Goal: Obtain resource: Download file/media

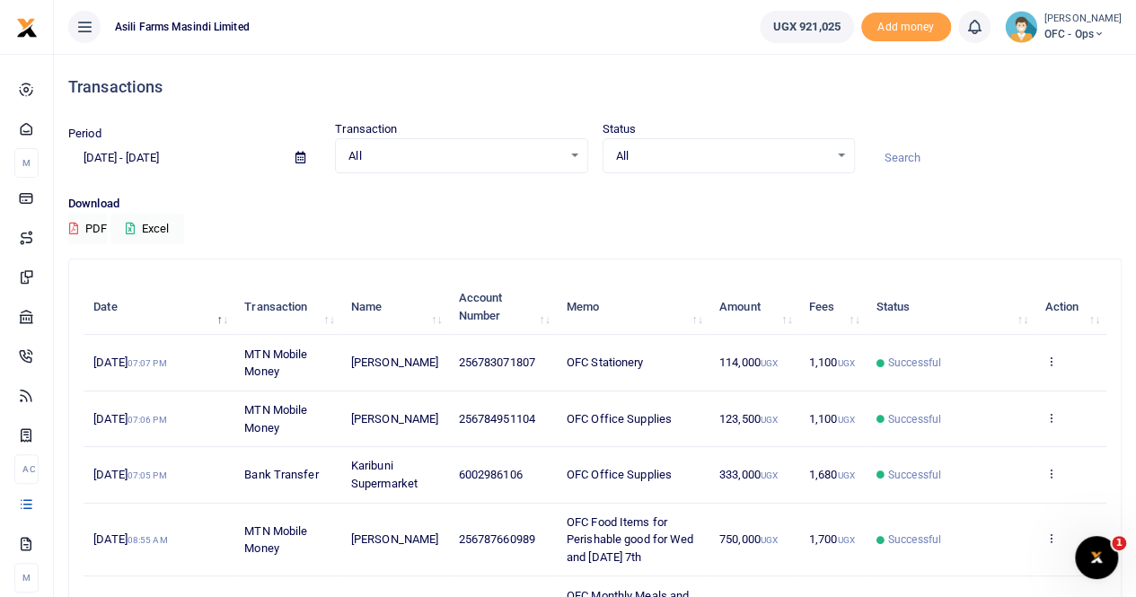
click at [296, 155] on icon at bounding box center [300, 158] width 10 height 12
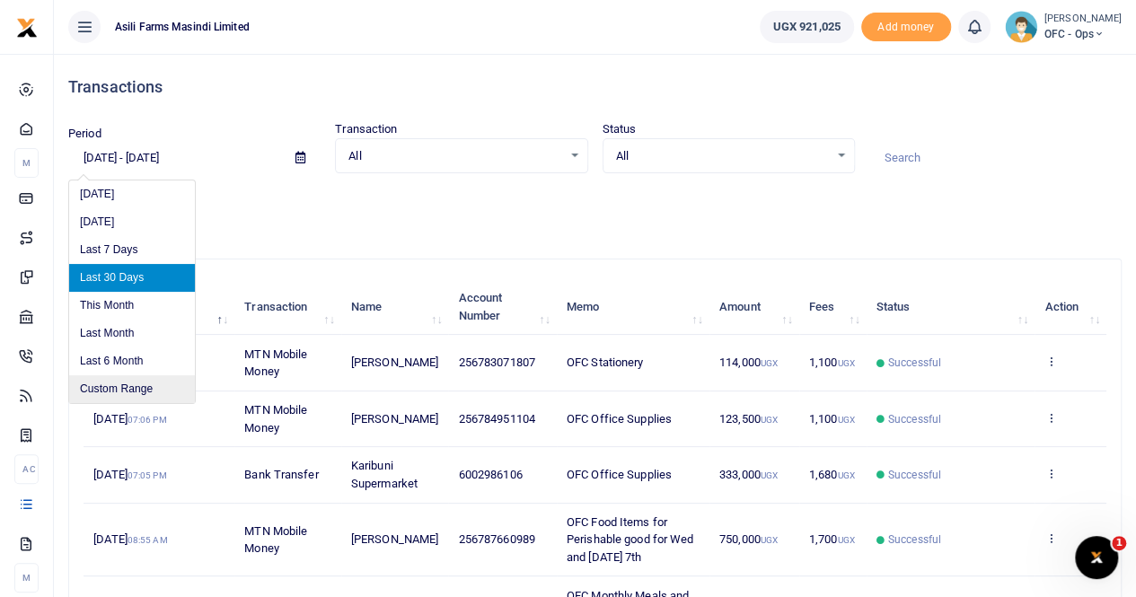
click at [110, 378] on li "Custom Range" at bounding box center [132, 389] width 126 height 28
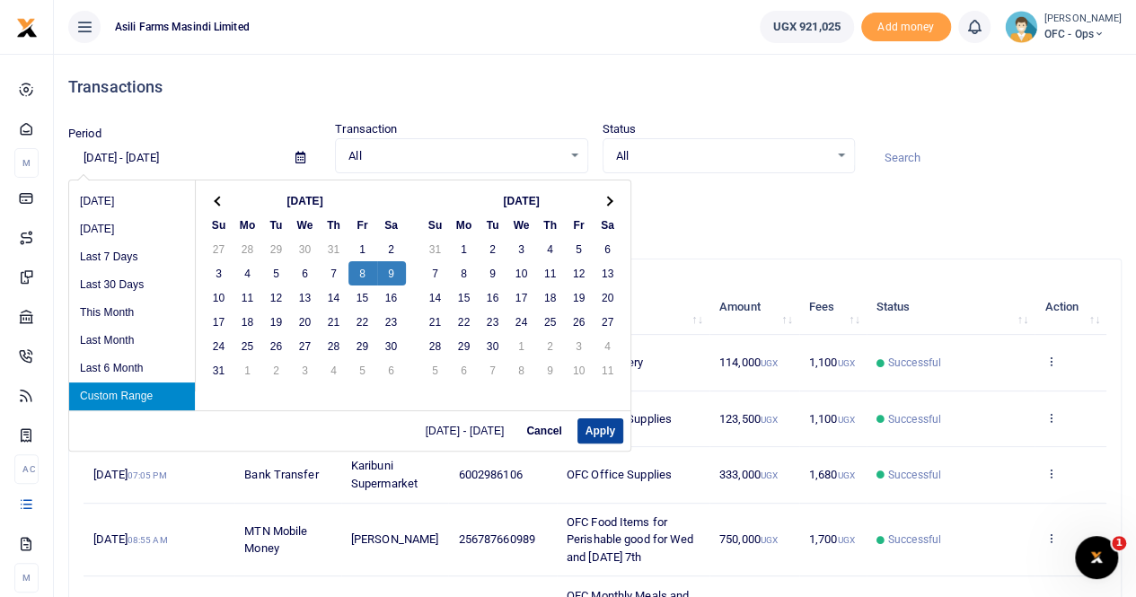
click at [594, 427] on button "Apply" at bounding box center [600, 430] width 46 height 25
type input "08/08/2025 - 08/09/2025"
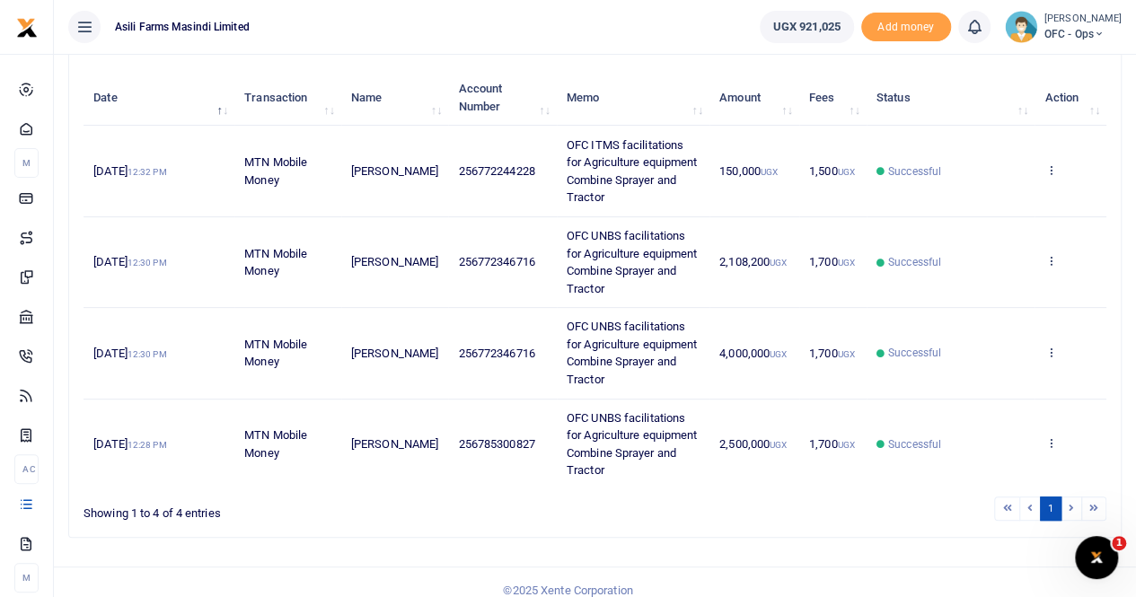
scroll to position [221, 0]
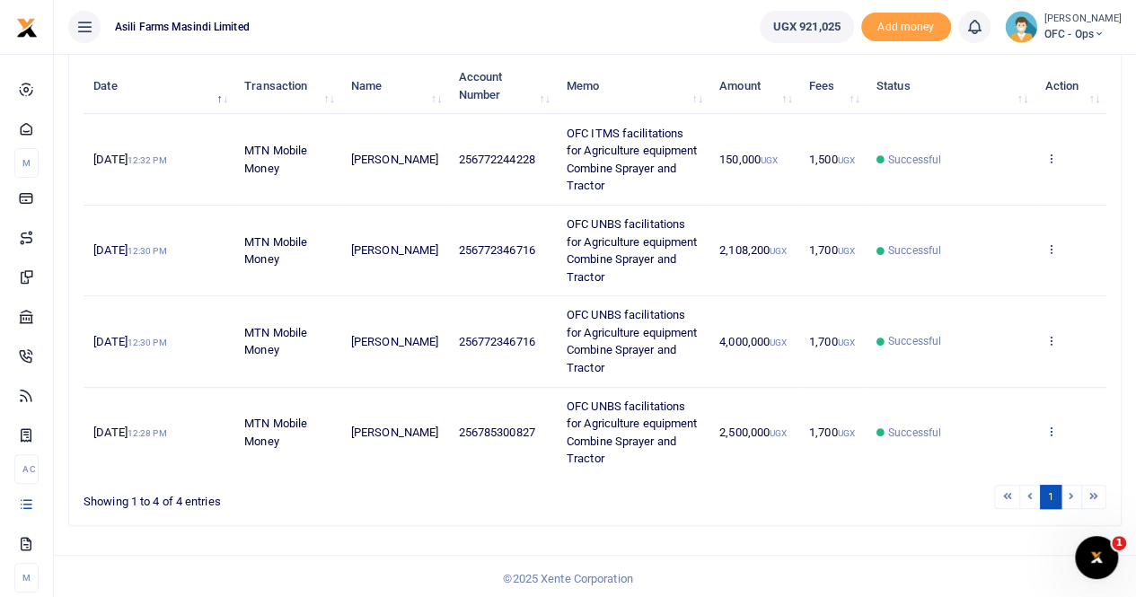
click at [1049, 426] on icon at bounding box center [1050, 431] width 12 height 13
click at [991, 355] on link "View details" at bounding box center [985, 362] width 142 height 25
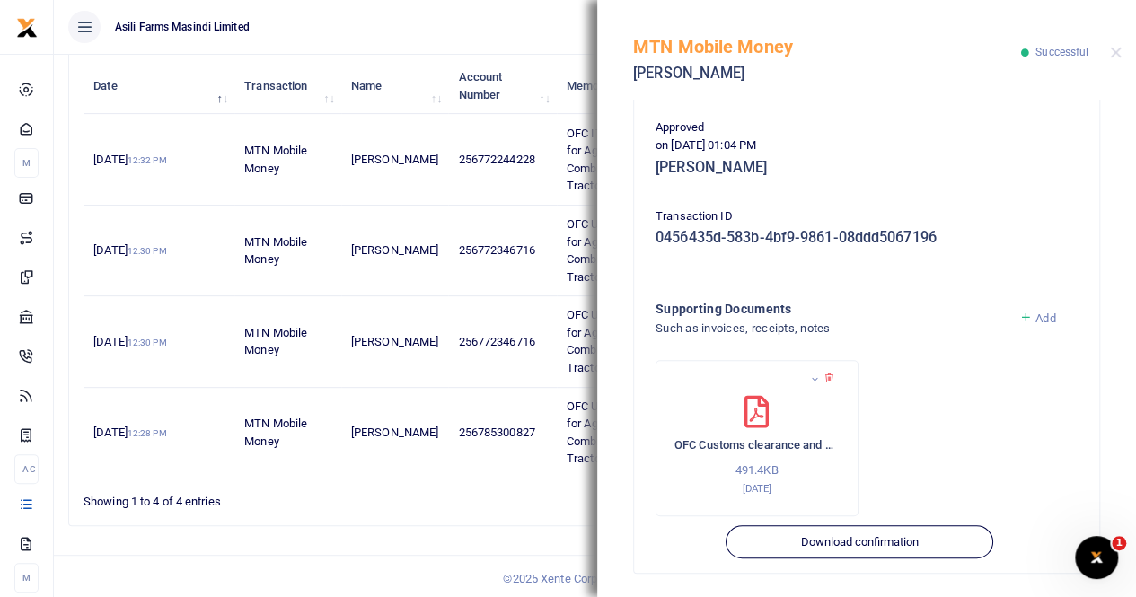
scroll to position [449, 0]
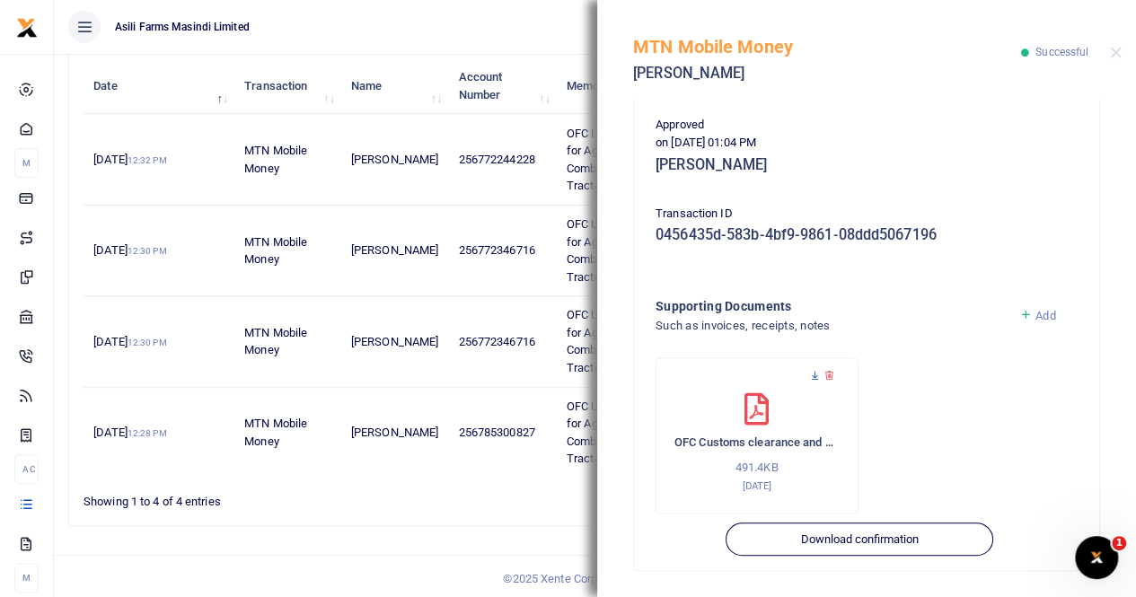
click at [814, 376] on icon at bounding box center [815, 376] width 12 height 12
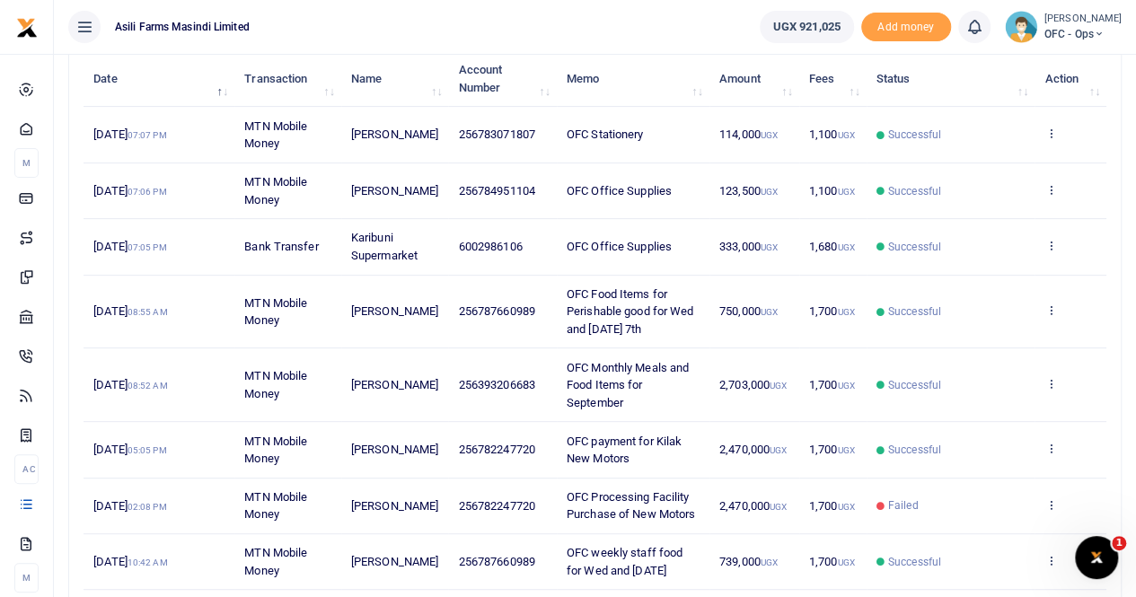
scroll to position [2, 0]
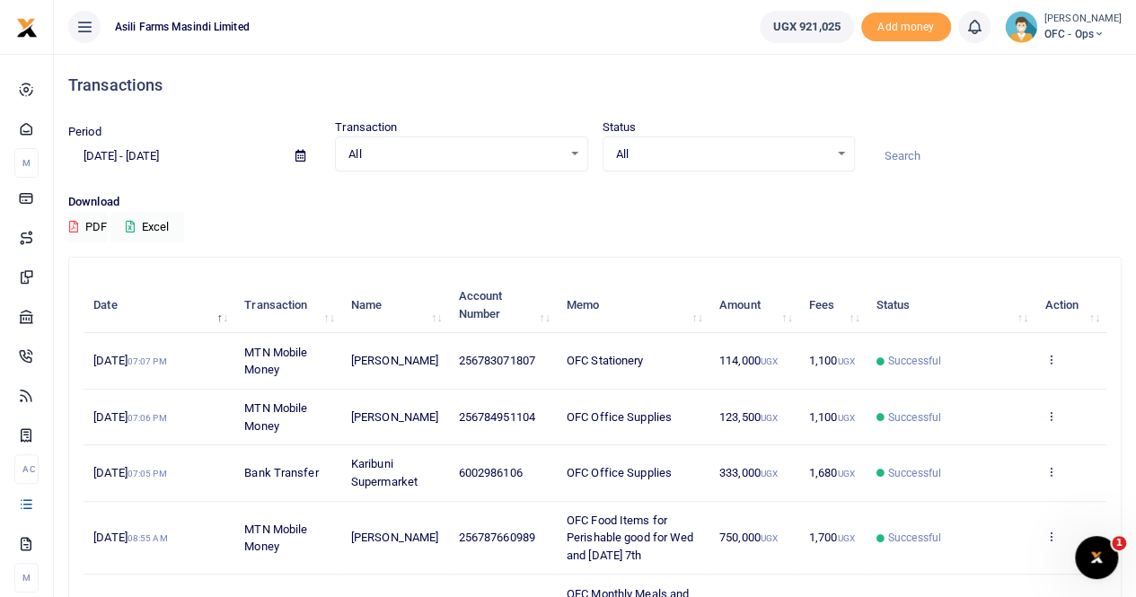
click at [300, 155] on icon at bounding box center [300, 156] width 10 height 12
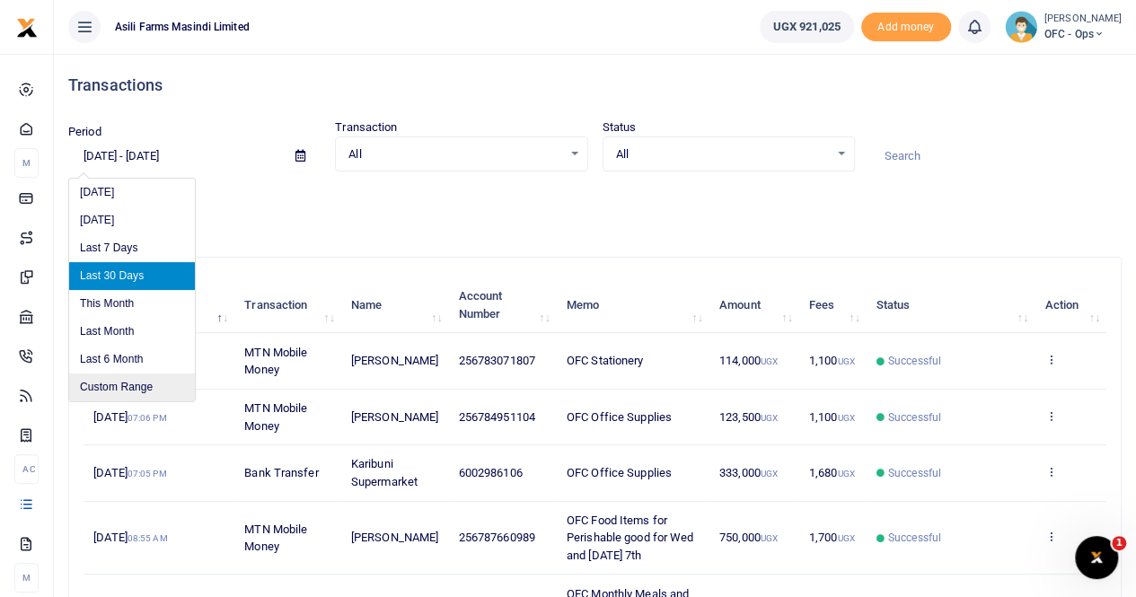
click at [111, 375] on li "Custom Range" at bounding box center [132, 388] width 126 height 28
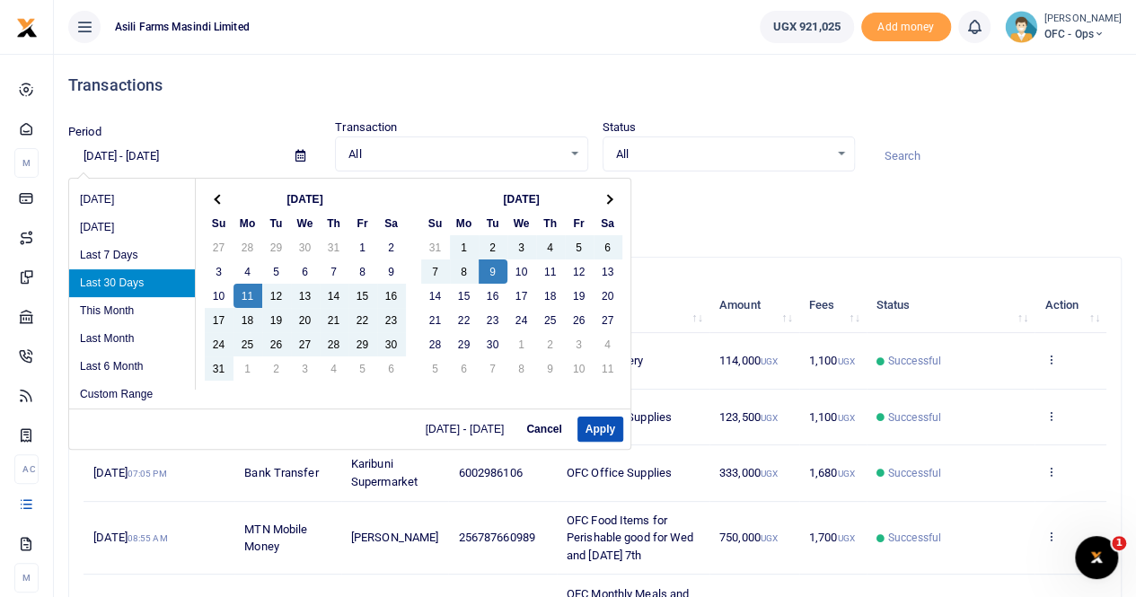
scroll to position [0, 0]
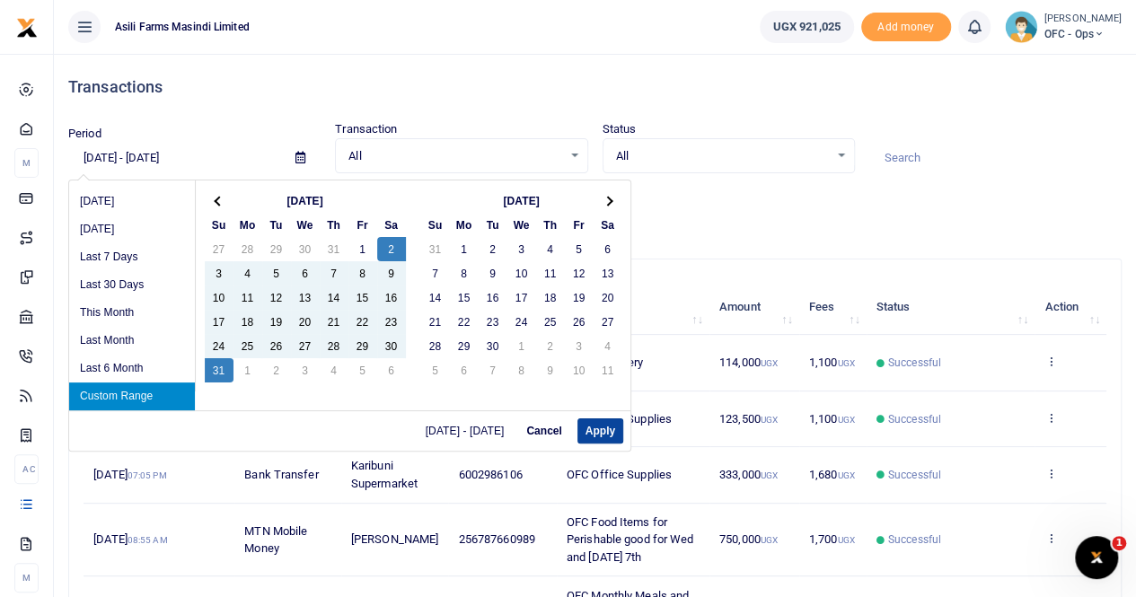
click at [603, 430] on button "Apply" at bounding box center [600, 430] width 46 height 25
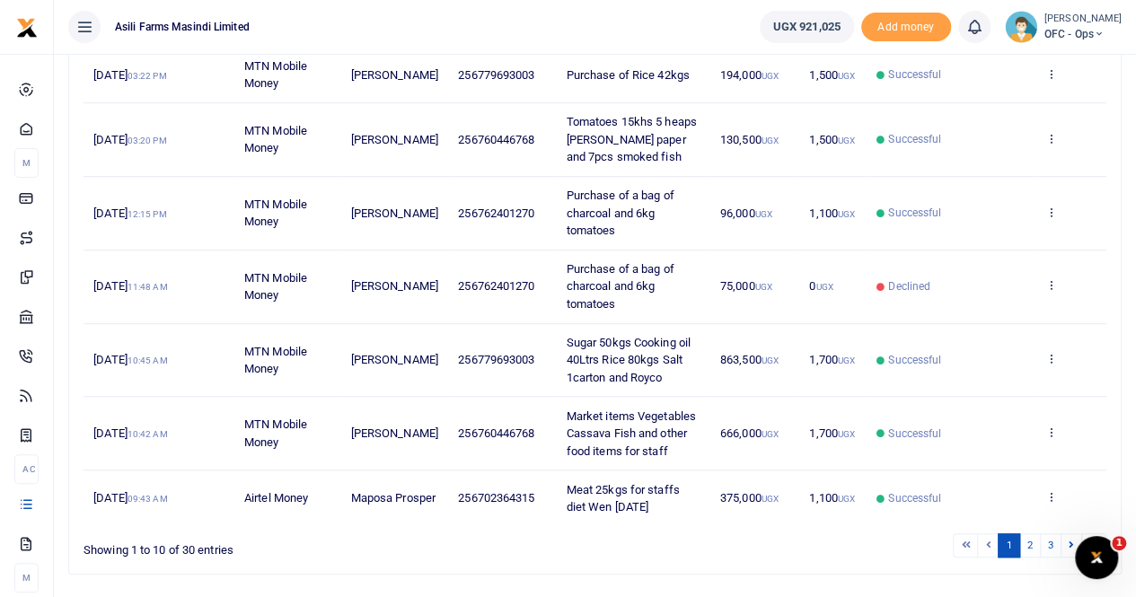
scroll to position [503, 0]
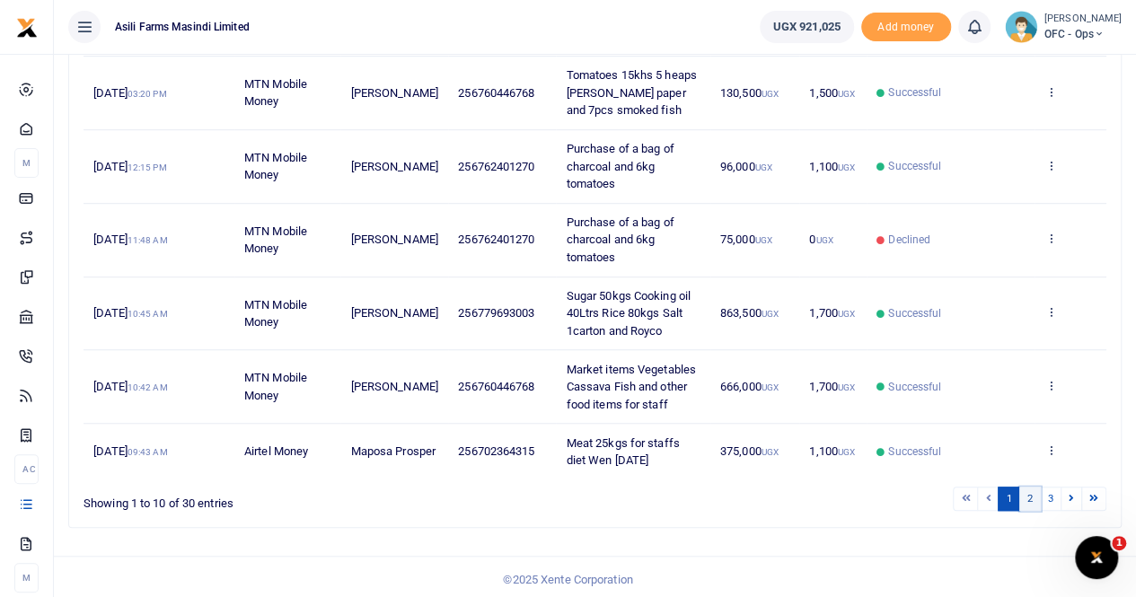
click at [1029, 490] on link "2" at bounding box center [1030, 499] width 22 height 24
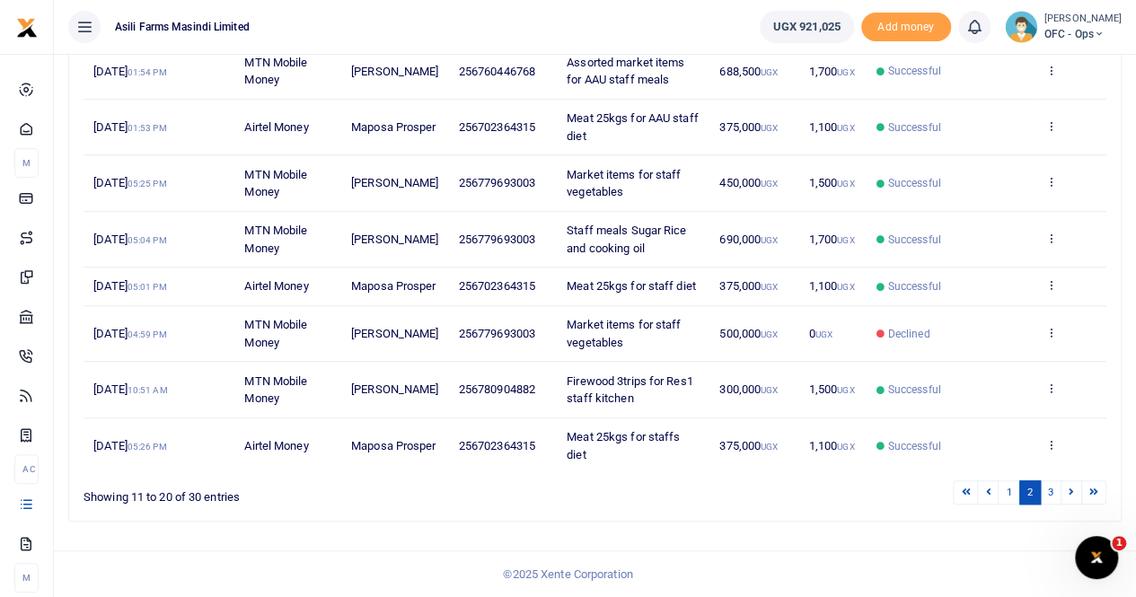
scroll to position [451, 0]
click at [1053, 493] on link "3" at bounding box center [1051, 492] width 22 height 24
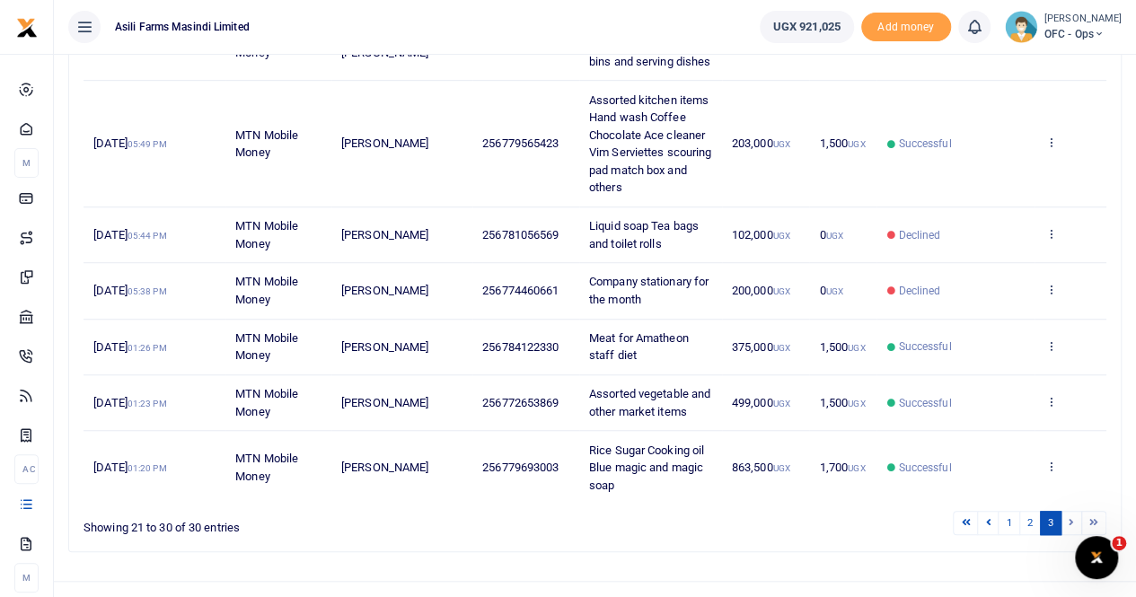
scroll to position [521, 0]
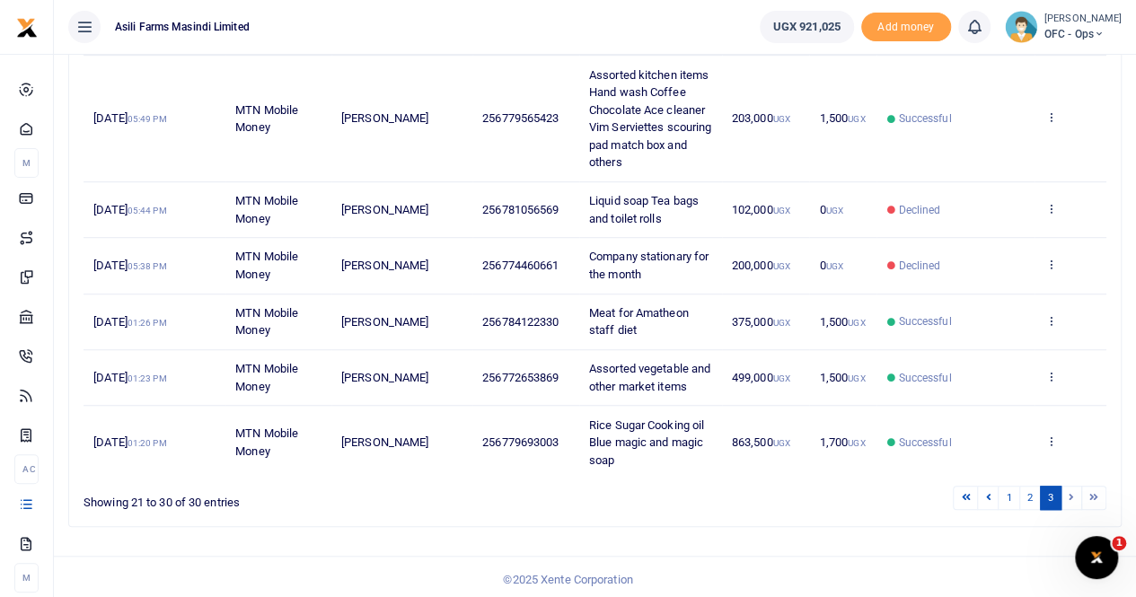
click at [1069, 495] on li at bounding box center [1071, 498] width 21 height 24
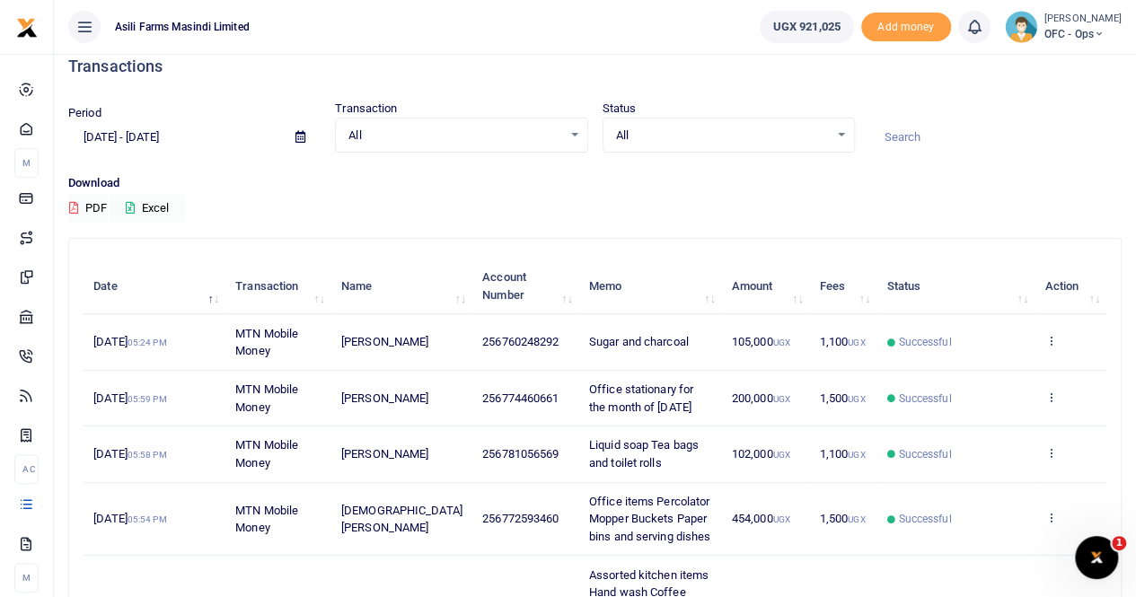
scroll to position [0, 0]
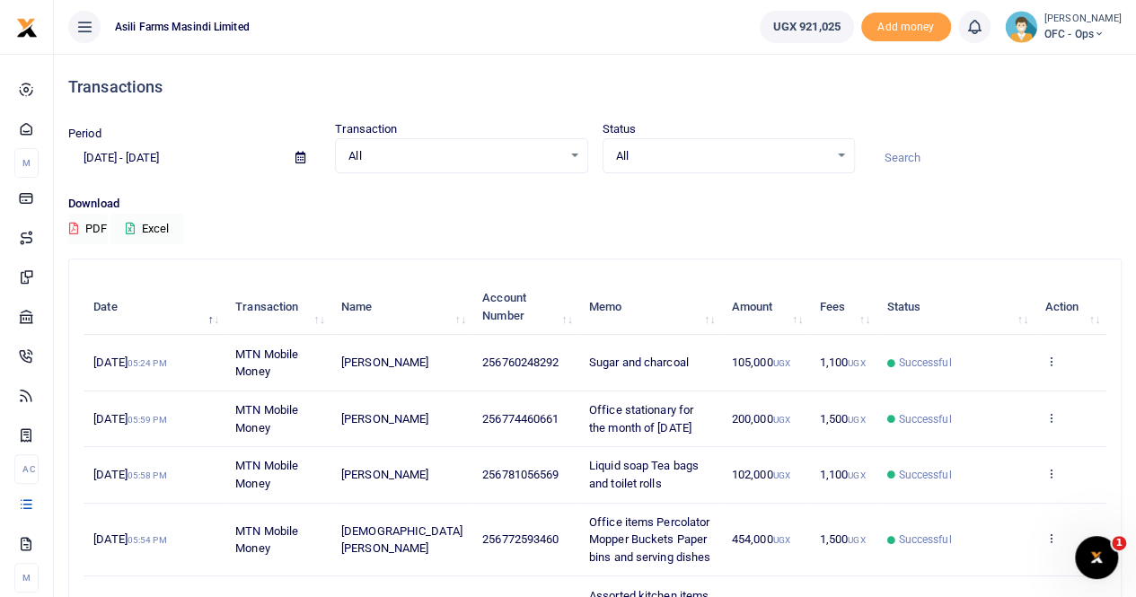
click at [301, 154] on icon at bounding box center [300, 158] width 10 height 12
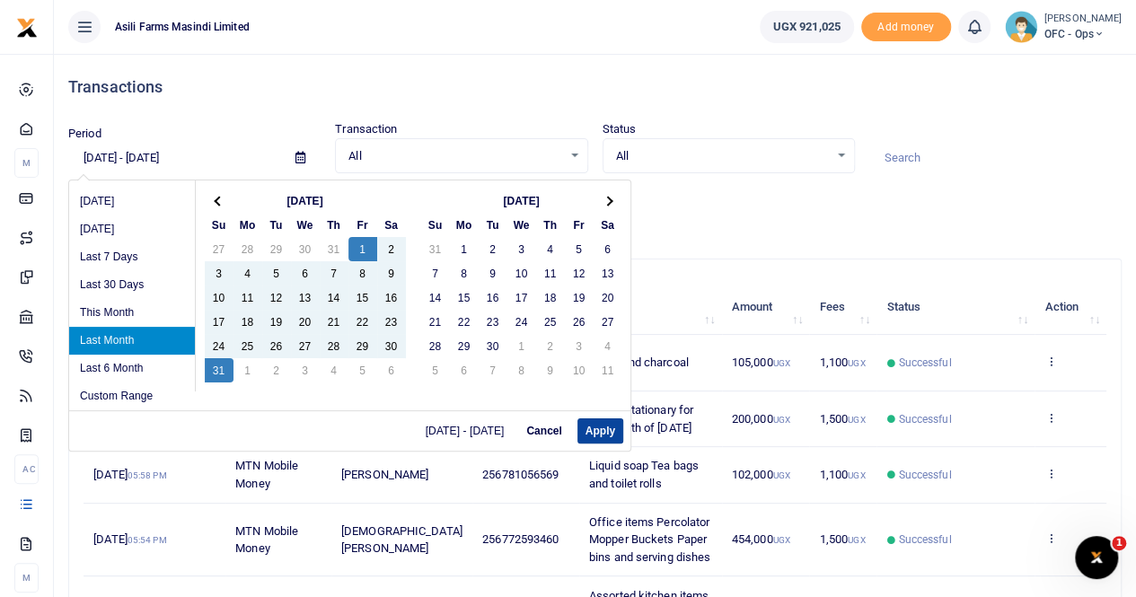
click at [603, 430] on button "Apply" at bounding box center [600, 430] width 46 height 25
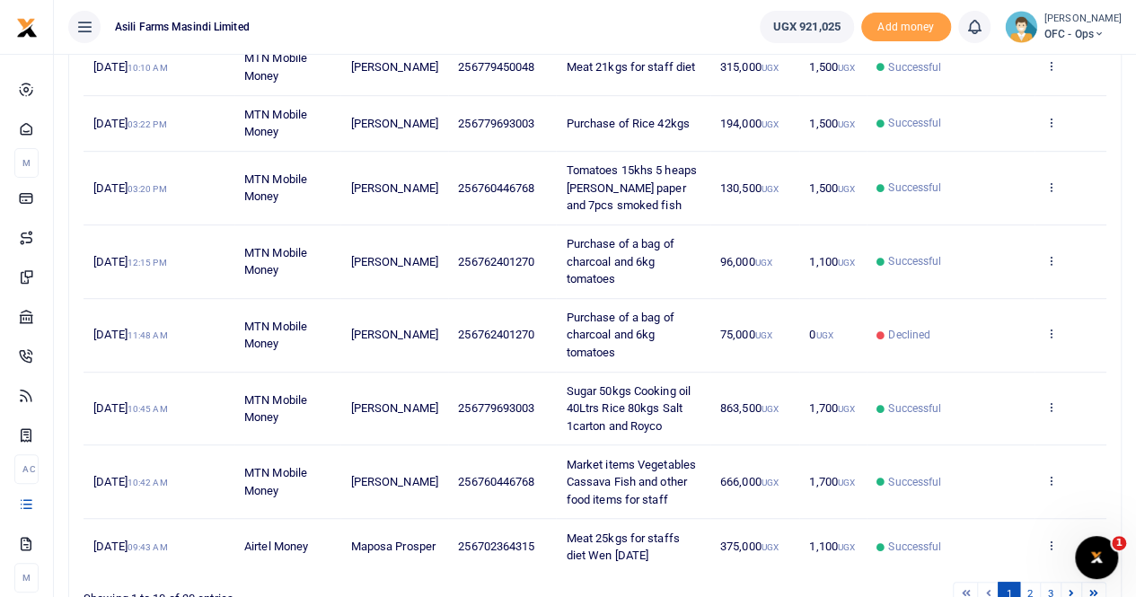
scroll to position [449, 0]
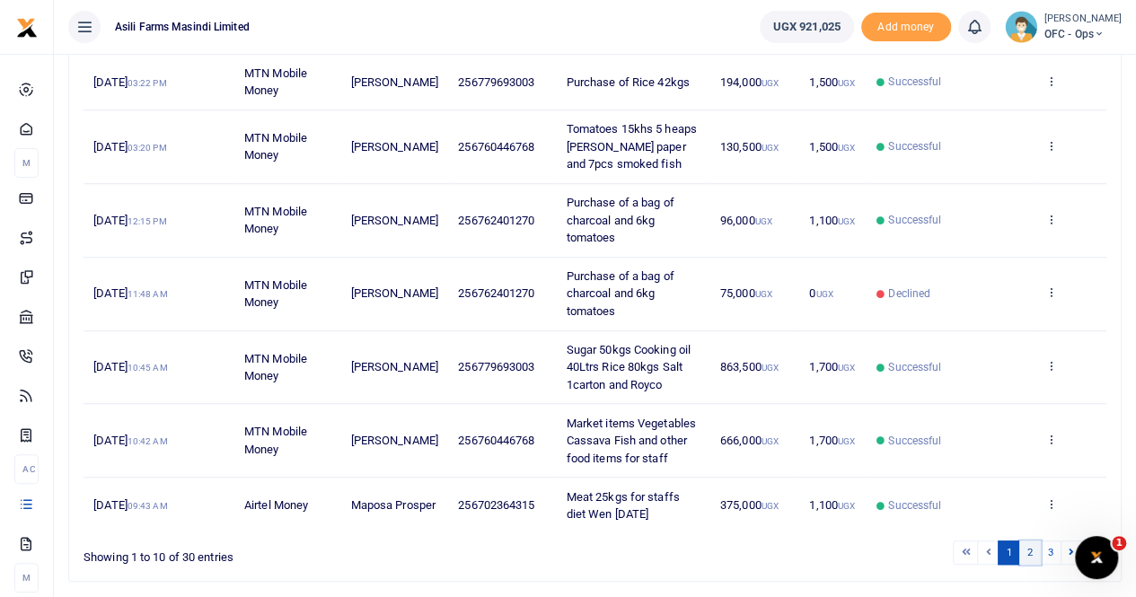
click at [1031, 549] on link "2" at bounding box center [1030, 553] width 22 height 24
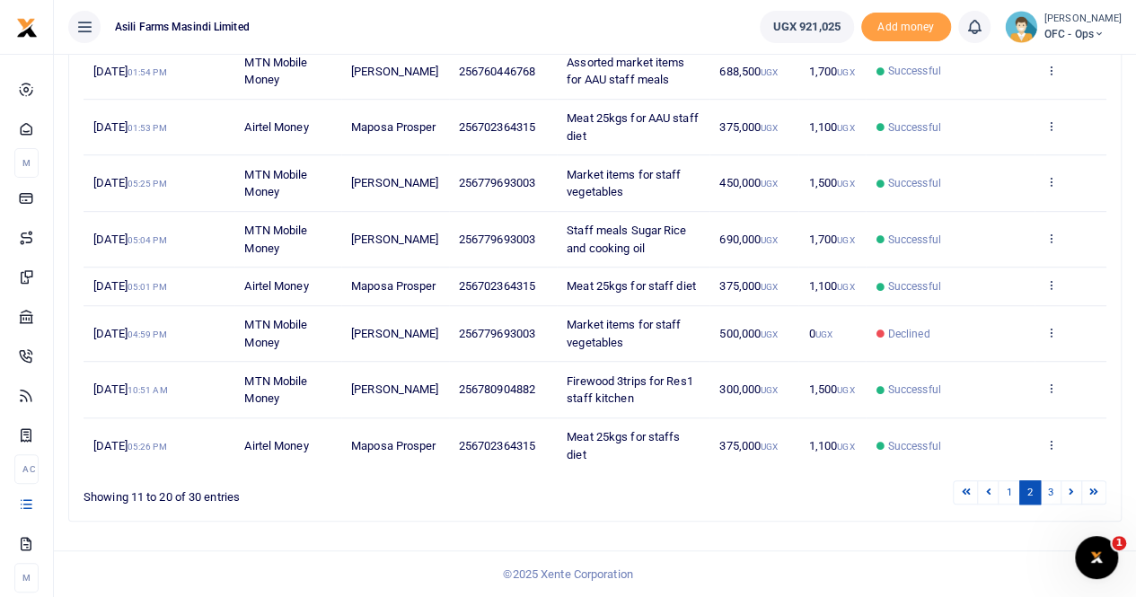
scroll to position [451, 0]
click at [1054, 489] on link "3" at bounding box center [1051, 492] width 22 height 24
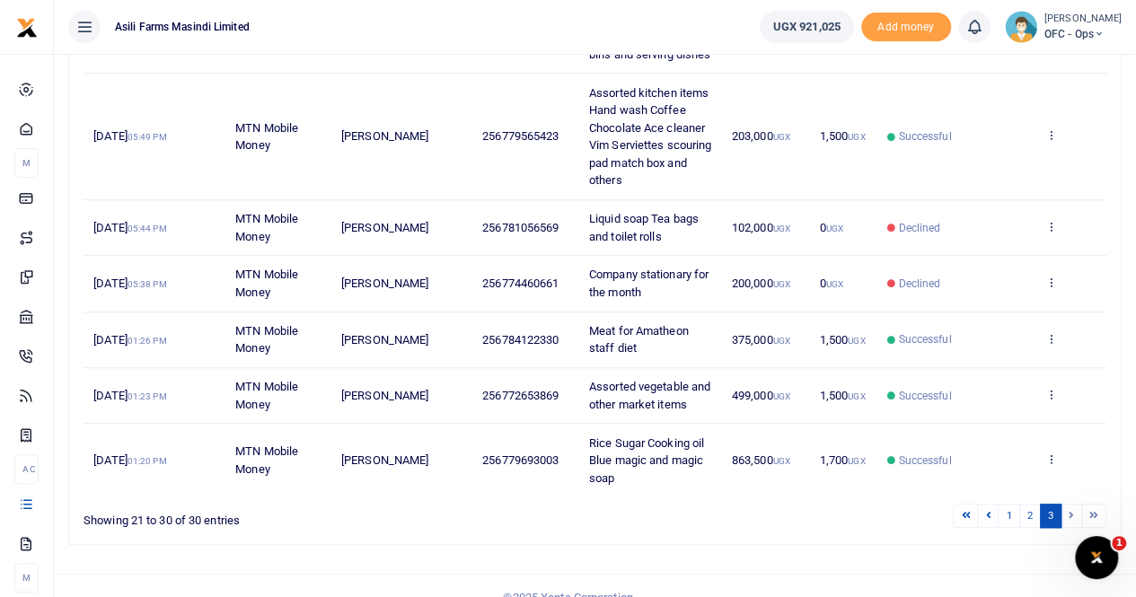
scroll to position [521, 0]
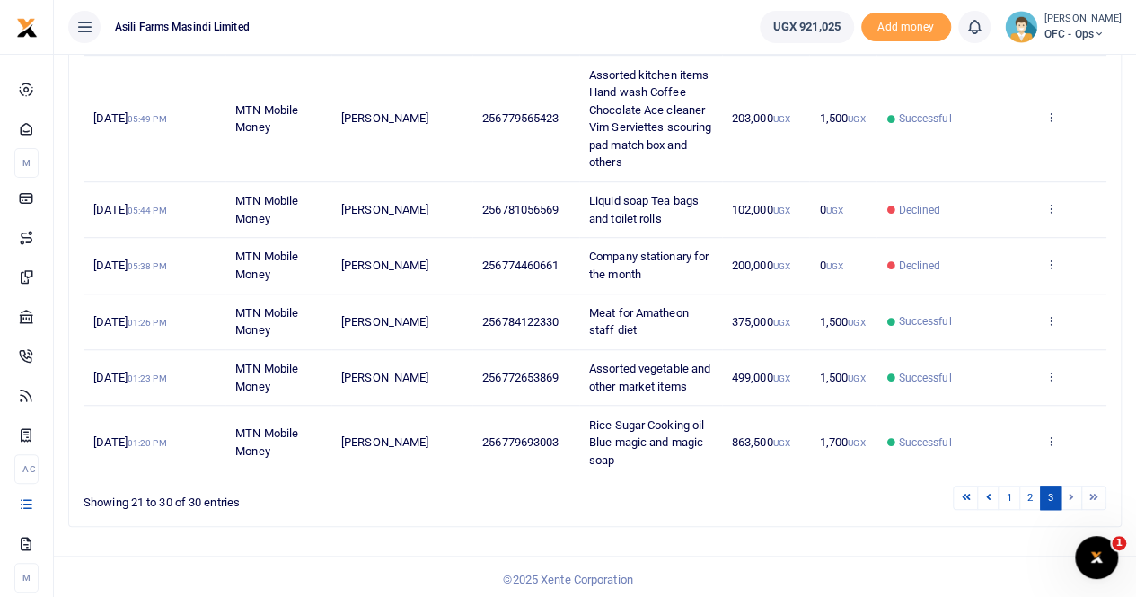
click at [1066, 490] on li at bounding box center [1071, 498] width 21 height 24
click at [1070, 489] on li at bounding box center [1071, 498] width 21 height 24
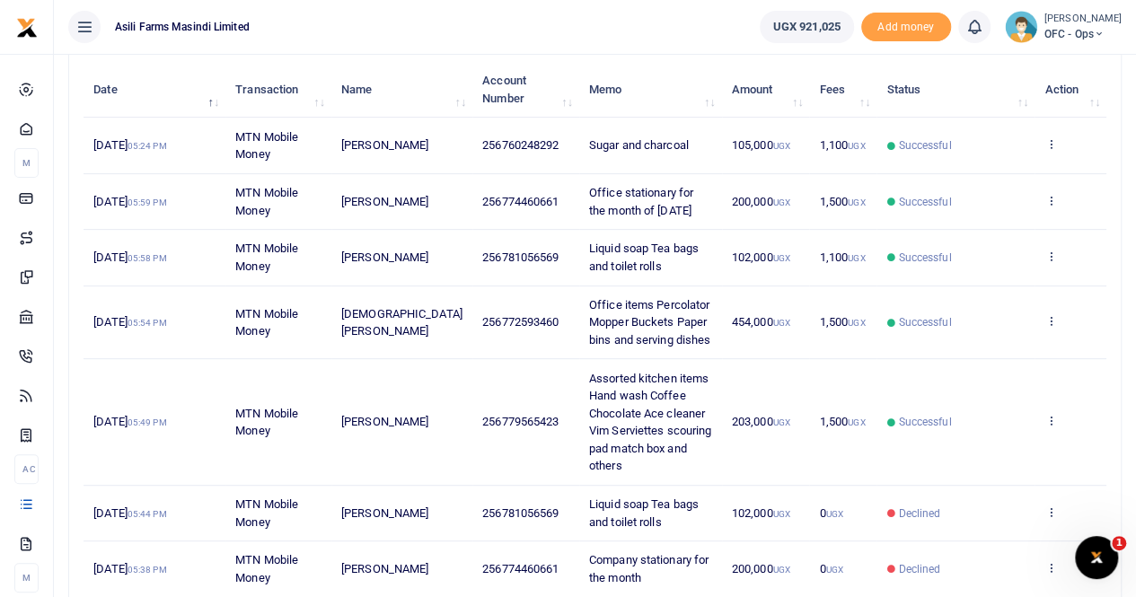
scroll to position [0, 0]
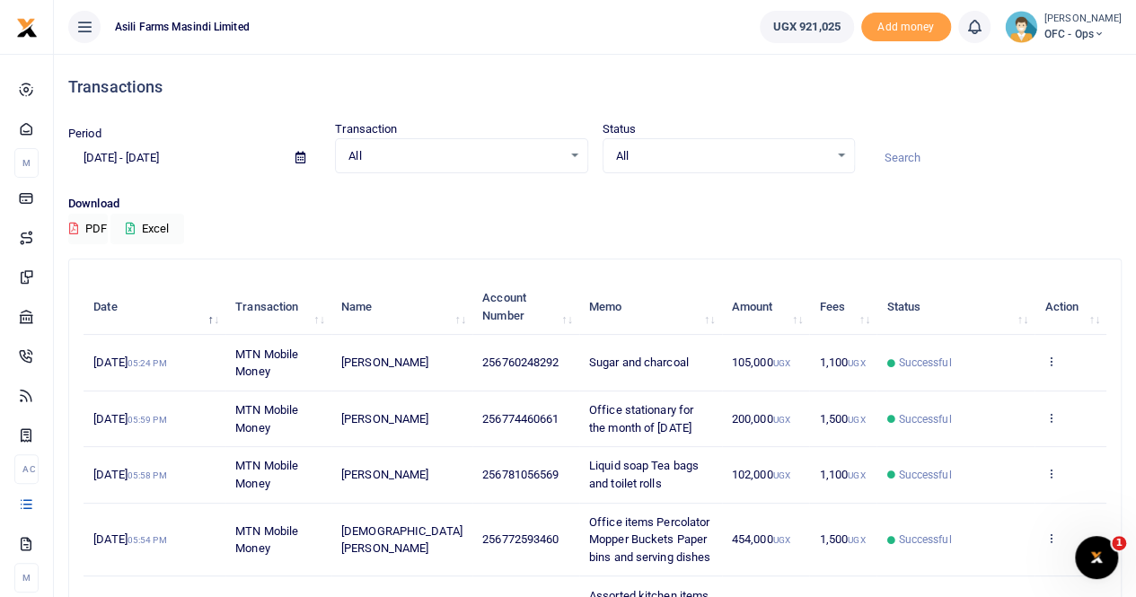
click at [297, 163] on icon at bounding box center [300, 158] width 10 height 12
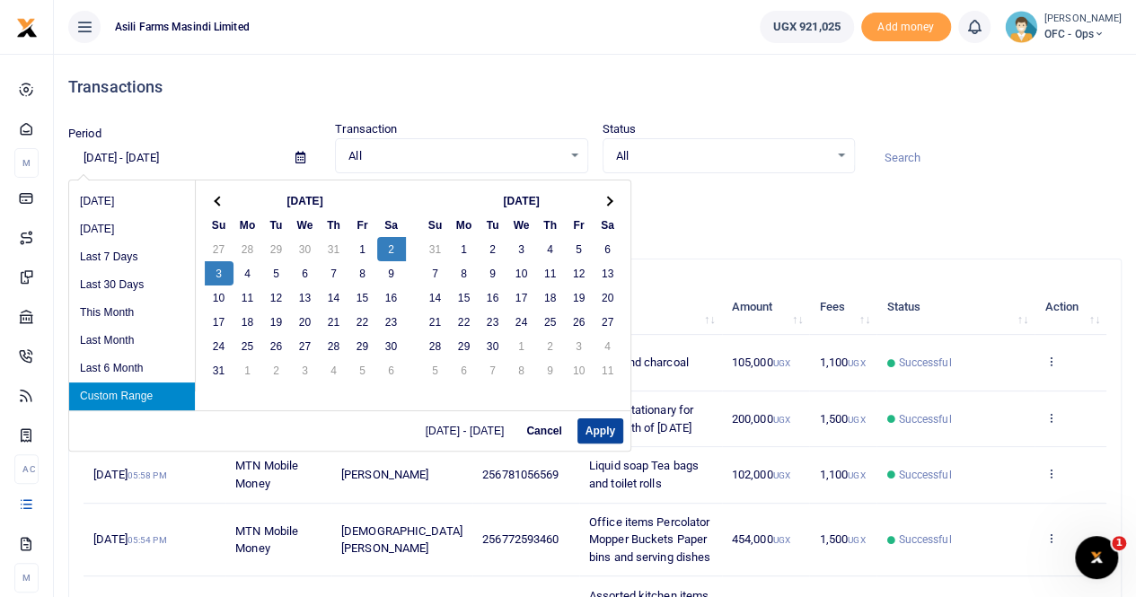
click at [592, 427] on button "Apply" at bounding box center [600, 430] width 46 height 25
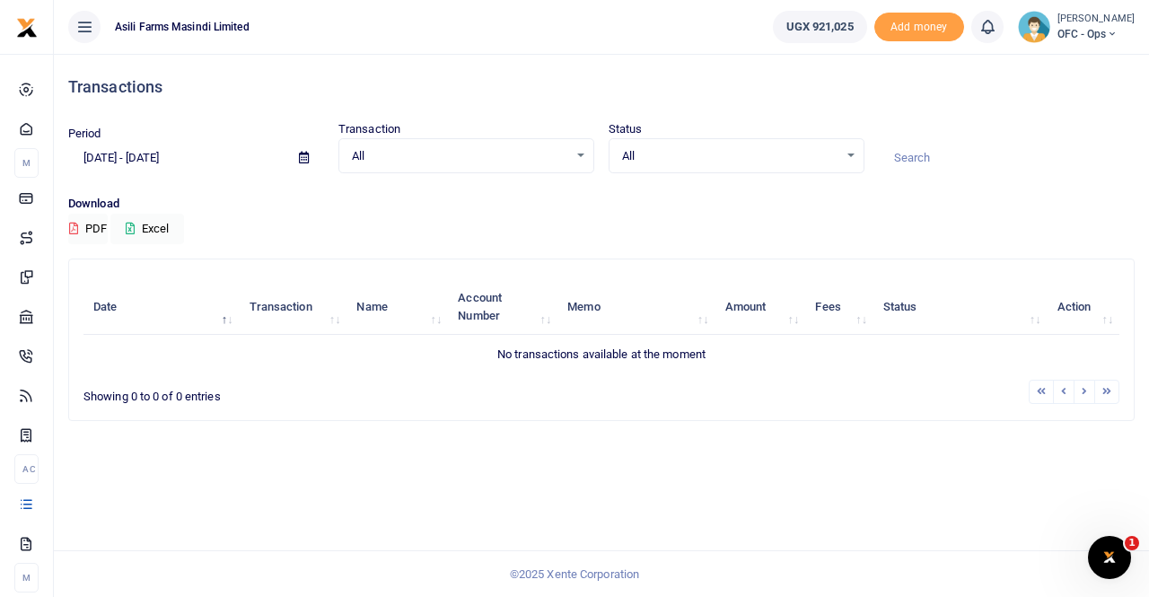
click at [303, 155] on icon at bounding box center [304, 158] width 10 height 12
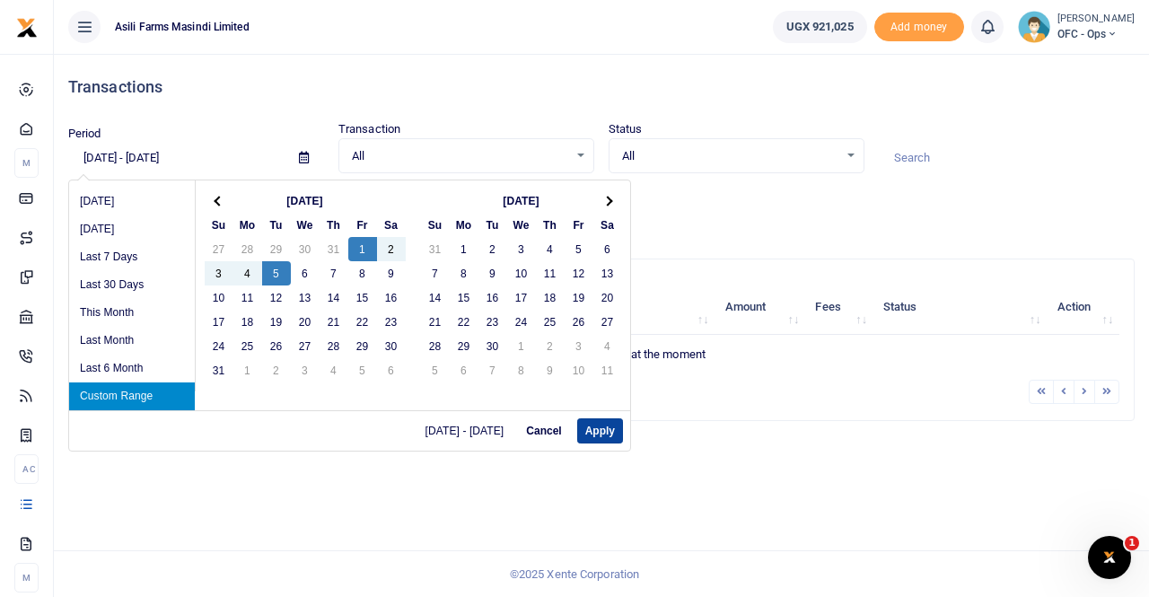
click at [589, 427] on button "Apply" at bounding box center [600, 430] width 46 height 25
type input "08/01/2025 - 08/05/2025"
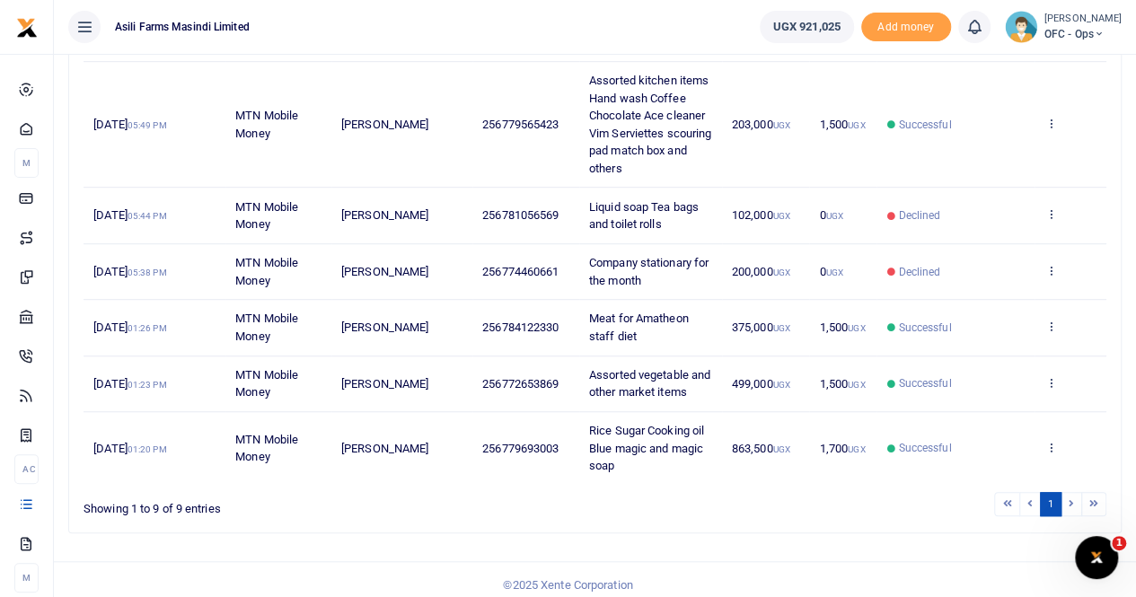
scroll to position [465, 0]
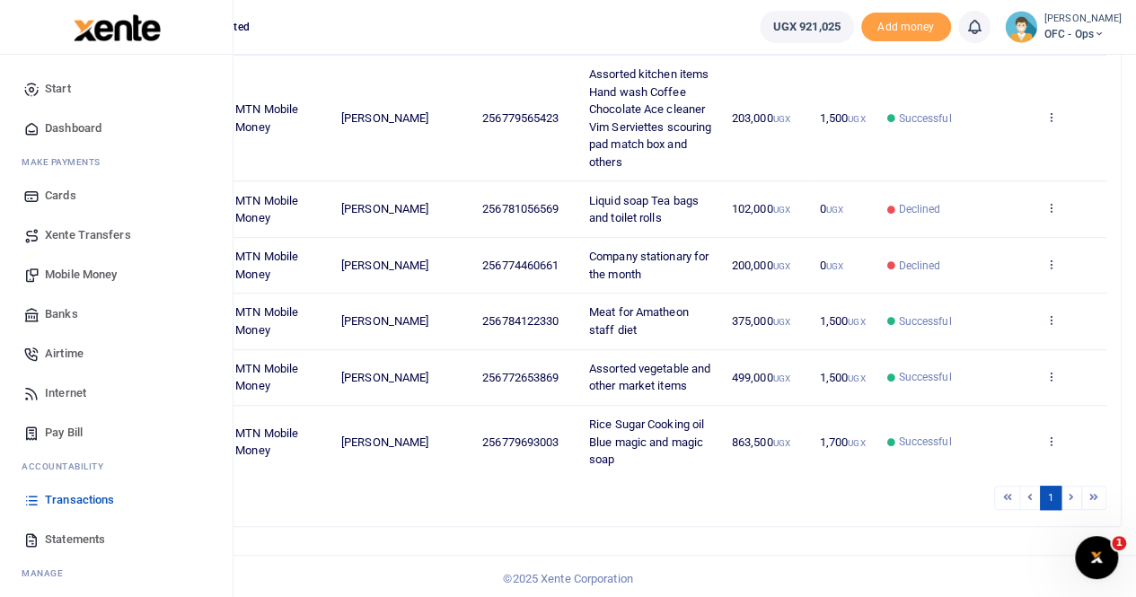
click at [73, 539] on span "Statements" at bounding box center [75, 540] width 60 height 18
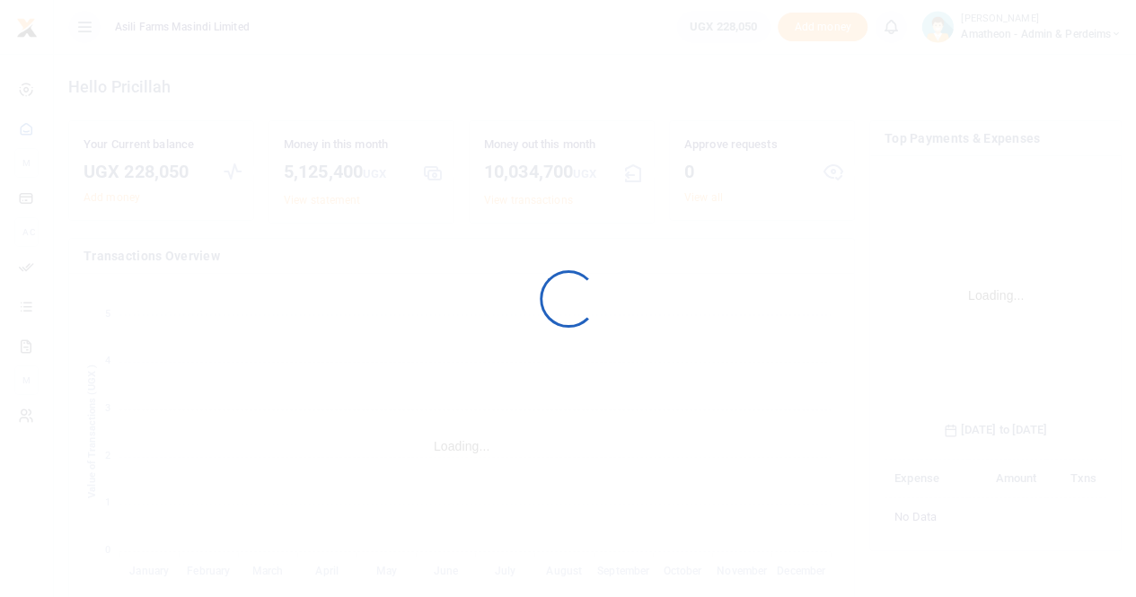
scroll to position [281, 208]
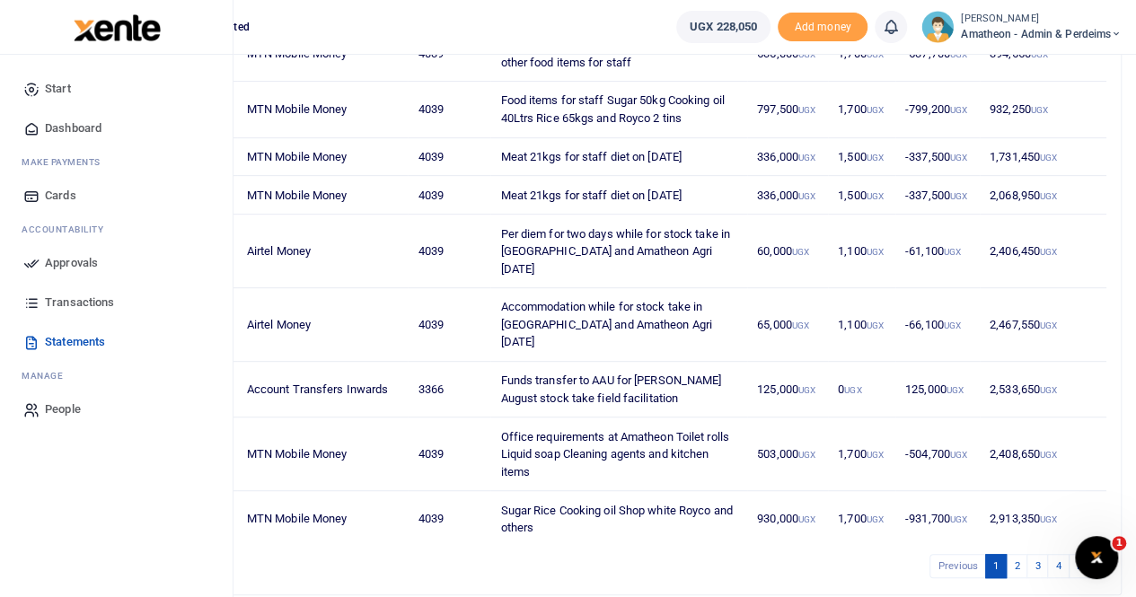
scroll to position [359, 0]
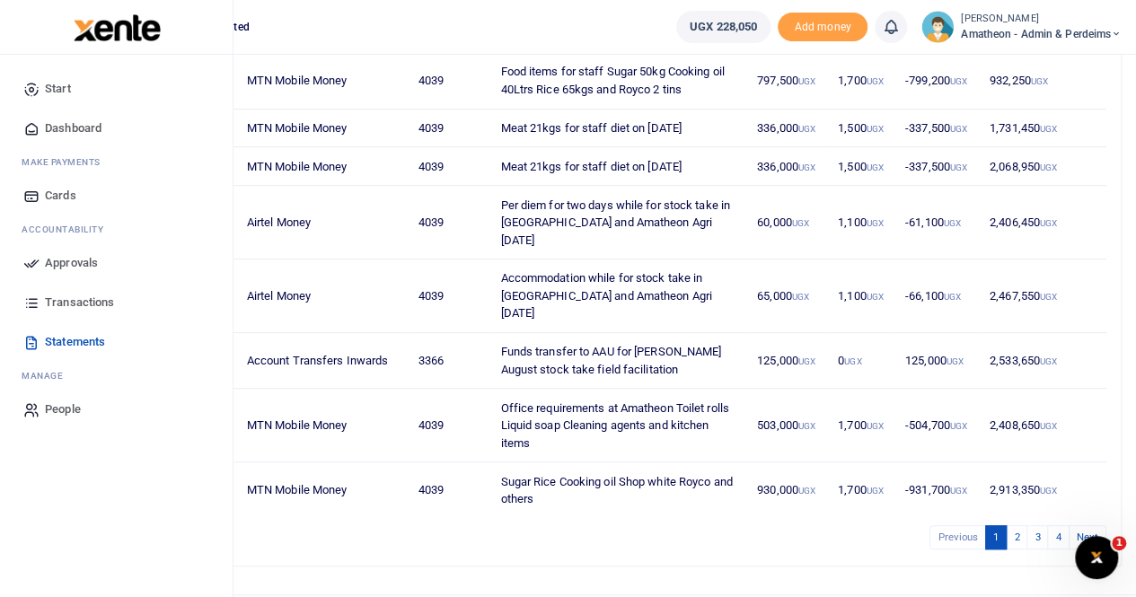
click at [75, 317] on link "Transactions" at bounding box center [116, 303] width 204 height 40
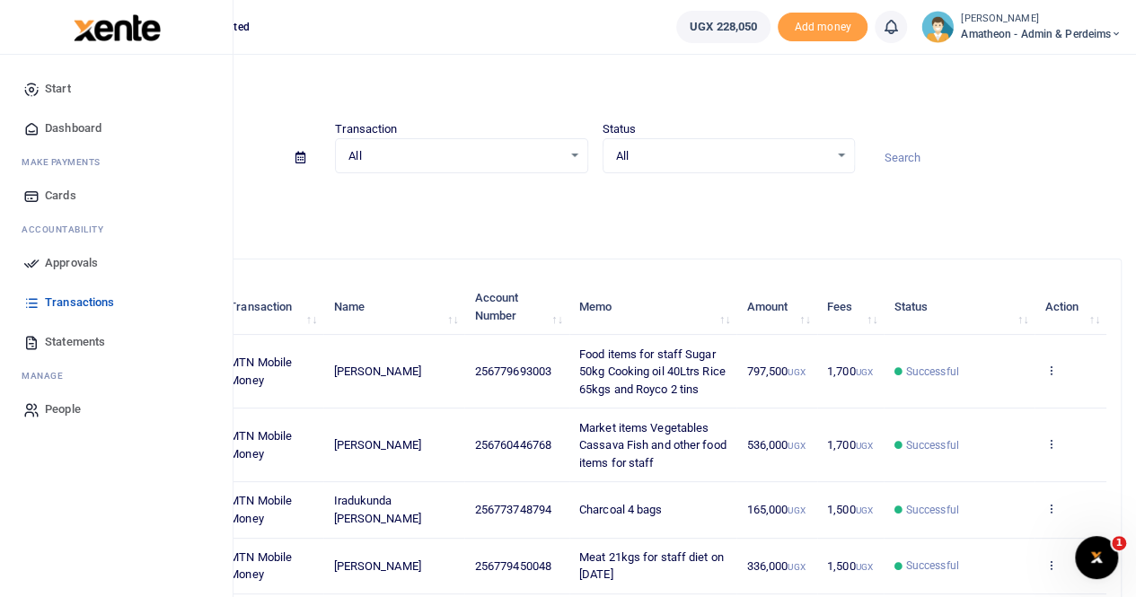
click at [99, 303] on span "Transactions" at bounding box center [79, 303] width 69 height 18
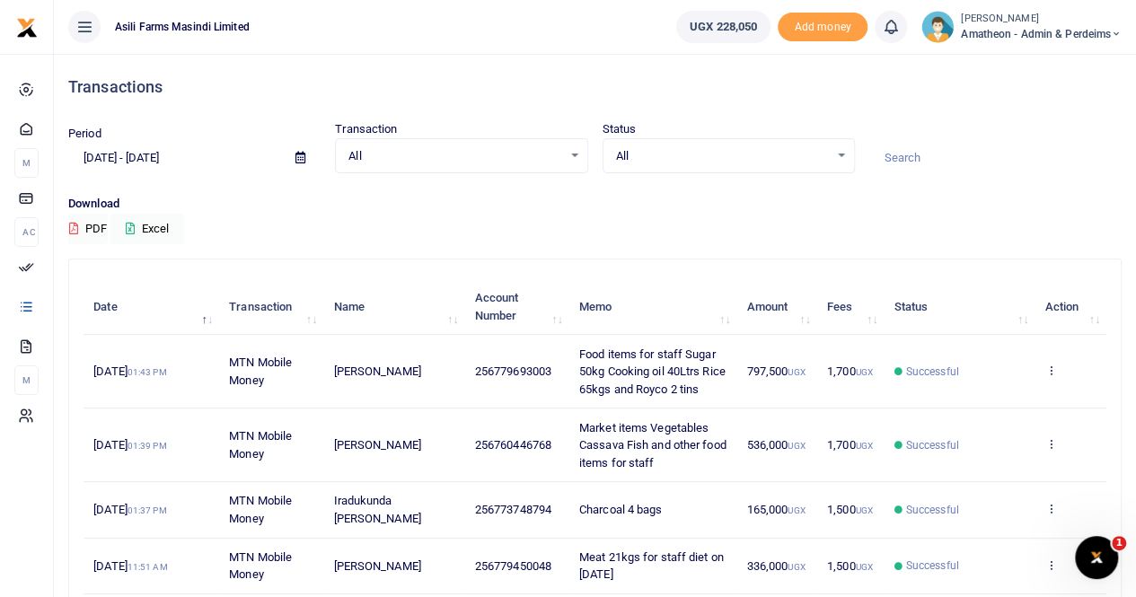
click at [295, 158] on span at bounding box center [300, 158] width 40 height 31
click at [302, 155] on icon at bounding box center [300, 158] width 10 height 12
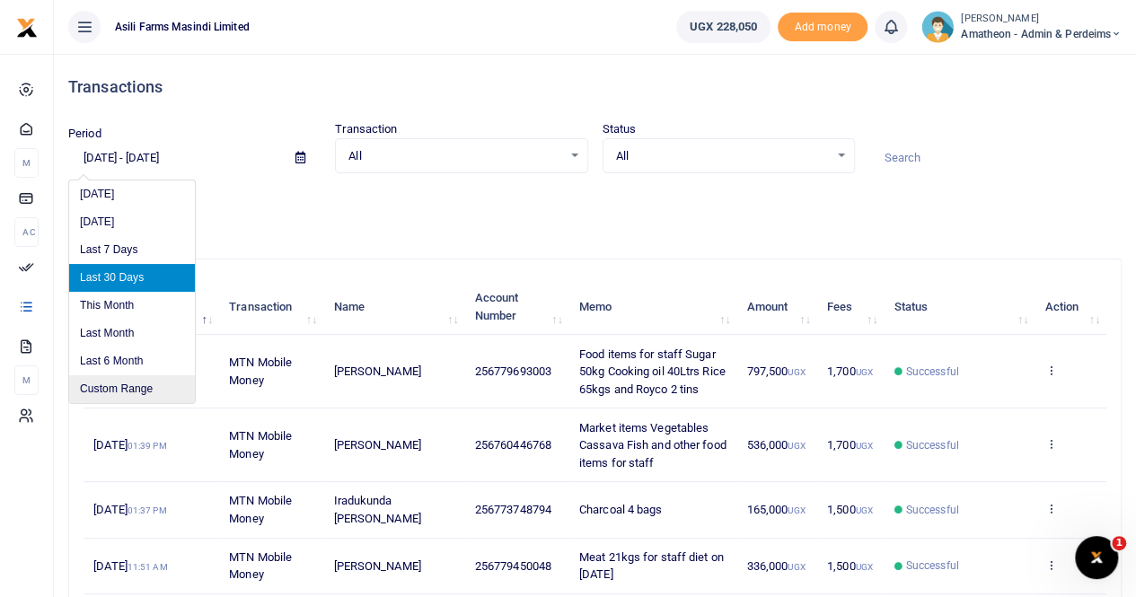
click at [121, 386] on li "Custom Range" at bounding box center [132, 389] width 126 height 28
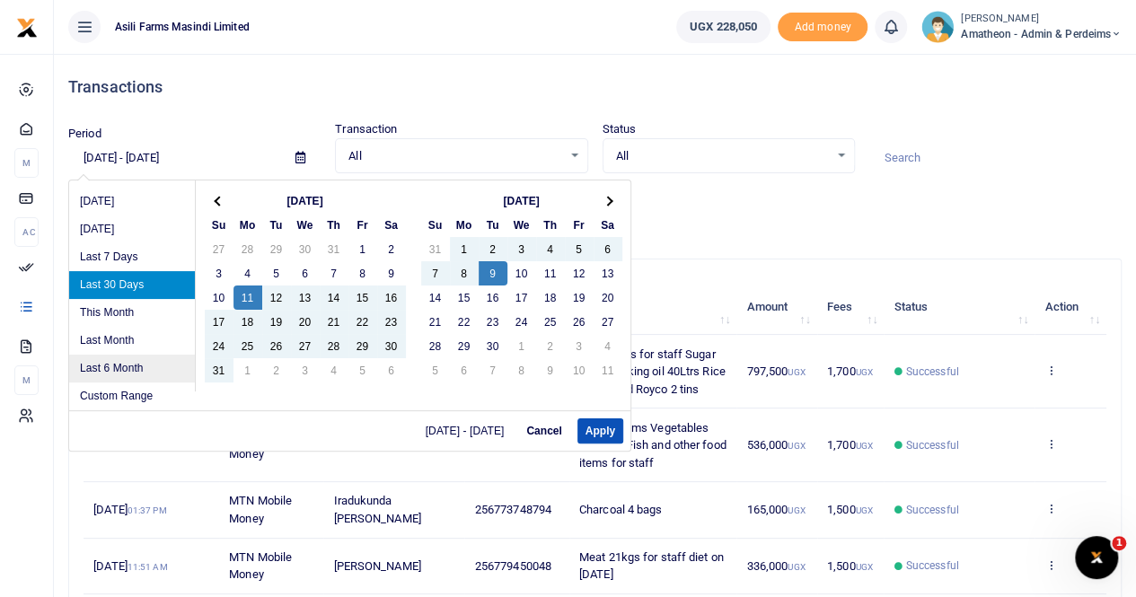
click at [116, 360] on li "Last 6 Month" at bounding box center [132, 369] width 126 height 28
type input "[DATE] - [DATE]"
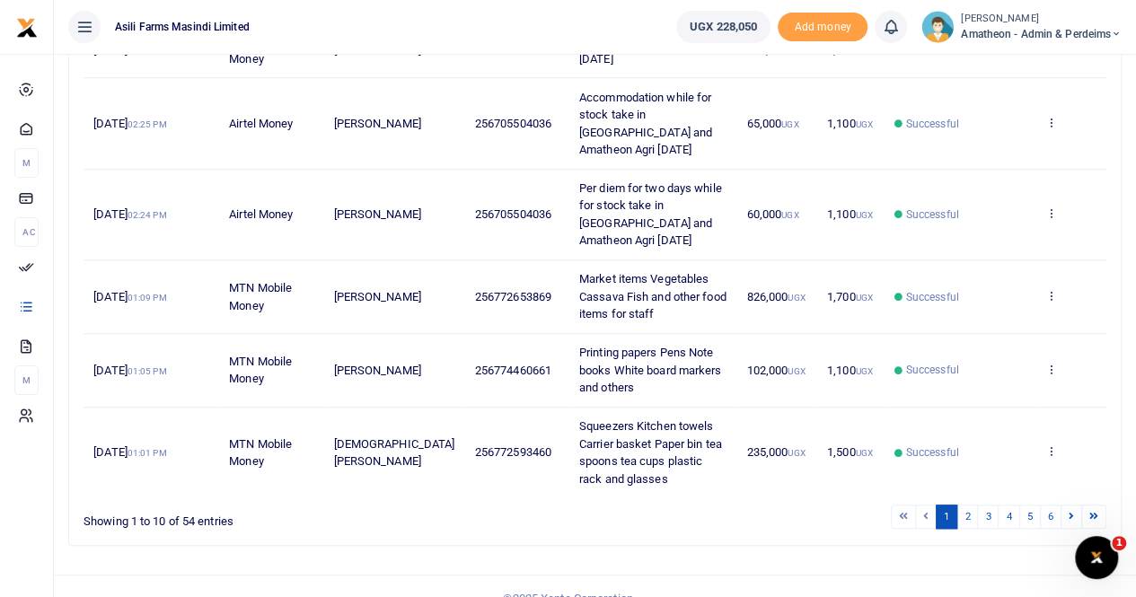
scroll to position [591, 0]
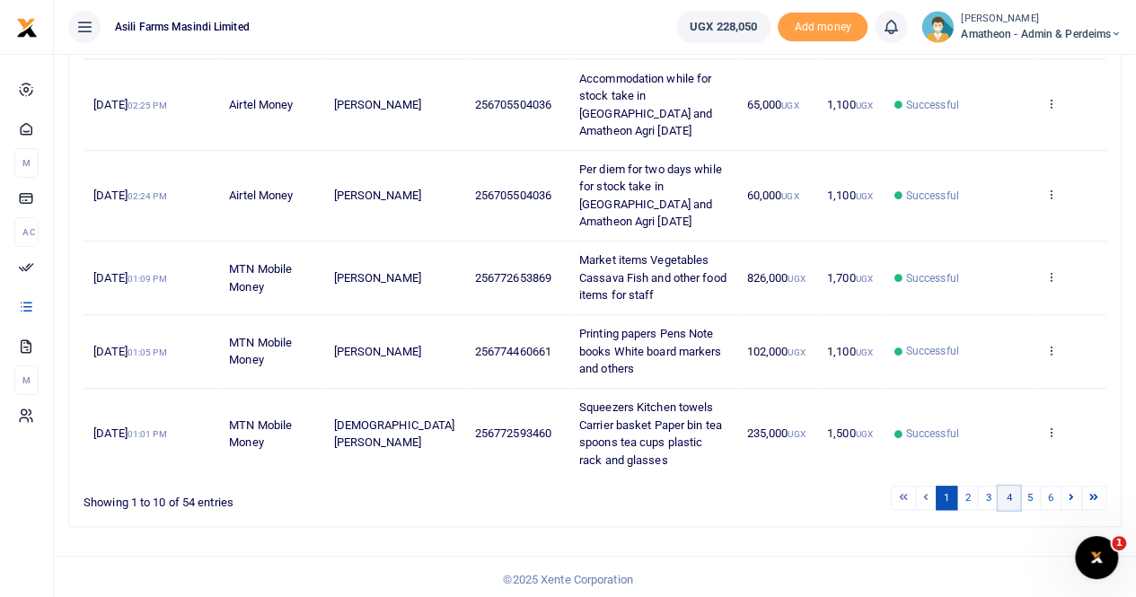
click at [1010, 492] on link "4" at bounding box center [1009, 498] width 22 height 24
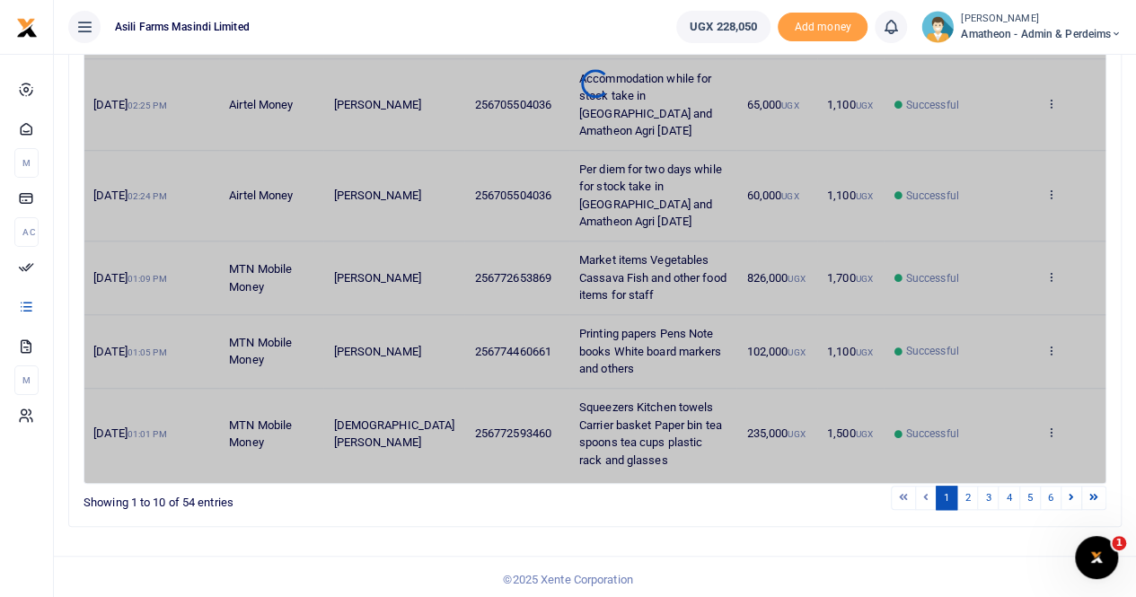
scroll to position [486, 0]
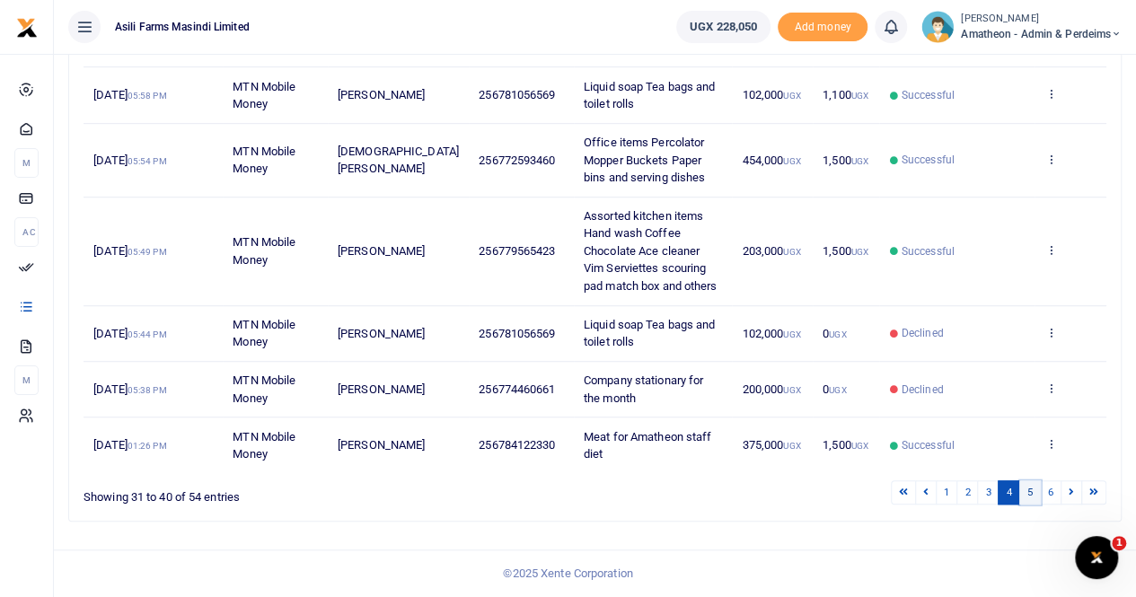
click at [1031, 488] on link "5" at bounding box center [1030, 492] width 22 height 24
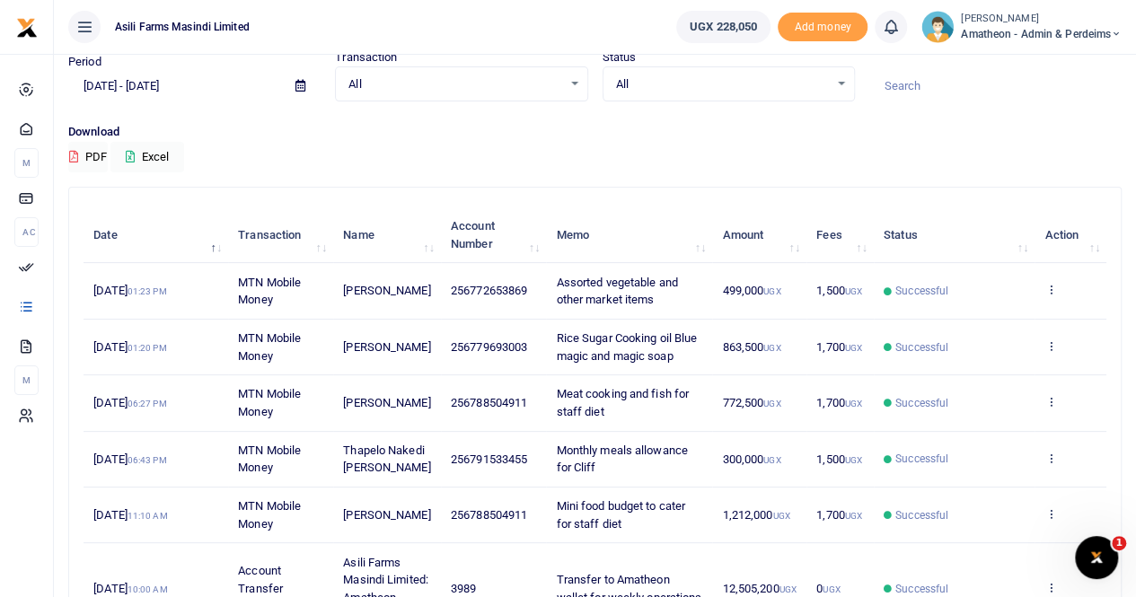
scroll to position [521, 0]
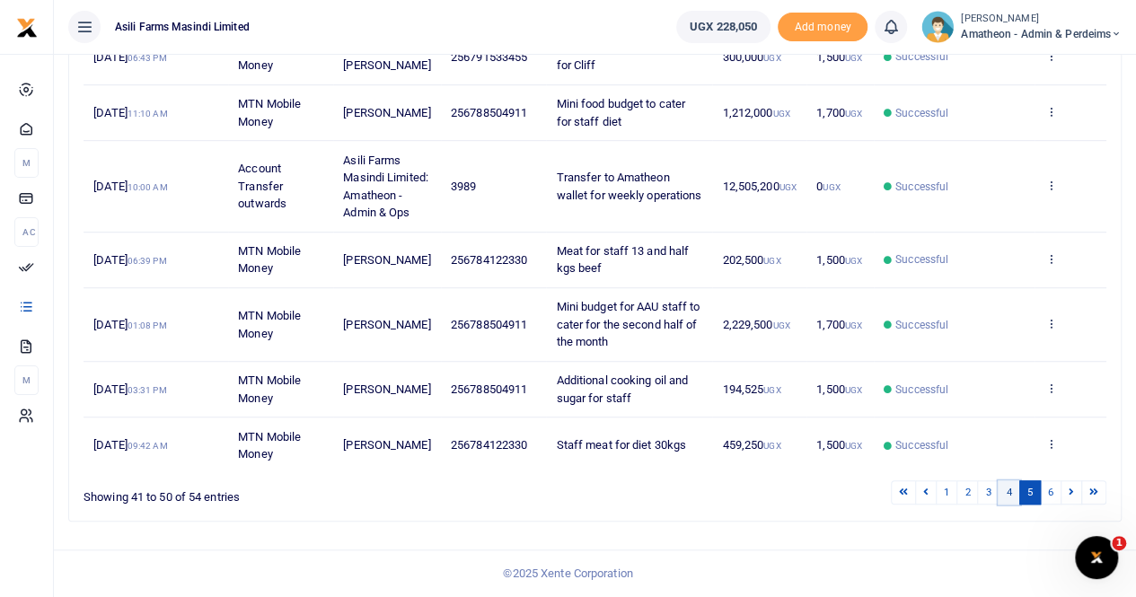
click at [1008, 489] on link "4" at bounding box center [1009, 492] width 22 height 24
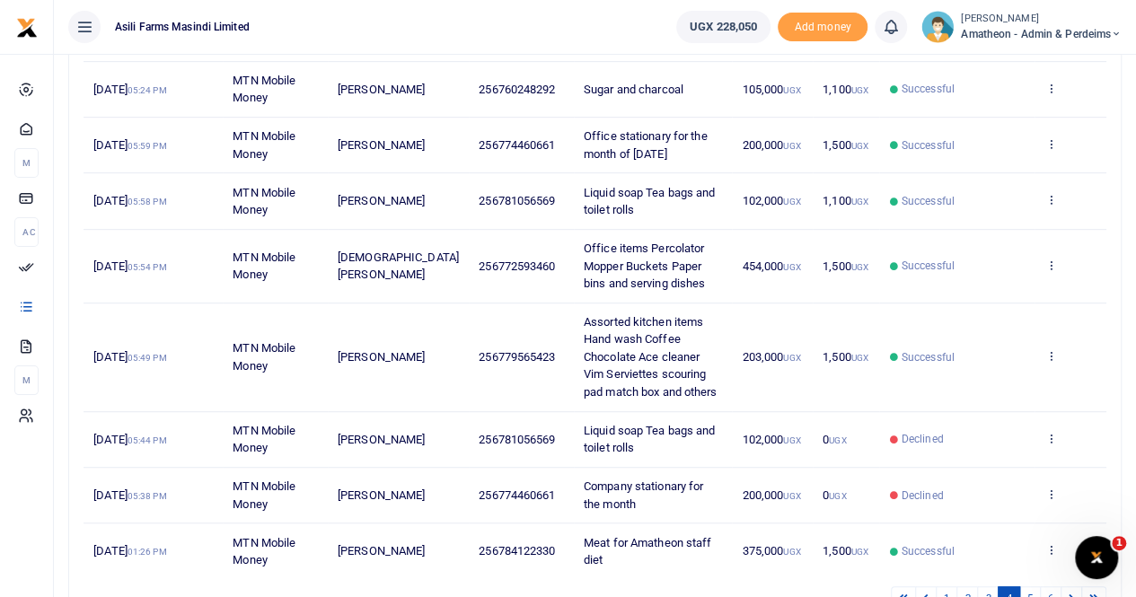
scroll to position [396, 0]
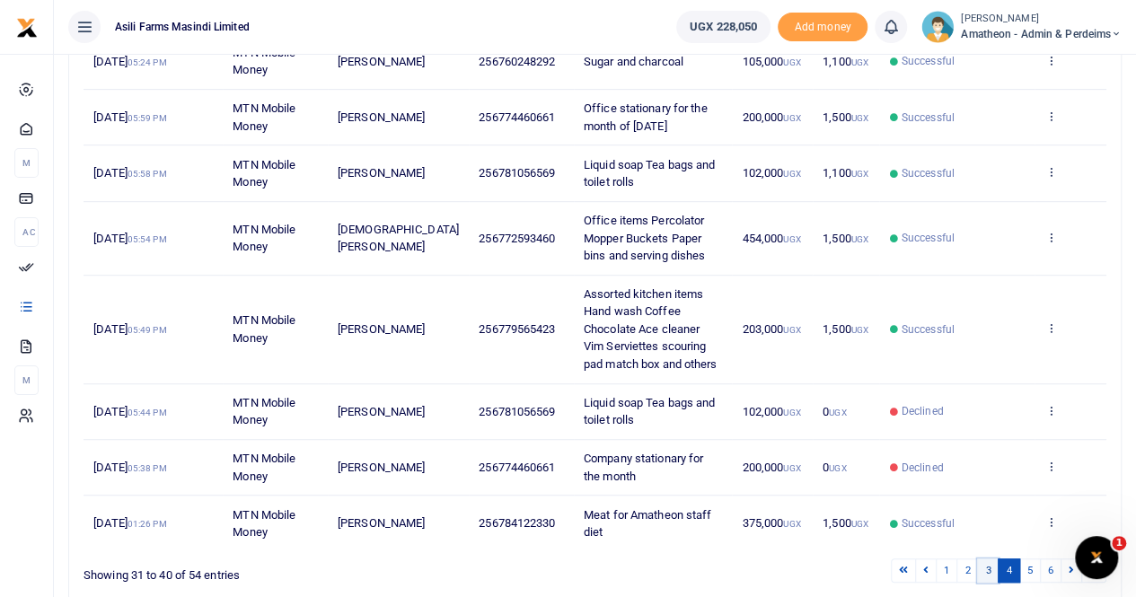
click at [991, 578] on link "3" at bounding box center [988, 571] width 22 height 24
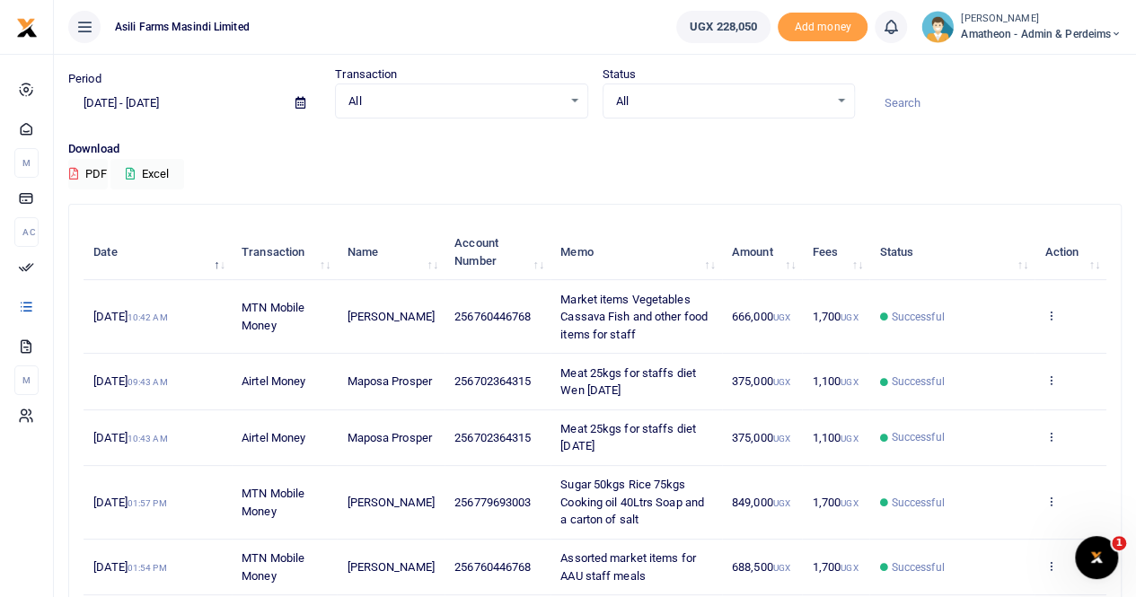
scroll to position [0, 0]
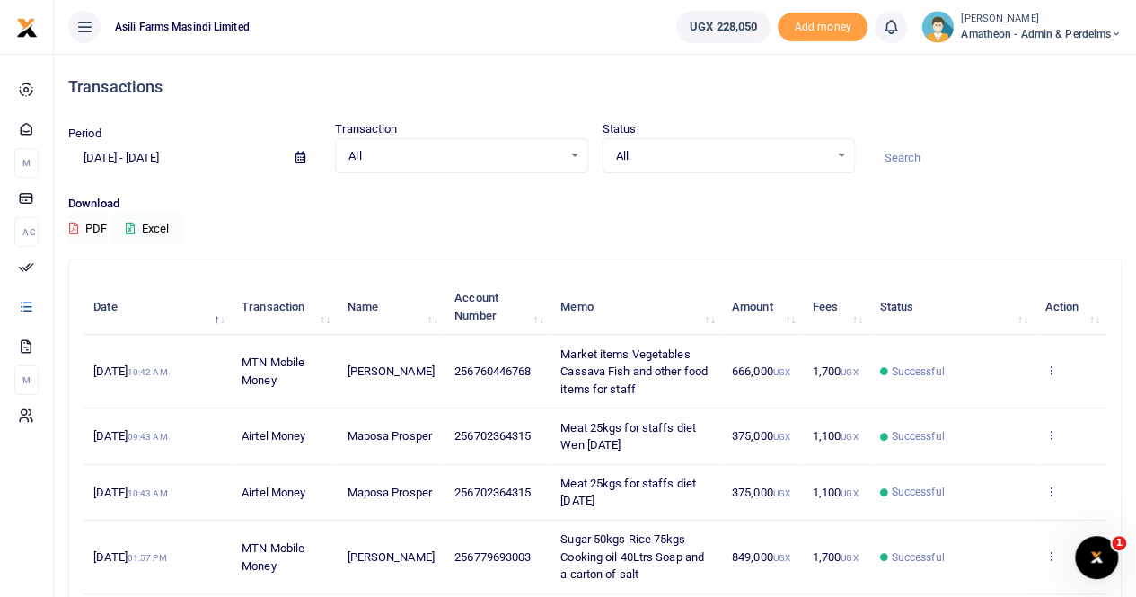
click at [1065, 31] on span "Amatheon - Admin & Perdeims" at bounding box center [1041, 34] width 161 height 16
click at [1056, 58] on link "Switch accounts" at bounding box center [1053, 65] width 142 height 25
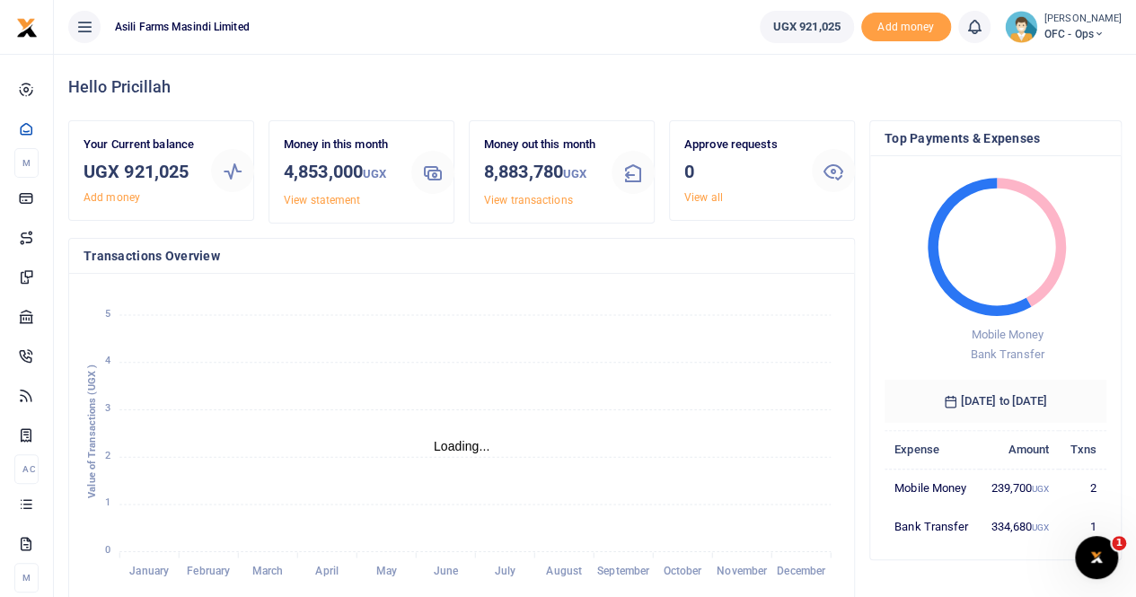
scroll to position [14, 14]
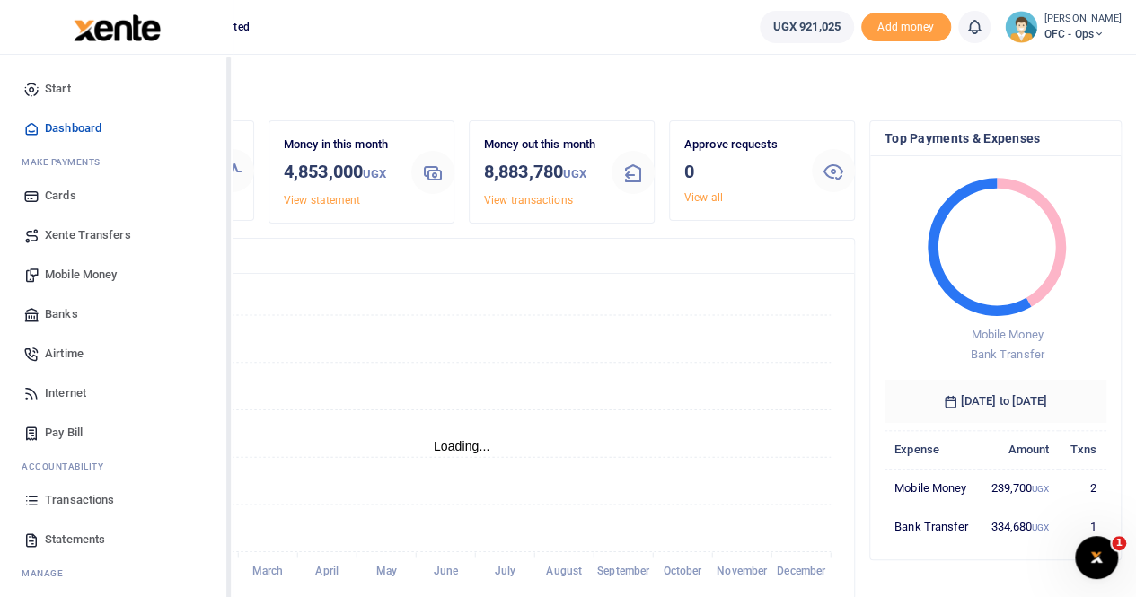
click at [82, 494] on span "Transactions" at bounding box center [79, 500] width 69 height 18
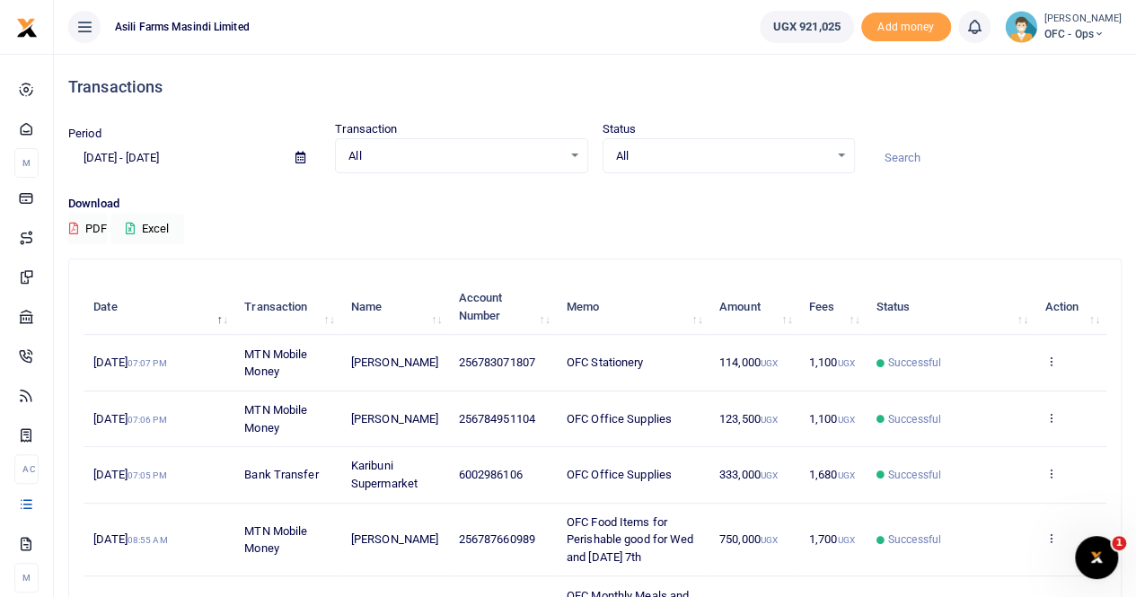
click at [205, 161] on input "[DATE] - [DATE]" at bounding box center [174, 158] width 213 height 31
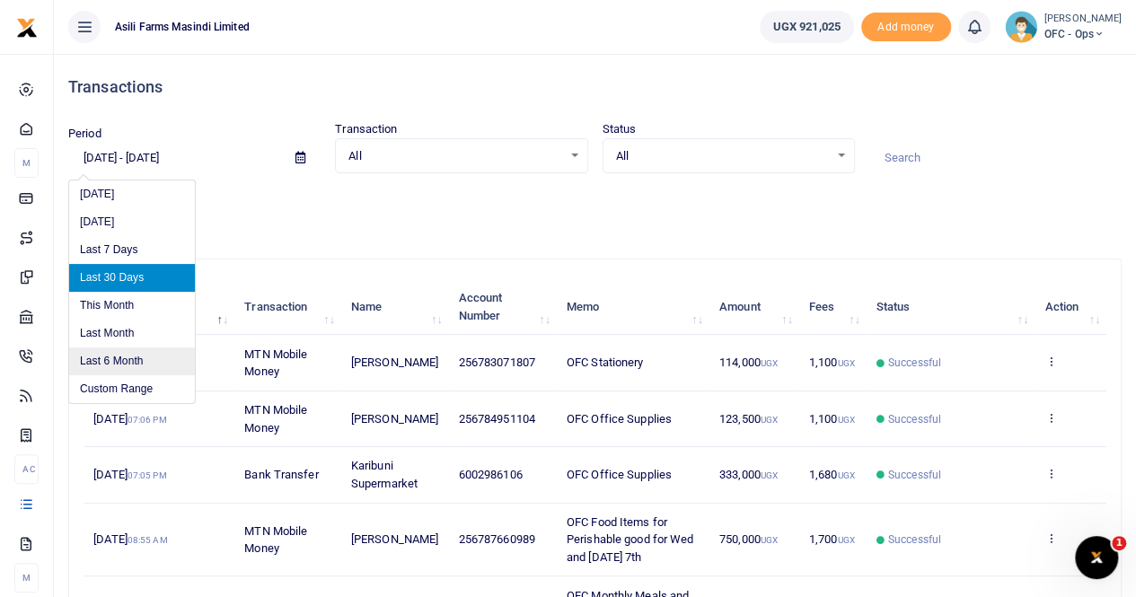
click at [161, 360] on li "Last 6 Month" at bounding box center [132, 361] width 126 height 28
type input "[DATE] - [DATE]"
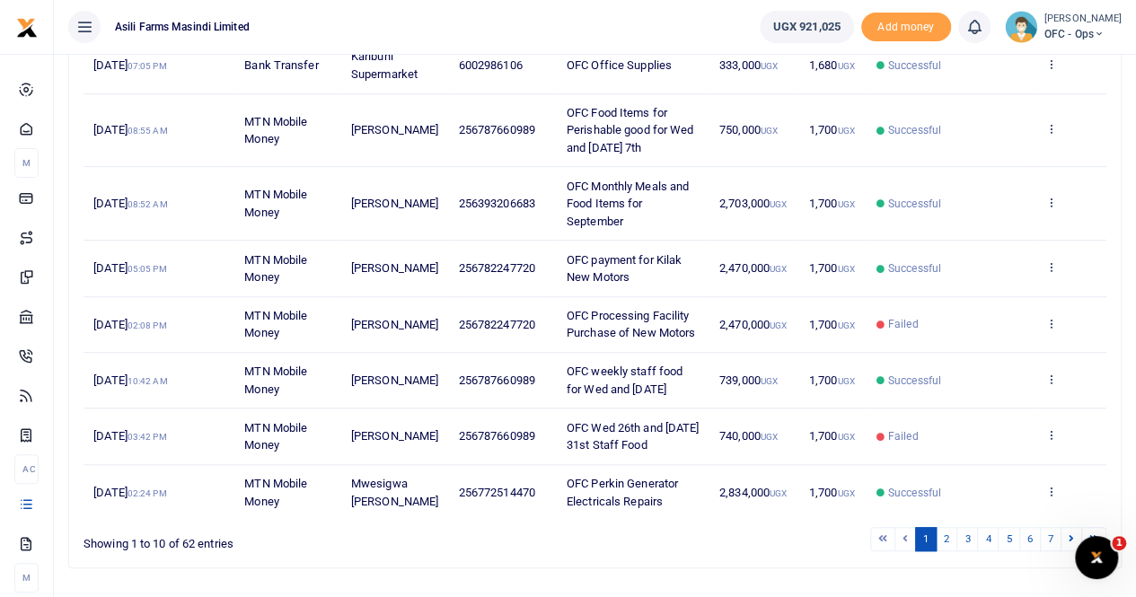
scroll to position [451, 0]
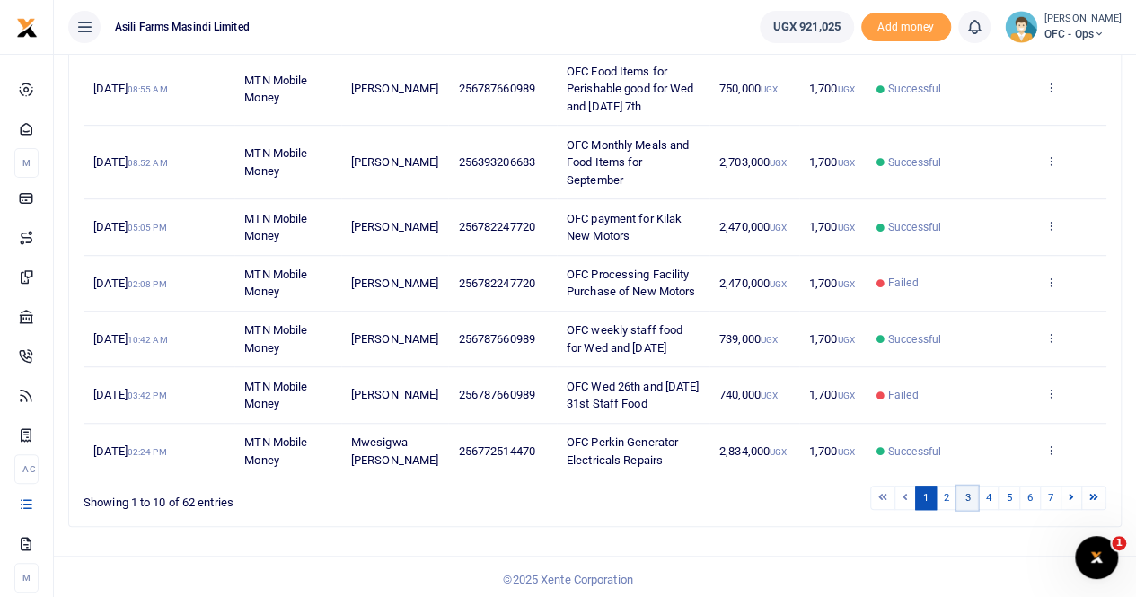
click at [970, 493] on link "3" at bounding box center [967, 498] width 22 height 24
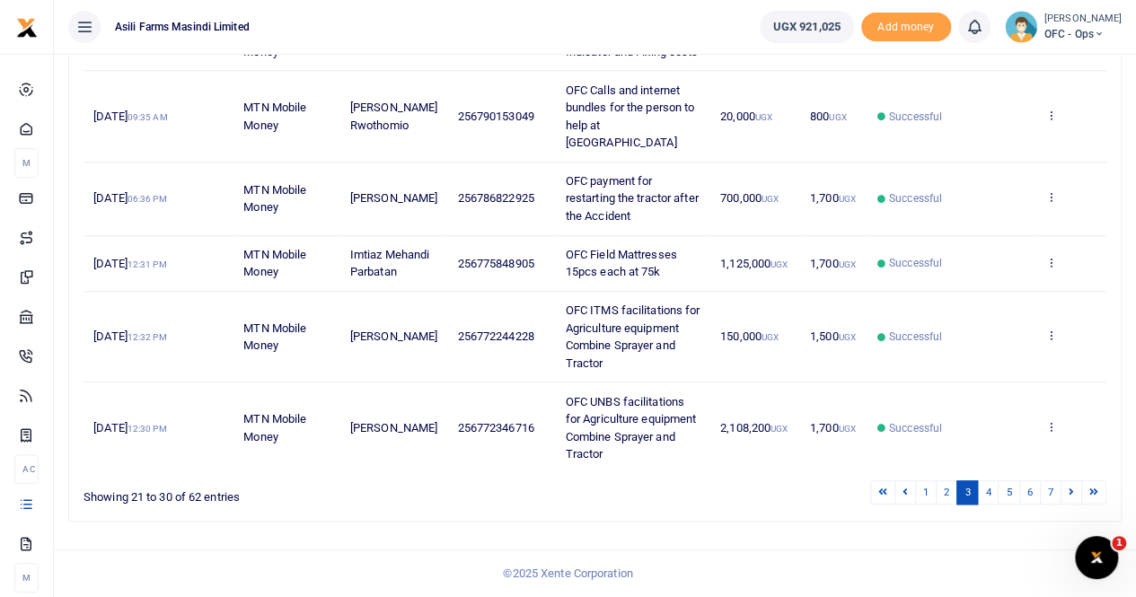
scroll to position [591, 0]
click at [1005, 492] on link "5" at bounding box center [1009, 492] width 22 height 24
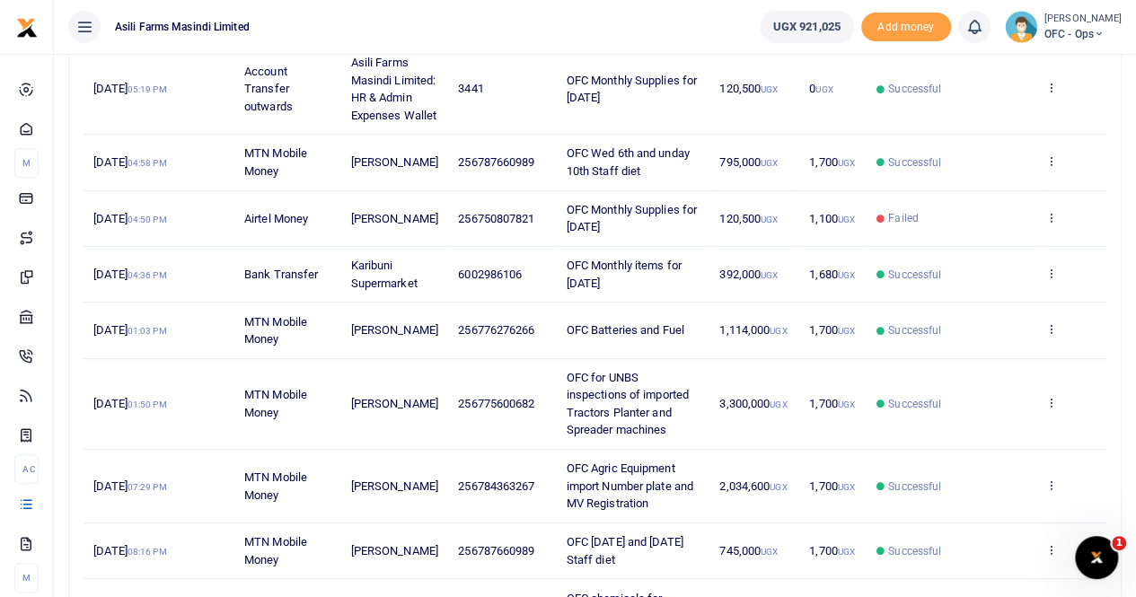
scroll to position [411, 0]
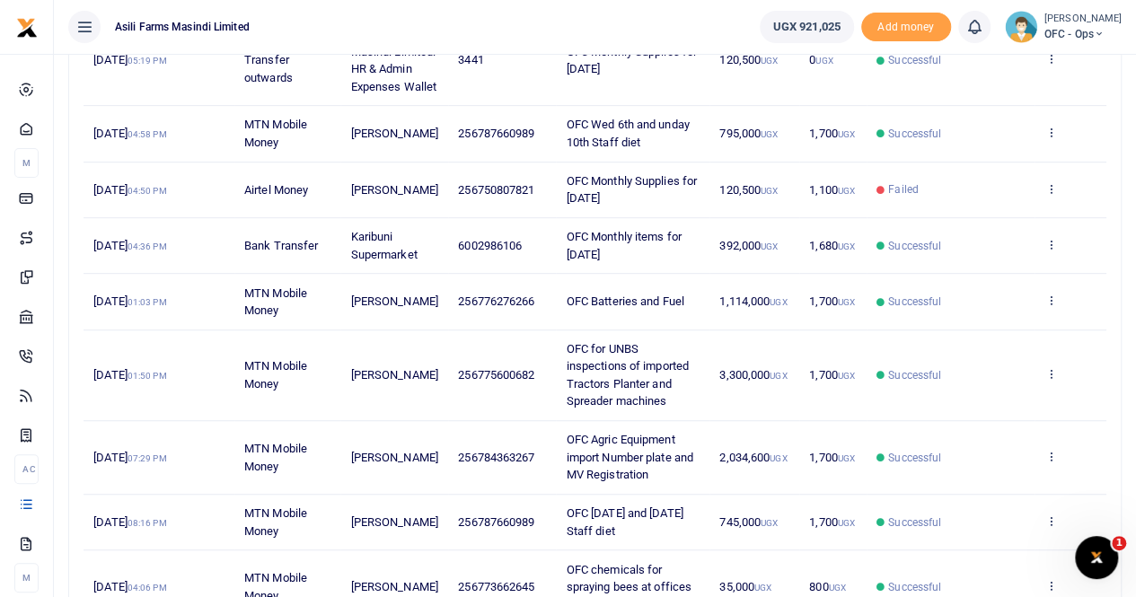
click at [731, 495] on td "2,034,600 UGX" at bounding box center [754, 458] width 90 height 74
click at [616, 481] on span "OFC Agric Equipment import Number plate and MV Registration" at bounding box center [630, 457] width 127 height 48
click at [1049, 462] on icon at bounding box center [1050, 456] width 12 height 13
click at [1009, 522] on link "View details" at bounding box center [985, 519] width 142 height 25
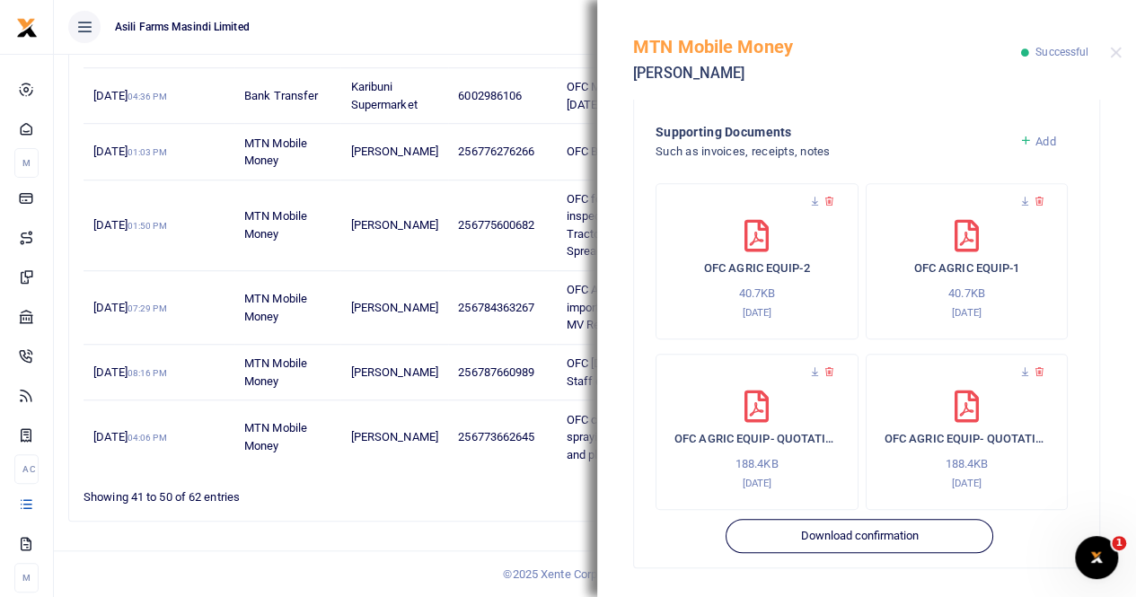
scroll to position [591, 0]
click at [811, 202] on icon at bounding box center [815, 202] width 12 height 12
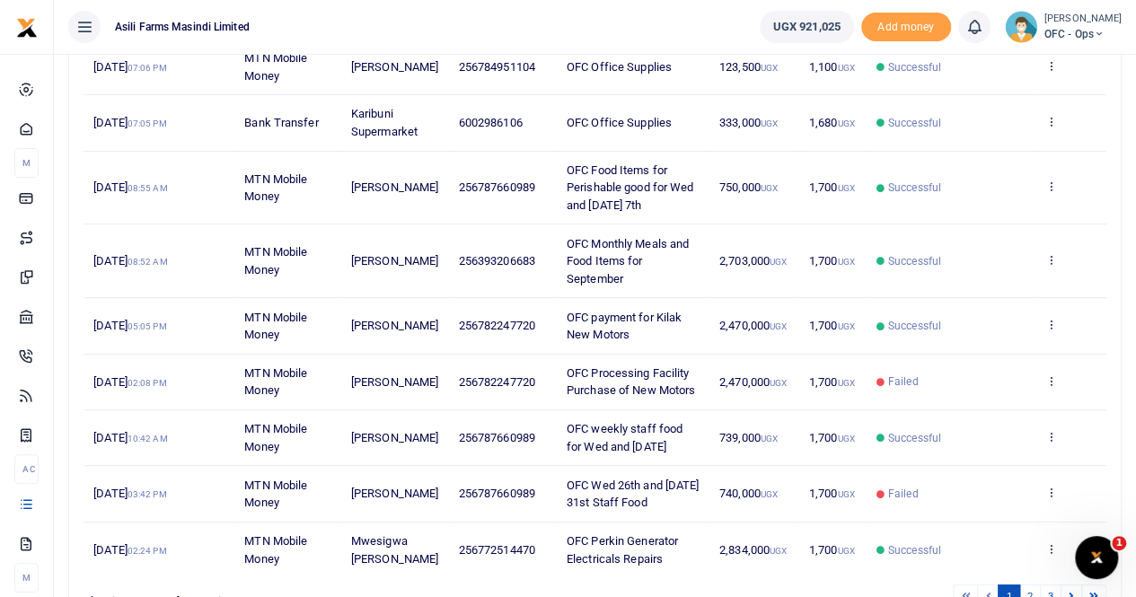
scroll to position [449, 0]
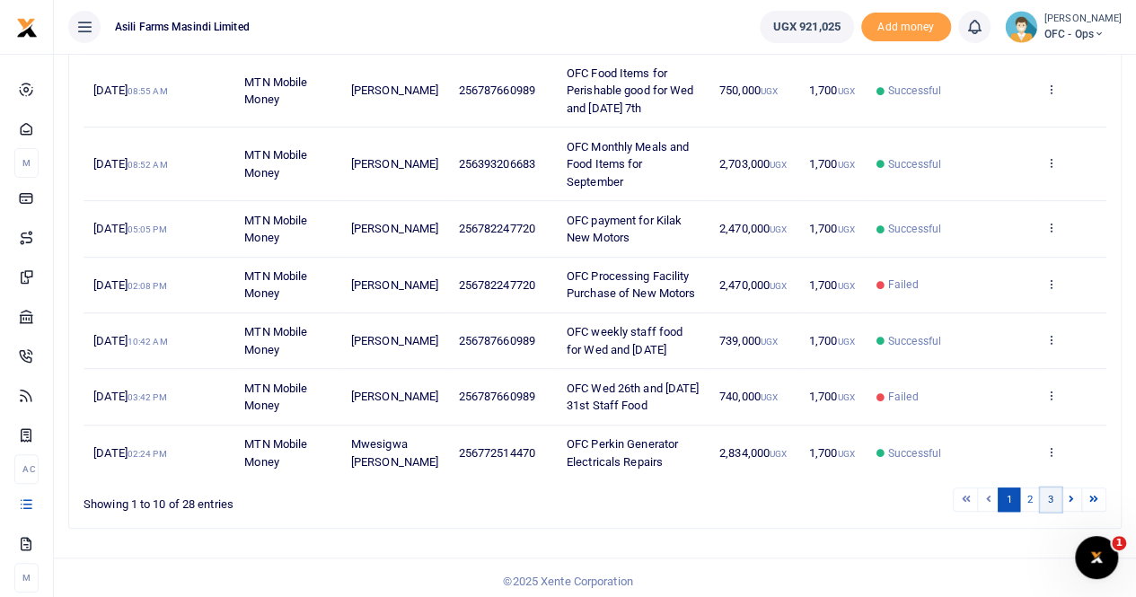
click at [1049, 493] on link "3" at bounding box center [1051, 500] width 22 height 24
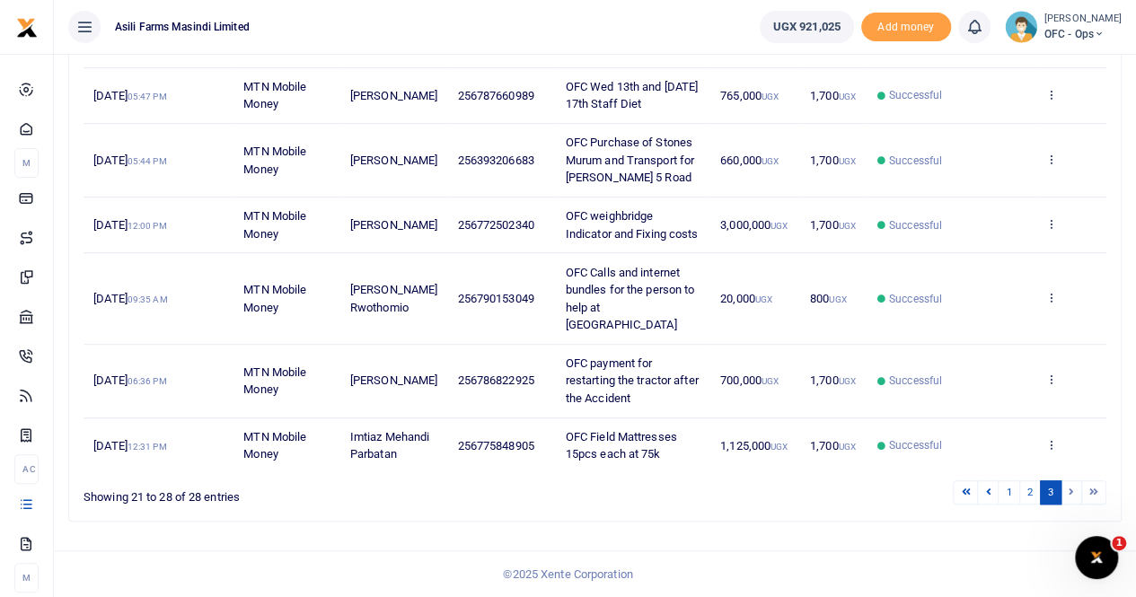
scroll to position [409, 0]
click at [1067, 493] on li at bounding box center [1071, 492] width 21 height 24
click at [1069, 494] on li at bounding box center [1071, 492] width 21 height 24
click at [1089, 491] on li at bounding box center [1094, 492] width 24 height 24
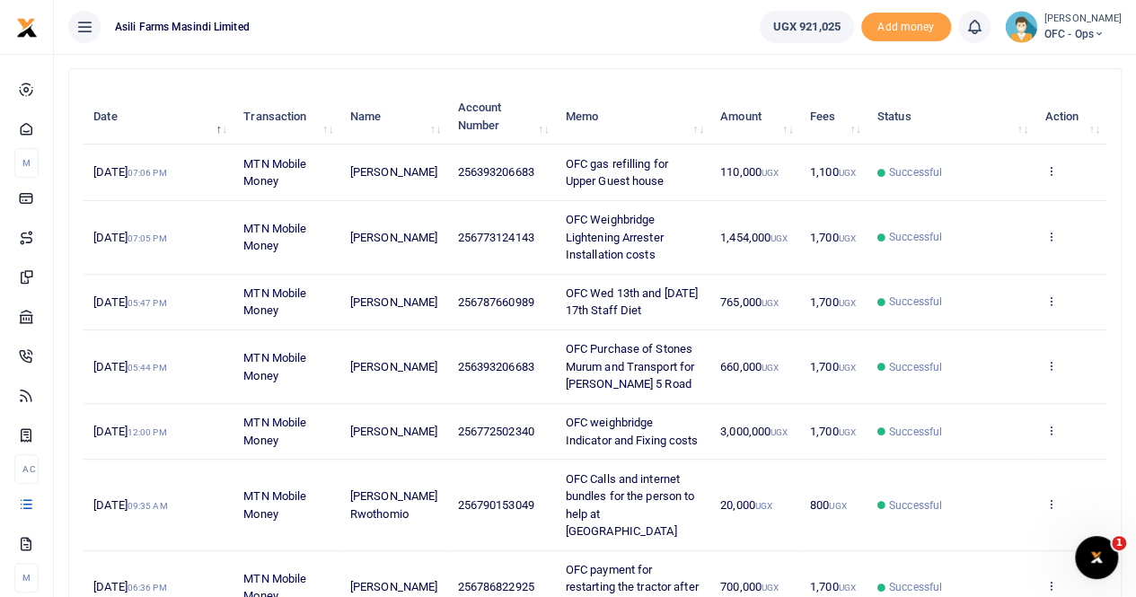
scroll to position [0, 0]
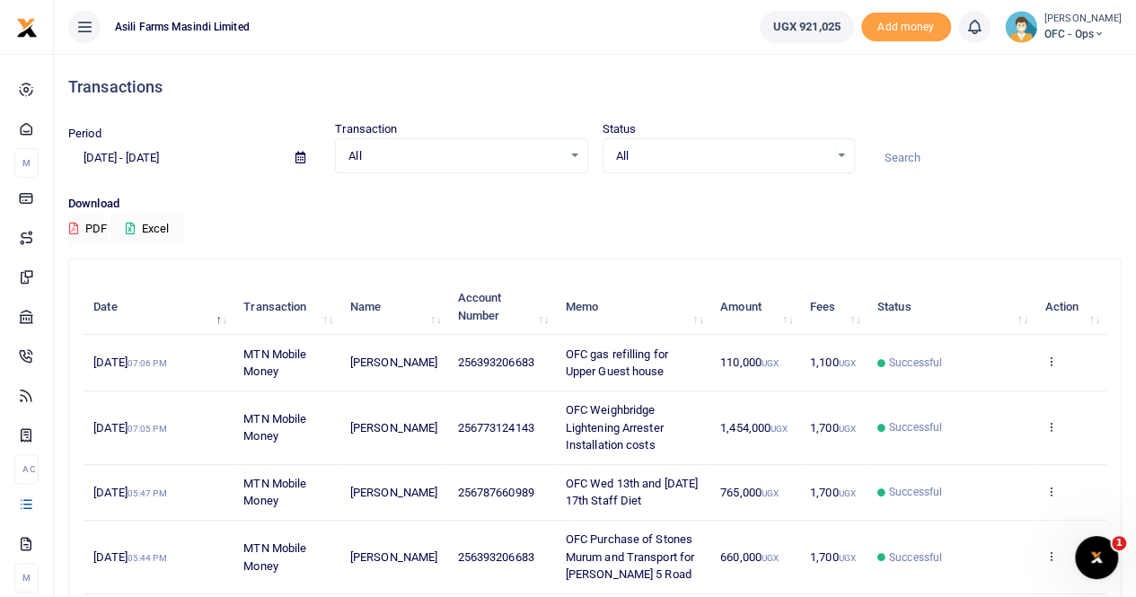
click at [181, 163] on input "[DATE] - [DATE]" at bounding box center [174, 158] width 213 height 31
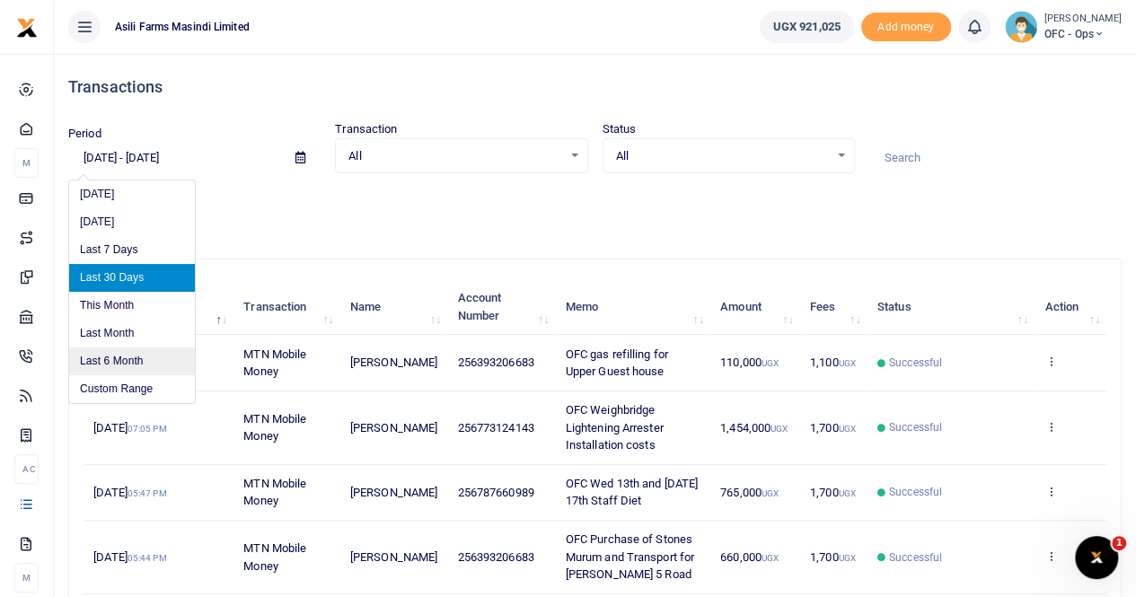
click at [151, 357] on li "Last 6 Month" at bounding box center [132, 361] width 126 height 28
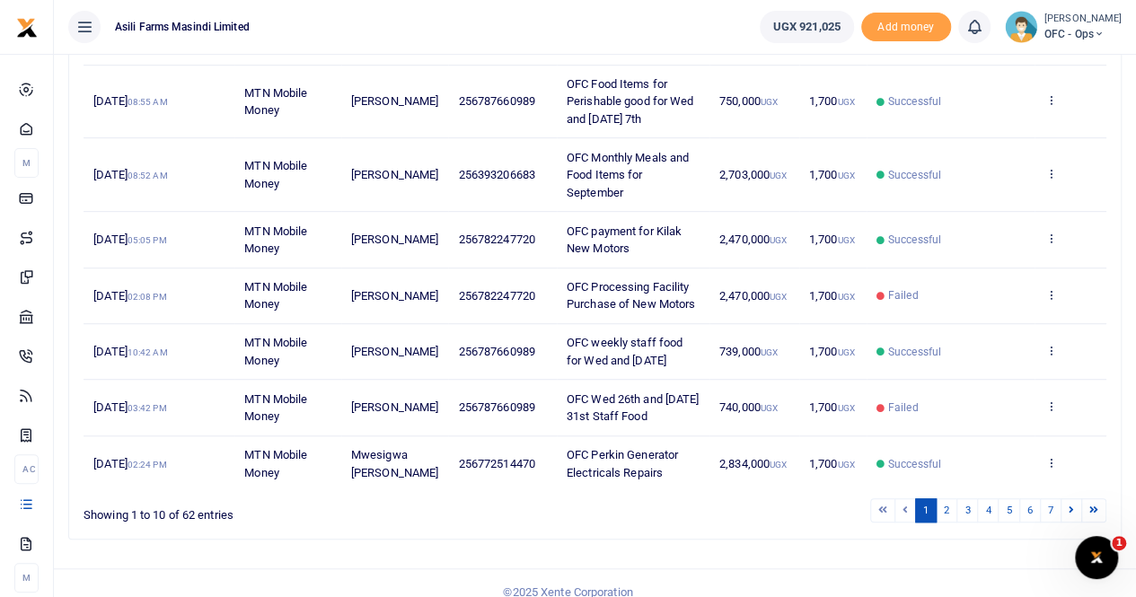
scroll to position [449, 0]
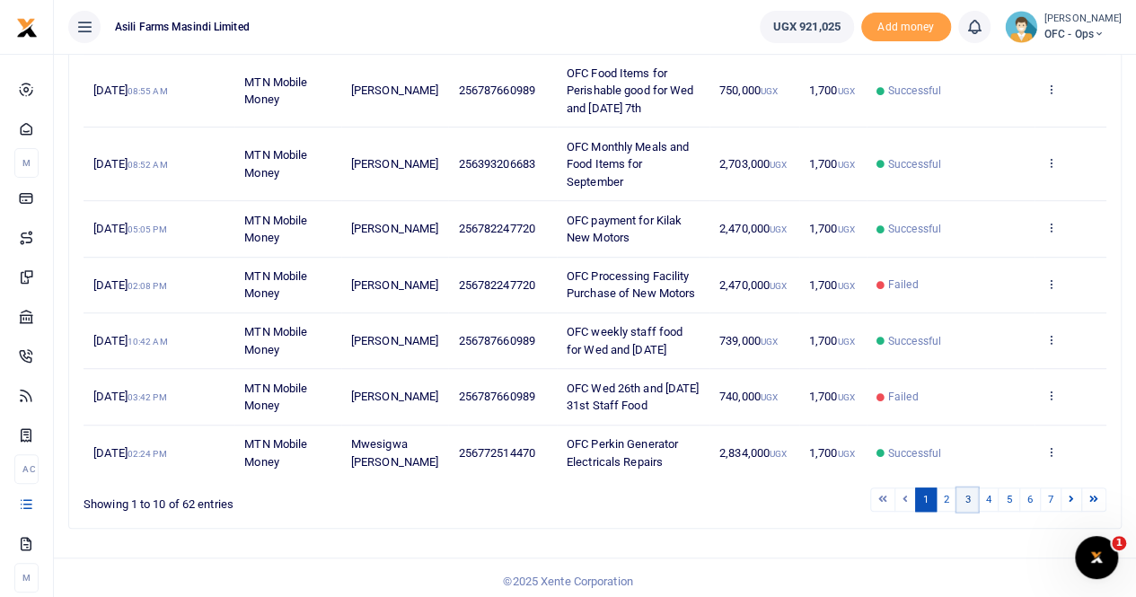
click at [972, 488] on link "3" at bounding box center [967, 500] width 22 height 24
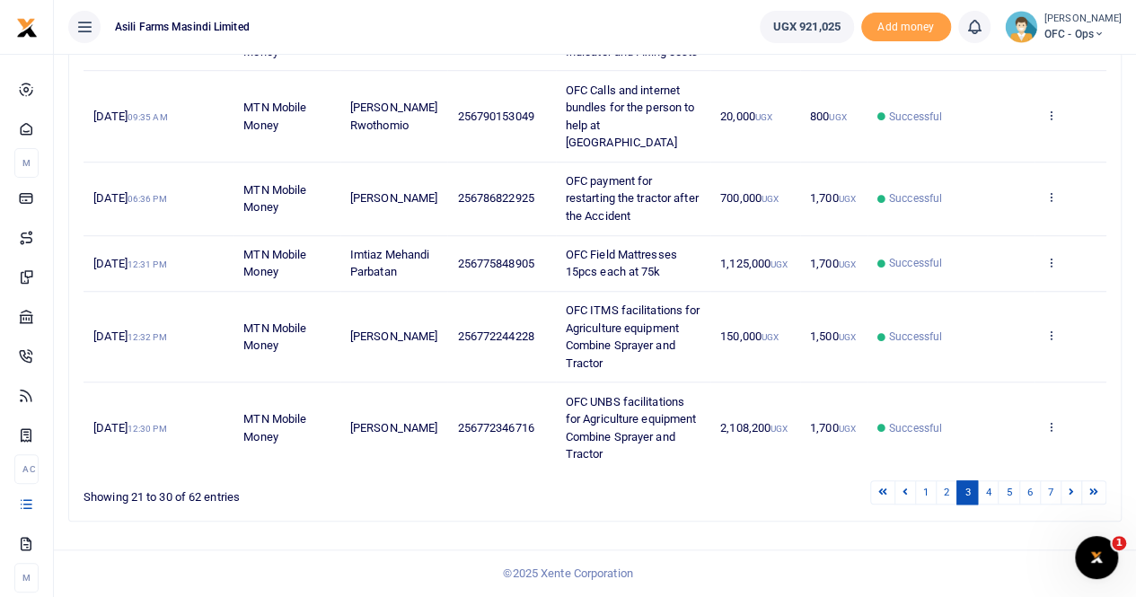
scroll to position [591, 0]
click at [993, 488] on link "4" at bounding box center [988, 492] width 22 height 24
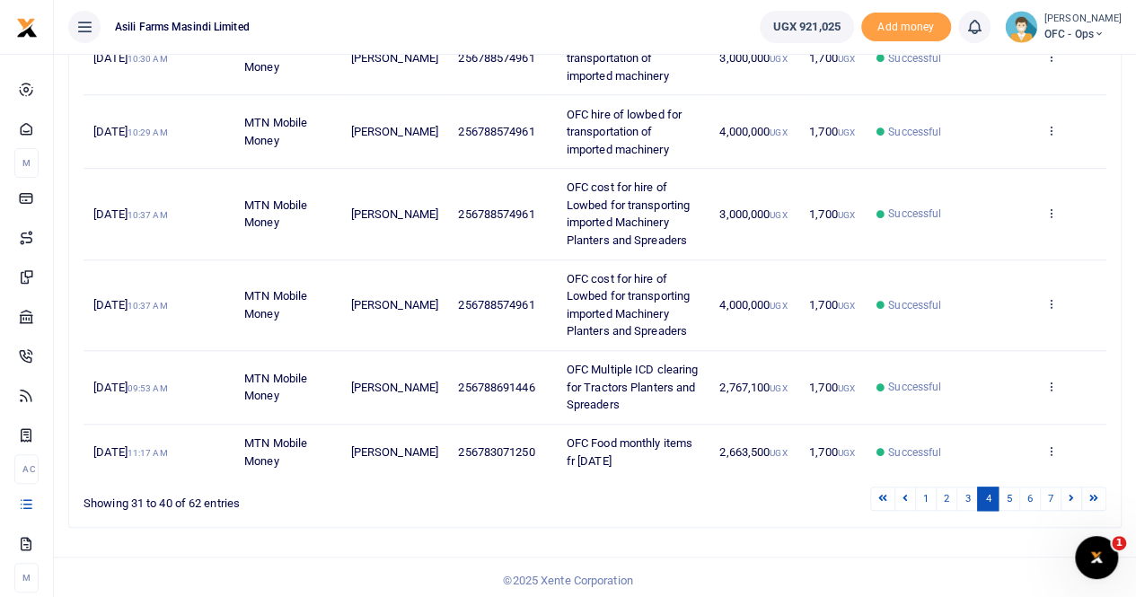
scroll to position [626, 0]
click at [1011, 491] on link "5" at bounding box center [1009, 498] width 22 height 24
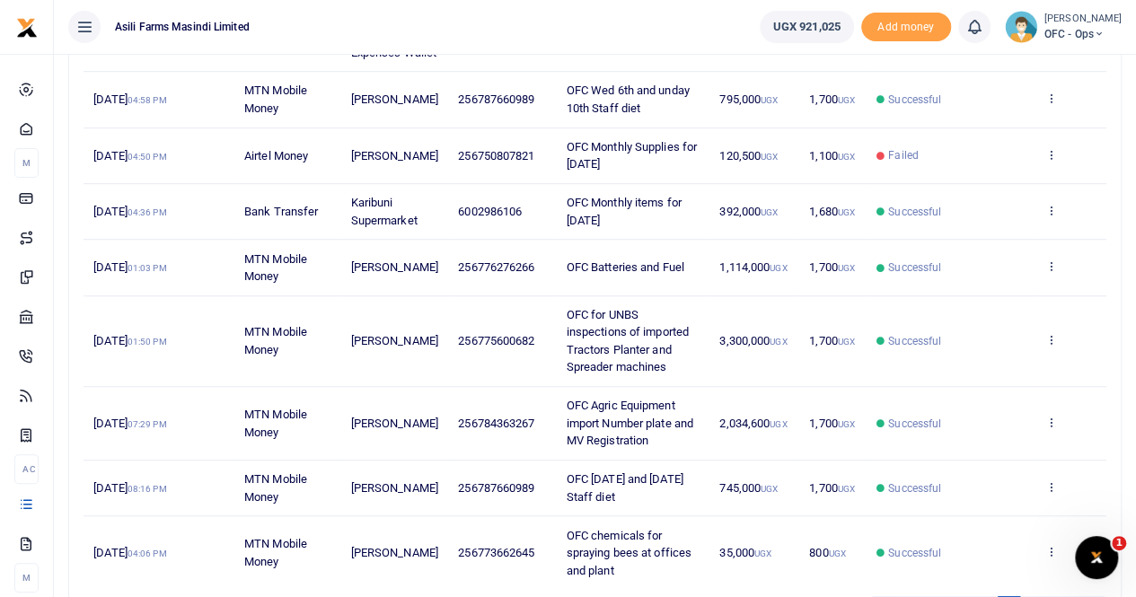
scroll to position [501, 0]
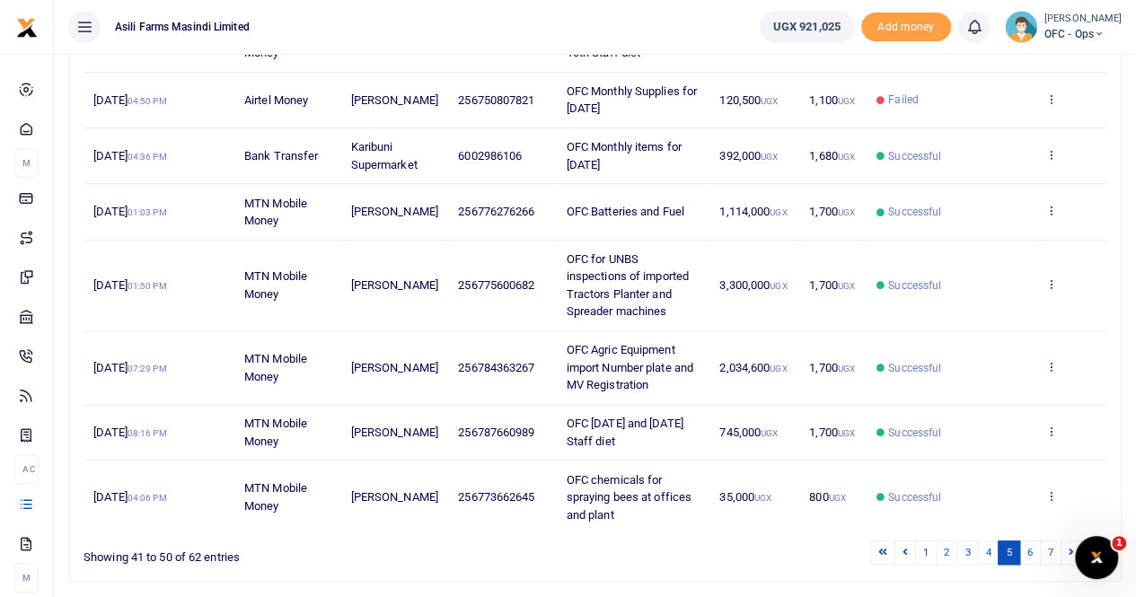
click at [1049, 373] on icon at bounding box center [1050, 366] width 12 height 13
click at [1004, 434] on link "View details" at bounding box center [985, 430] width 142 height 25
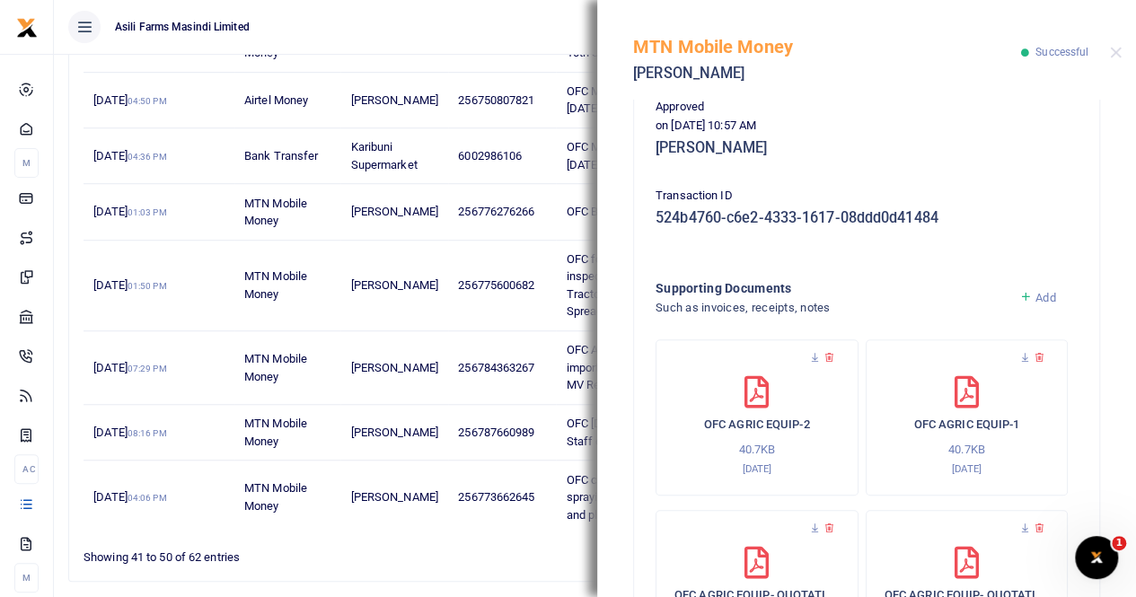
scroll to position [620, 0]
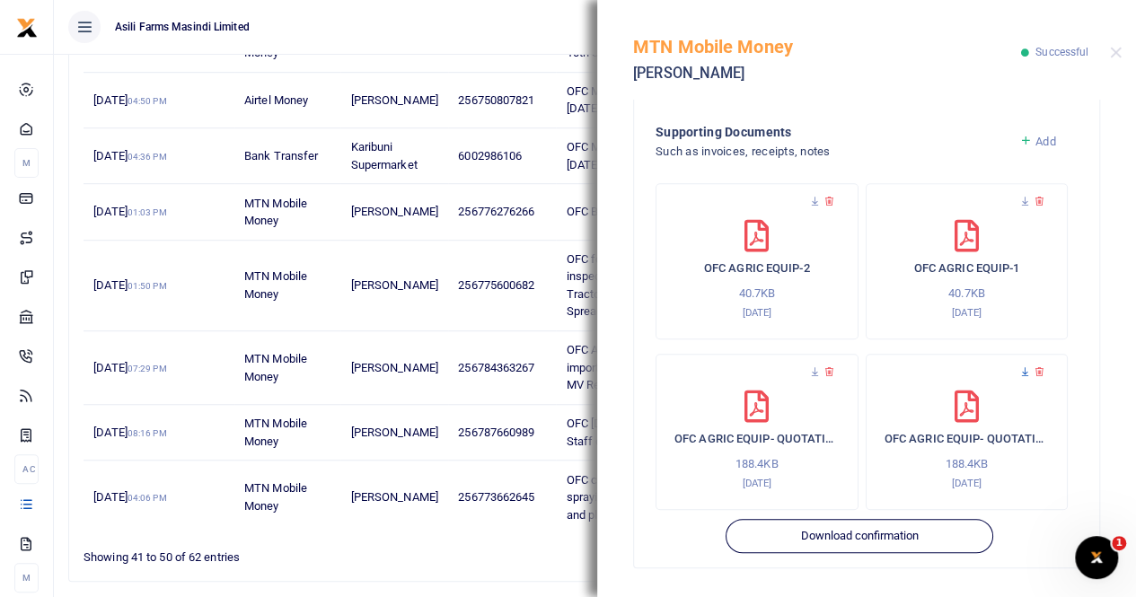
click at [1019, 373] on icon at bounding box center [1025, 372] width 12 height 12
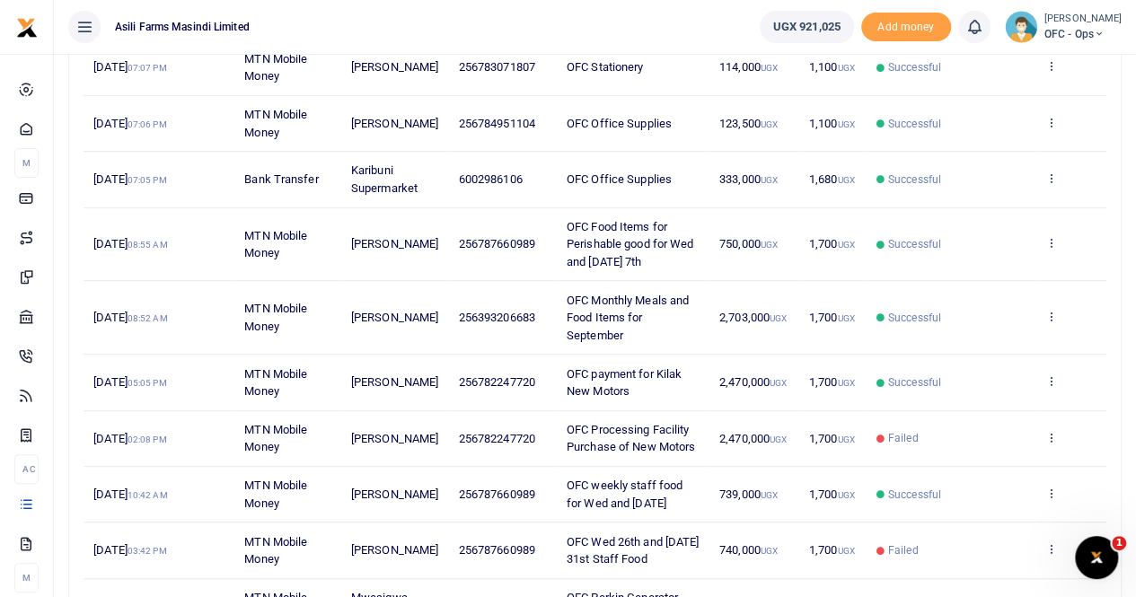
scroll to position [2, 0]
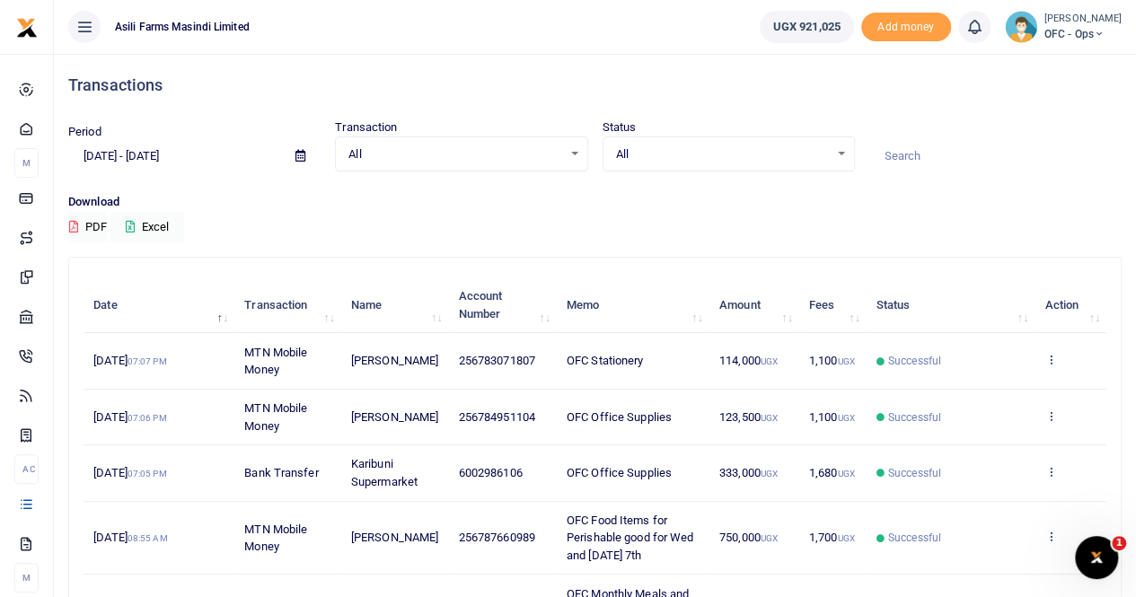
click at [172, 157] on input "[DATE] - [DATE]" at bounding box center [174, 156] width 213 height 31
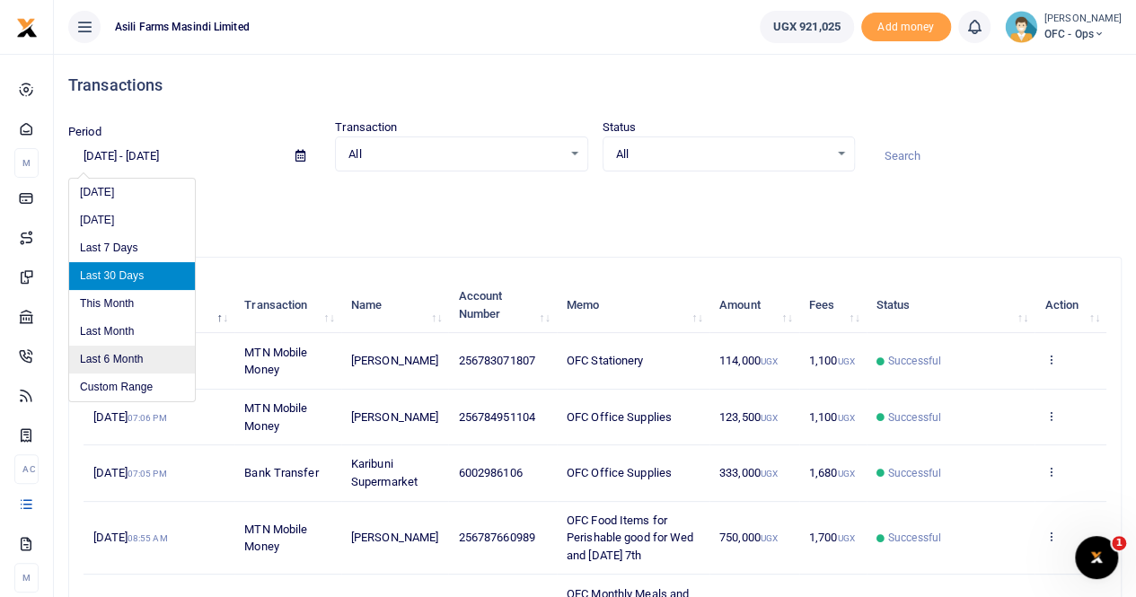
click at [154, 358] on li "Last 6 Month" at bounding box center [132, 360] width 126 height 28
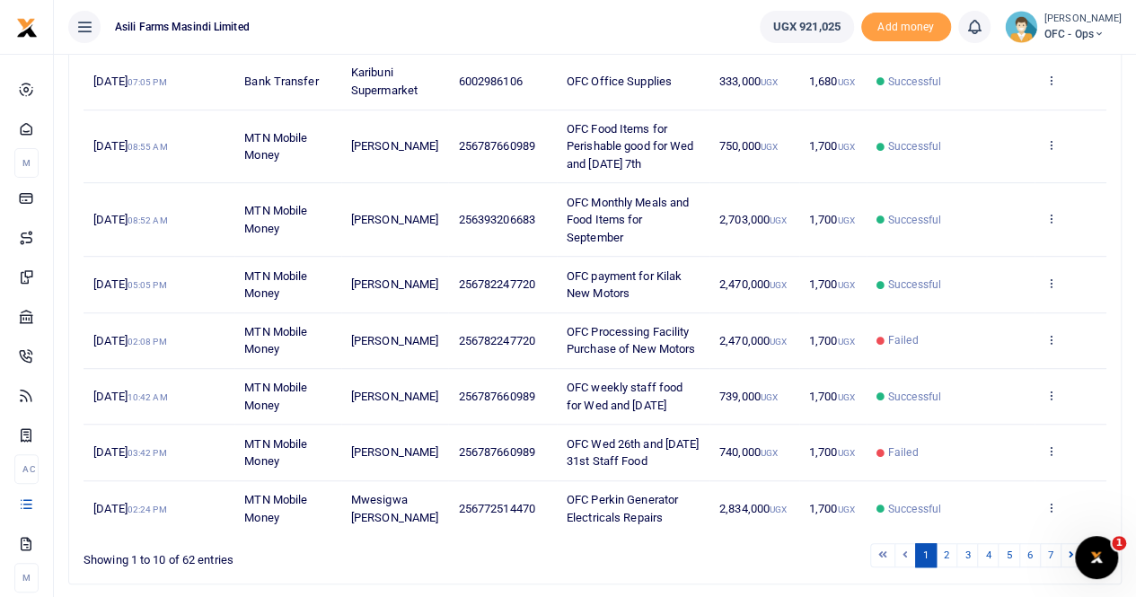
scroll to position [451, 0]
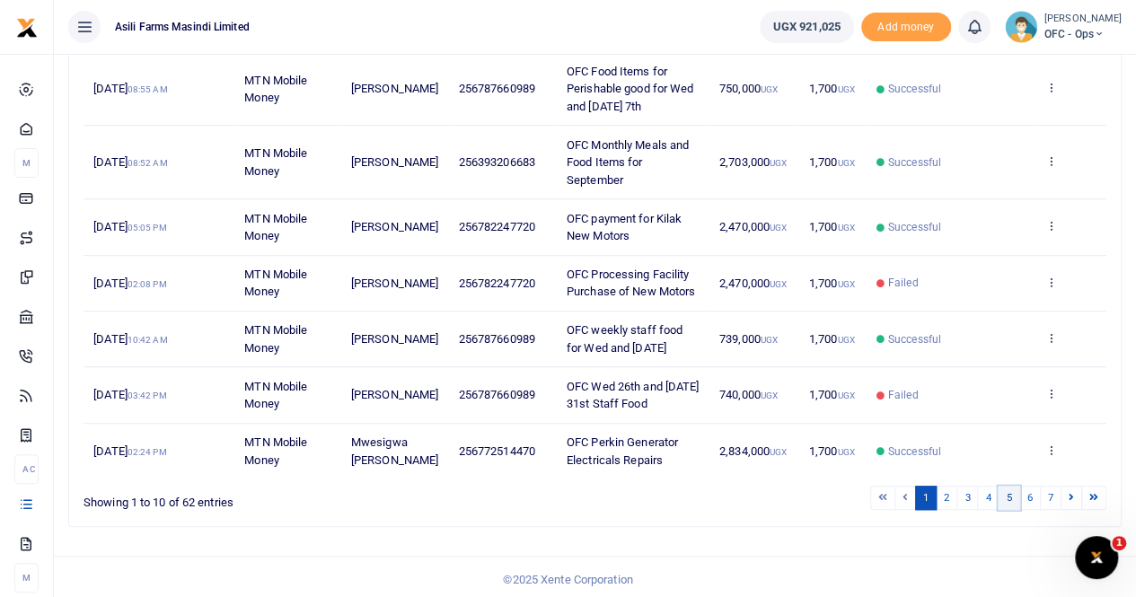
click at [1011, 493] on link "5" at bounding box center [1009, 498] width 22 height 24
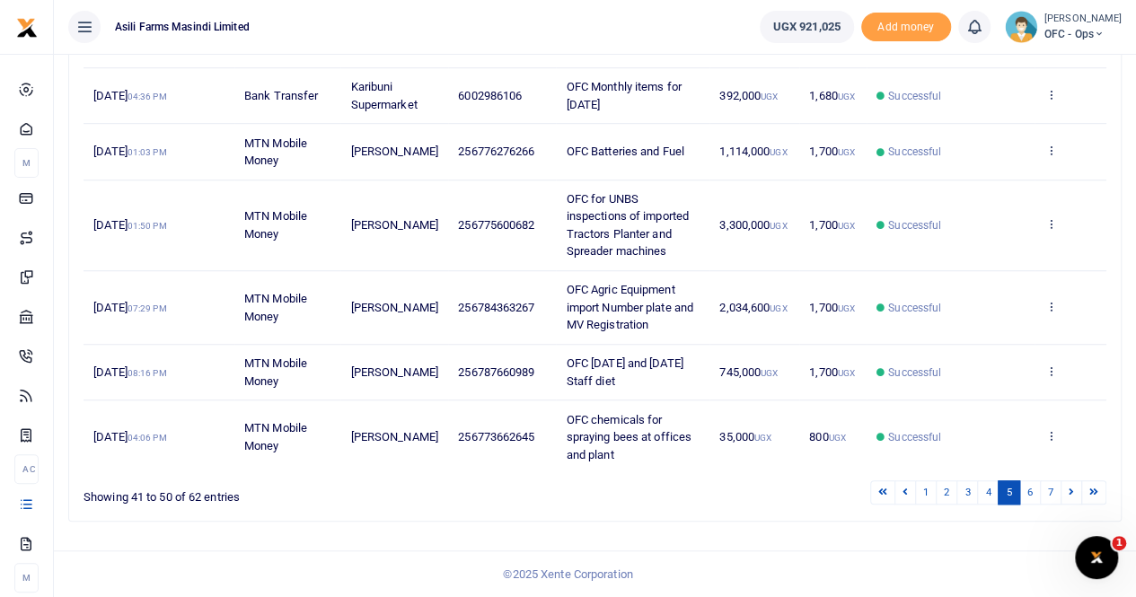
scroll to position [591, 0]
click at [1049, 304] on icon at bounding box center [1050, 306] width 12 height 13
click at [1011, 357] on link "View details" at bounding box center [985, 369] width 142 height 25
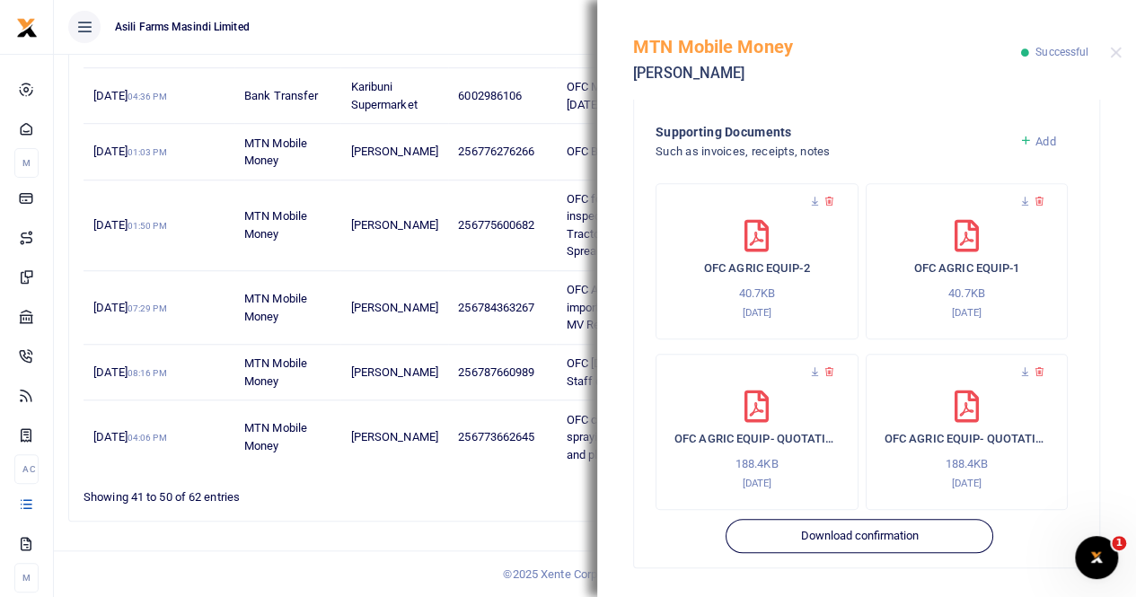
scroll to position [620, 0]
click at [812, 373] on icon at bounding box center [815, 372] width 12 height 12
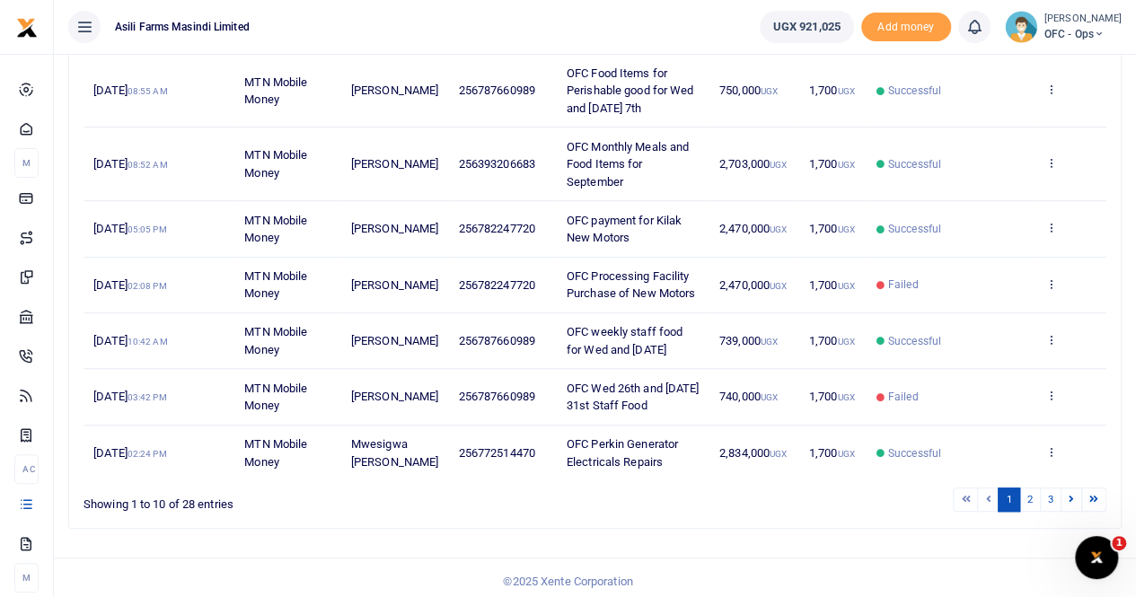
scroll to position [451, 0]
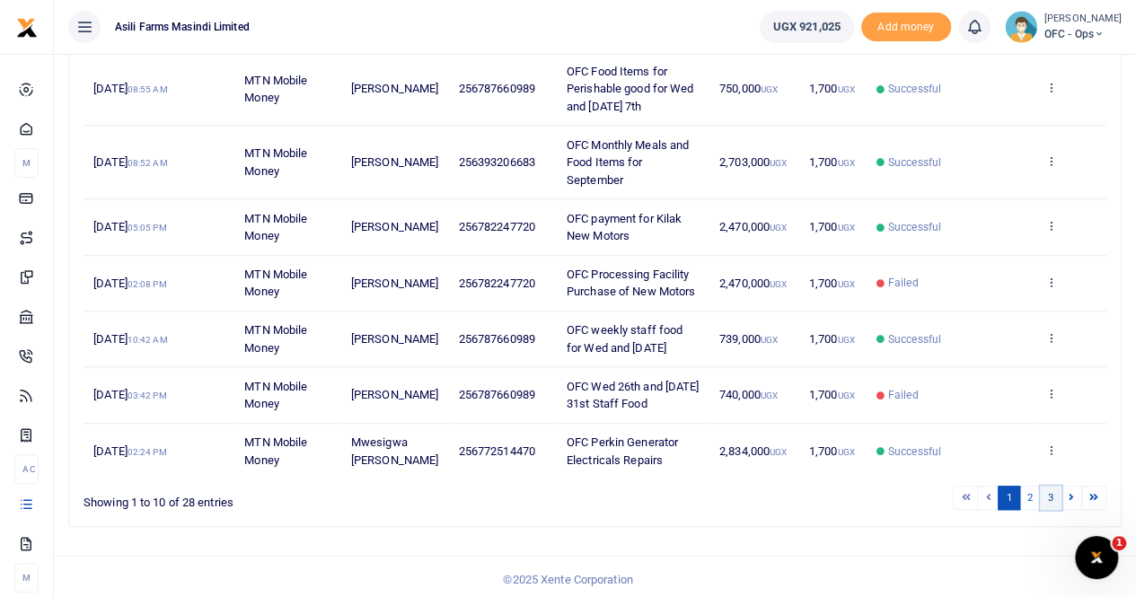
click at [1052, 493] on link "3" at bounding box center [1051, 498] width 22 height 24
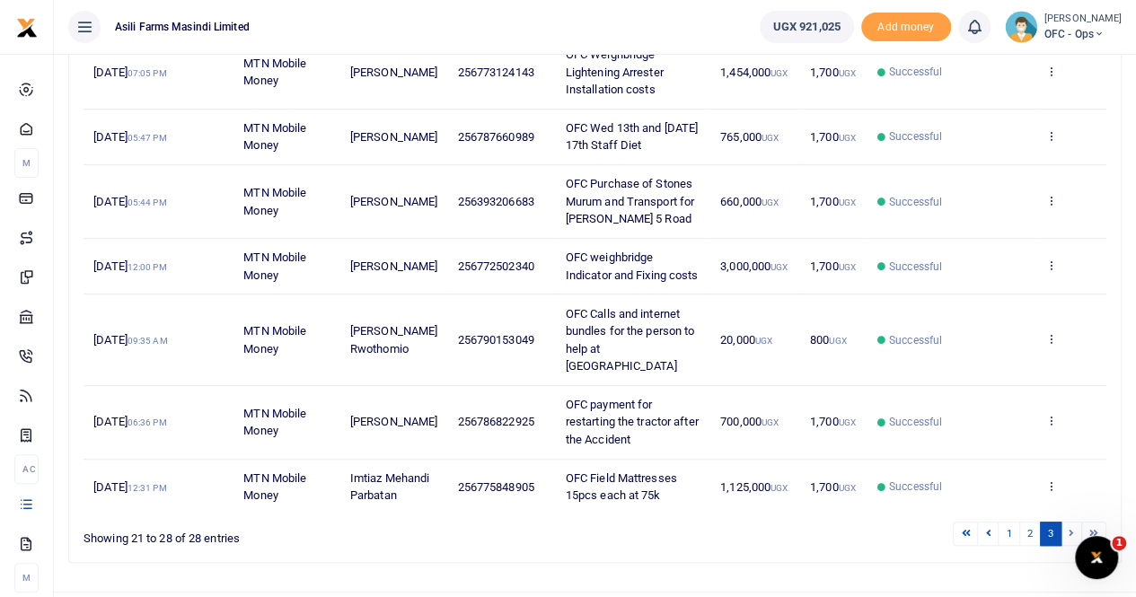
scroll to position [409, 0]
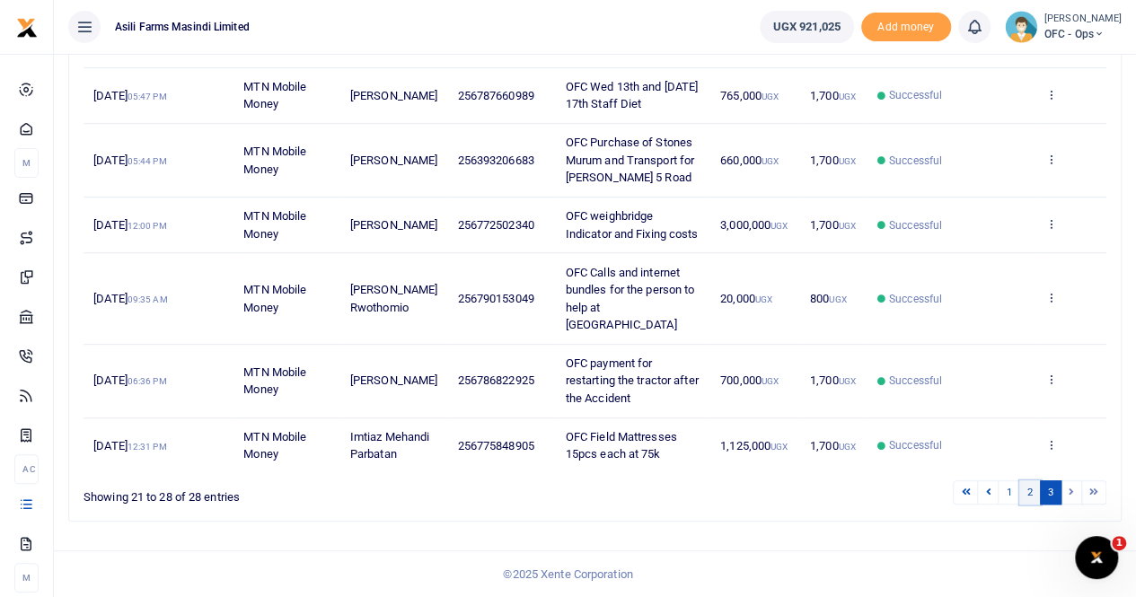
click at [1032, 492] on link "2" at bounding box center [1030, 492] width 22 height 24
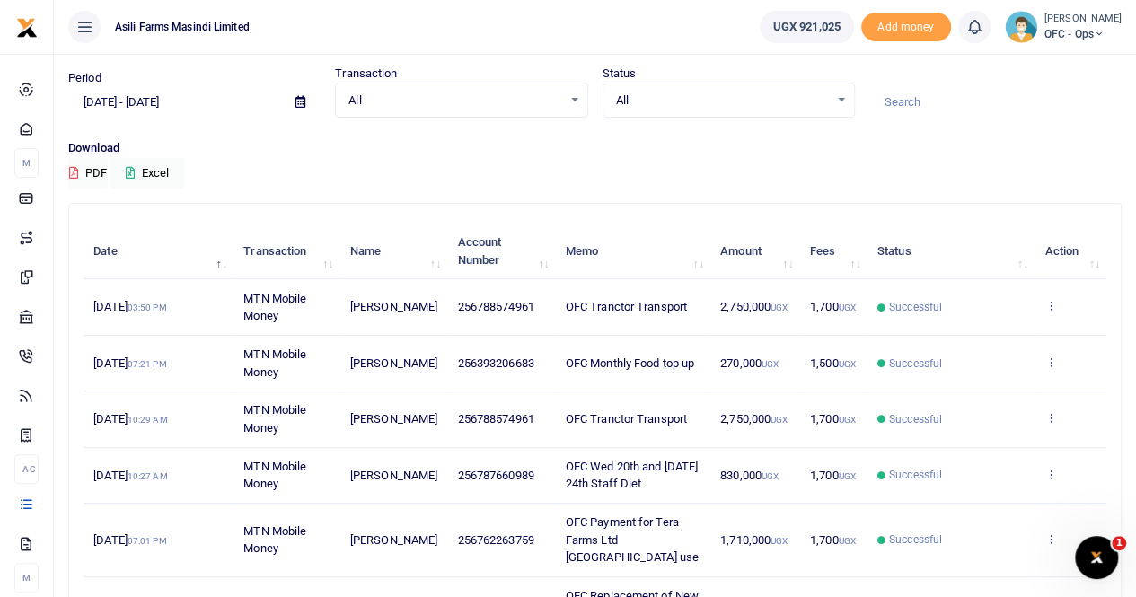
scroll to position [52, 0]
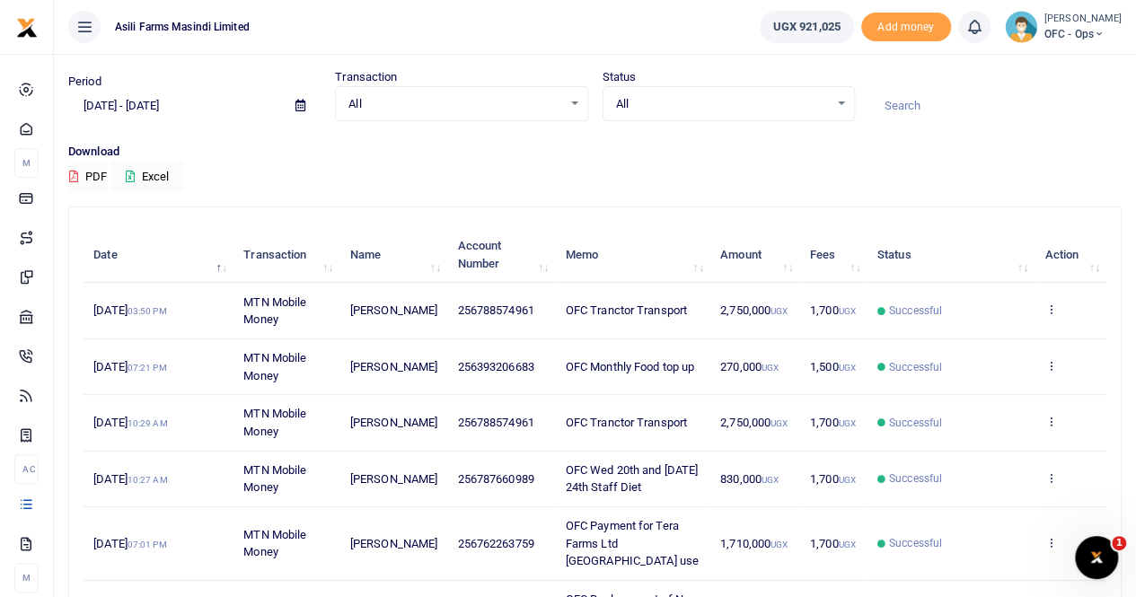
click at [209, 112] on input "[DATE] - [DATE]" at bounding box center [174, 106] width 213 height 31
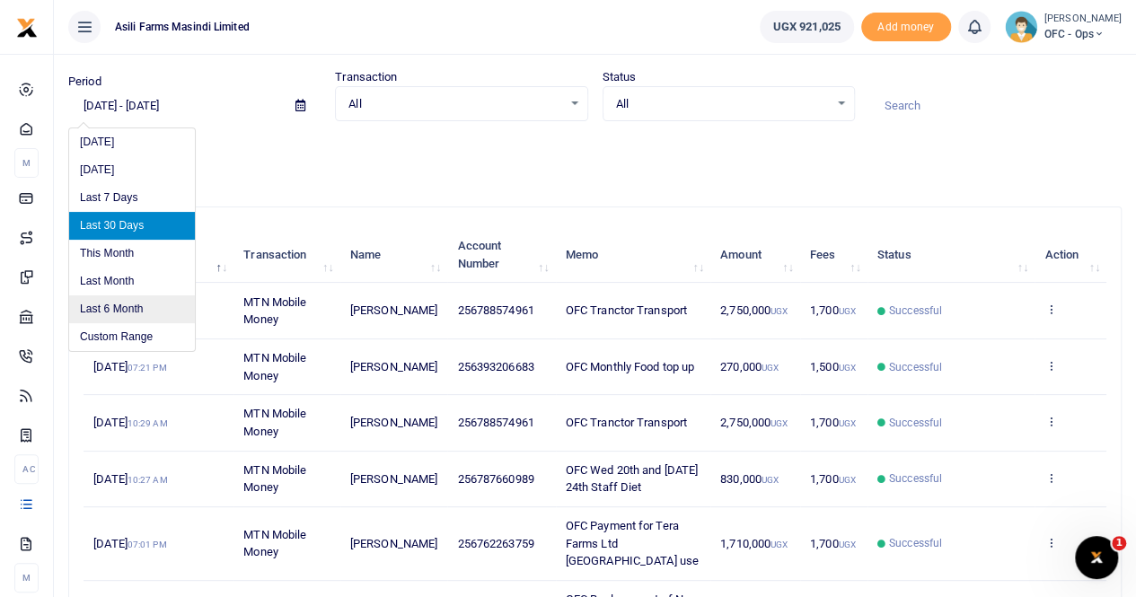
click at [119, 313] on li "Last 6 Month" at bounding box center [132, 309] width 126 height 28
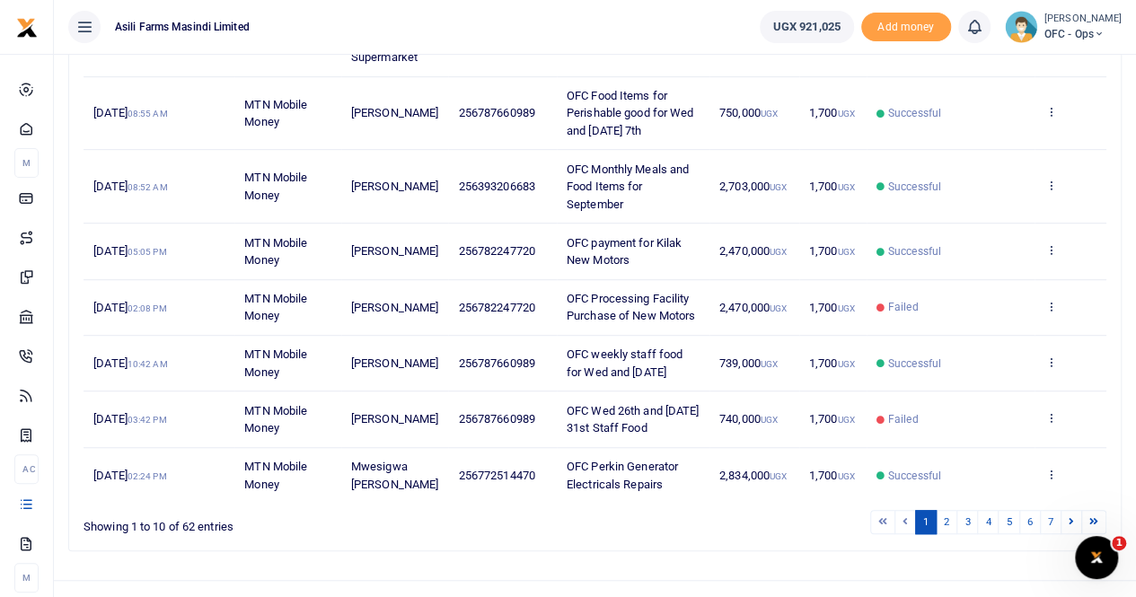
scroll to position [451, 0]
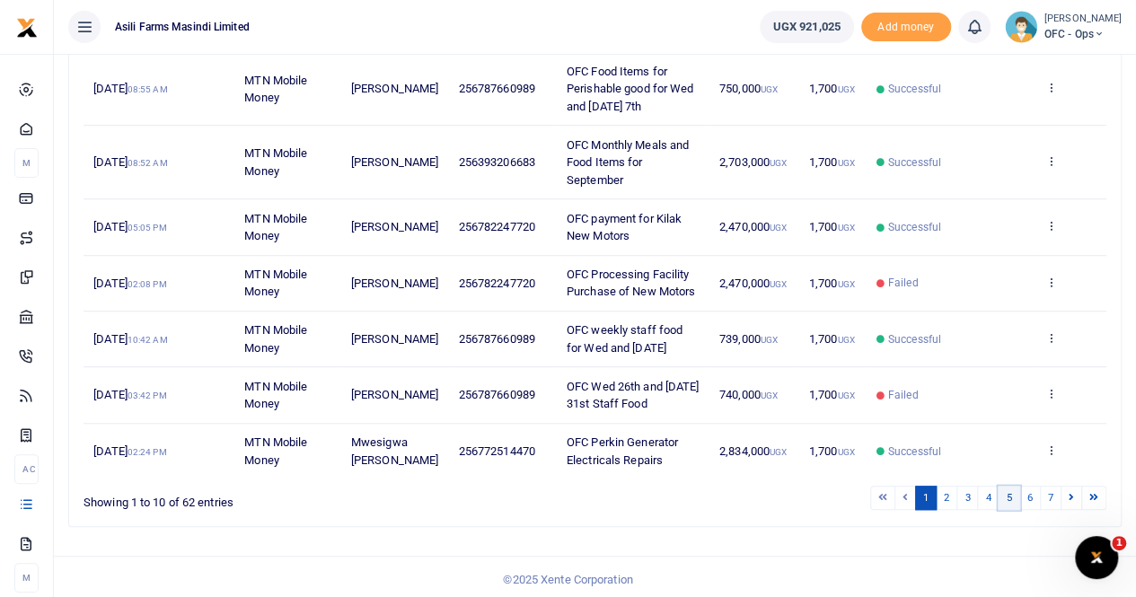
click at [1012, 494] on link "5" at bounding box center [1009, 498] width 22 height 24
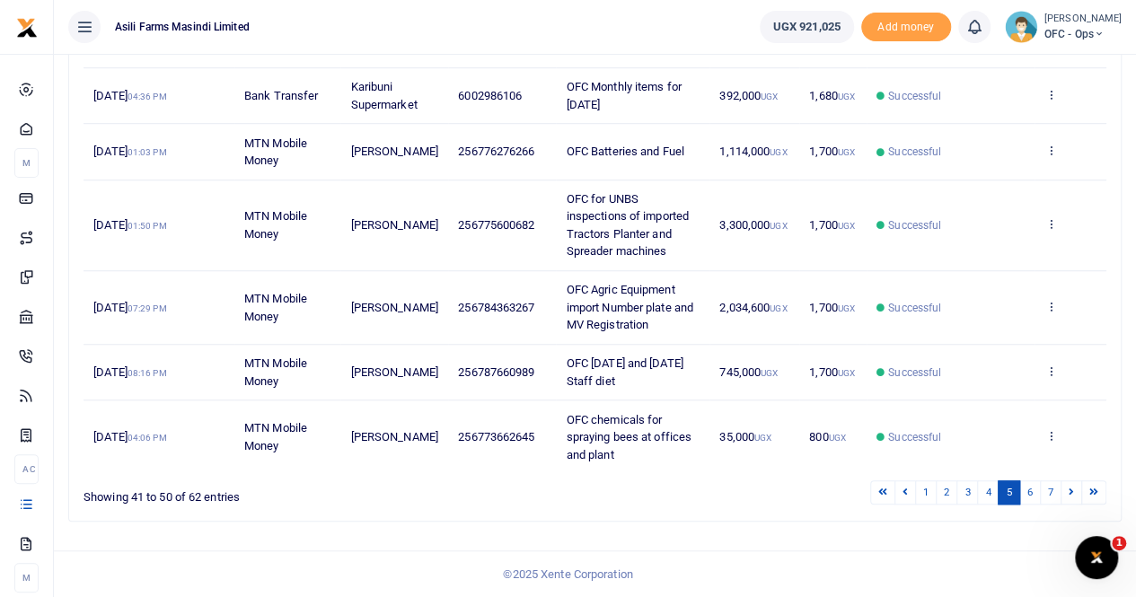
scroll to position [591, 0]
click at [1051, 223] on icon at bounding box center [1050, 223] width 12 height 13
click at [1009, 275] on link "View details" at bounding box center [985, 287] width 142 height 25
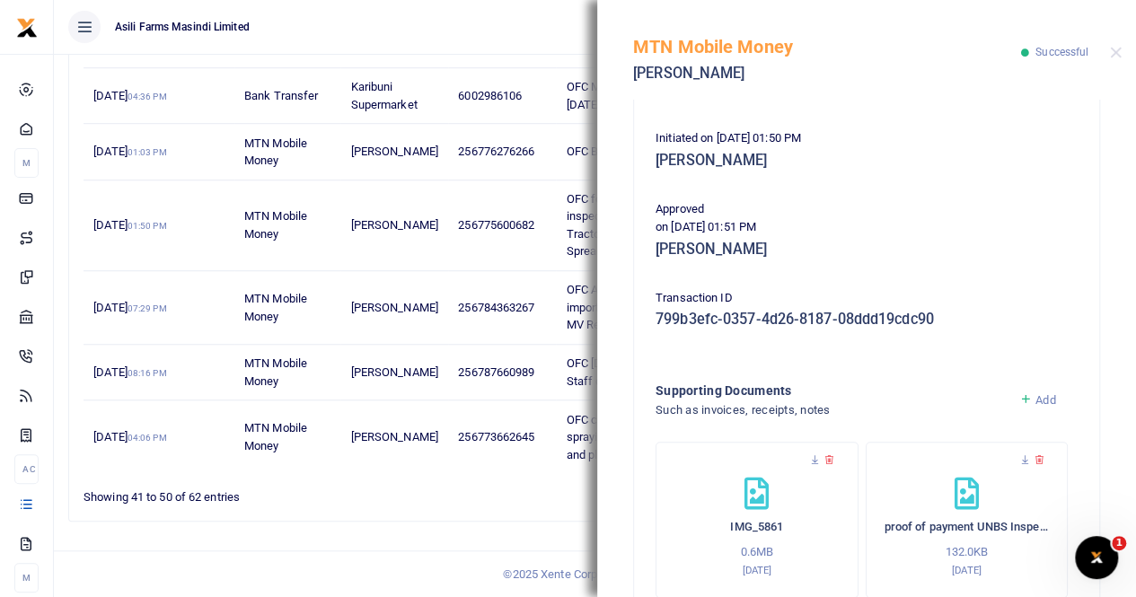
scroll to position [449, 0]
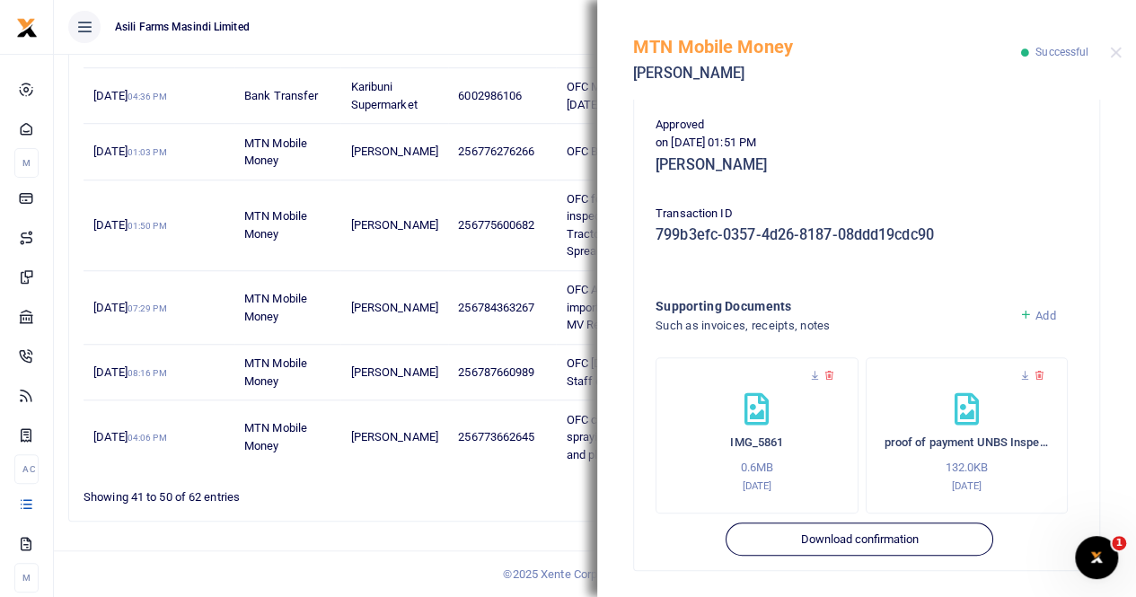
click at [781, 434] on div "IMG_5861 0.6MB 3rd Aug 2025" at bounding box center [756, 443] width 165 height 101
click at [765, 448] on h6 "IMG_5861" at bounding box center [756, 442] width 165 height 14
click at [815, 373] on icon at bounding box center [815, 376] width 12 height 12
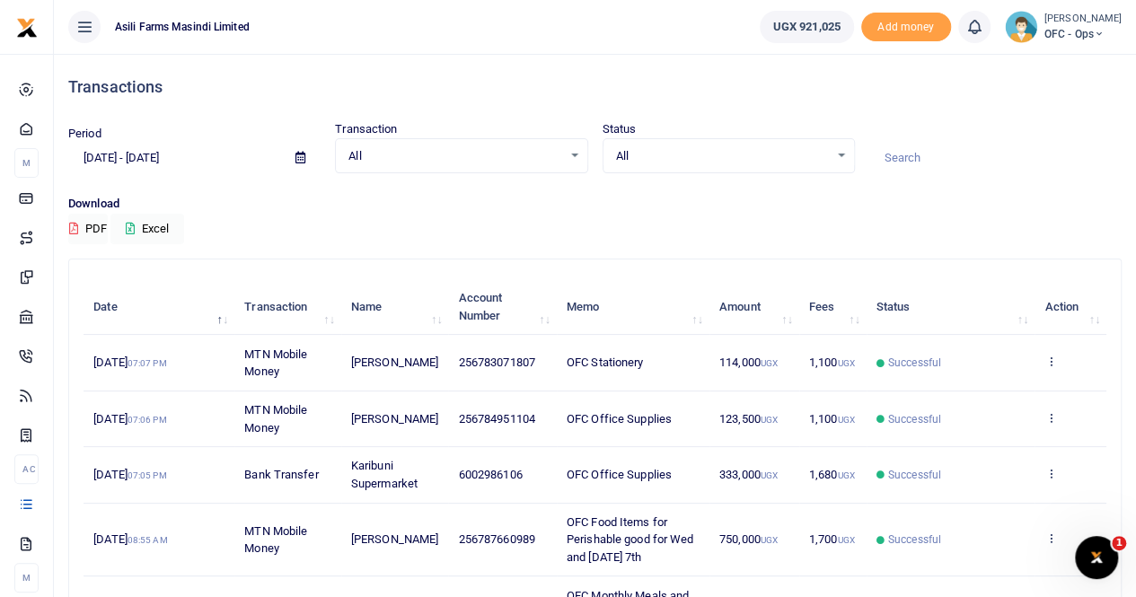
click at [180, 163] on input "[DATE] - [DATE]" at bounding box center [174, 158] width 213 height 31
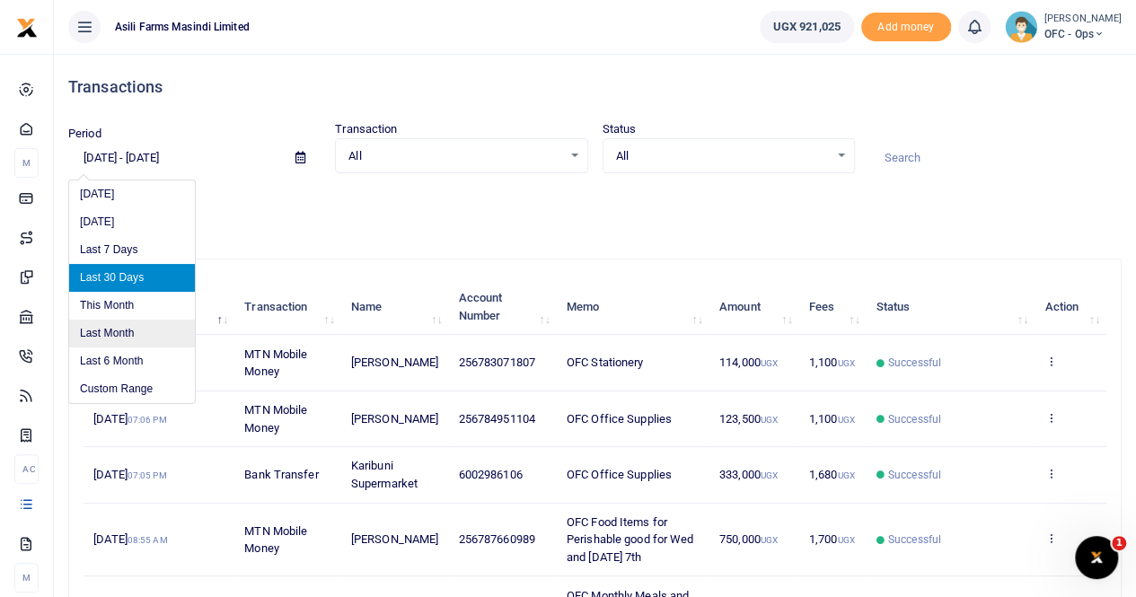
click at [155, 334] on li "Last Month" at bounding box center [132, 334] width 126 height 28
type input "[DATE] - [DATE]"
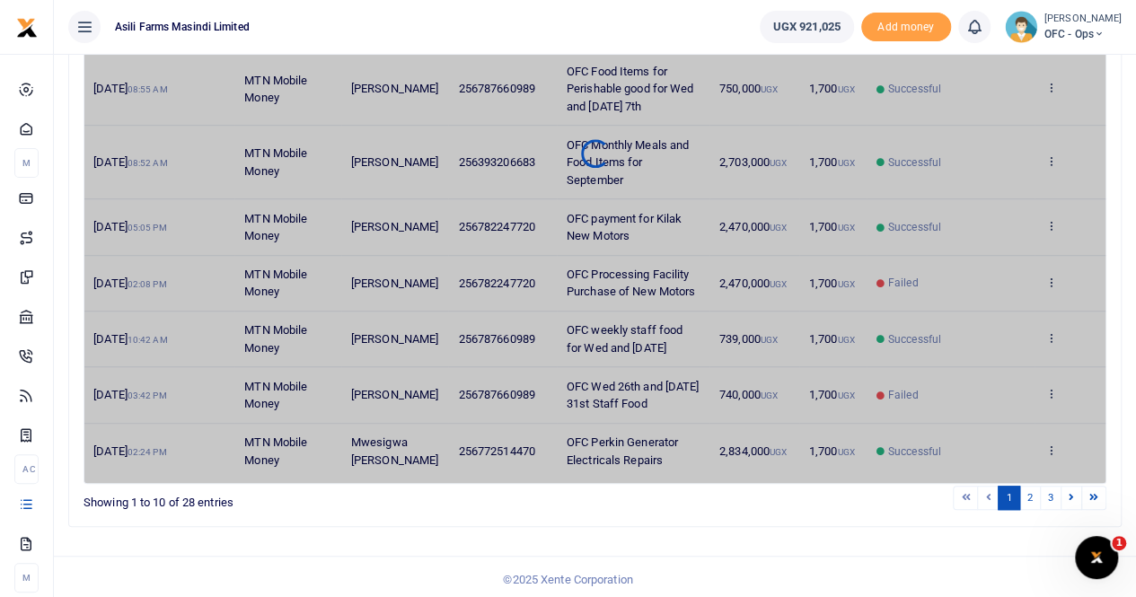
scroll to position [433, 0]
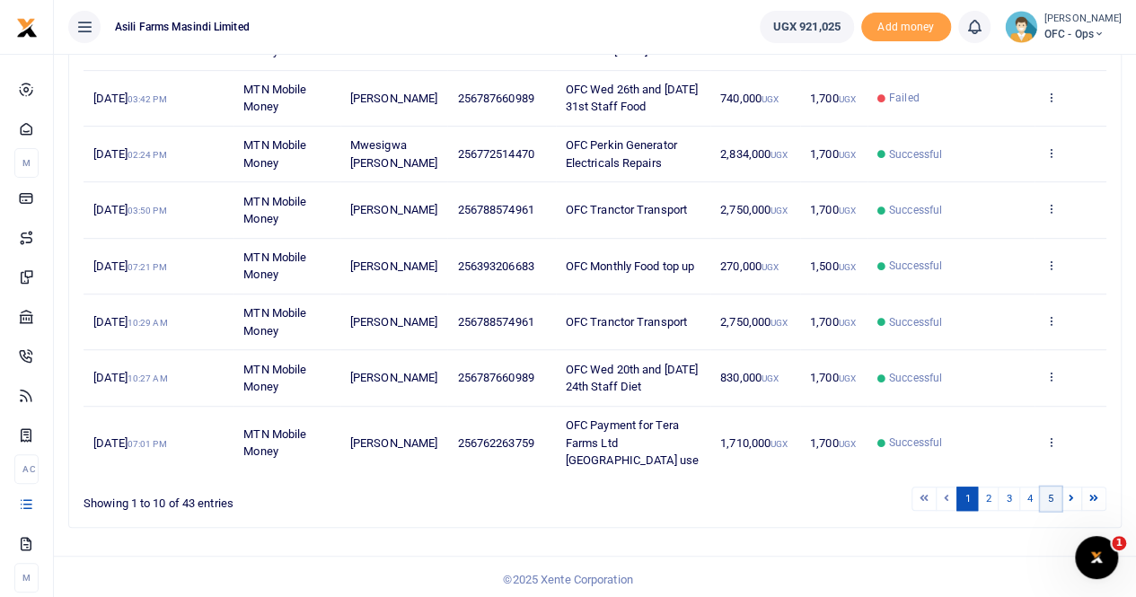
click at [1056, 488] on link "5" at bounding box center [1051, 499] width 22 height 24
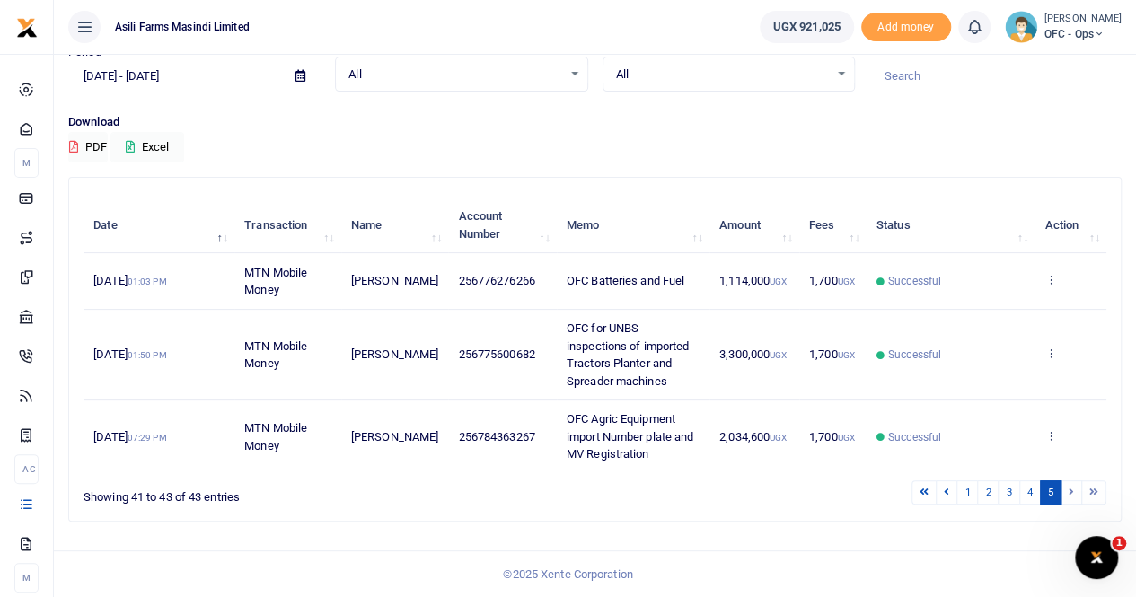
scroll to position [78, 0]
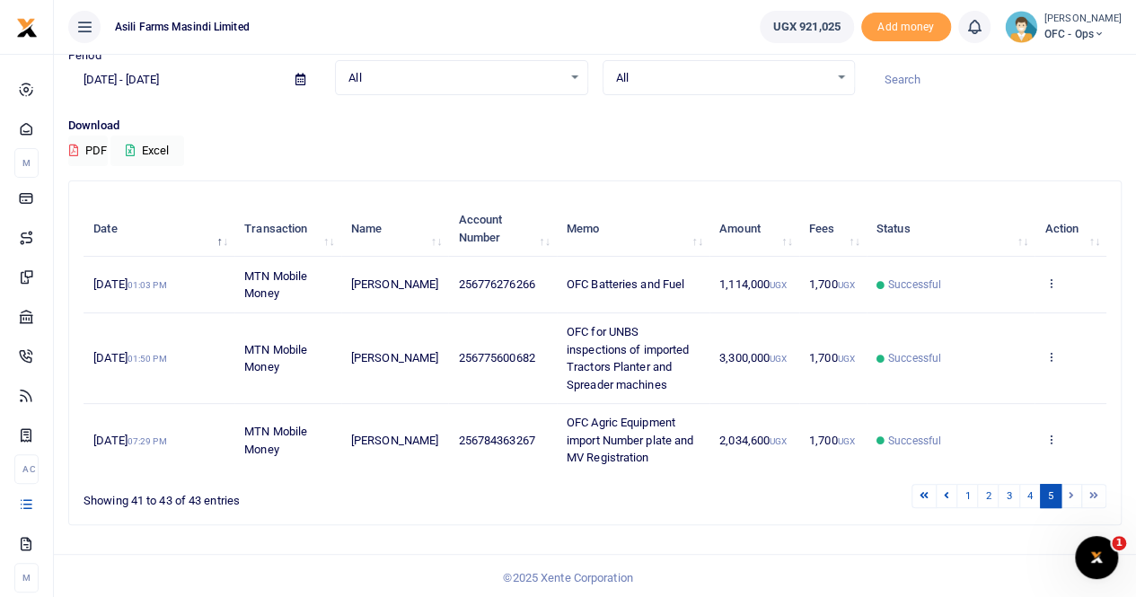
click at [893, 350] on span "Successful" at bounding box center [914, 358] width 53 height 16
click at [1049, 353] on icon at bounding box center [1050, 356] width 12 height 13
click at [1015, 391] on link "View details" at bounding box center [985, 386] width 142 height 25
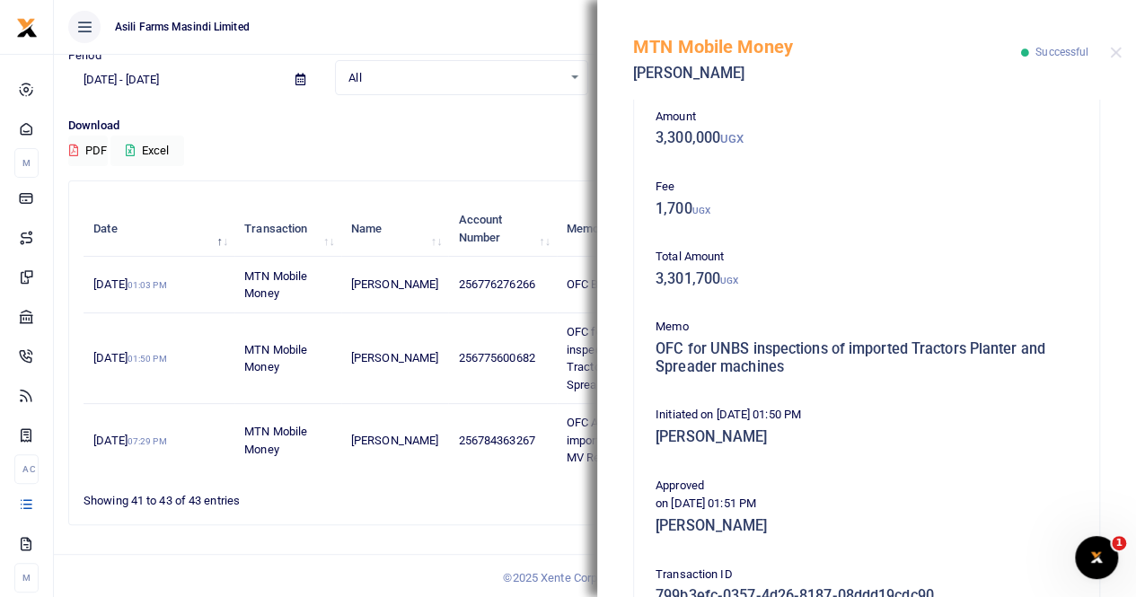
scroll to position [450, 0]
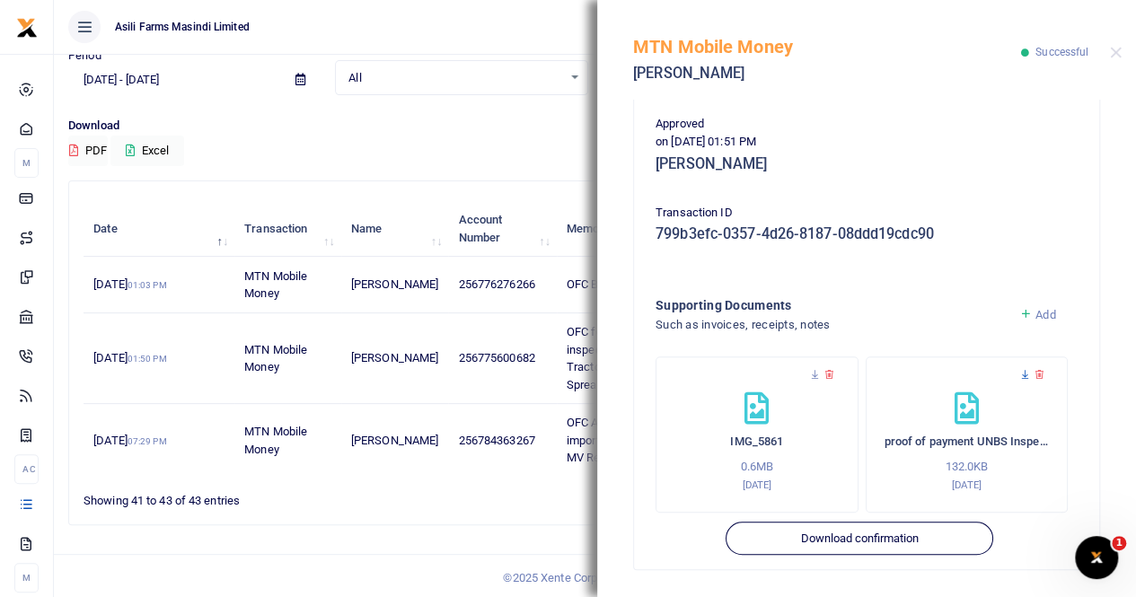
click at [1019, 376] on icon at bounding box center [1025, 375] width 12 height 12
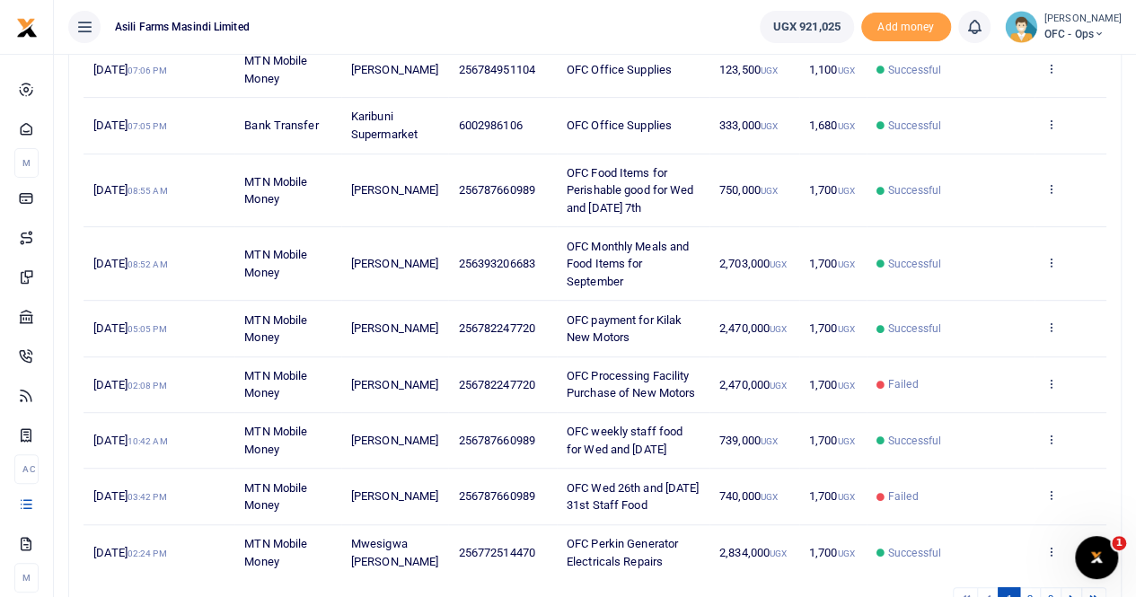
scroll to position [449, 0]
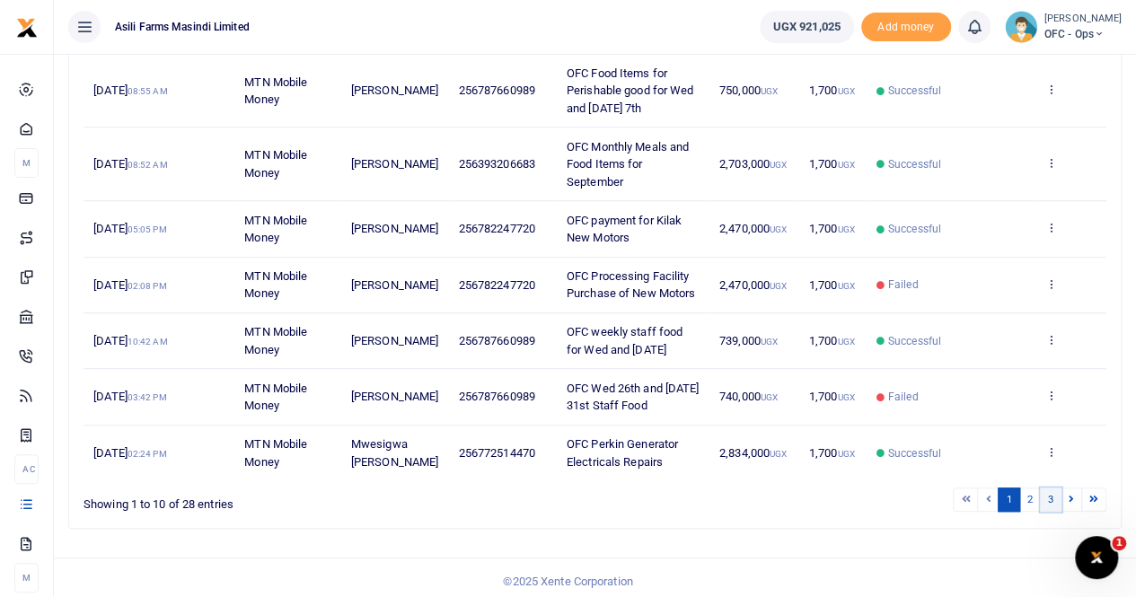
click at [1046, 497] on link "3" at bounding box center [1051, 500] width 22 height 24
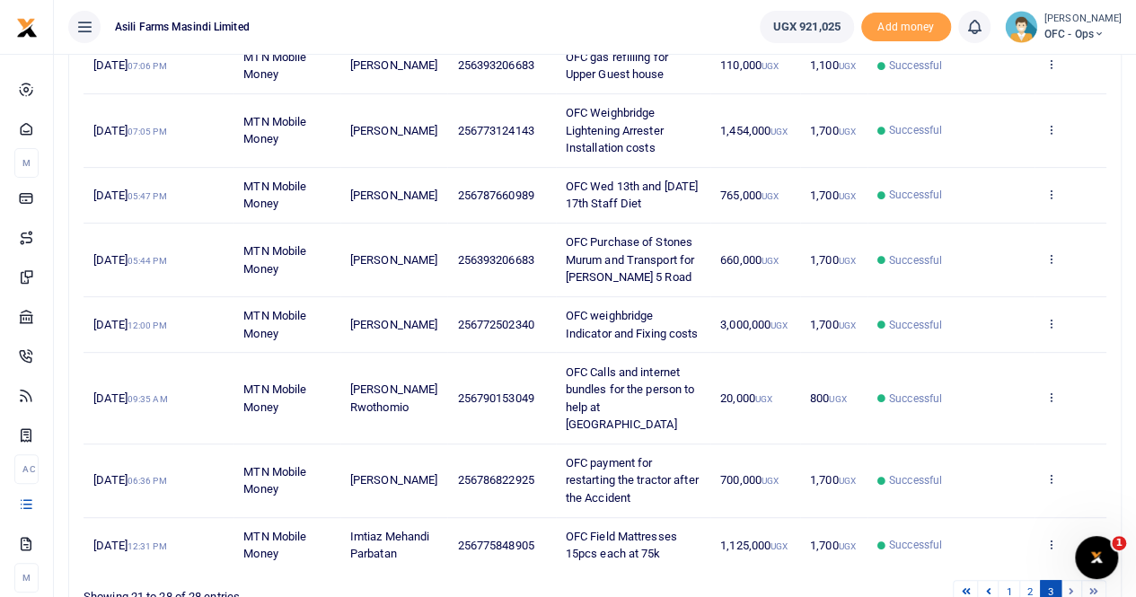
scroll to position [409, 0]
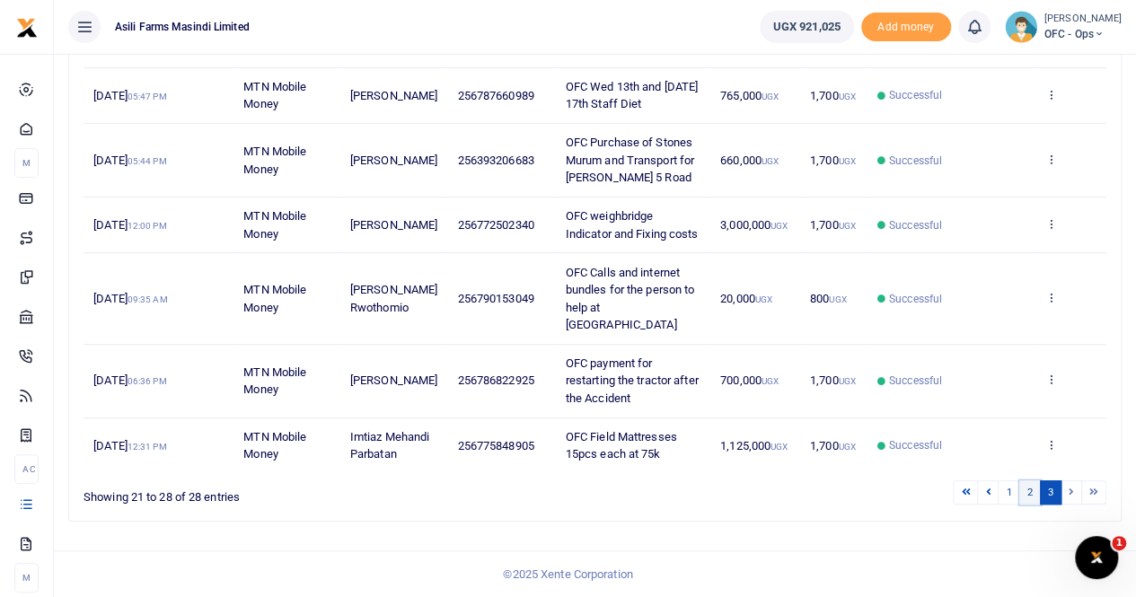
click at [1031, 488] on link "2" at bounding box center [1030, 492] width 22 height 24
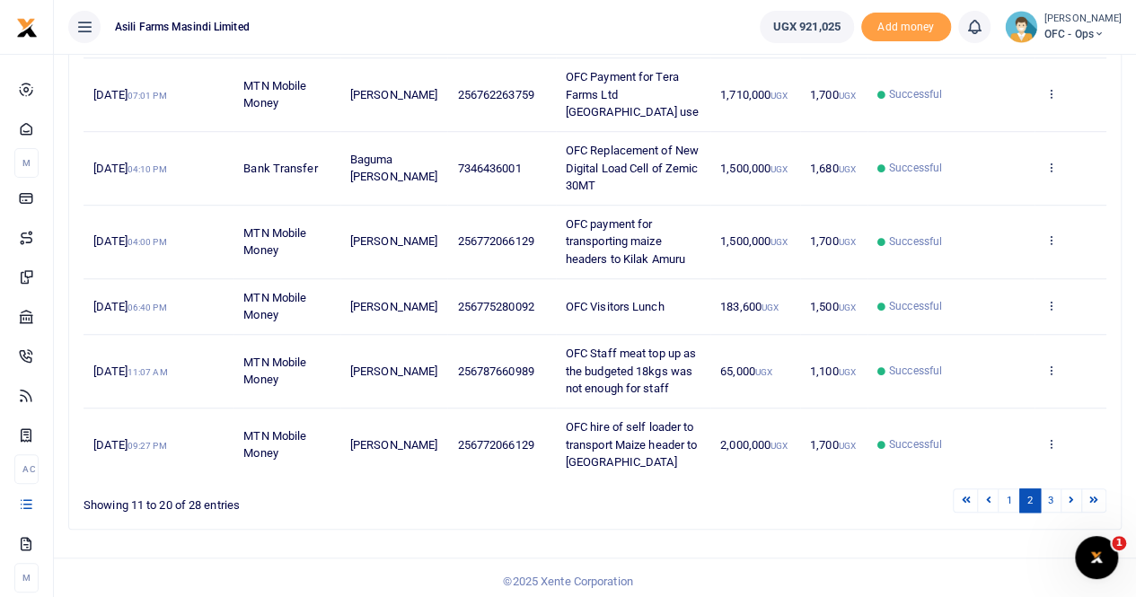
scroll to position [503, 0]
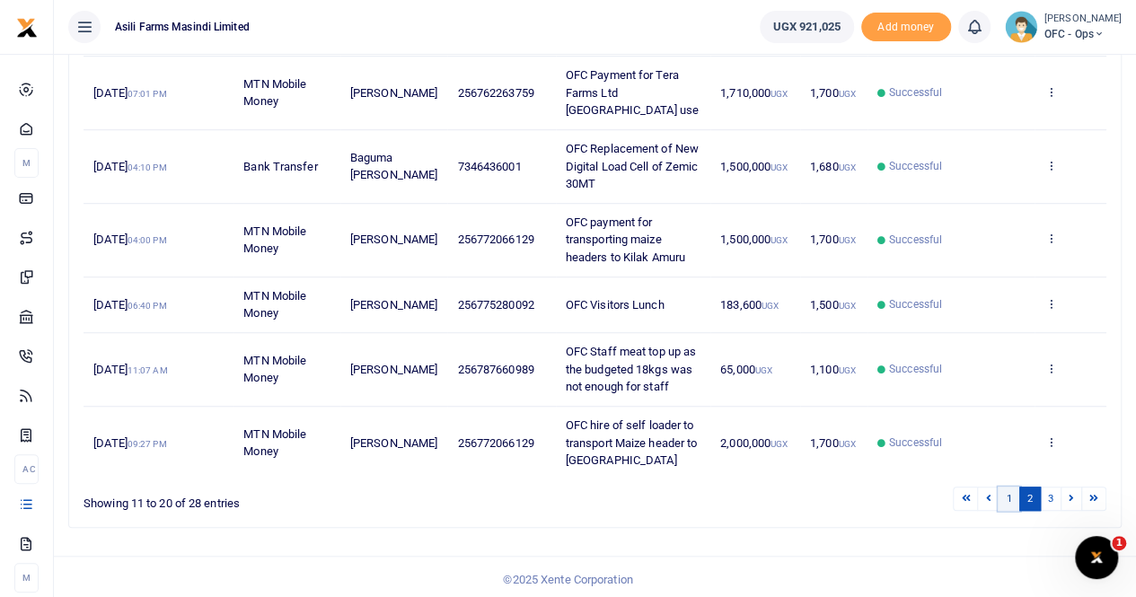
click at [1011, 494] on link "1" at bounding box center [1009, 499] width 22 height 24
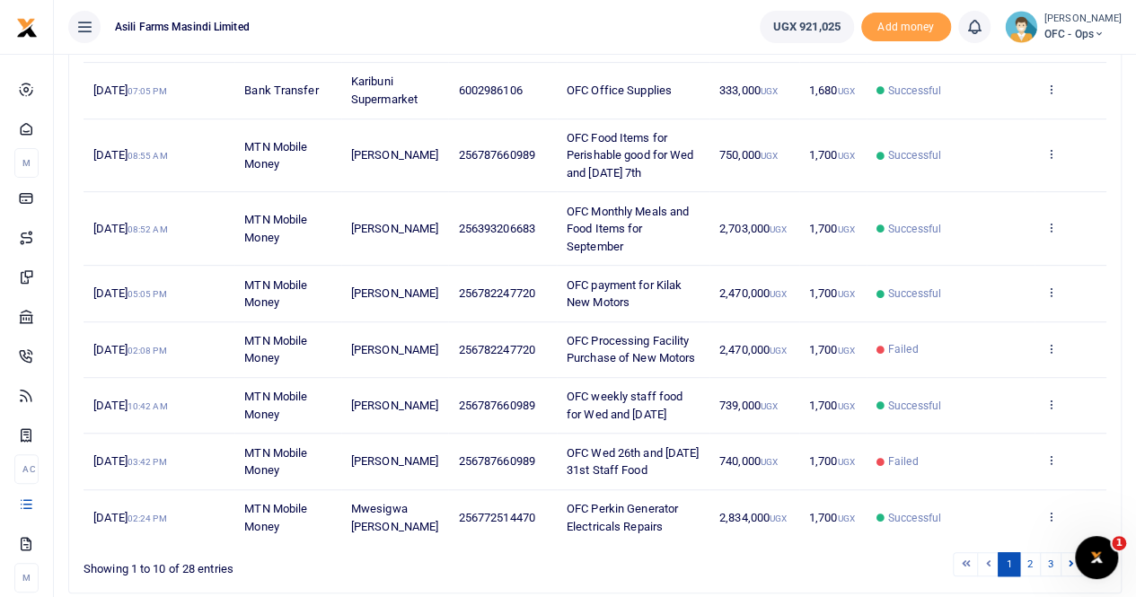
scroll to position [92, 0]
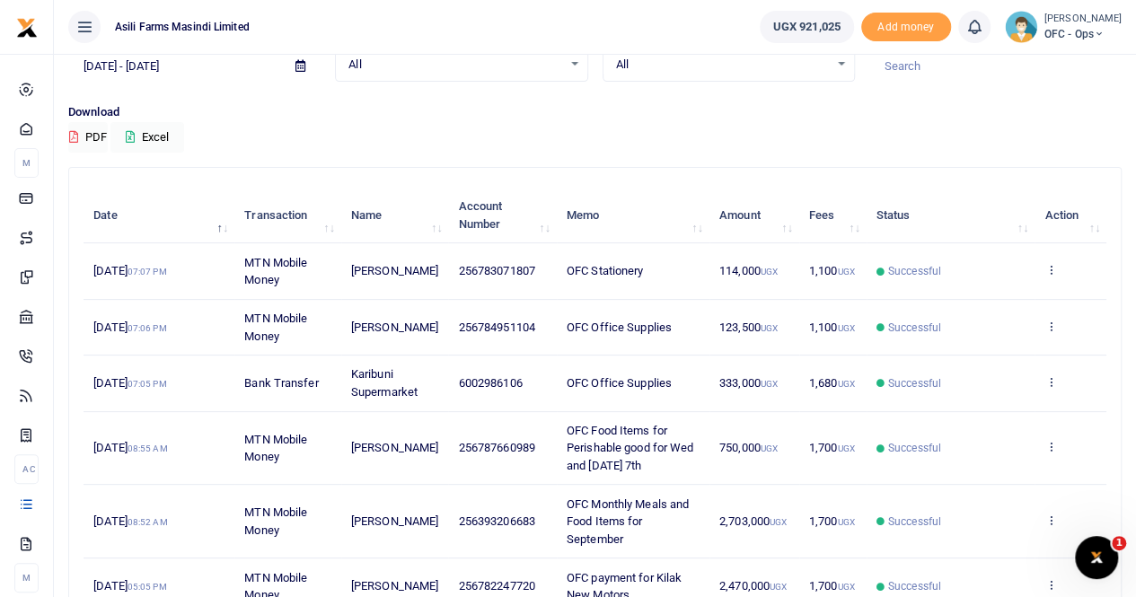
click at [302, 66] on icon at bounding box center [300, 66] width 10 height 12
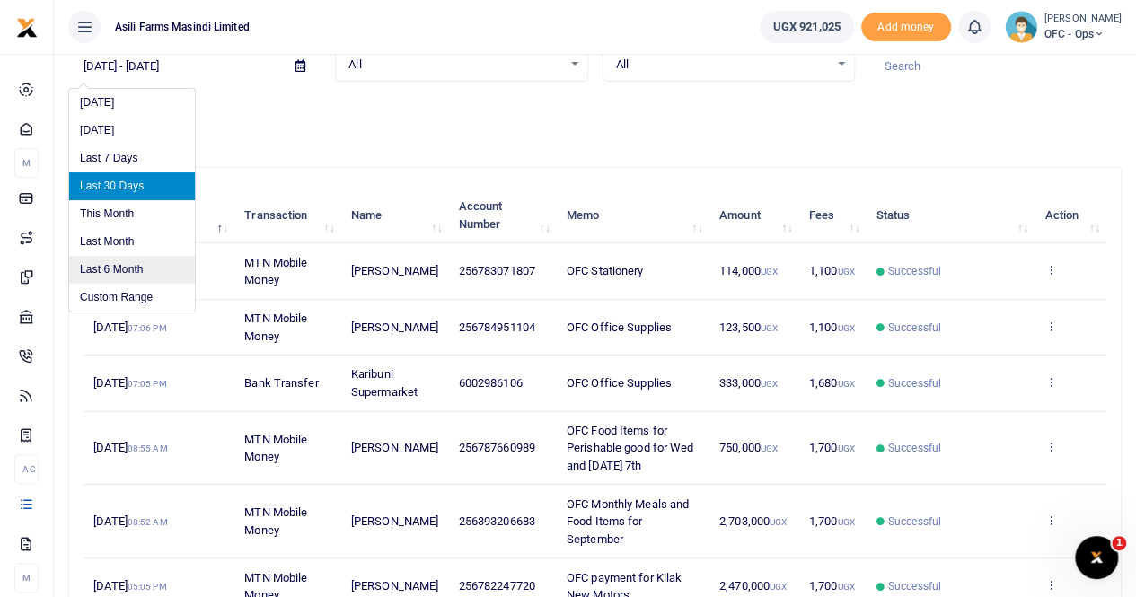
click at [119, 259] on li "Last 6 Month" at bounding box center [132, 270] width 126 height 28
type input "[DATE] - [DATE]"
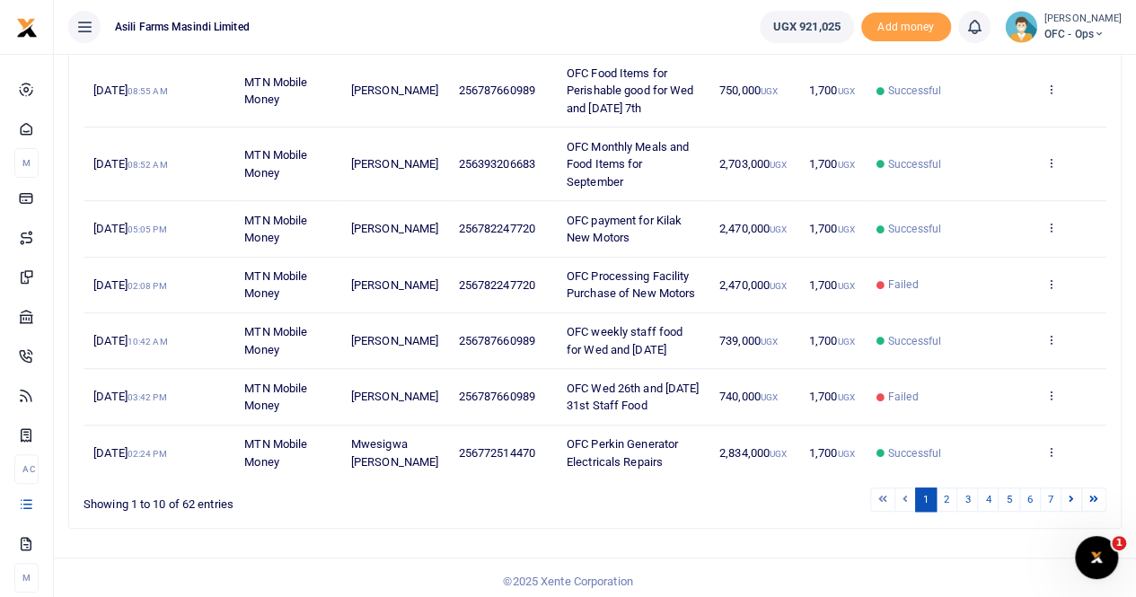
scroll to position [451, 0]
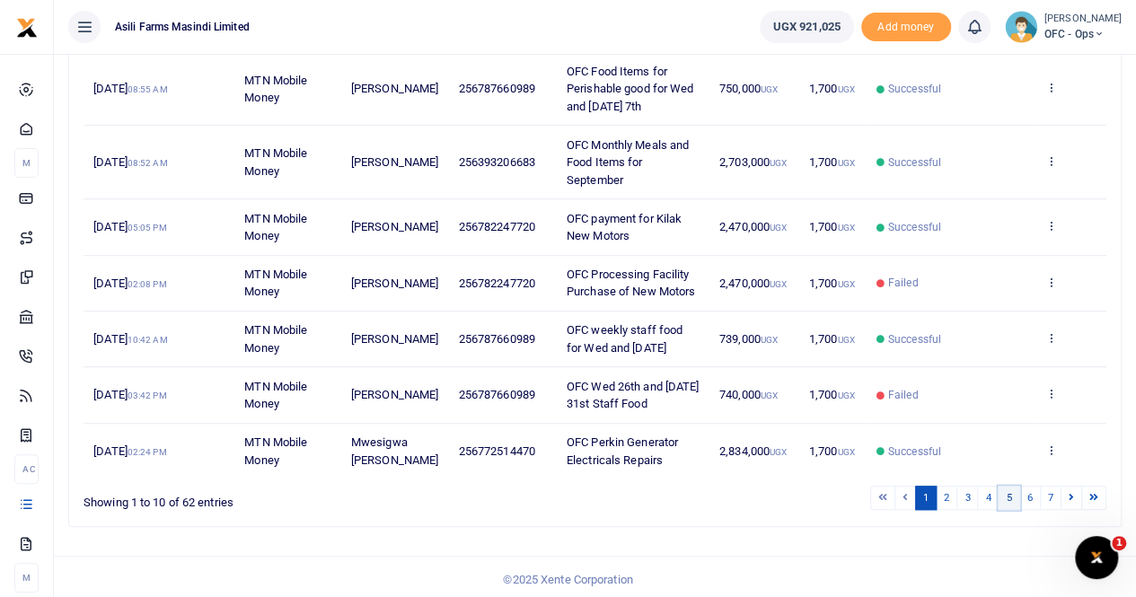
click at [1009, 495] on link "5" at bounding box center [1009, 498] width 22 height 24
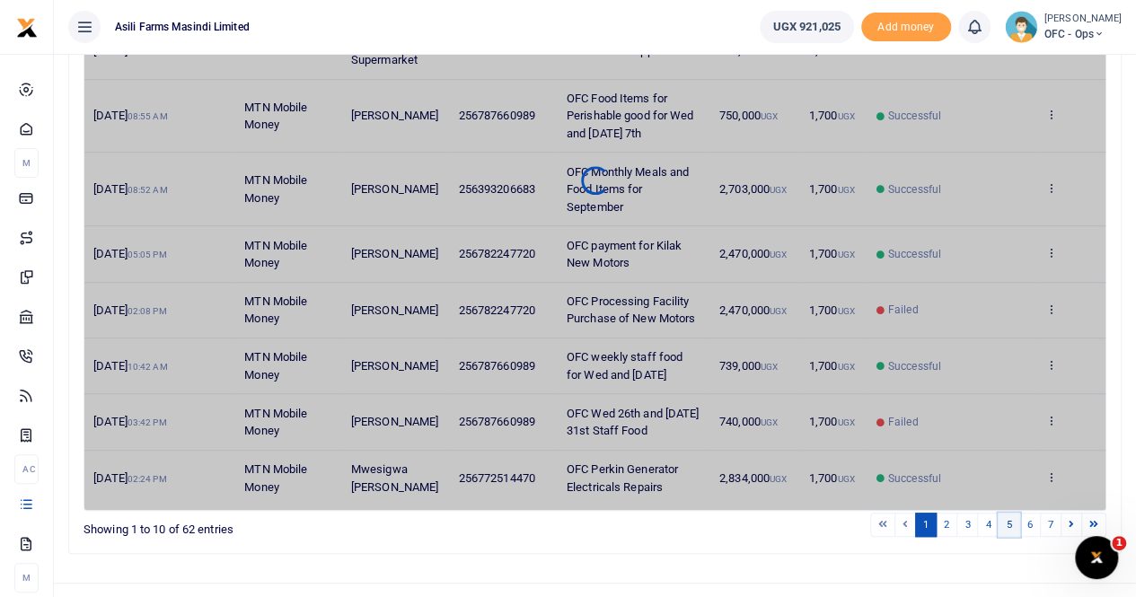
scroll to position [0, 0]
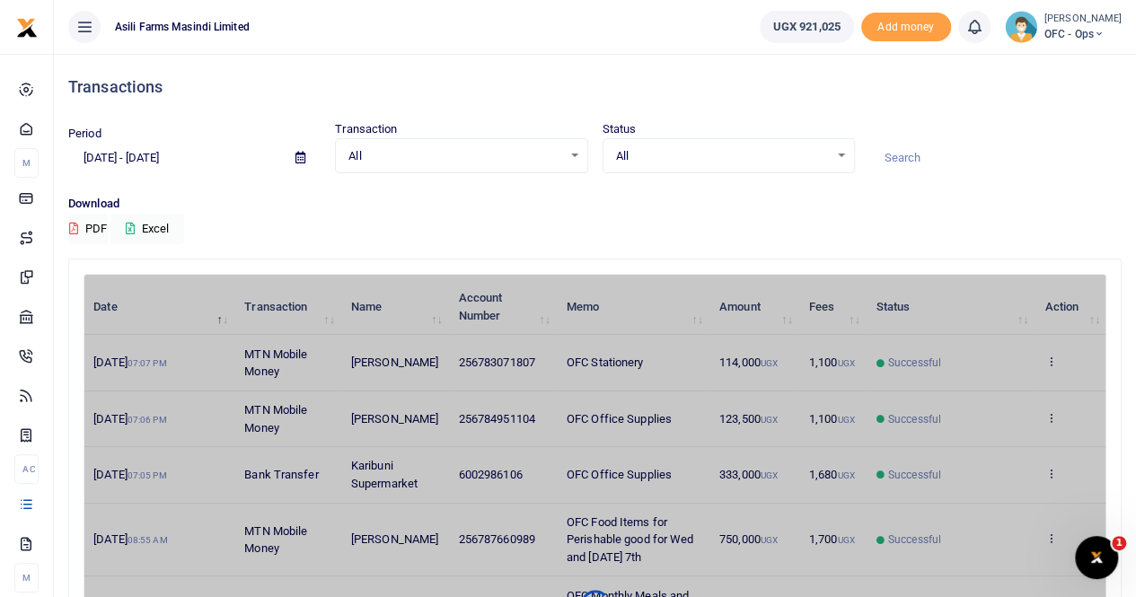
click at [665, 411] on div at bounding box center [594, 604] width 1021 height 636
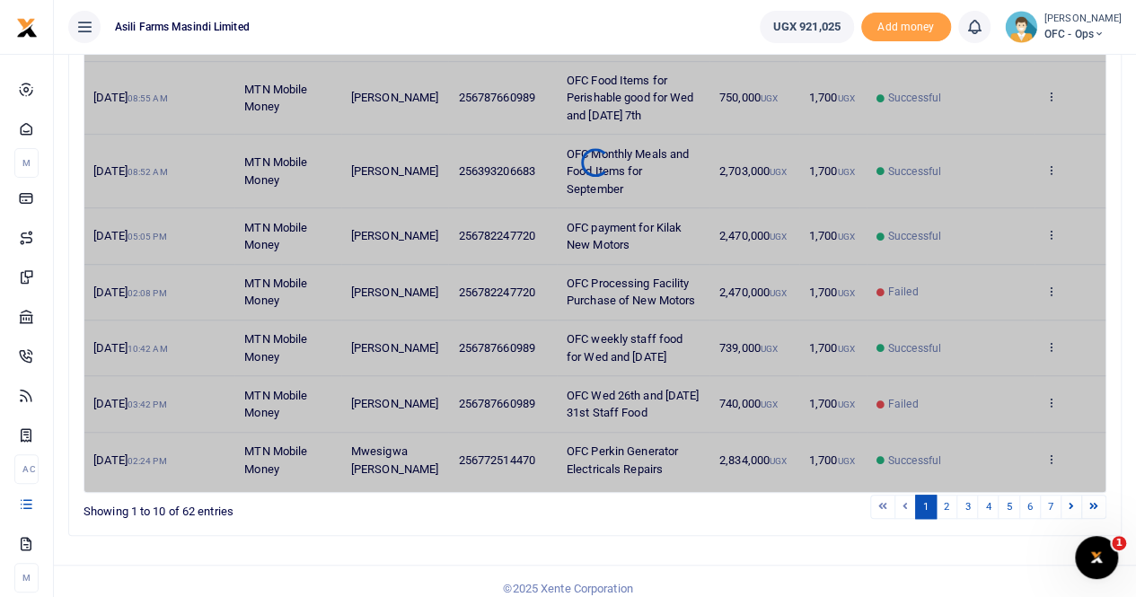
scroll to position [451, 0]
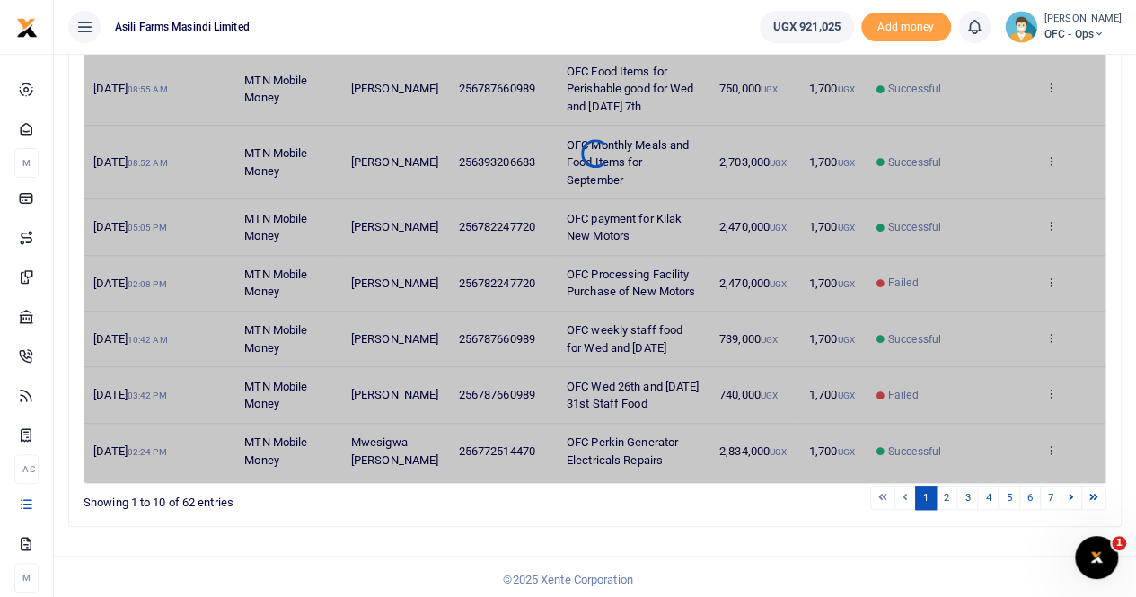
click at [593, 202] on div at bounding box center [594, 154] width 1021 height 636
drag, startPoint x: 593, startPoint y: 202, endPoint x: 620, endPoint y: 186, distance: 31.4
click at [594, 202] on div at bounding box center [594, 154] width 1021 height 636
drag, startPoint x: 620, startPoint y: 186, endPoint x: 628, endPoint y: 180, distance: 9.7
click at [620, 186] on div at bounding box center [594, 154] width 1021 height 636
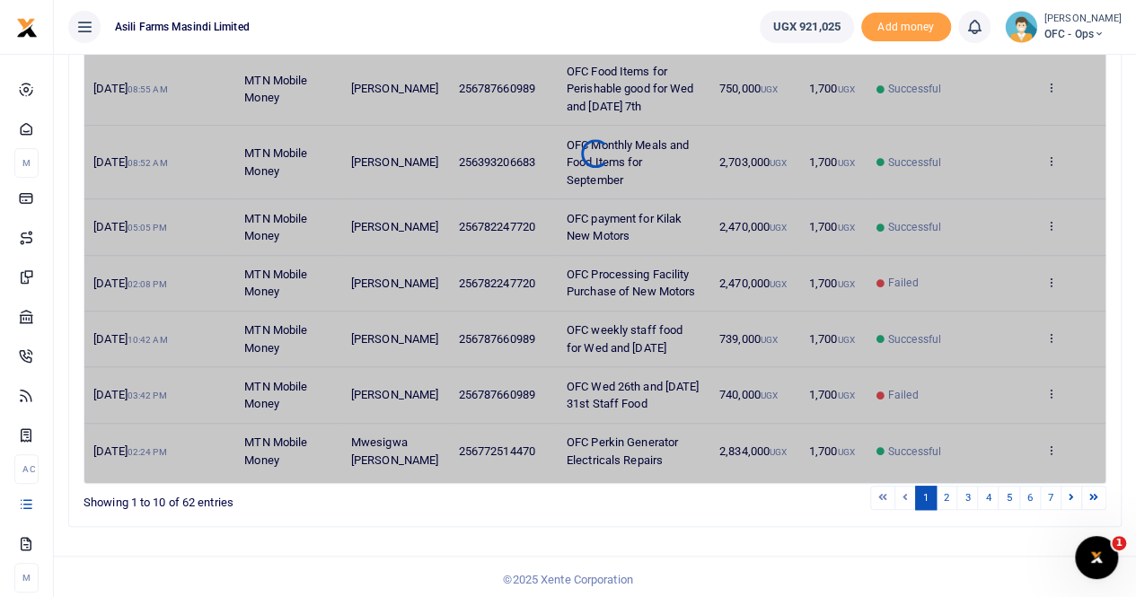
click at [679, 319] on div at bounding box center [594, 154] width 1021 height 636
click at [1007, 497] on link "5" at bounding box center [1009, 498] width 22 height 24
click at [1007, 496] on link "5" at bounding box center [1009, 498] width 22 height 24
click at [1007, 493] on link "5" at bounding box center [1009, 498] width 22 height 24
click at [1007, 489] on link "5" at bounding box center [1009, 498] width 22 height 24
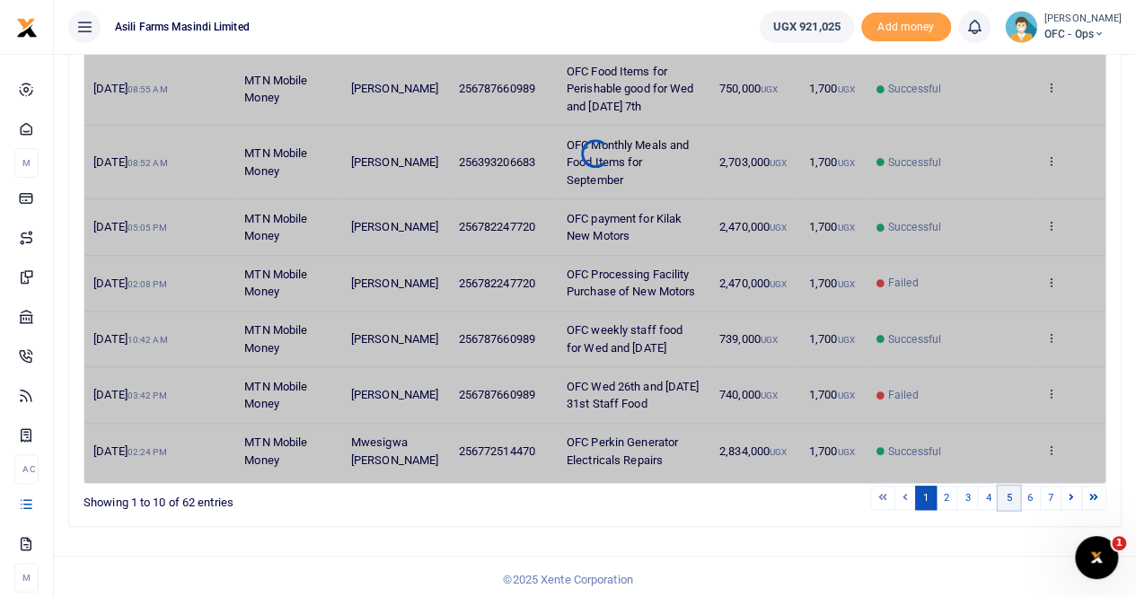
drag, startPoint x: 1007, startPoint y: 488, endPoint x: 996, endPoint y: 479, distance: 14.7
click at [1007, 488] on link "5" at bounding box center [1009, 498] width 22 height 24
click at [626, 169] on div at bounding box center [594, 154] width 1021 height 636
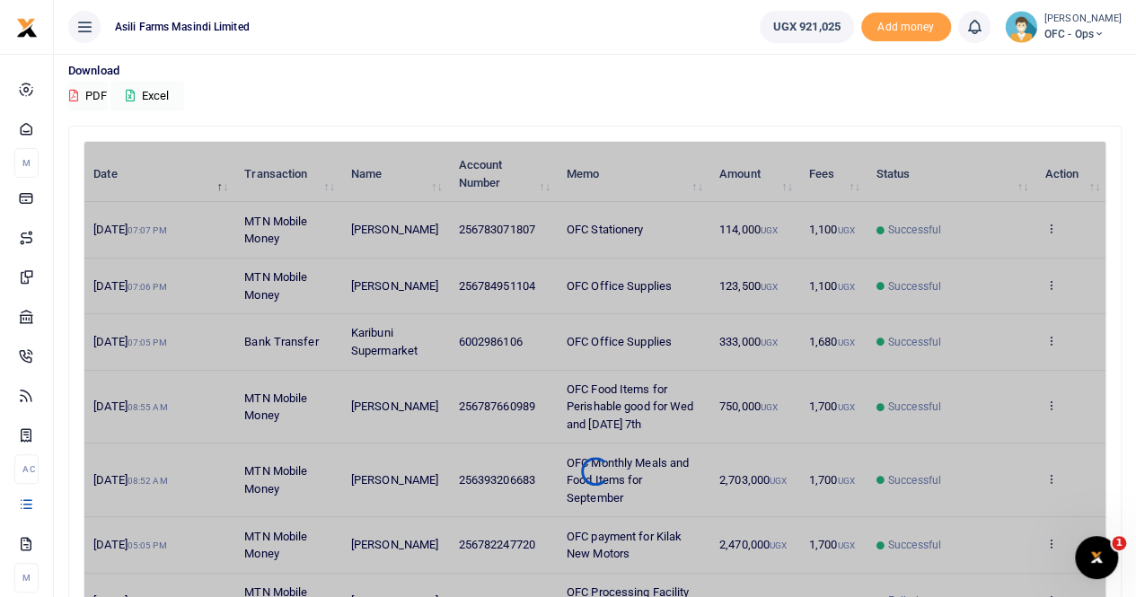
scroll to position [92, 0]
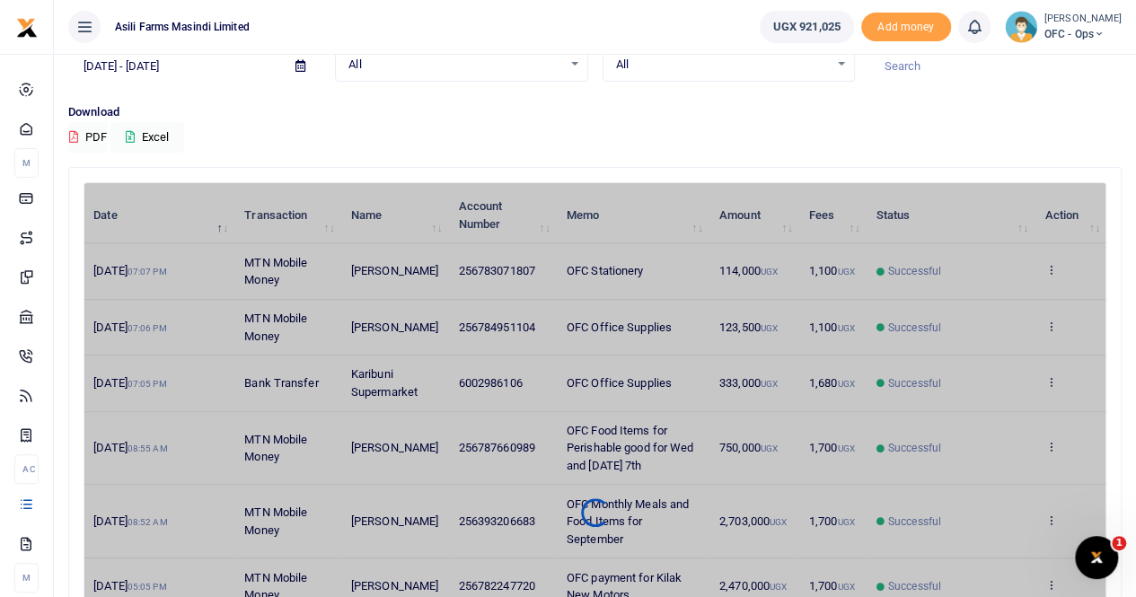
click at [675, 330] on div at bounding box center [594, 513] width 1021 height 636
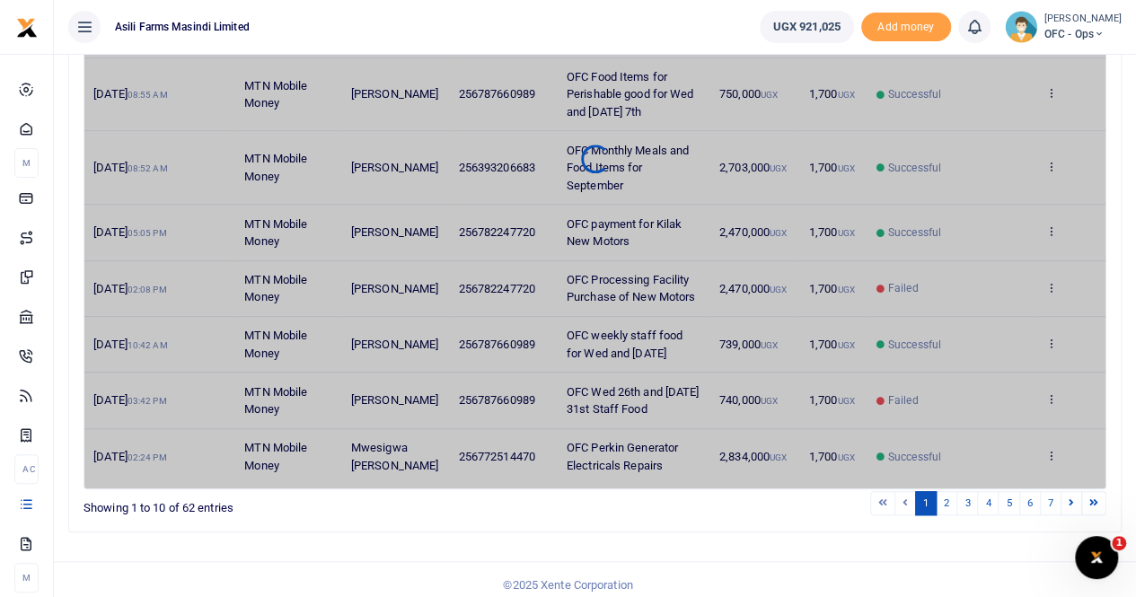
scroll to position [0, 0]
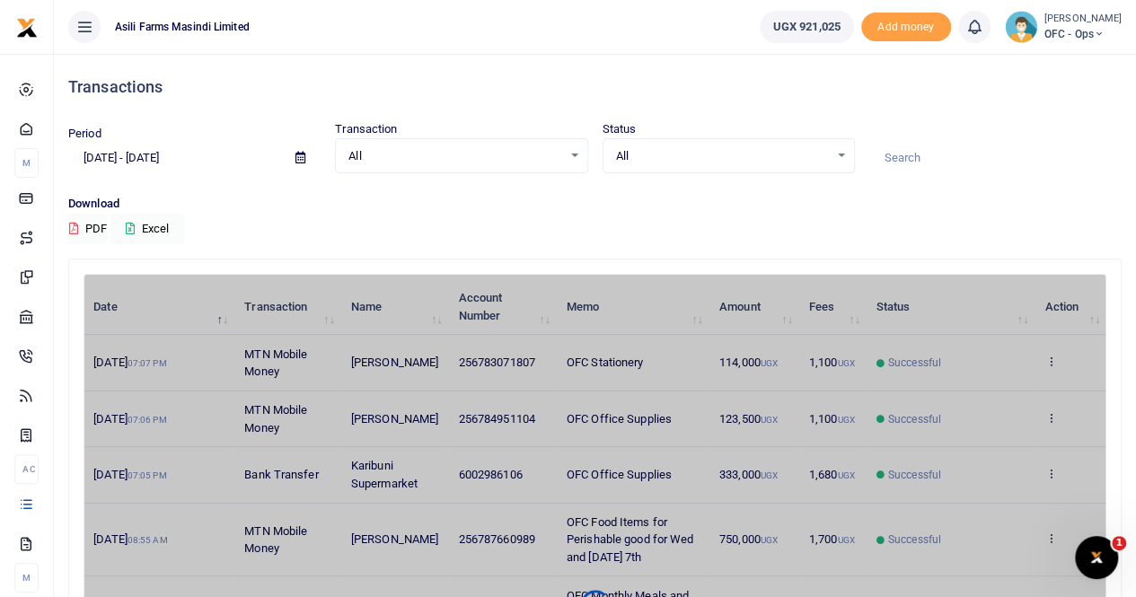
click at [612, 289] on div at bounding box center [594, 604] width 1021 height 636
click at [299, 155] on icon at bounding box center [300, 158] width 10 height 12
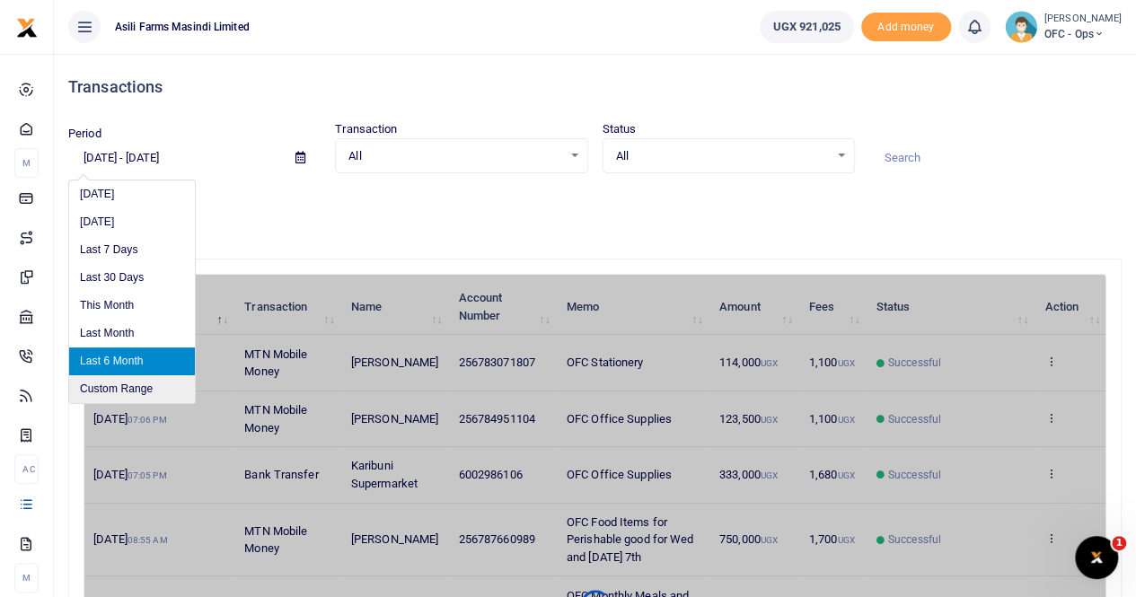
click at [138, 387] on li "Custom Range" at bounding box center [132, 389] width 126 height 28
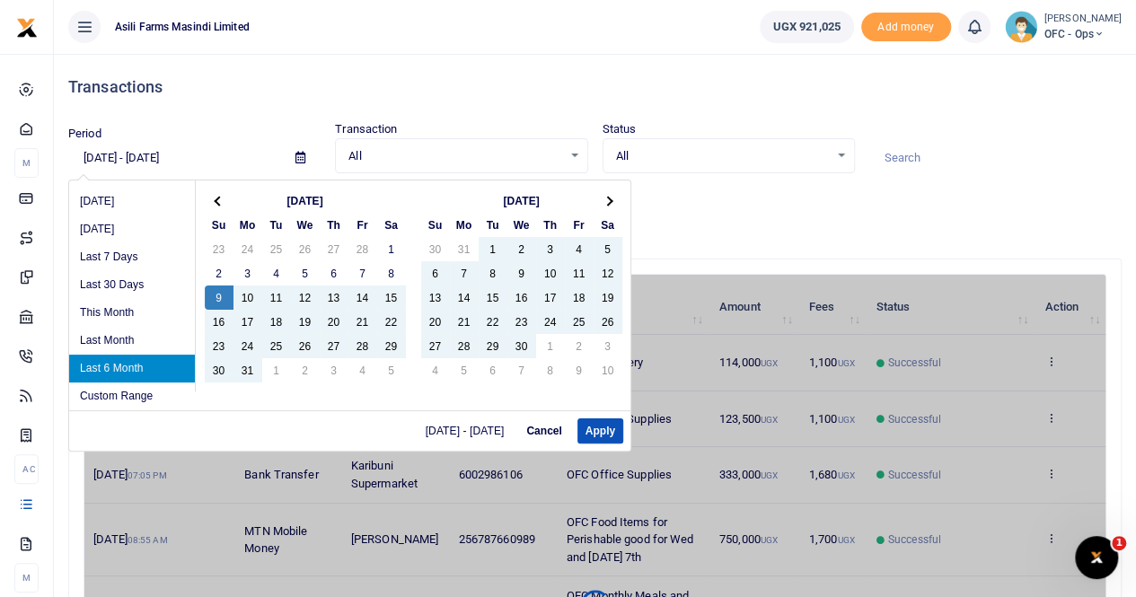
click at [138, 362] on li "Last 6 Month" at bounding box center [132, 369] width 126 height 28
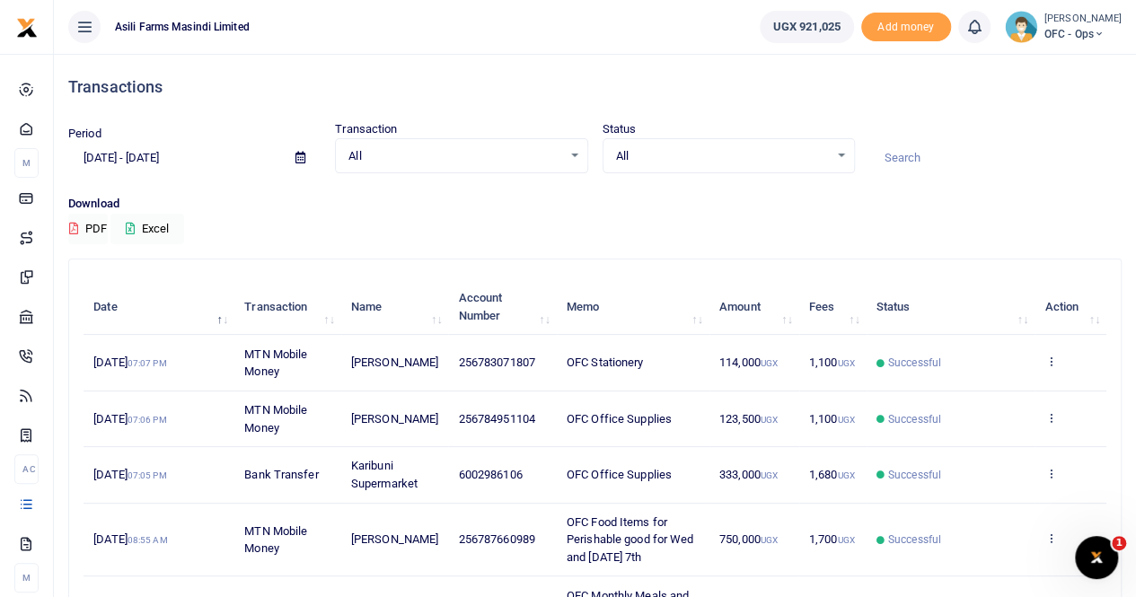
click at [298, 161] on icon at bounding box center [300, 158] width 10 height 12
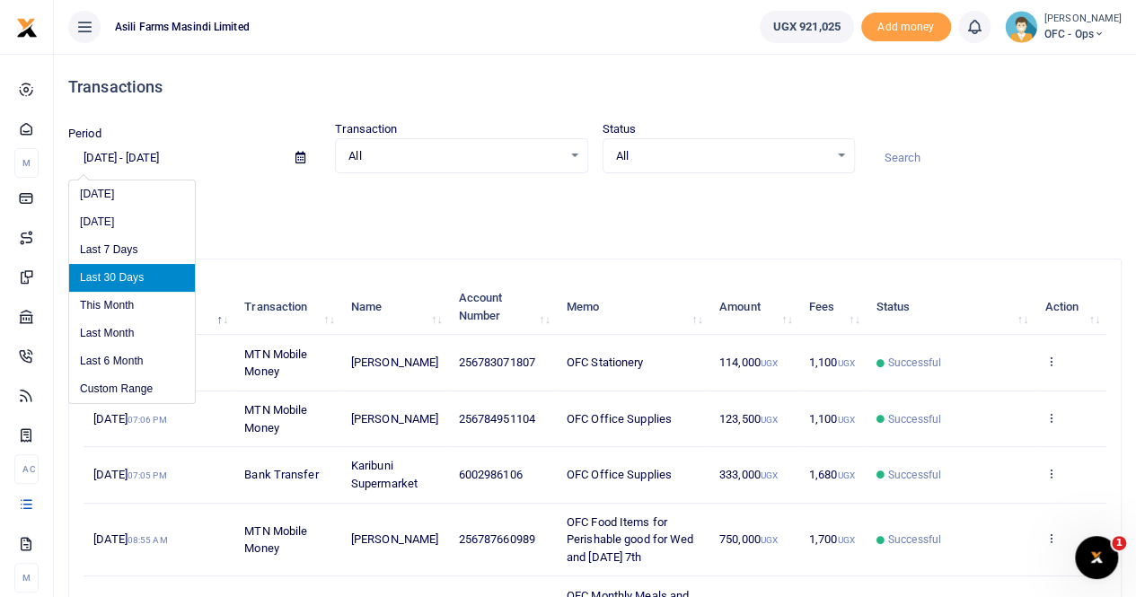
click at [120, 358] on li "Last 6 Month" at bounding box center [132, 361] width 126 height 28
type input "[DATE] - [DATE]"
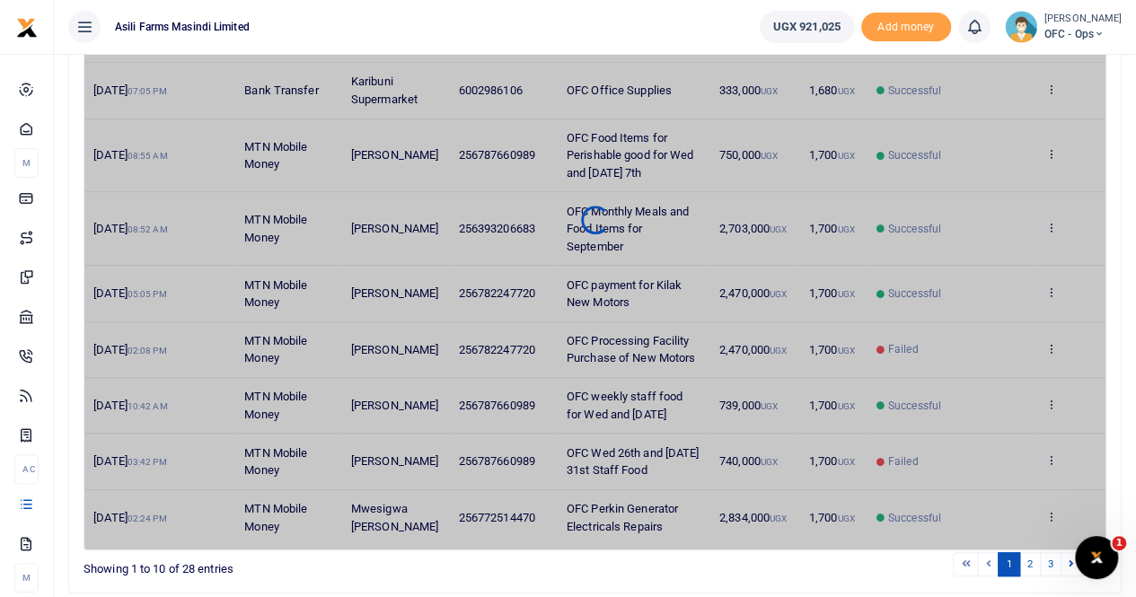
scroll to position [451, 0]
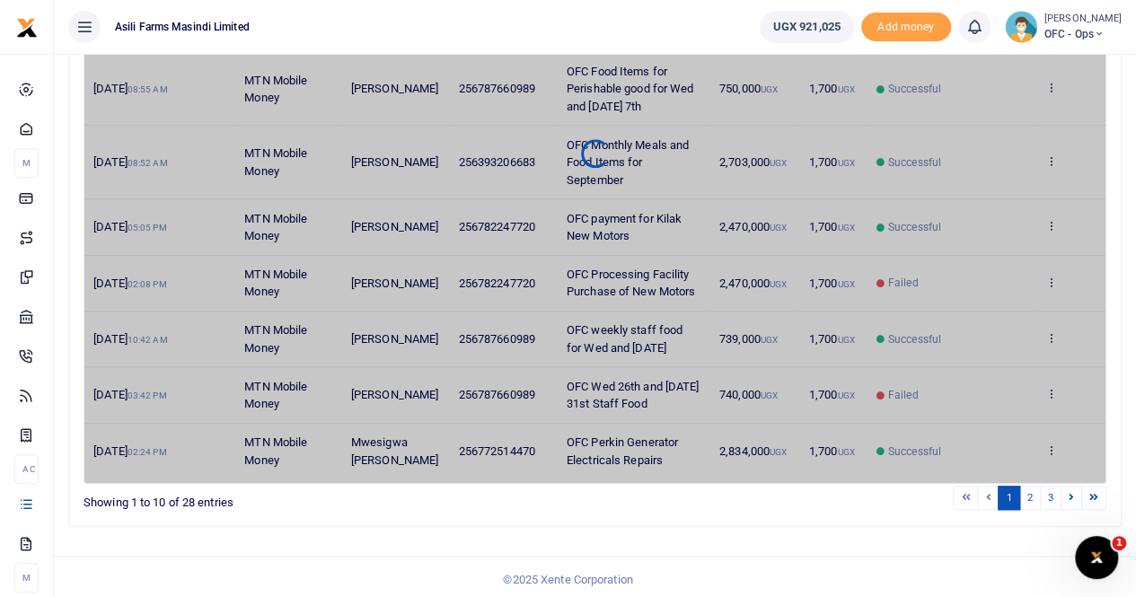
drag, startPoint x: 680, startPoint y: 218, endPoint x: 735, endPoint y: 220, distance: 54.8
click at [681, 218] on div at bounding box center [594, 154] width 1021 height 636
click at [787, 227] on div at bounding box center [594, 154] width 1021 height 636
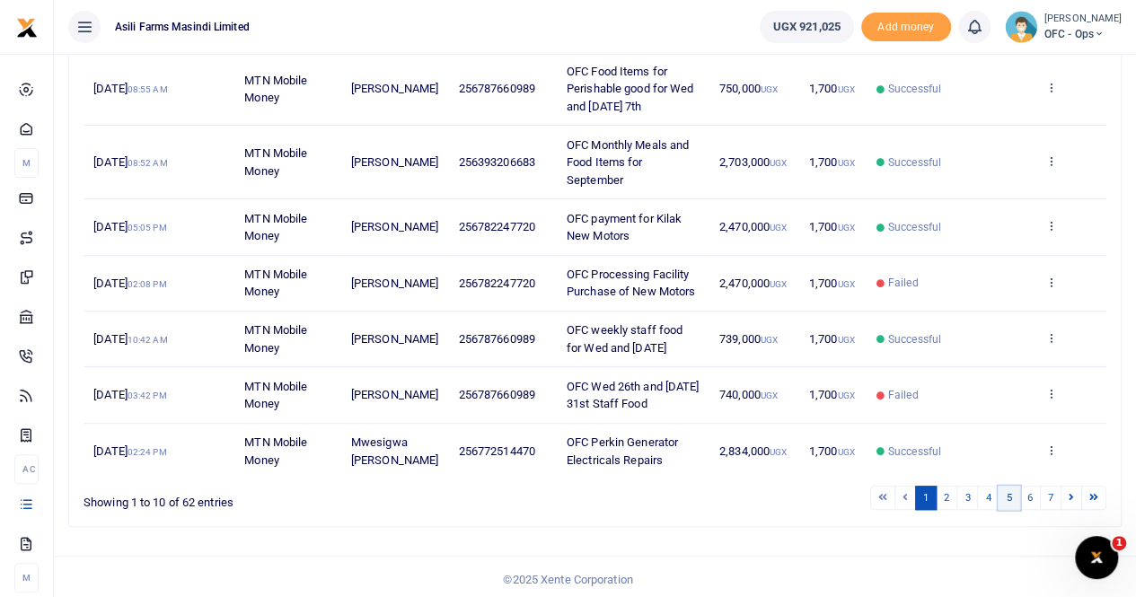
click at [1016, 497] on link "5" at bounding box center [1009, 498] width 22 height 24
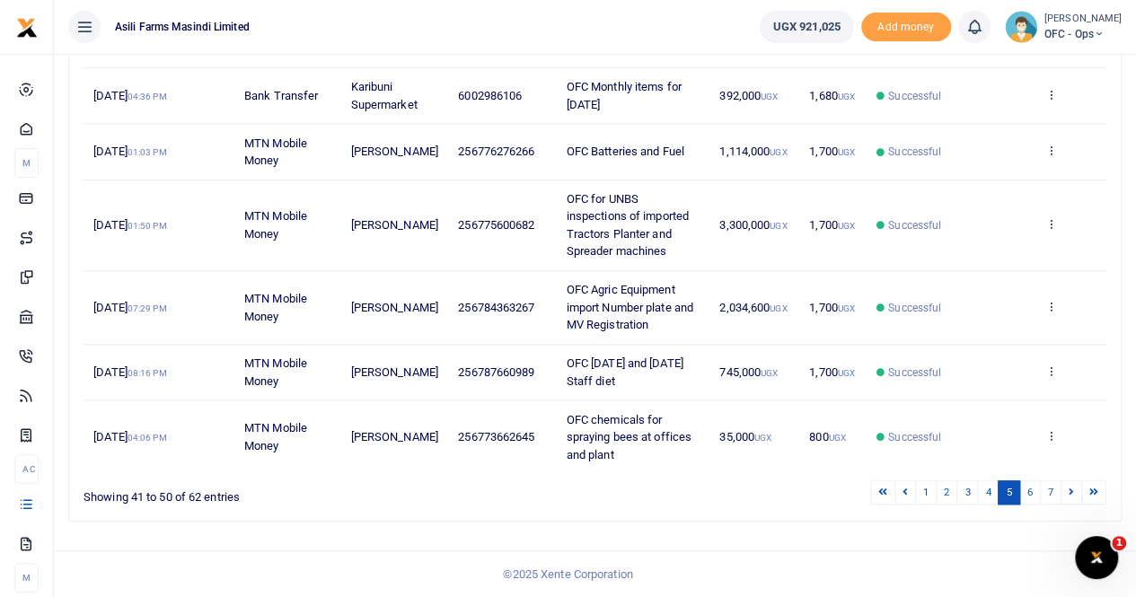
scroll to position [591, 0]
click at [1025, 496] on link "6" at bounding box center [1030, 492] width 22 height 24
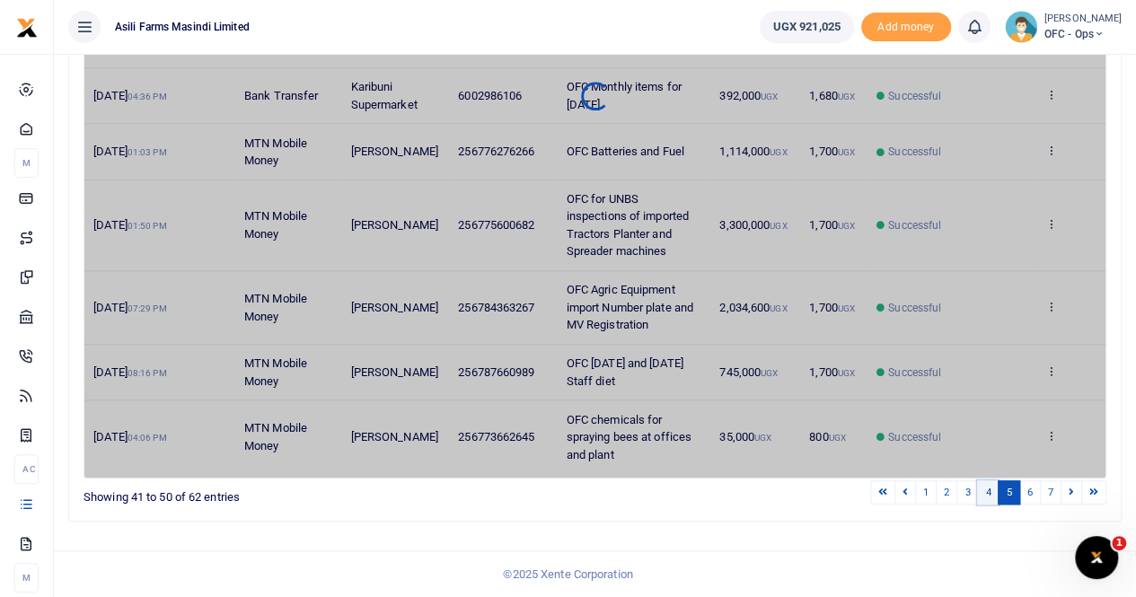
click at [990, 491] on link "4" at bounding box center [988, 492] width 22 height 24
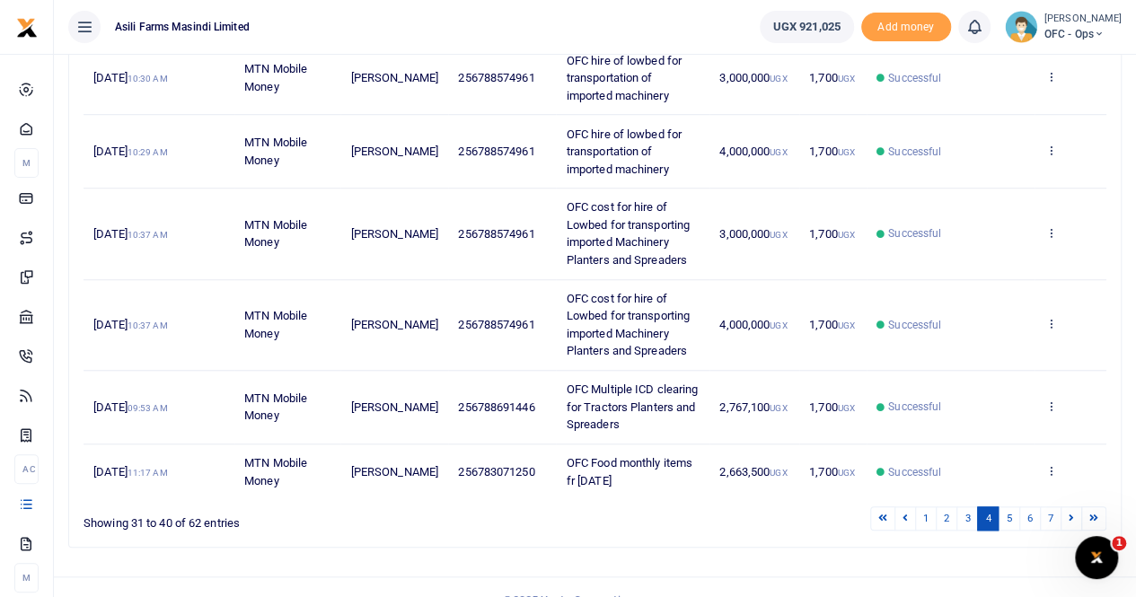
scroll to position [626, 0]
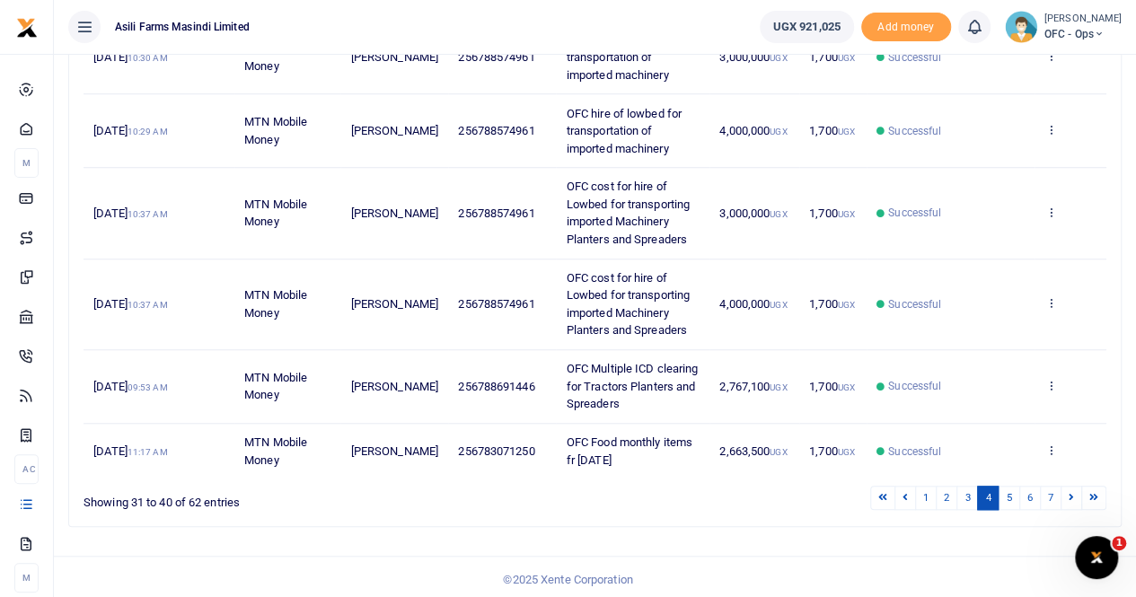
click at [988, 493] on link "4" at bounding box center [988, 498] width 22 height 24
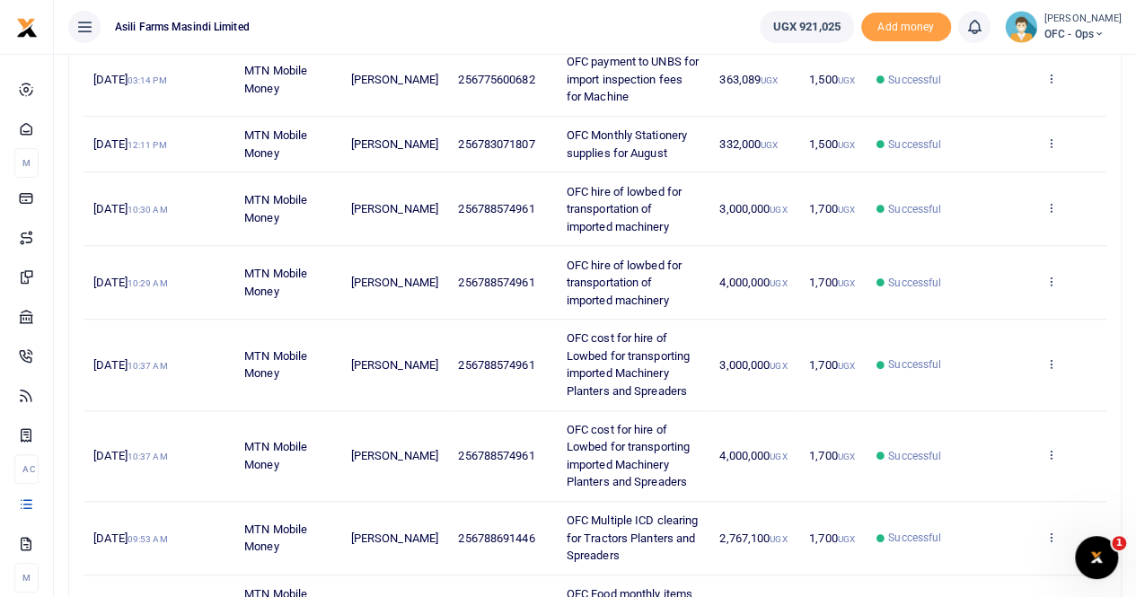
scroll to position [536, 0]
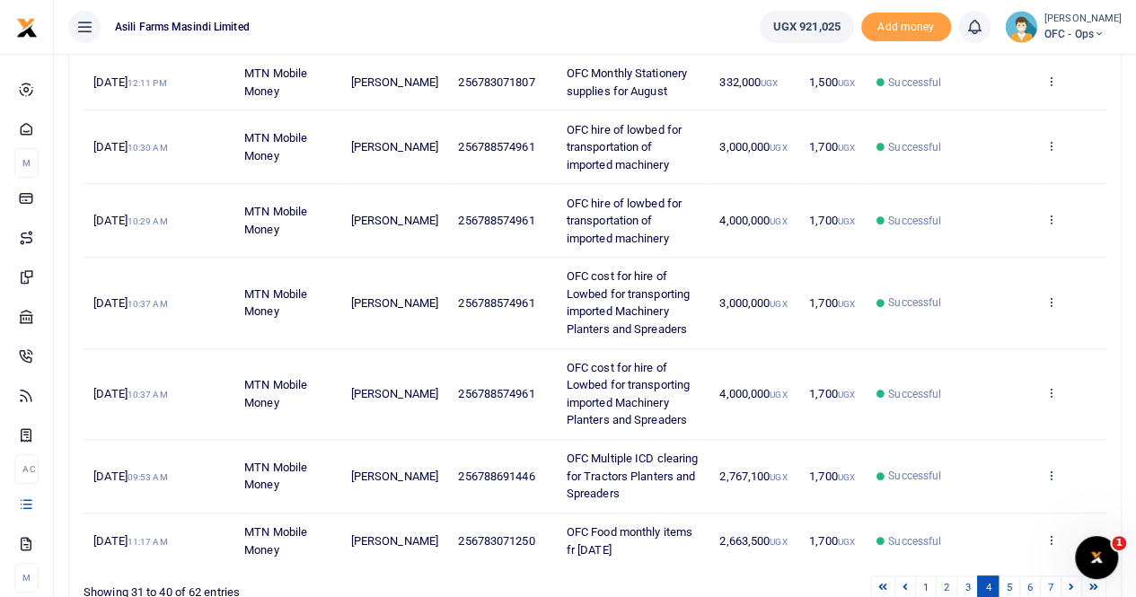
click at [1051, 470] on icon at bounding box center [1050, 475] width 12 height 13
click at [987, 501] on link "View details" at bounding box center [985, 502] width 142 height 25
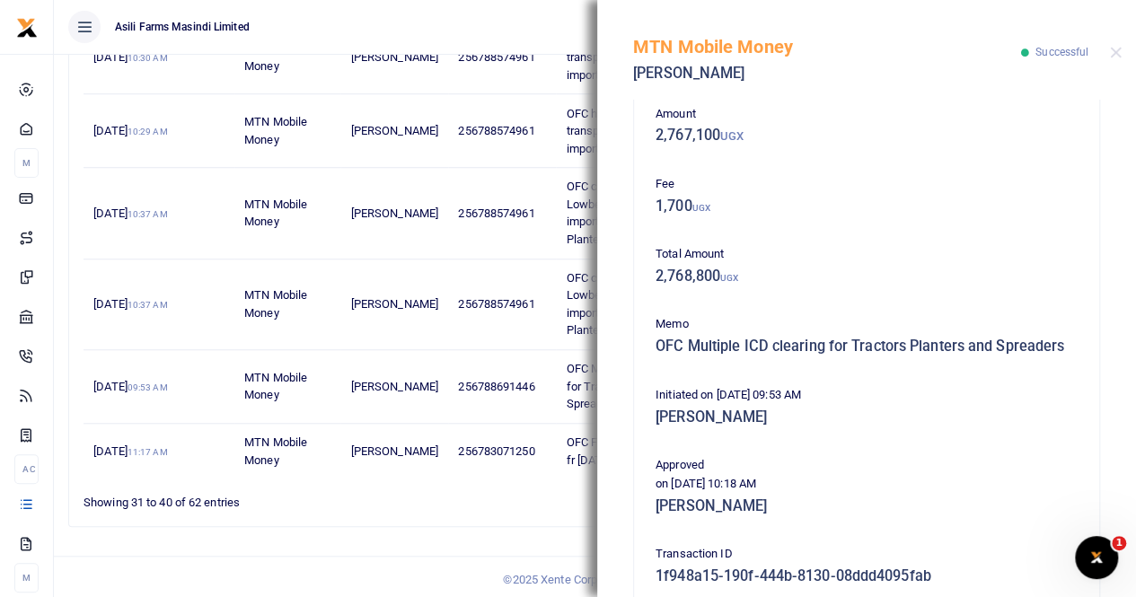
scroll to position [0, 0]
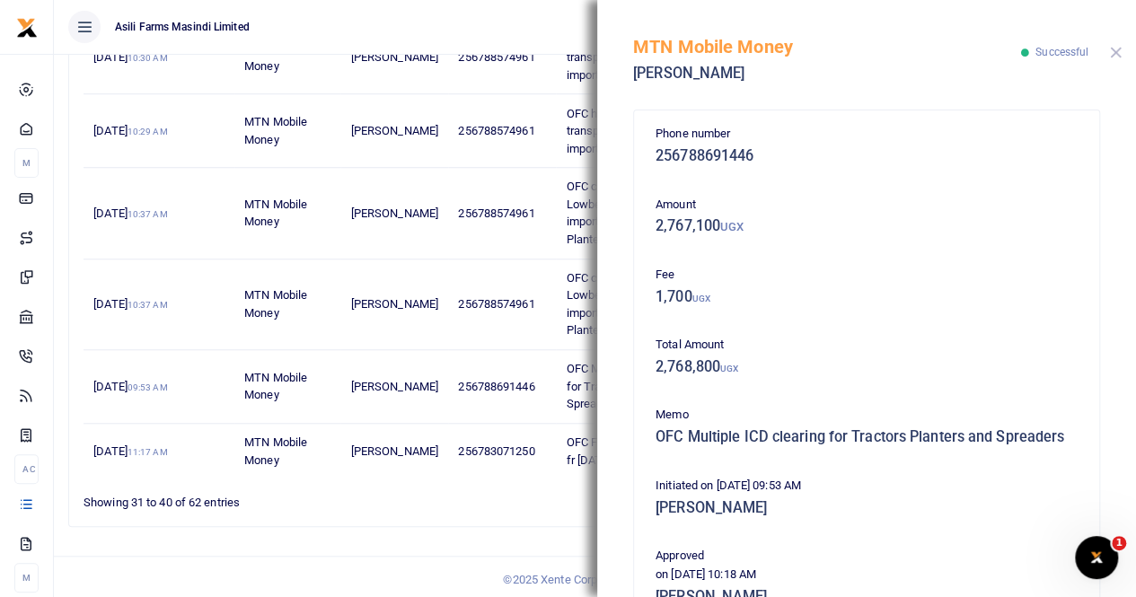
click at [1115, 55] on button "Close" at bounding box center [1116, 53] width 12 height 12
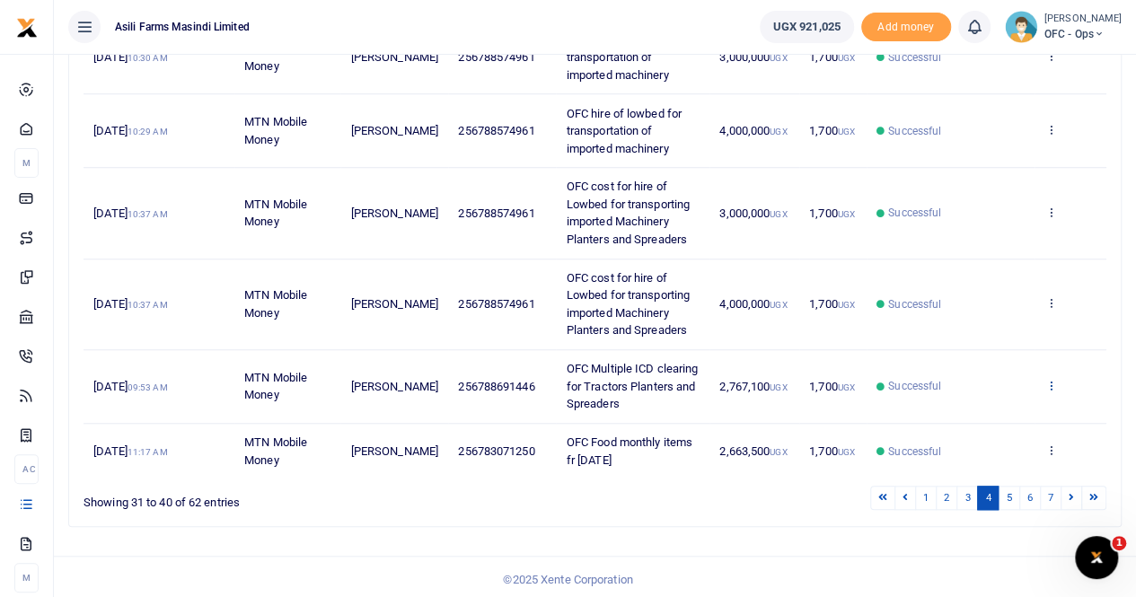
click at [1052, 381] on icon at bounding box center [1050, 385] width 12 height 13
click at [998, 405] on link "View details" at bounding box center [985, 412] width 142 height 25
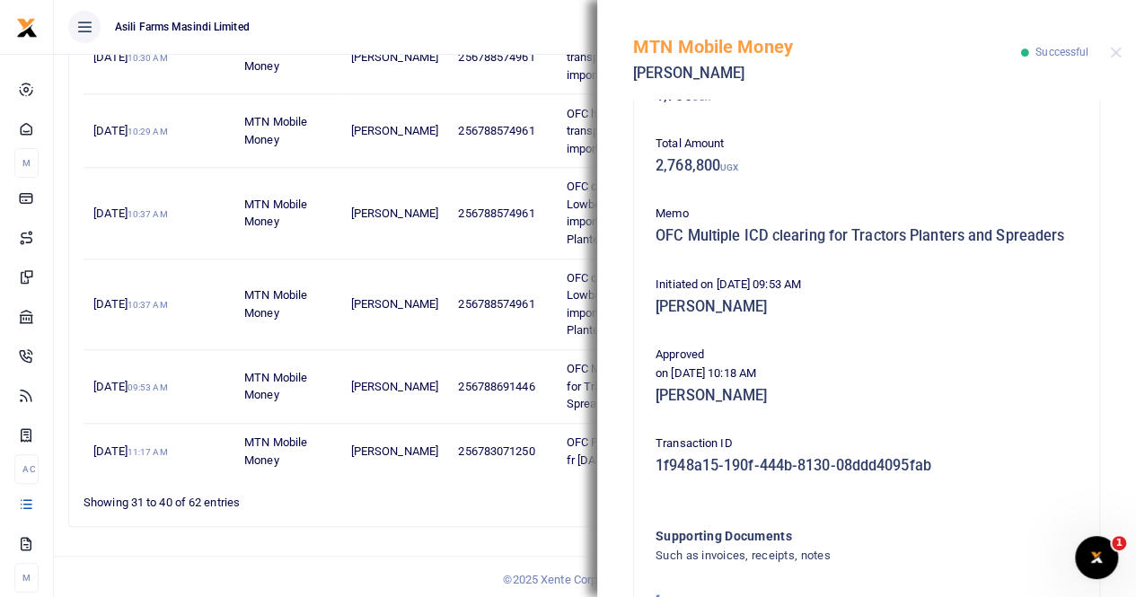
scroll to position [87, 0]
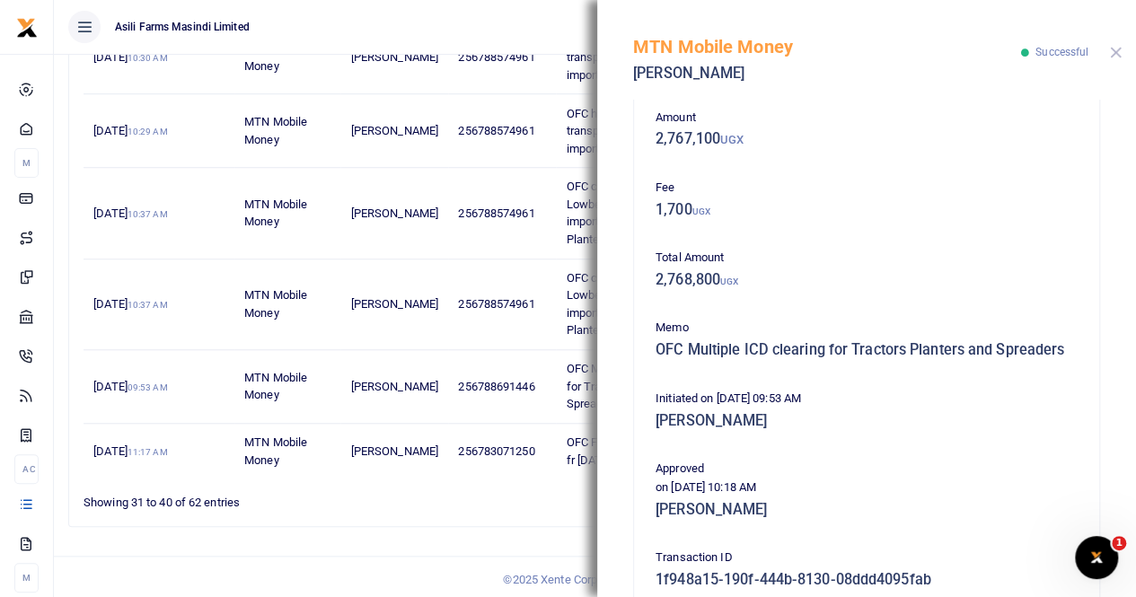
drag, startPoint x: 1117, startPoint y: 51, endPoint x: 1010, endPoint y: 161, distance: 153.0
click at [1117, 54] on button "Close" at bounding box center [1116, 53] width 12 height 12
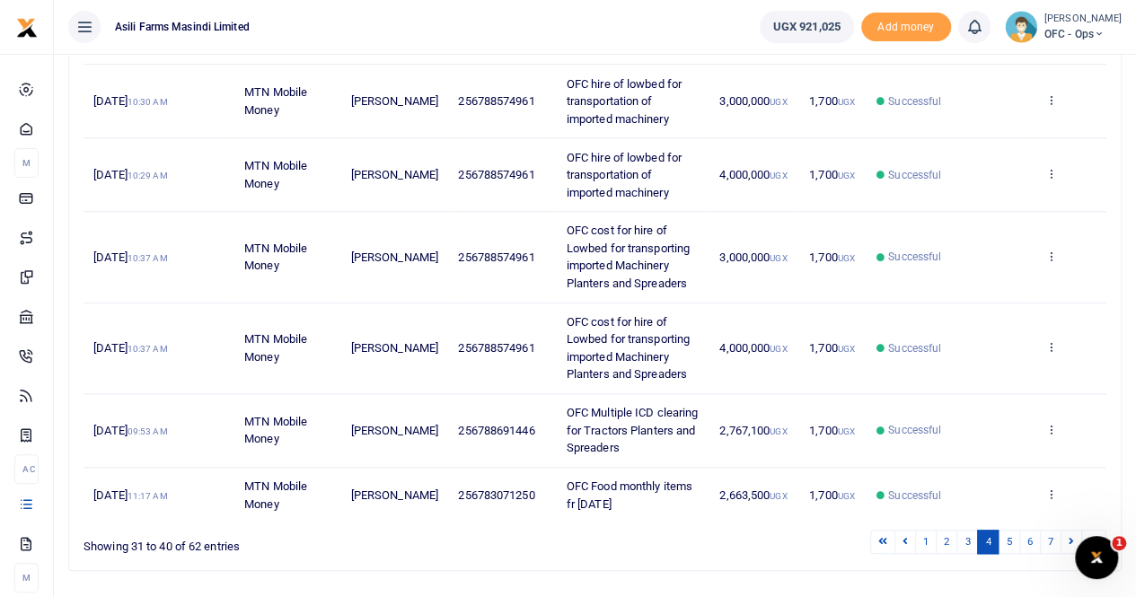
scroll to position [626, 0]
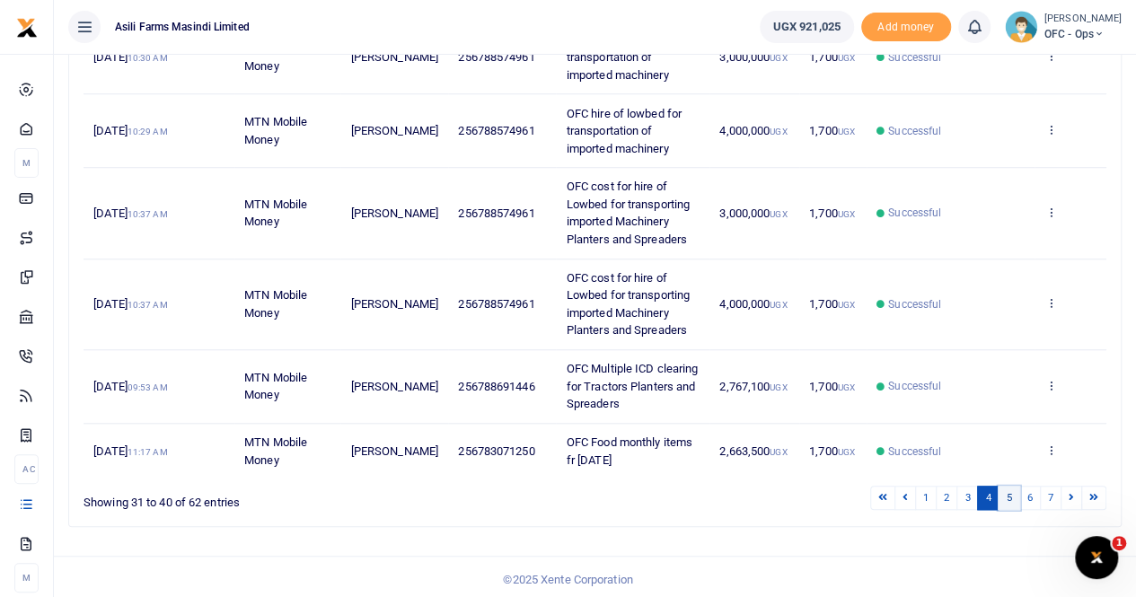
click at [1011, 493] on link "5" at bounding box center [1009, 498] width 22 height 24
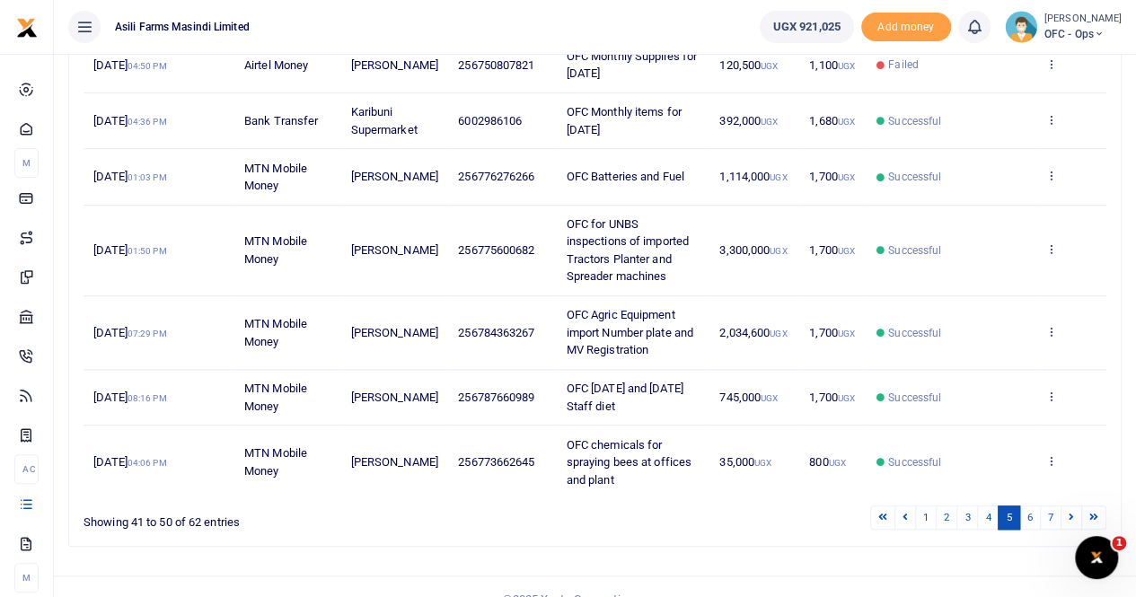
scroll to position [591, 0]
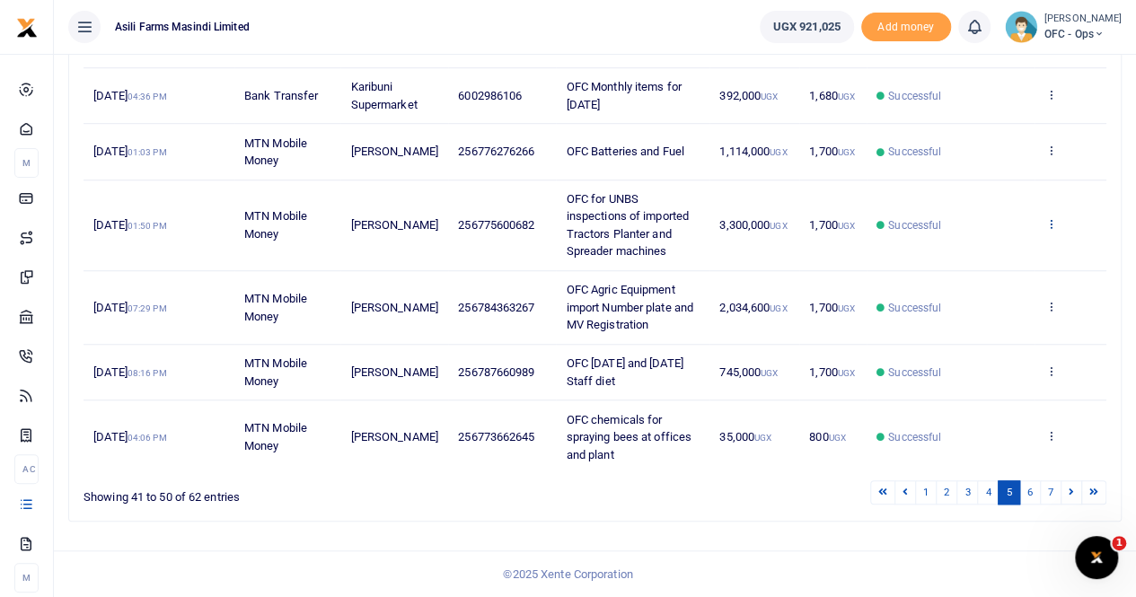
click at [1048, 224] on icon at bounding box center [1050, 223] width 12 height 13
click at [1003, 275] on link "View details" at bounding box center [985, 287] width 142 height 25
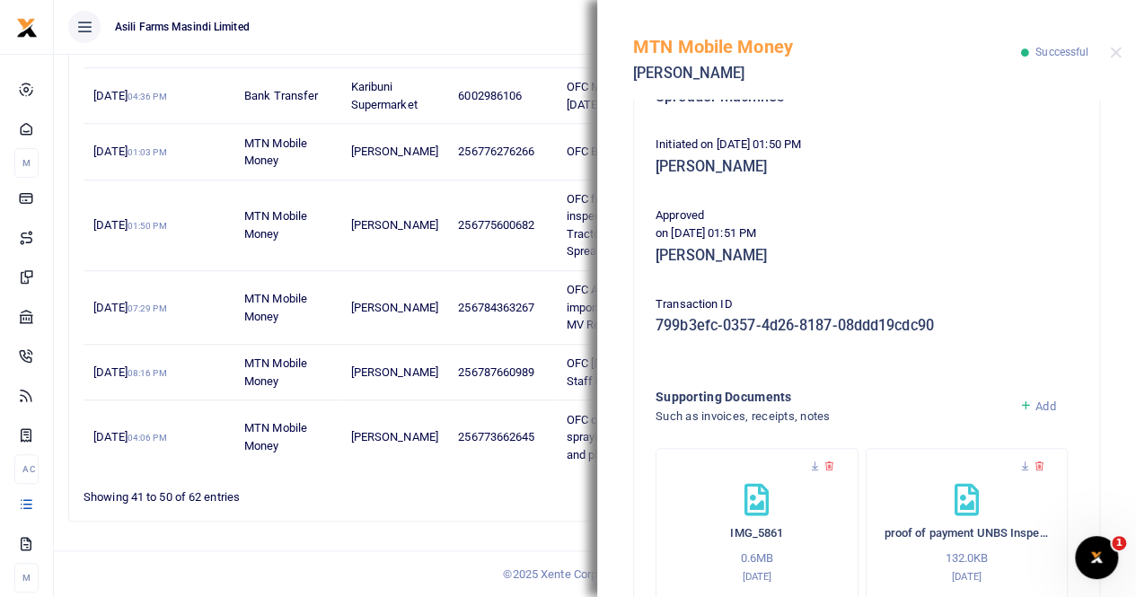
scroll to position [450, 0]
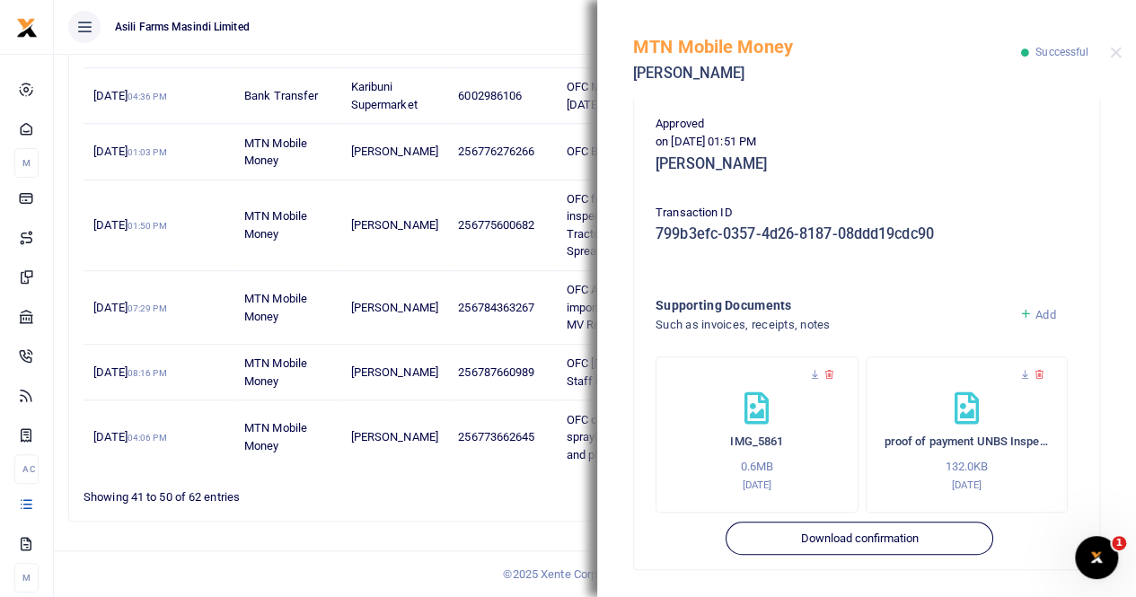
click at [1023, 310] on link "Add" at bounding box center [1037, 314] width 37 height 13
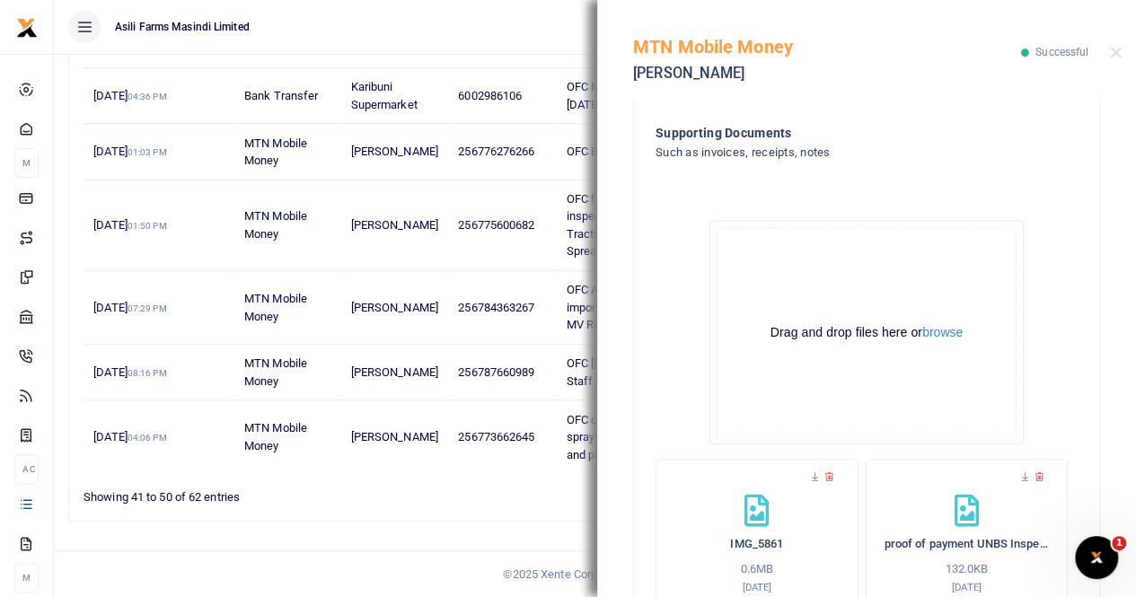
scroll to position [719, 0]
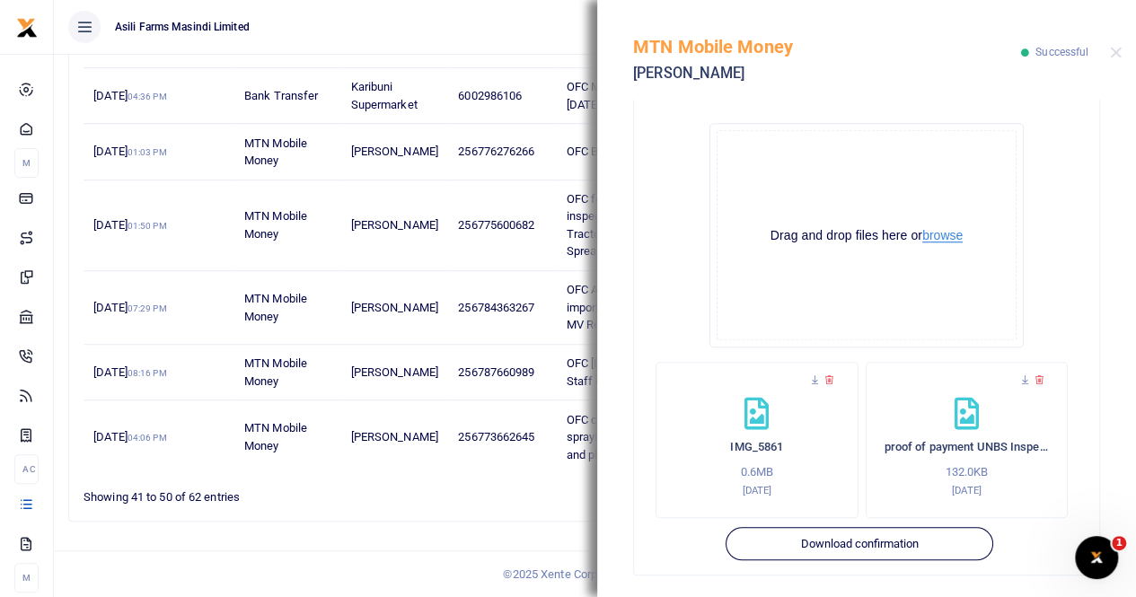
click at [942, 231] on button "browse" at bounding box center [942, 235] width 40 height 13
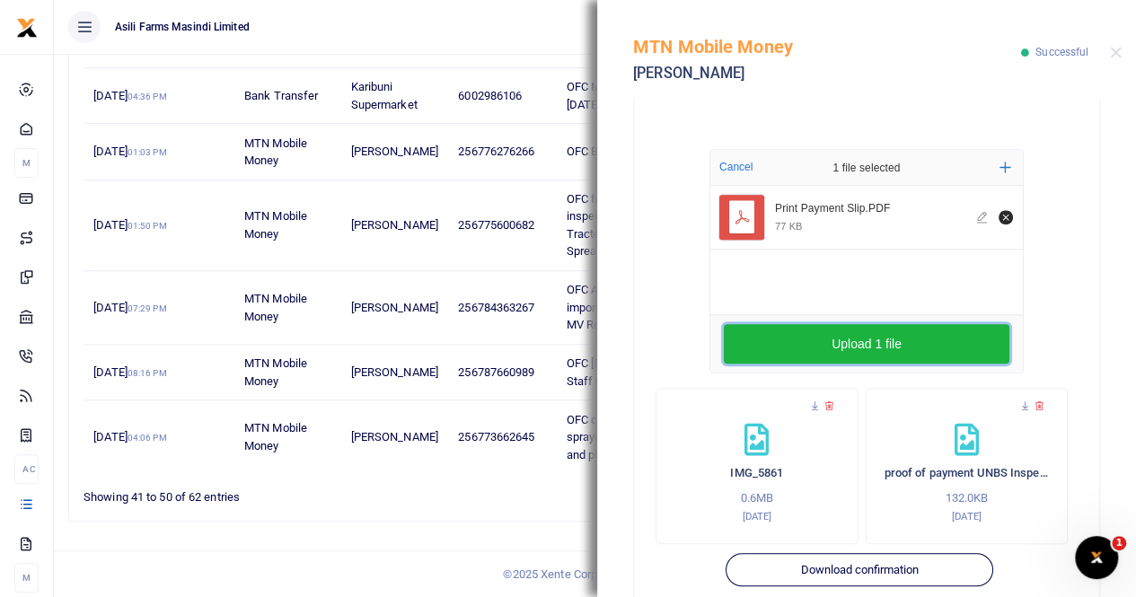
scroll to position [725, 0]
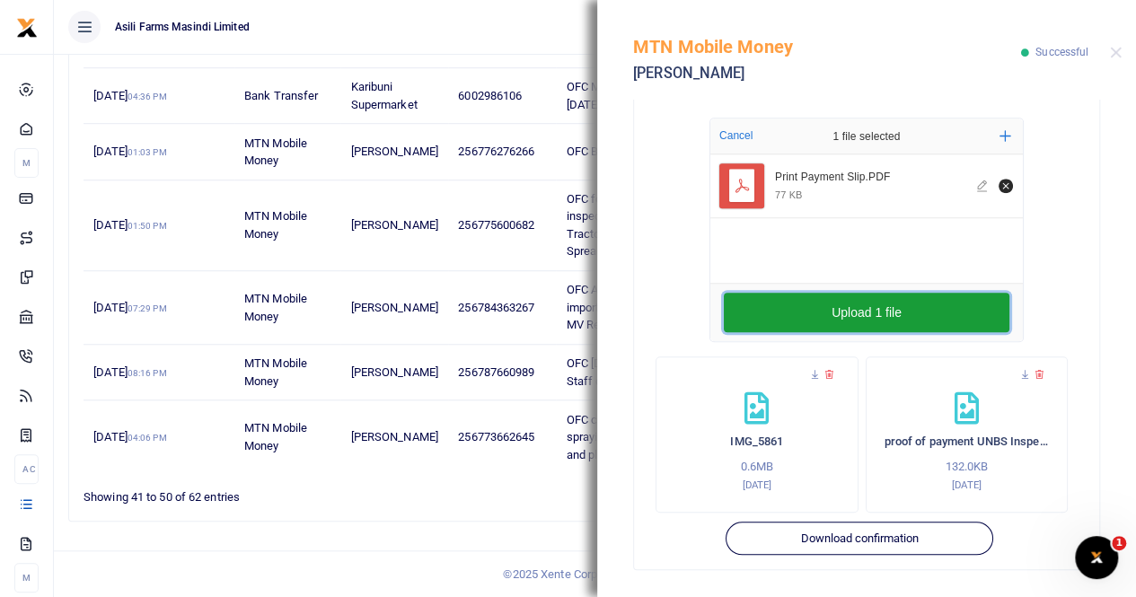
click at [869, 321] on button "Upload 1 file" at bounding box center [867, 313] width 286 height 40
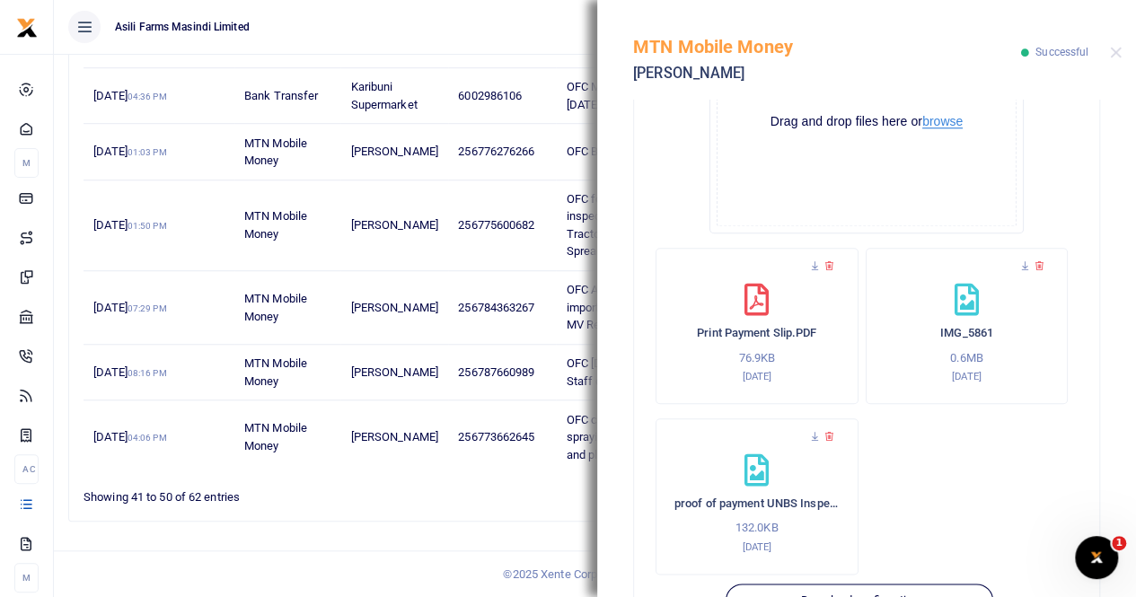
scroll to position [805, 0]
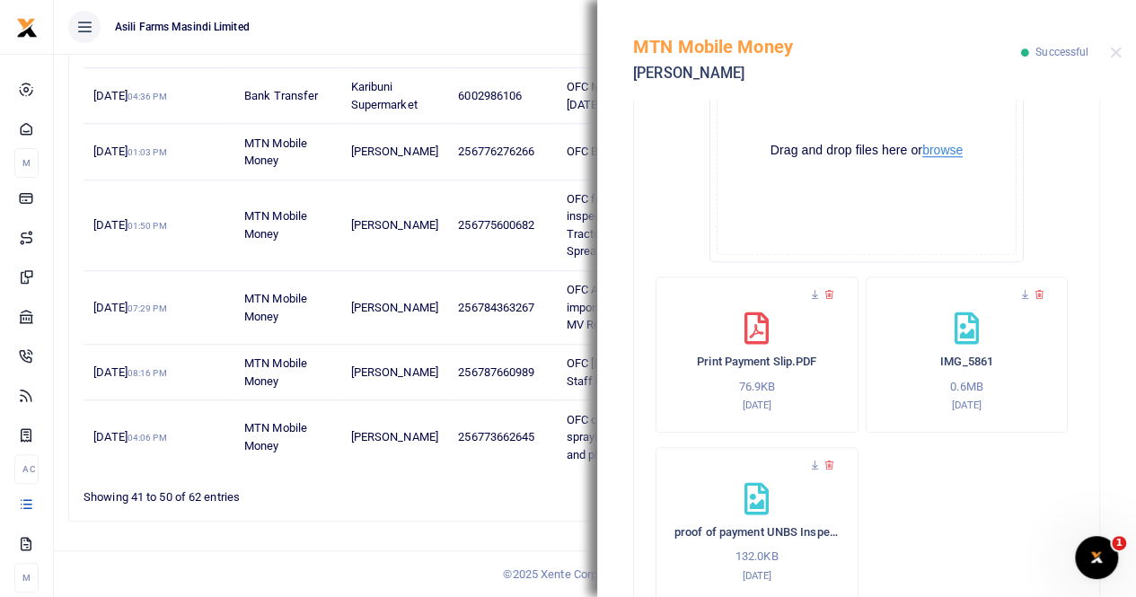
click at [937, 148] on button "browse" at bounding box center [942, 150] width 40 height 13
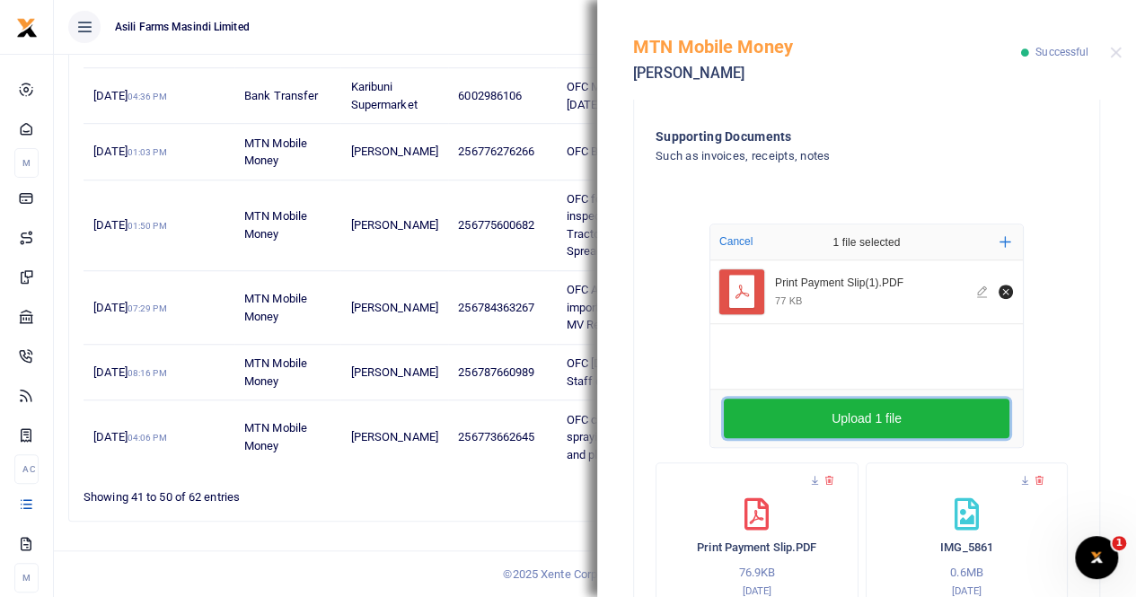
scroll to position [894, 0]
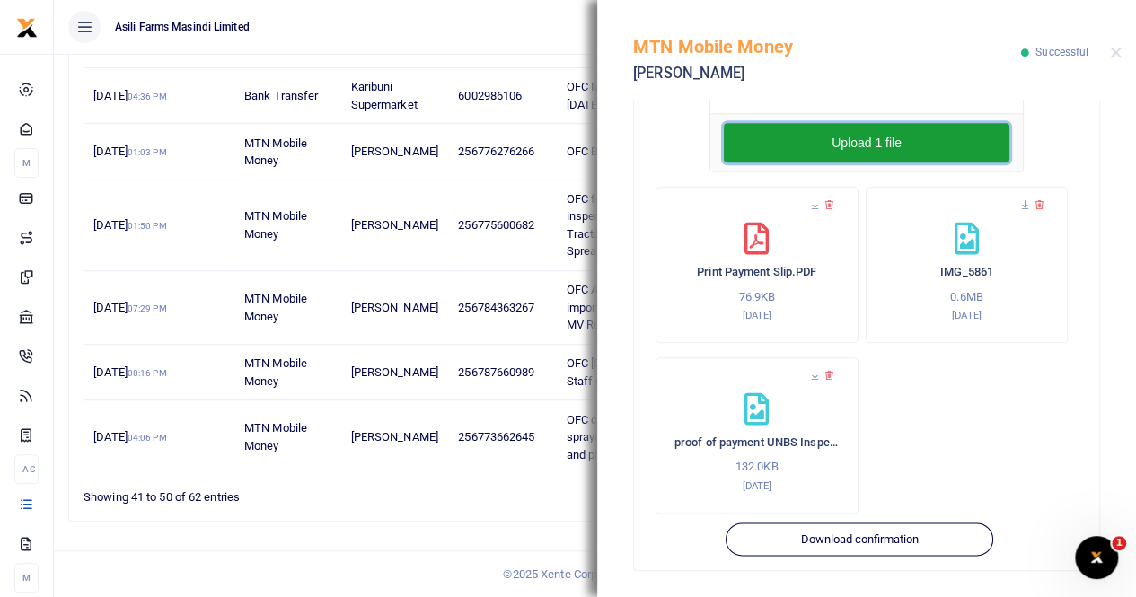
drag, startPoint x: 878, startPoint y: 144, endPoint x: 902, endPoint y: 172, distance: 37.0
click at [878, 145] on button "Upload 1 file" at bounding box center [867, 143] width 286 height 40
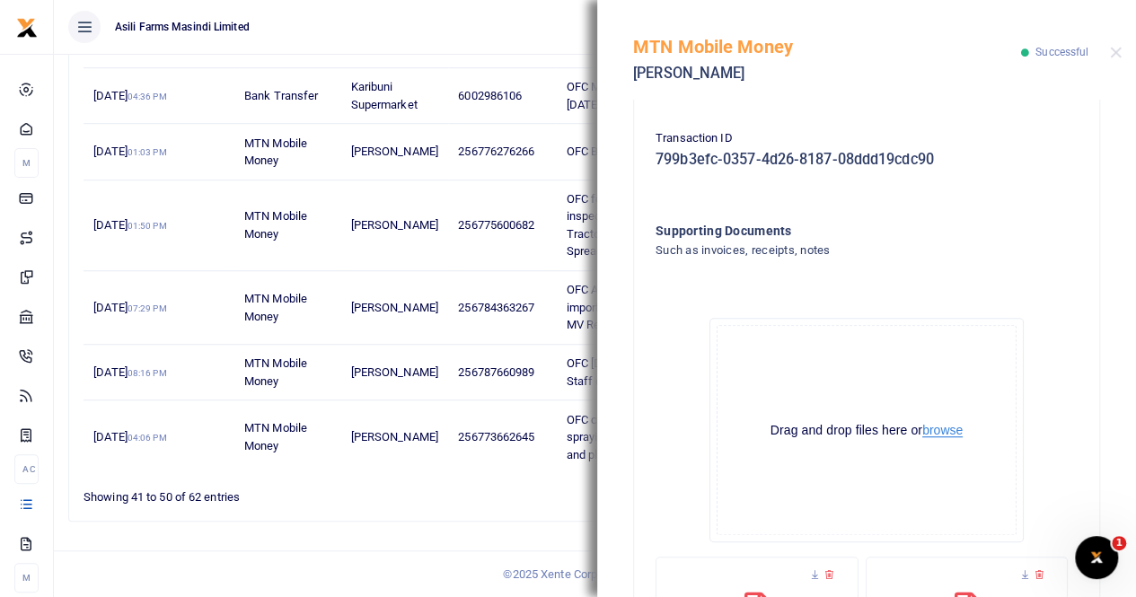
scroll to position [266, 0]
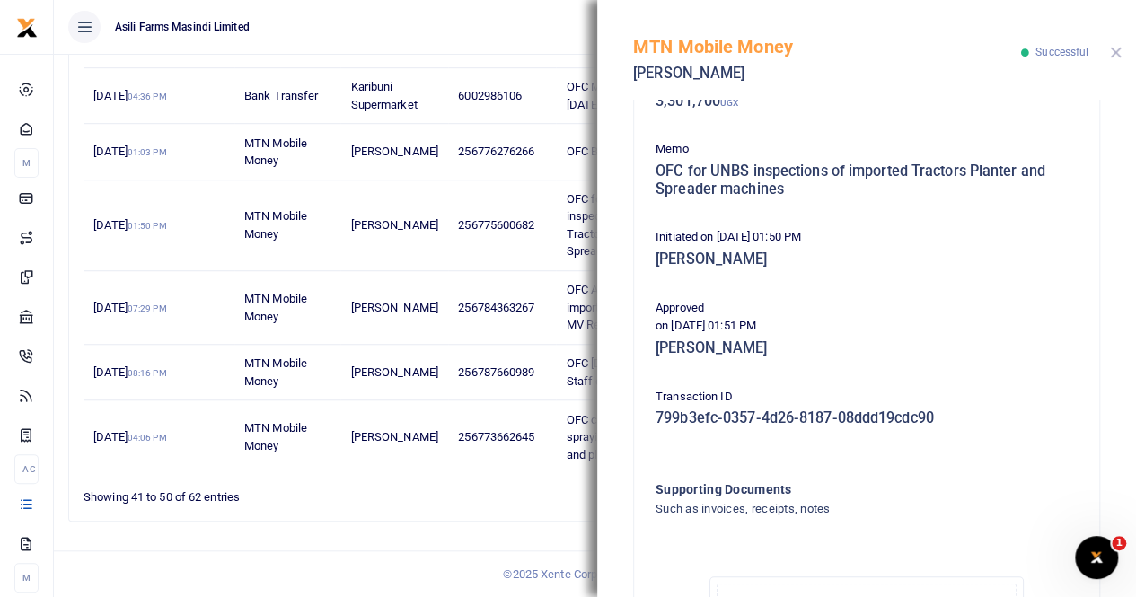
click at [1113, 51] on button "Close" at bounding box center [1116, 53] width 12 height 12
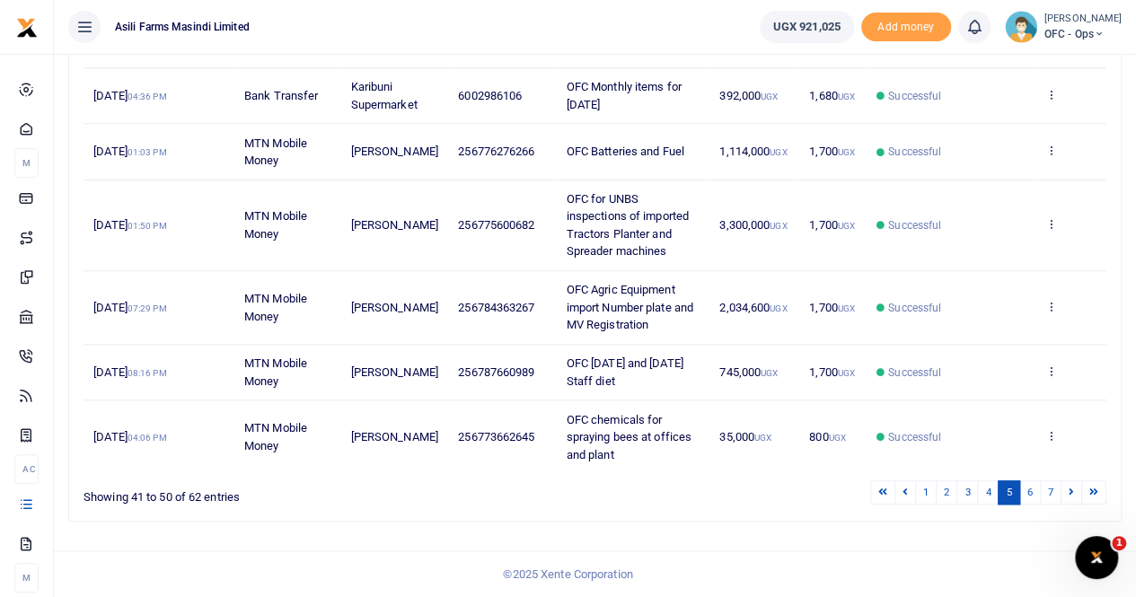
scroll to position [591, 0]
click at [990, 490] on link "4" at bounding box center [988, 492] width 22 height 24
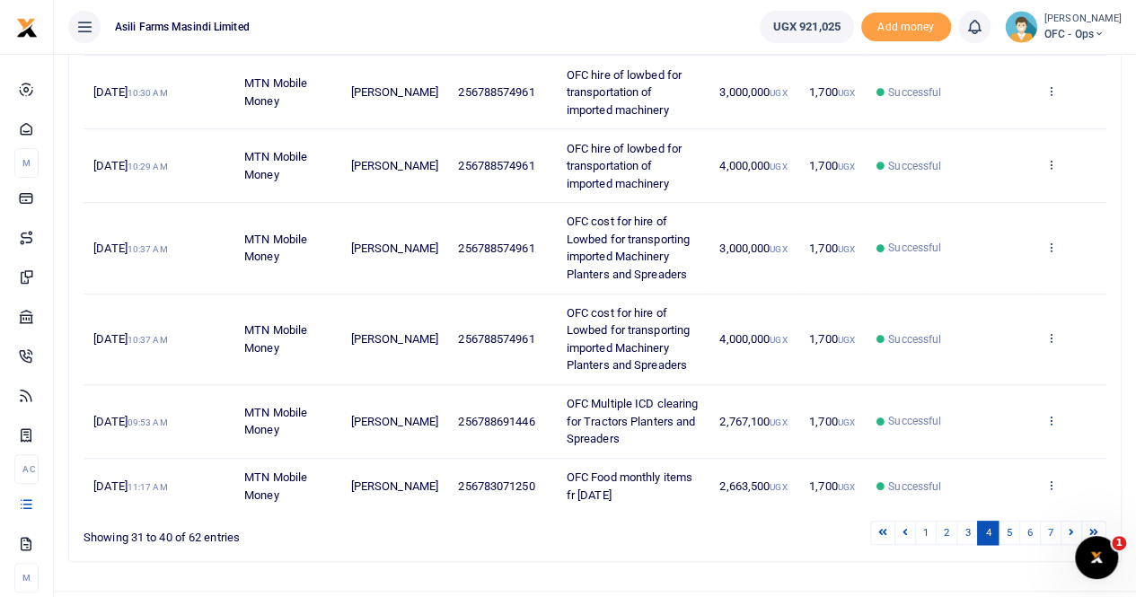
click at [1052, 414] on icon at bounding box center [1050, 420] width 12 height 13
click at [993, 448] on link "View details" at bounding box center [985, 447] width 142 height 25
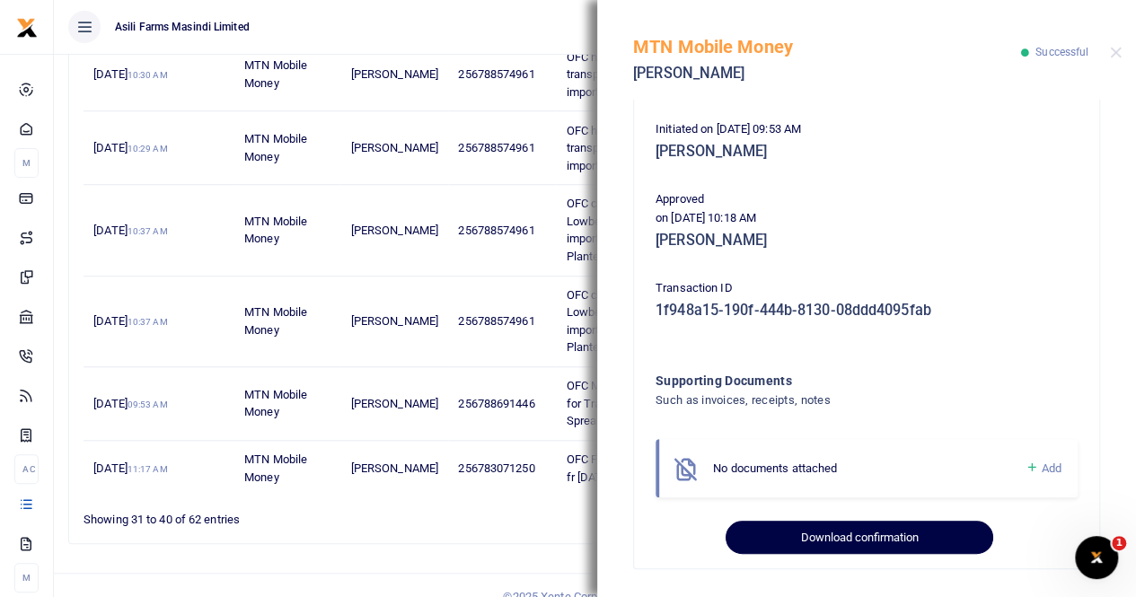
scroll to position [626, 0]
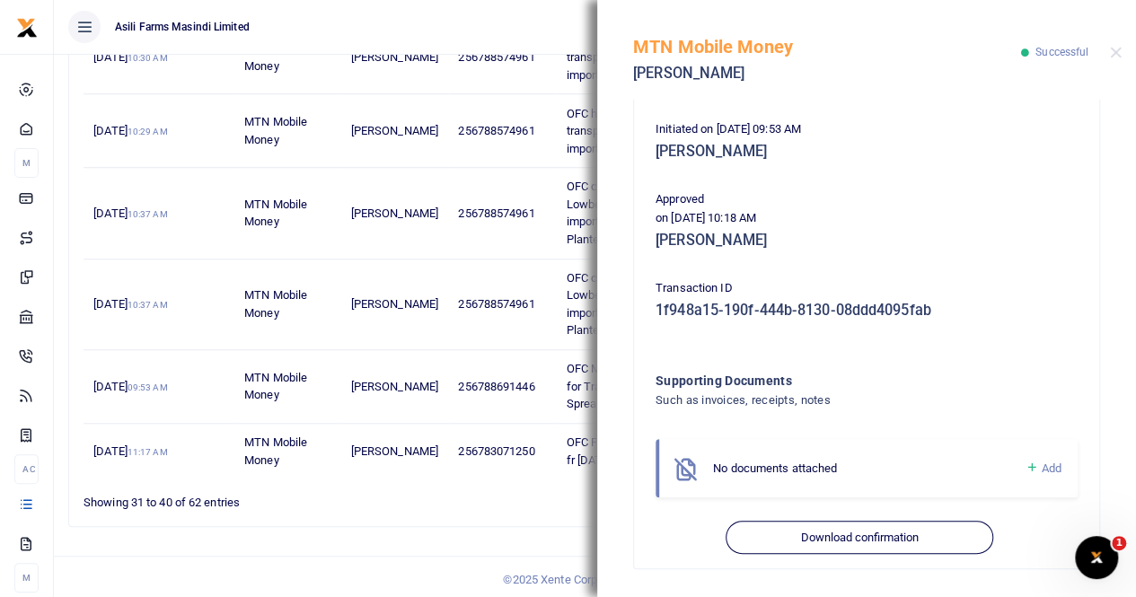
click at [1025, 471] on icon at bounding box center [1031, 468] width 13 height 16
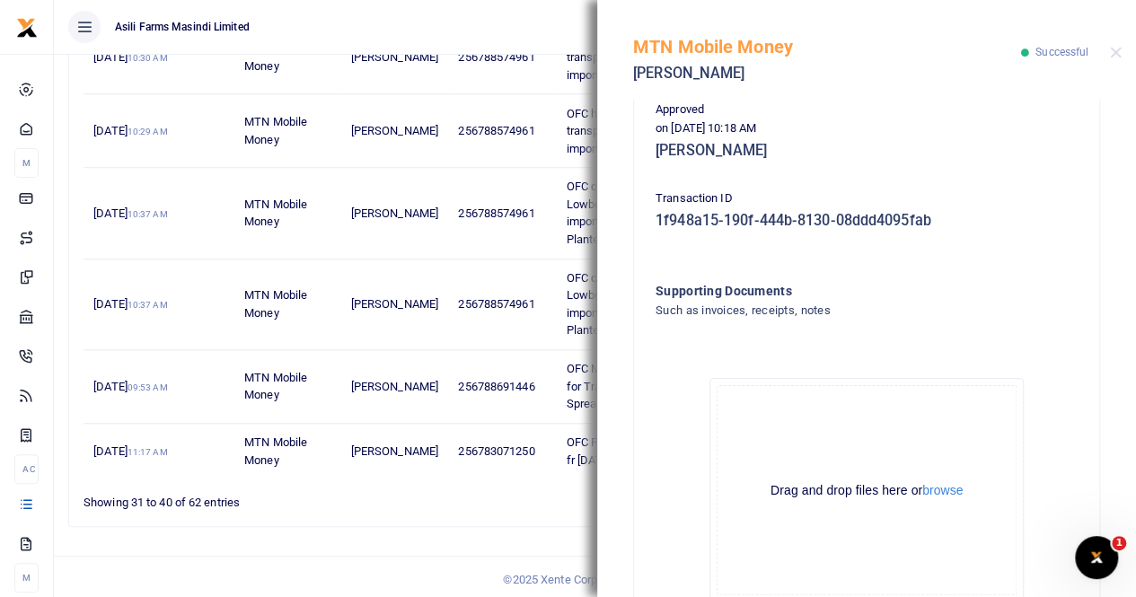
scroll to position [559, 0]
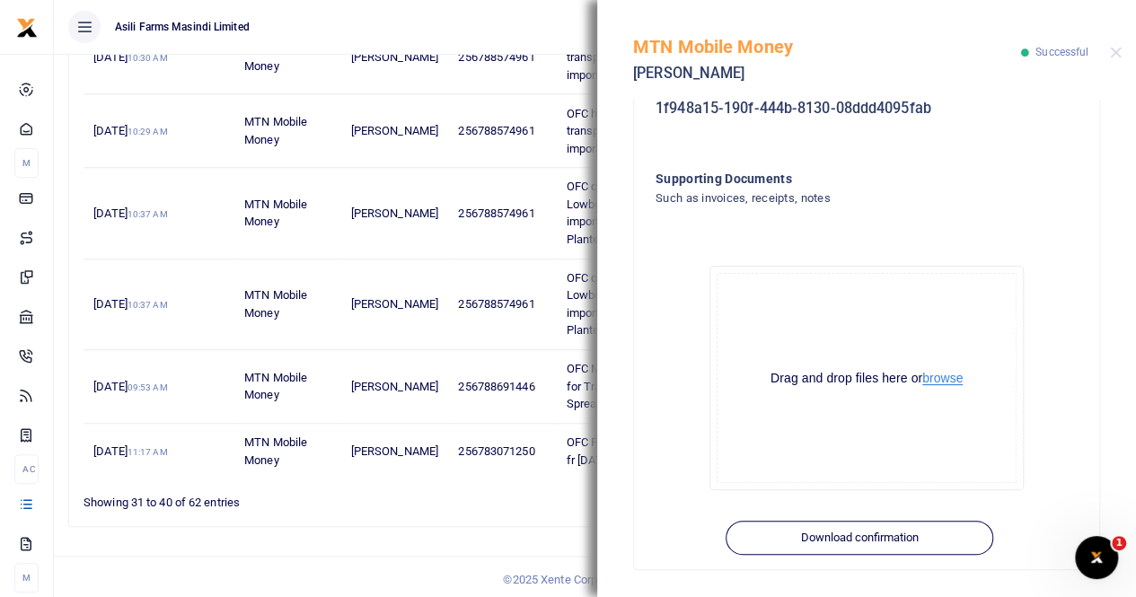
click at [930, 375] on button "browse" at bounding box center [942, 378] width 40 height 13
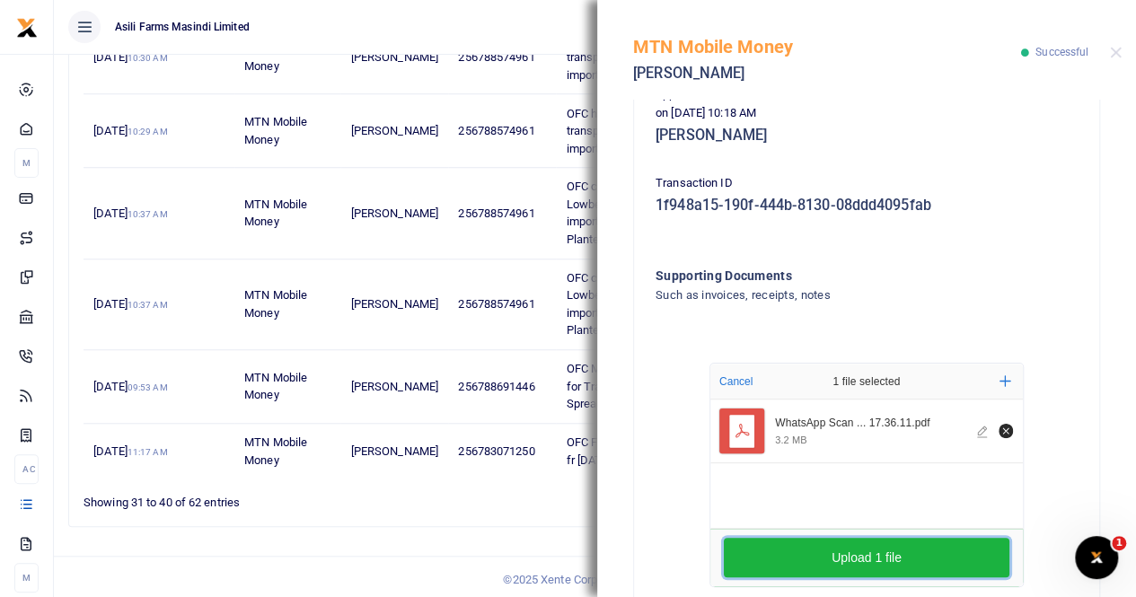
scroll to position [469, 0]
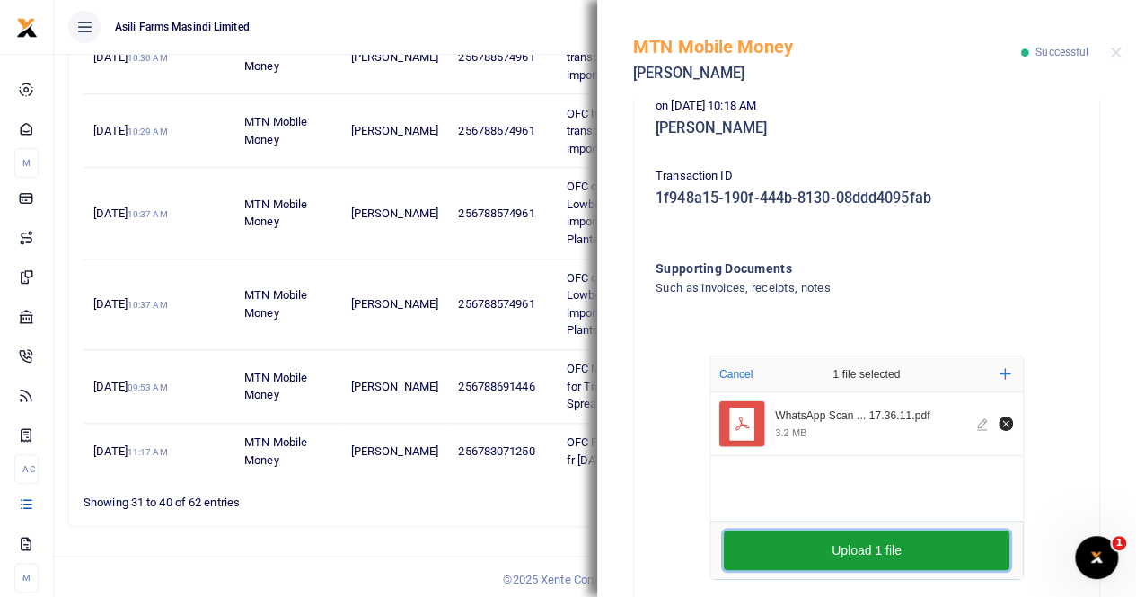
click at [839, 554] on button "Upload 1 file" at bounding box center [867, 551] width 286 height 40
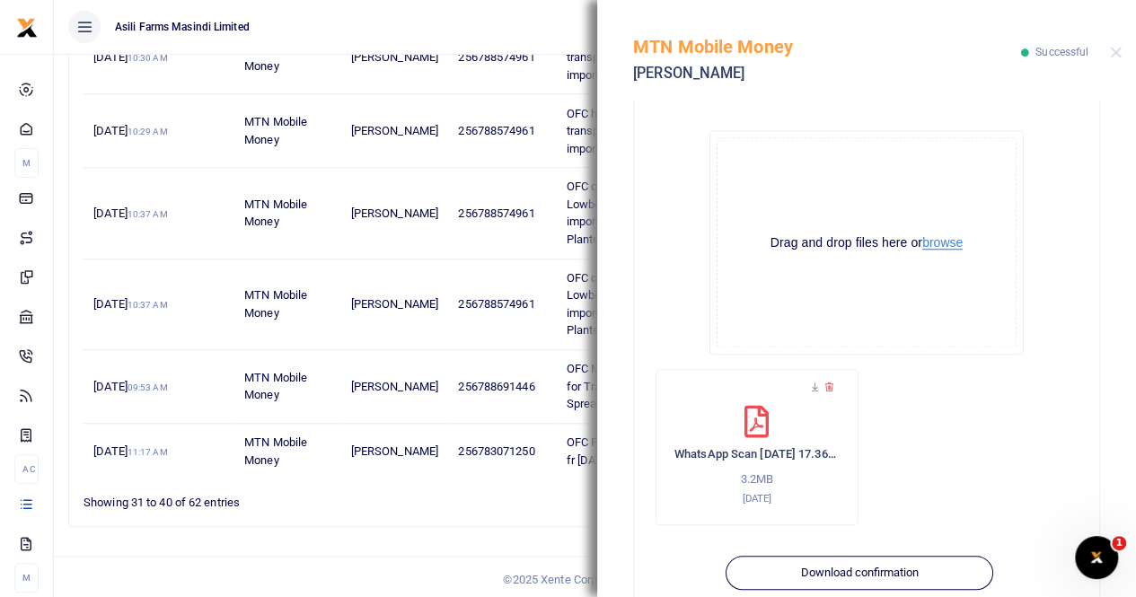
scroll to position [729, 0]
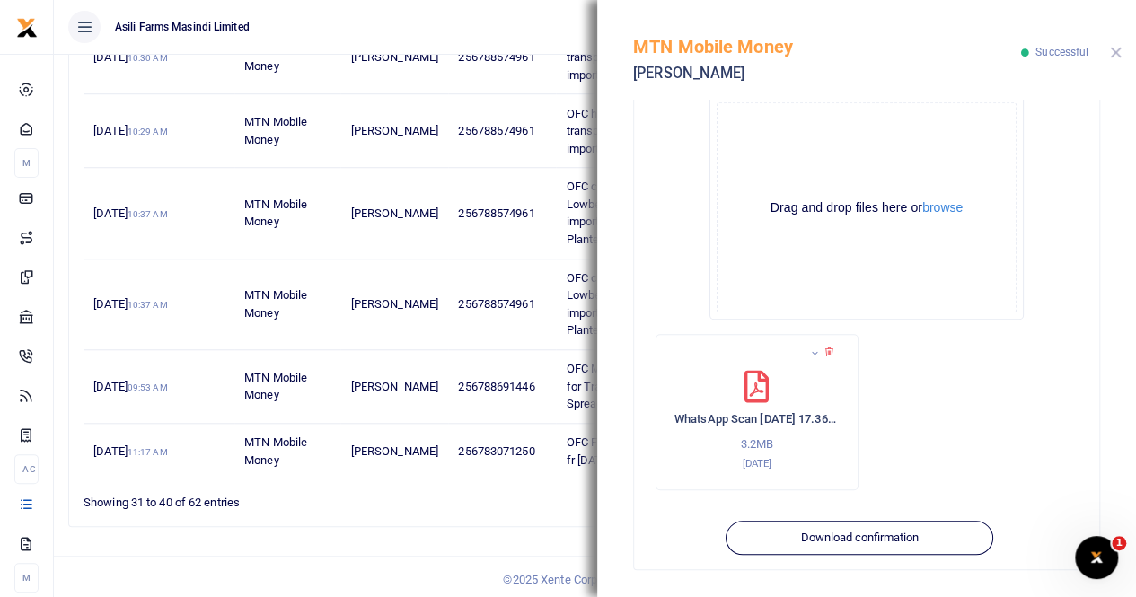
click at [1114, 52] on button "Close" at bounding box center [1116, 53] width 12 height 12
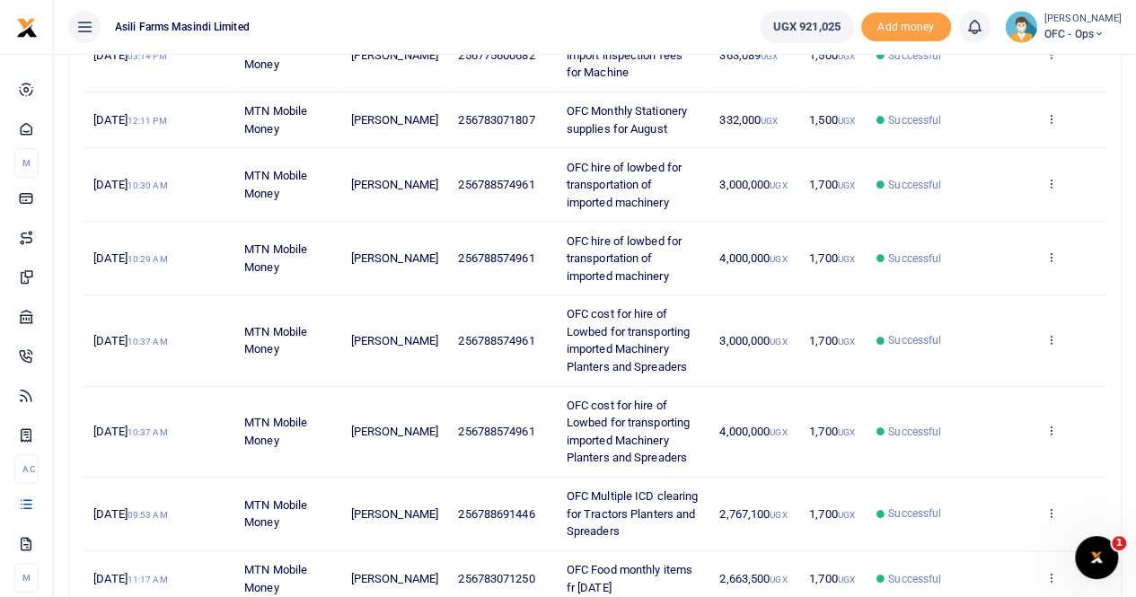
scroll to position [626, 0]
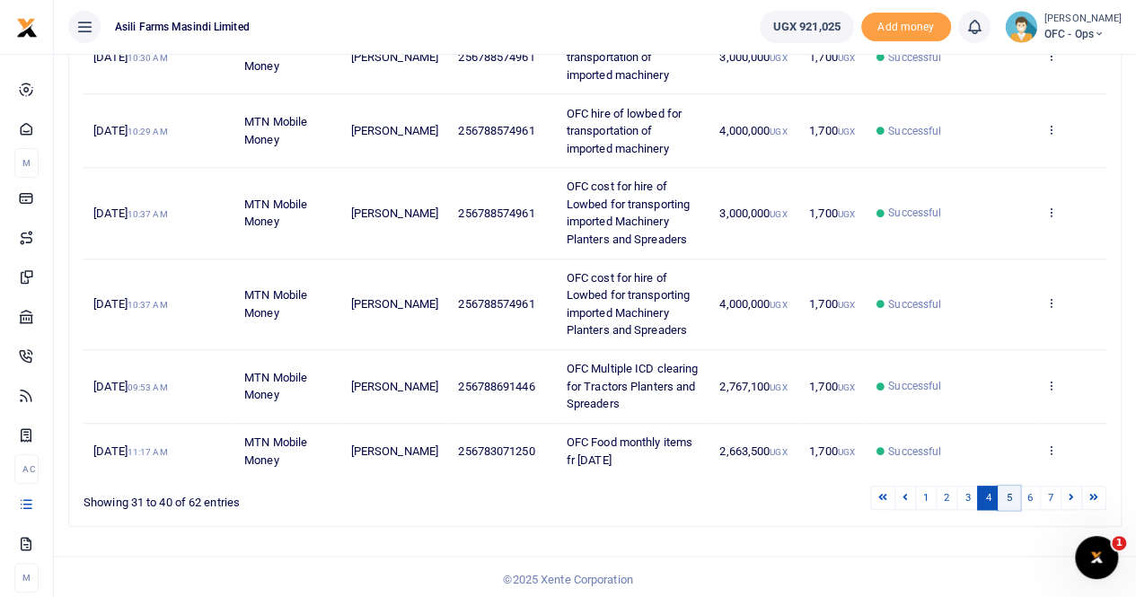
click at [1006, 492] on link "5" at bounding box center [1009, 498] width 22 height 24
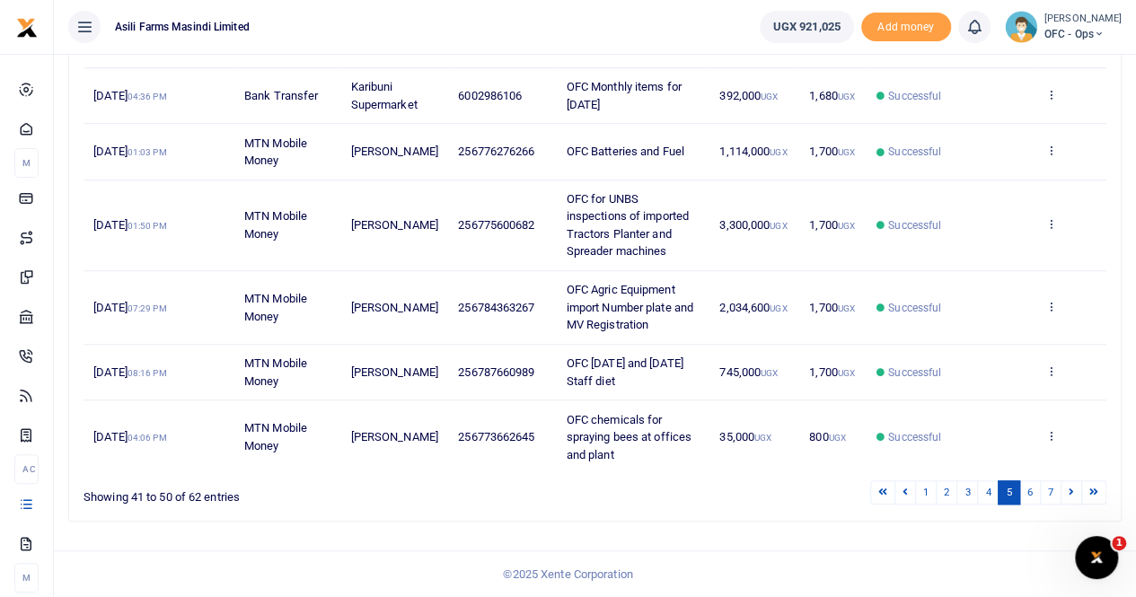
scroll to position [591, 0]
click at [995, 491] on link "4" at bounding box center [988, 492] width 22 height 24
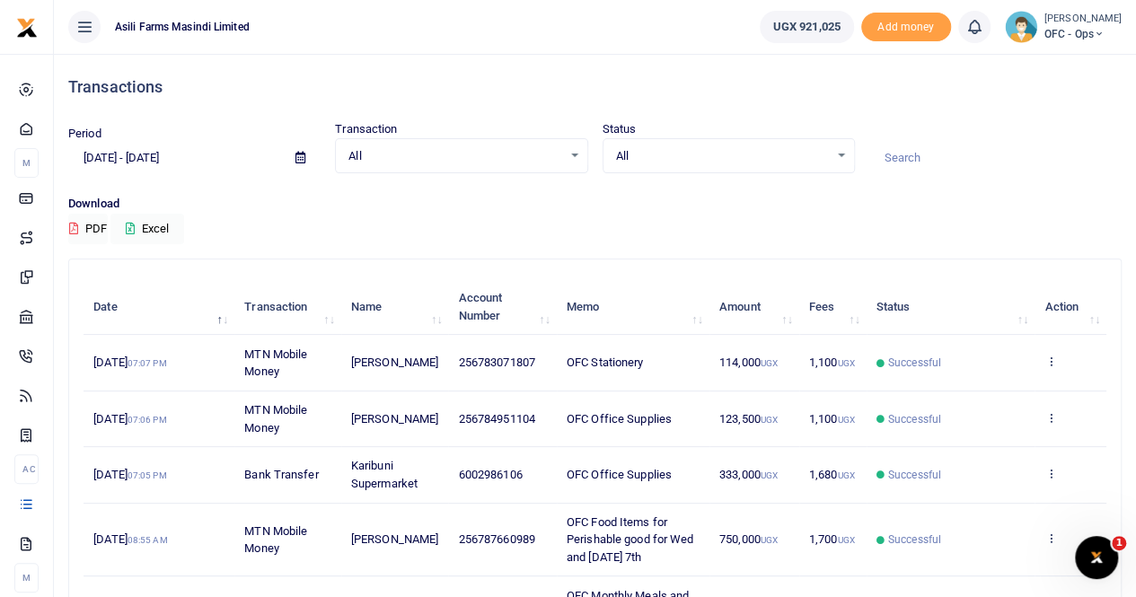
click at [300, 159] on icon at bounding box center [300, 158] width 10 height 12
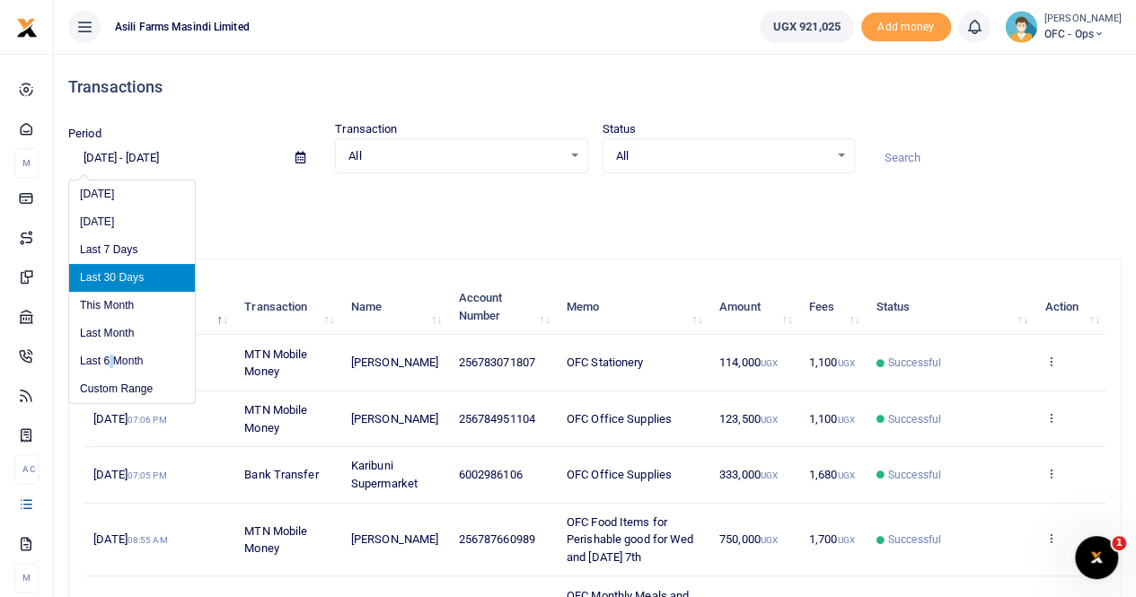
click at [111, 358] on li "Last 6 Month" at bounding box center [132, 361] width 126 height 28
type input "[DATE] - [DATE]"
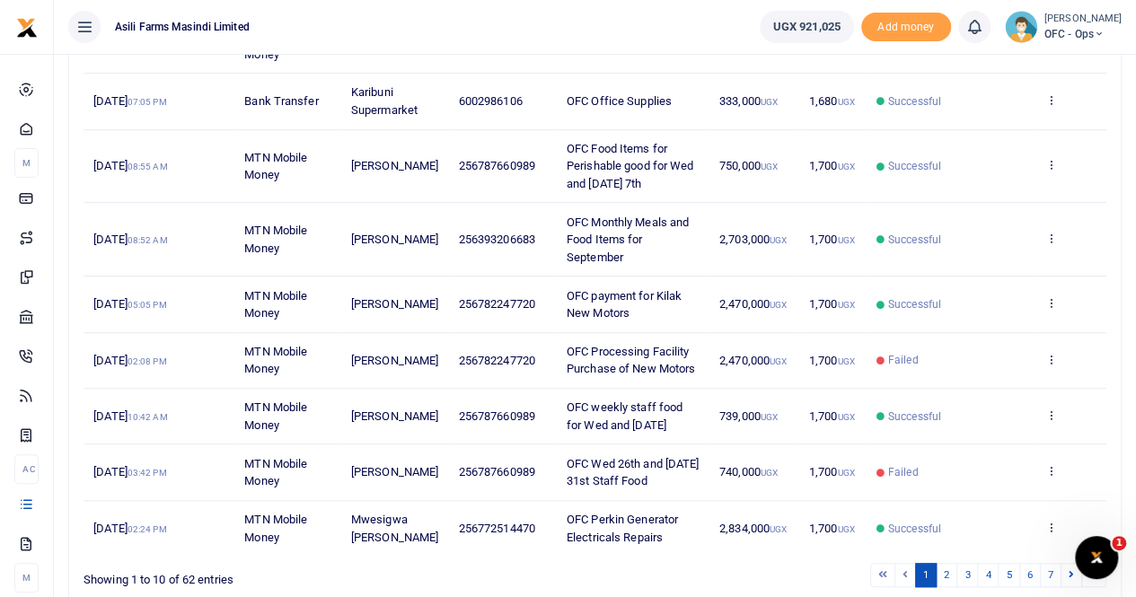
scroll to position [451, 0]
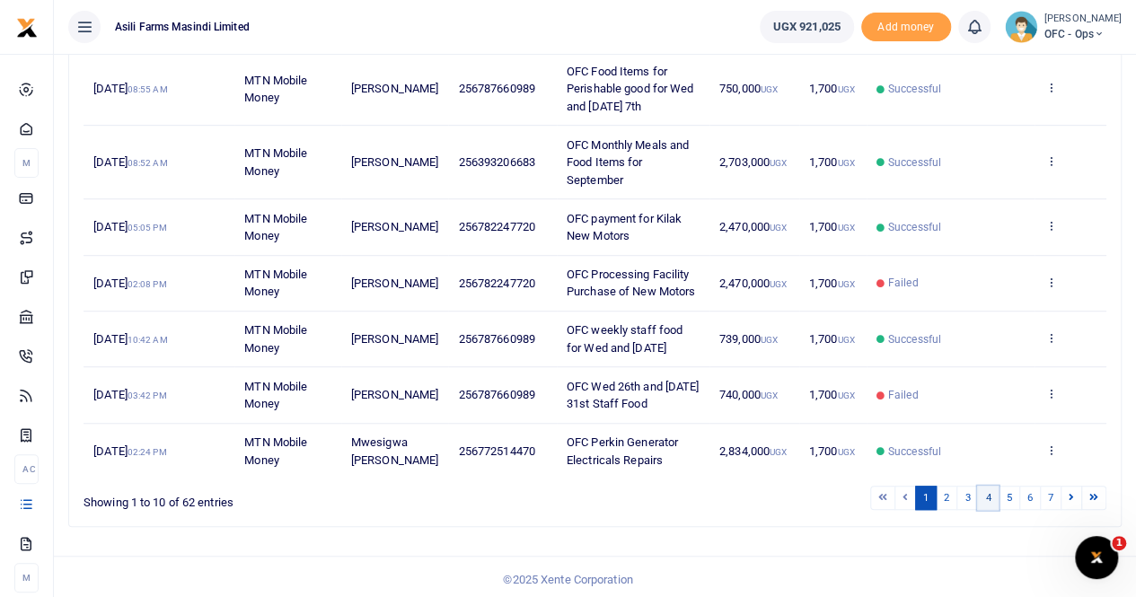
click at [998, 492] on link "4" at bounding box center [988, 498] width 22 height 24
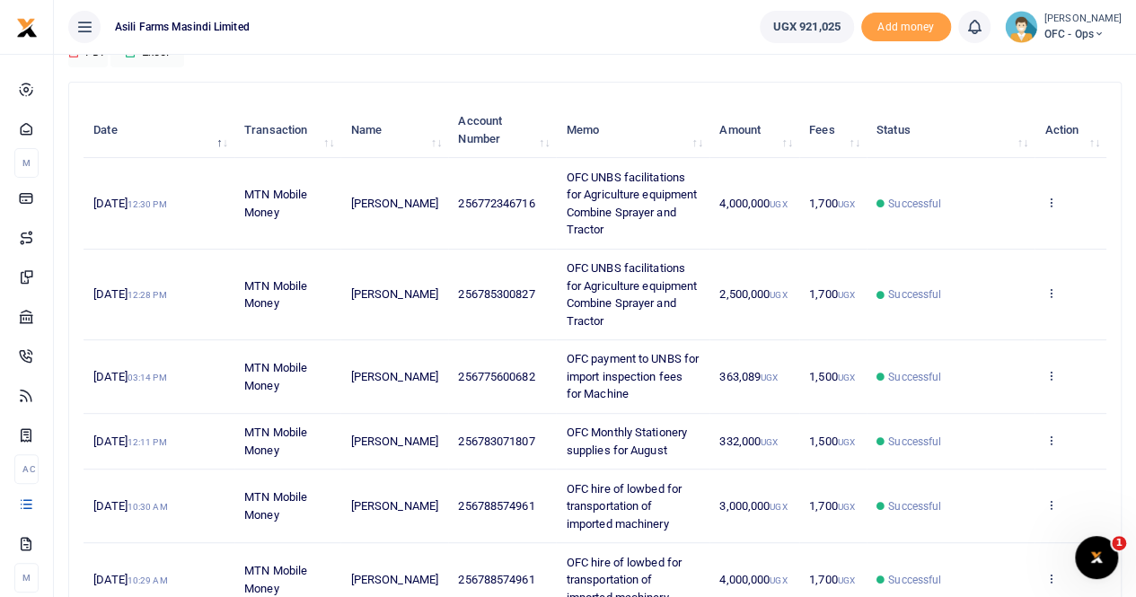
scroll to position [267, 0]
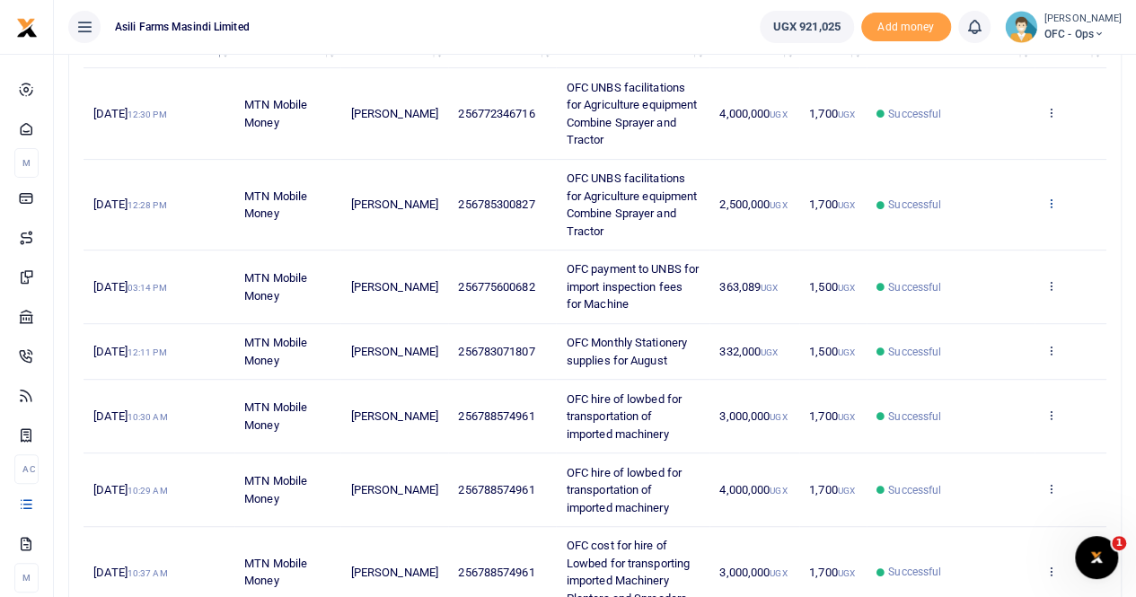
click at [1045, 197] on icon at bounding box center [1050, 203] width 12 height 13
click at [993, 222] on link "View details" at bounding box center [985, 233] width 142 height 25
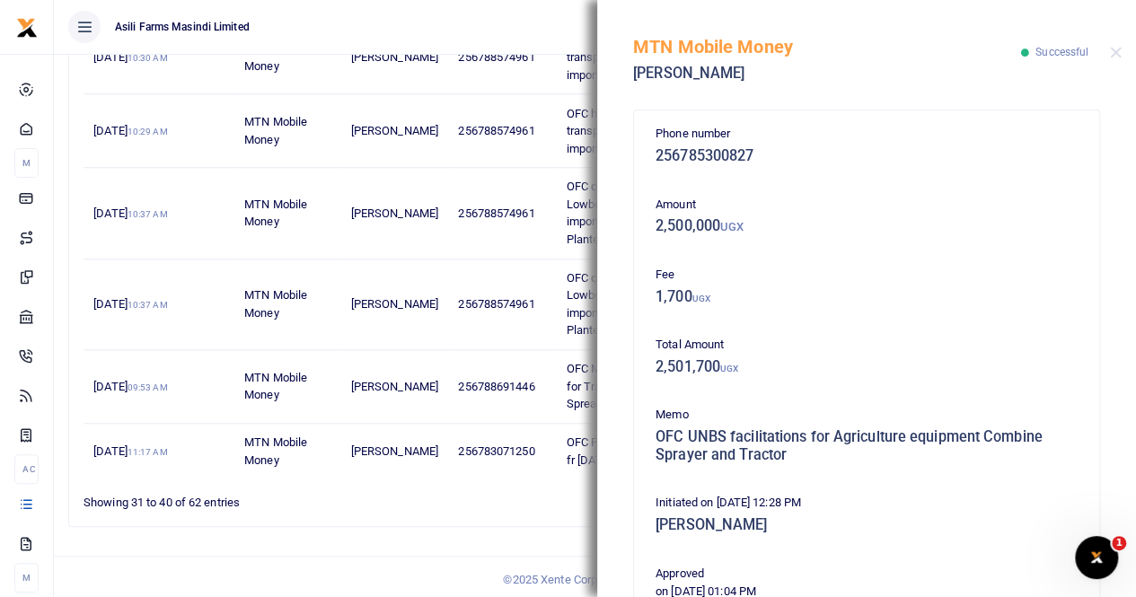
scroll to position [450, 0]
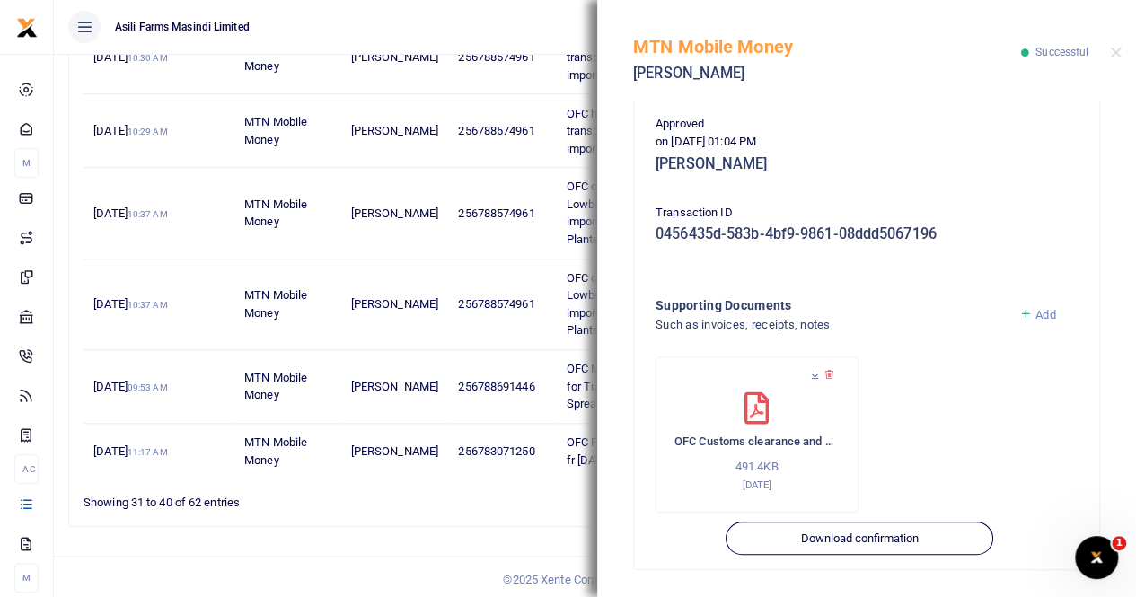
click at [811, 375] on icon at bounding box center [815, 375] width 12 height 12
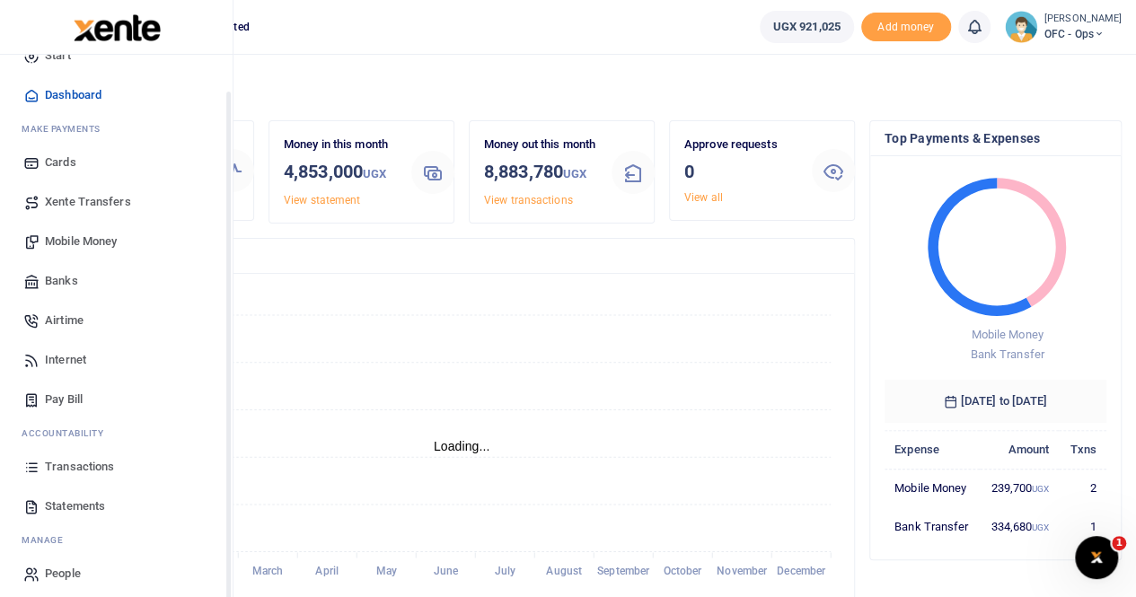
scroll to position [43, 0]
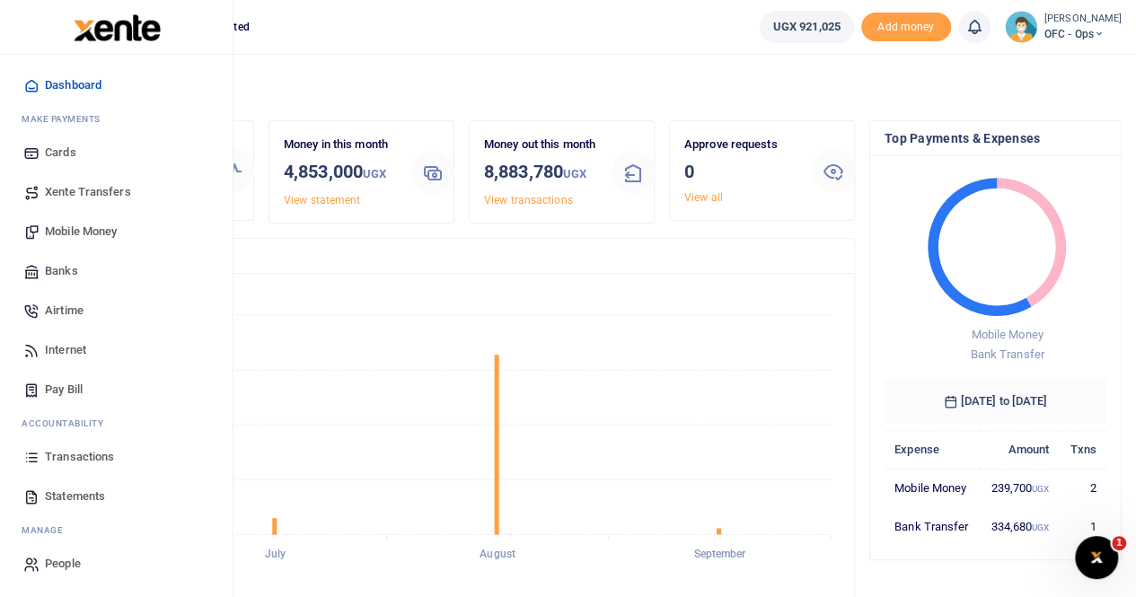
click at [84, 455] on span "Transactions" at bounding box center [79, 457] width 69 height 18
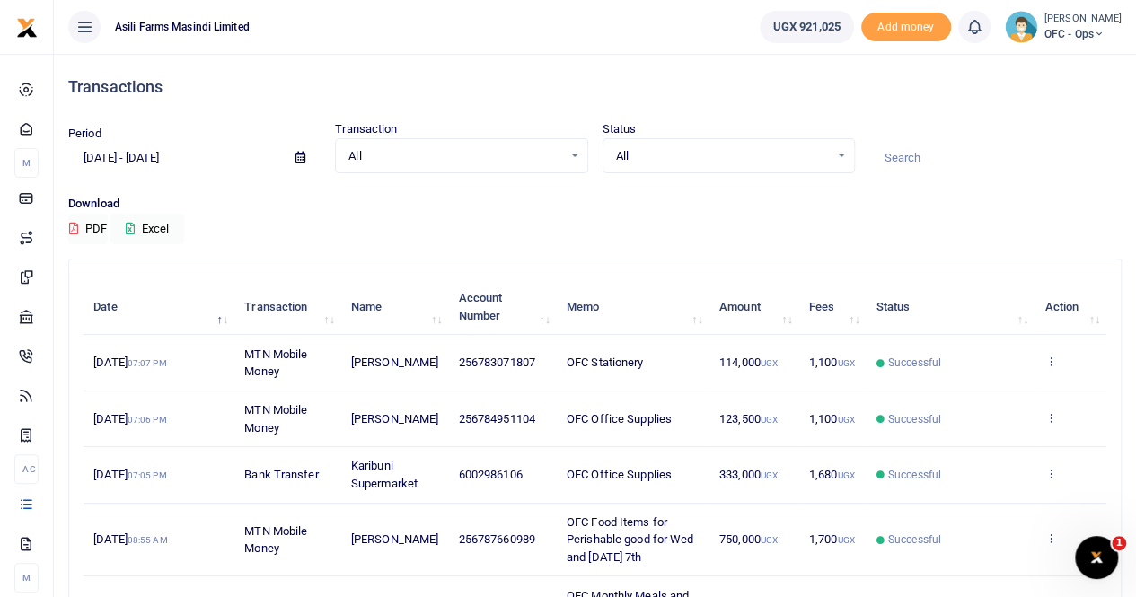
click at [304, 154] on icon at bounding box center [300, 158] width 10 height 12
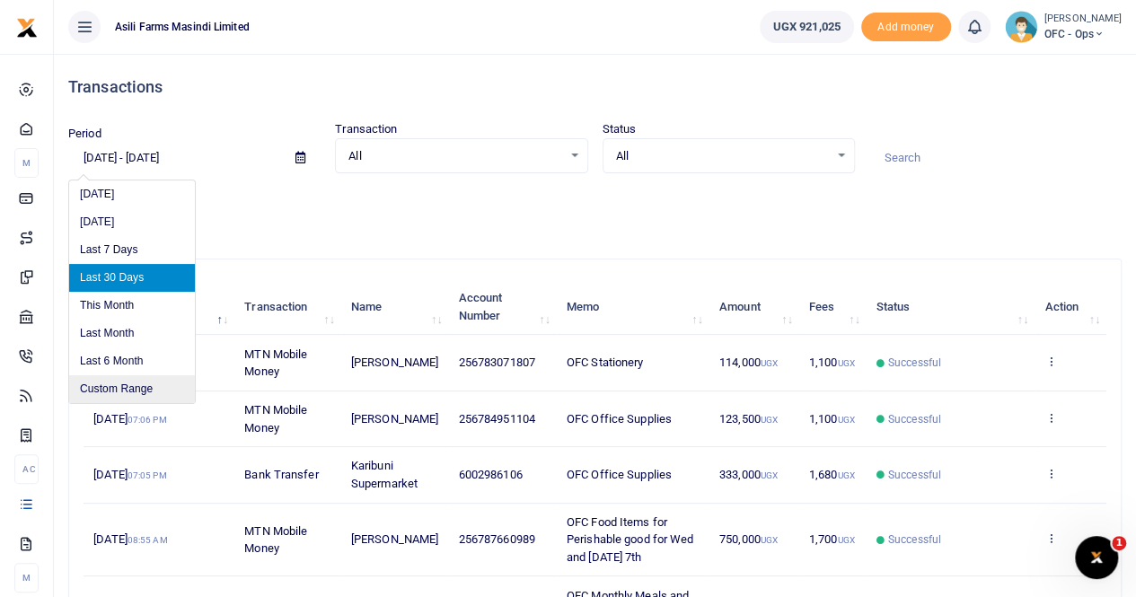
click at [128, 391] on li "Custom Range" at bounding box center [132, 389] width 126 height 28
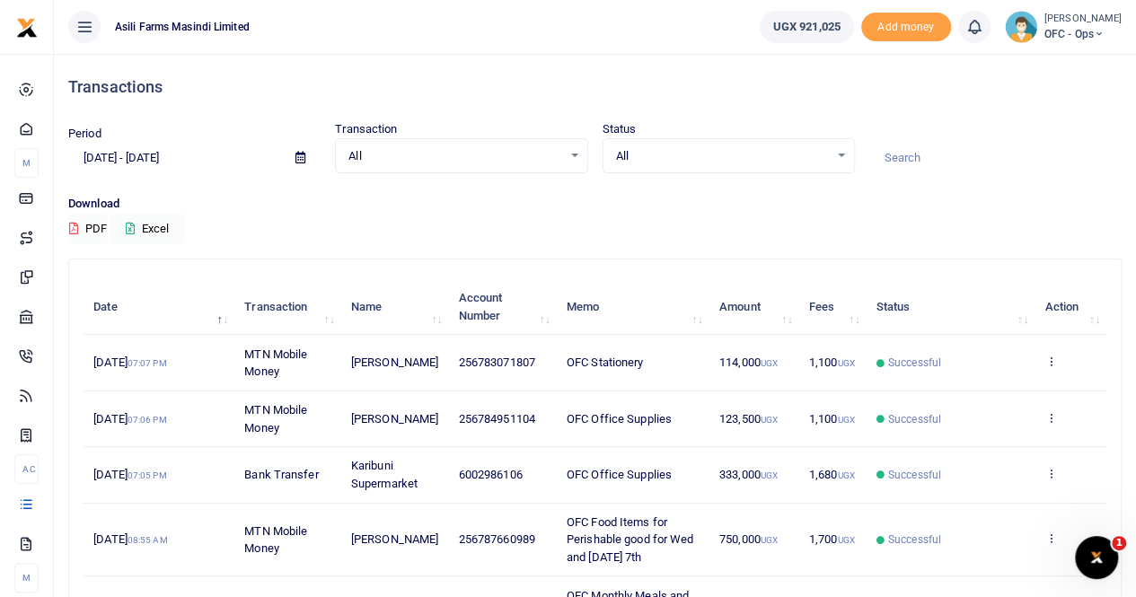
click at [298, 154] on icon at bounding box center [300, 158] width 10 height 12
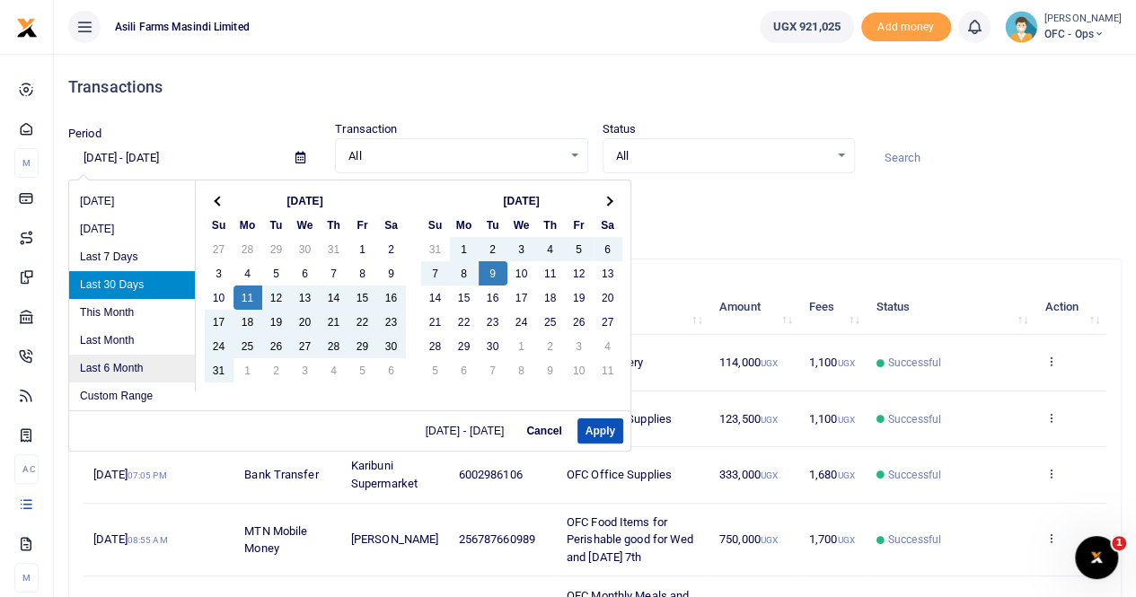
click at [121, 363] on li "Last 6 Month" at bounding box center [132, 369] width 126 height 28
type input "03/09/2025 - 09/09/2025"
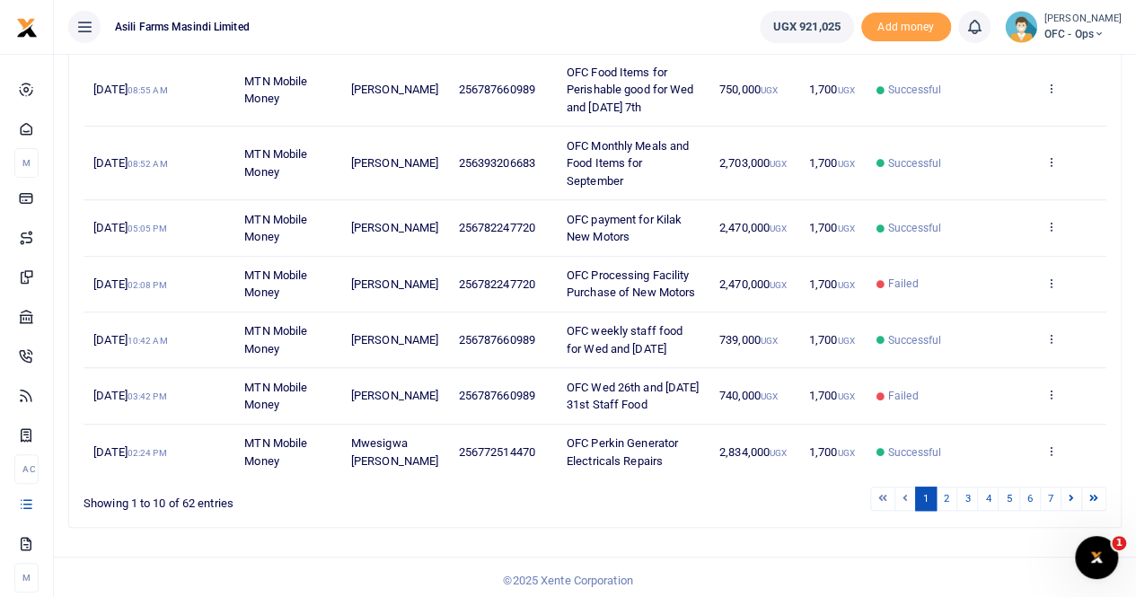
scroll to position [451, 0]
click at [988, 494] on link "4" at bounding box center [988, 498] width 22 height 24
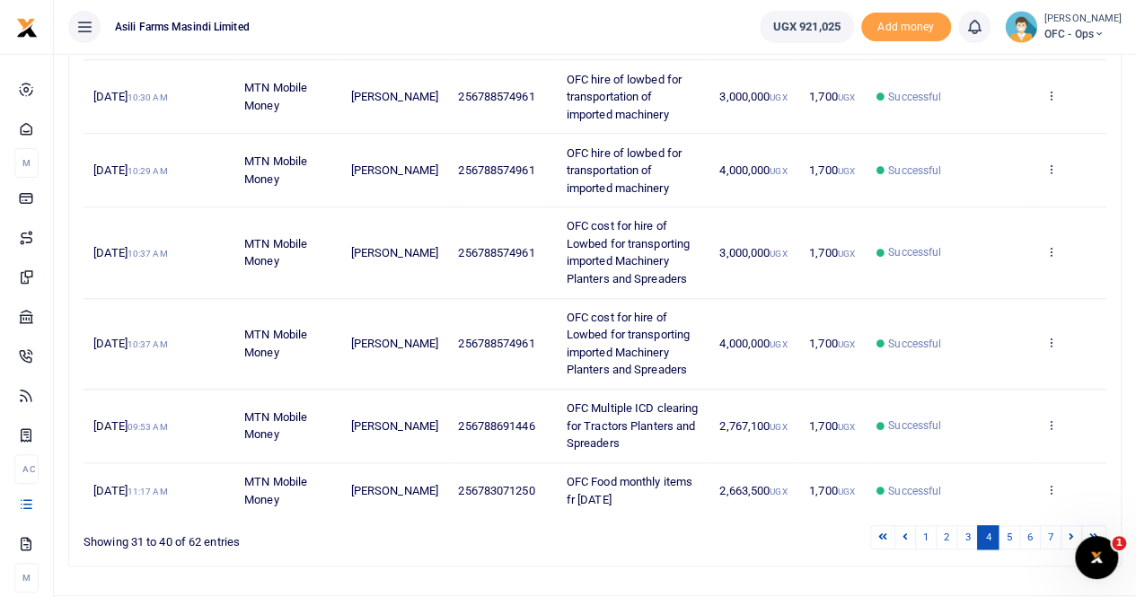
scroll to position [626, 0]
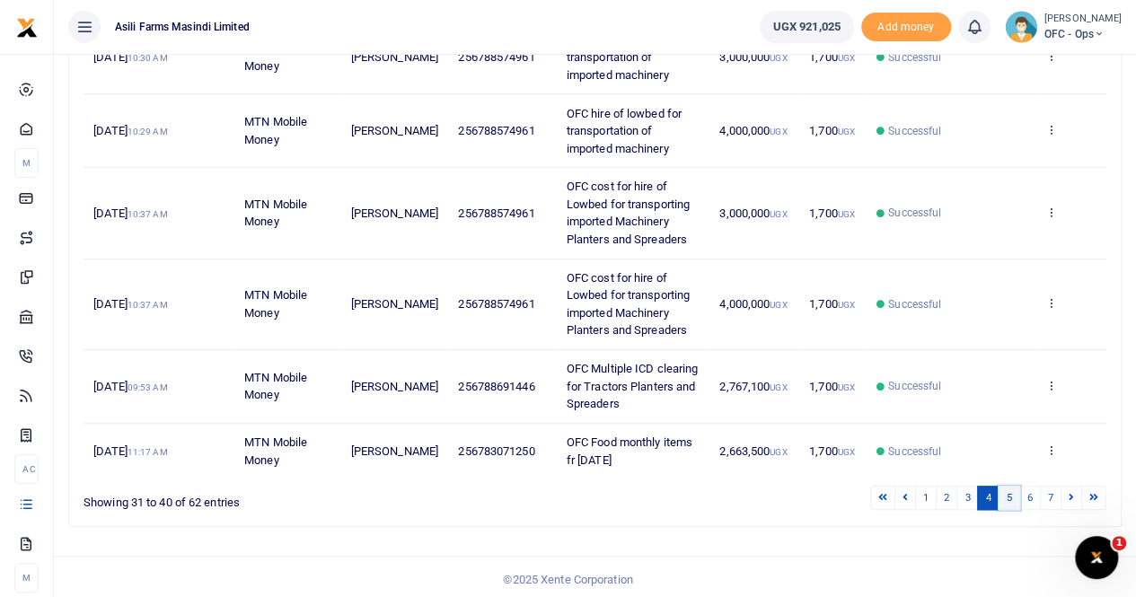
click at [1013, 493] on link "5" at bounding box center [1009, 498] width 22 height 24
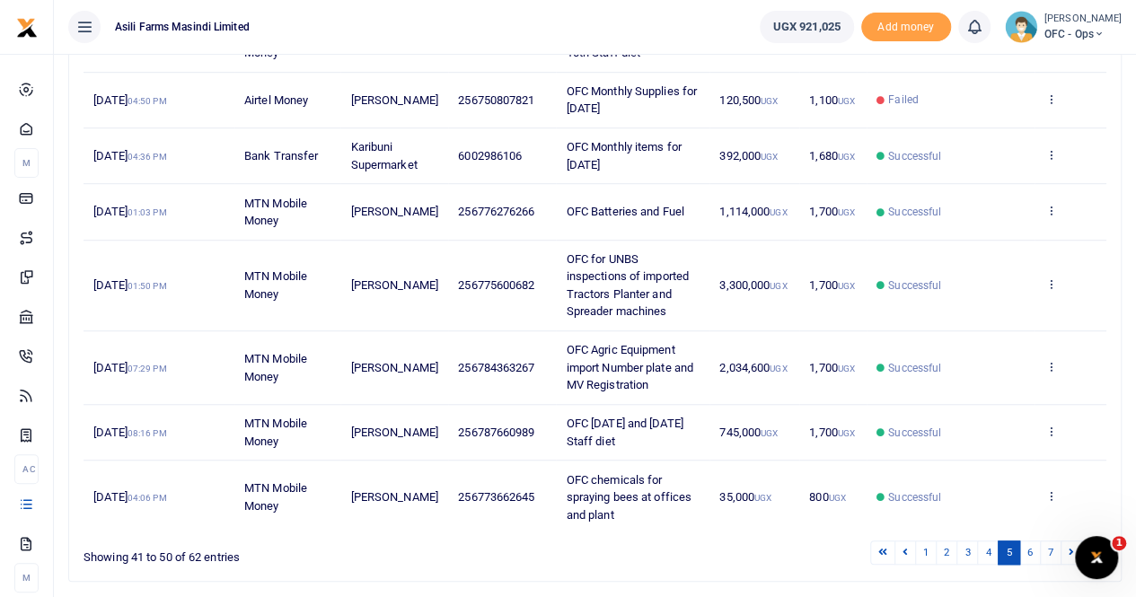
scroll to position [591, 0]
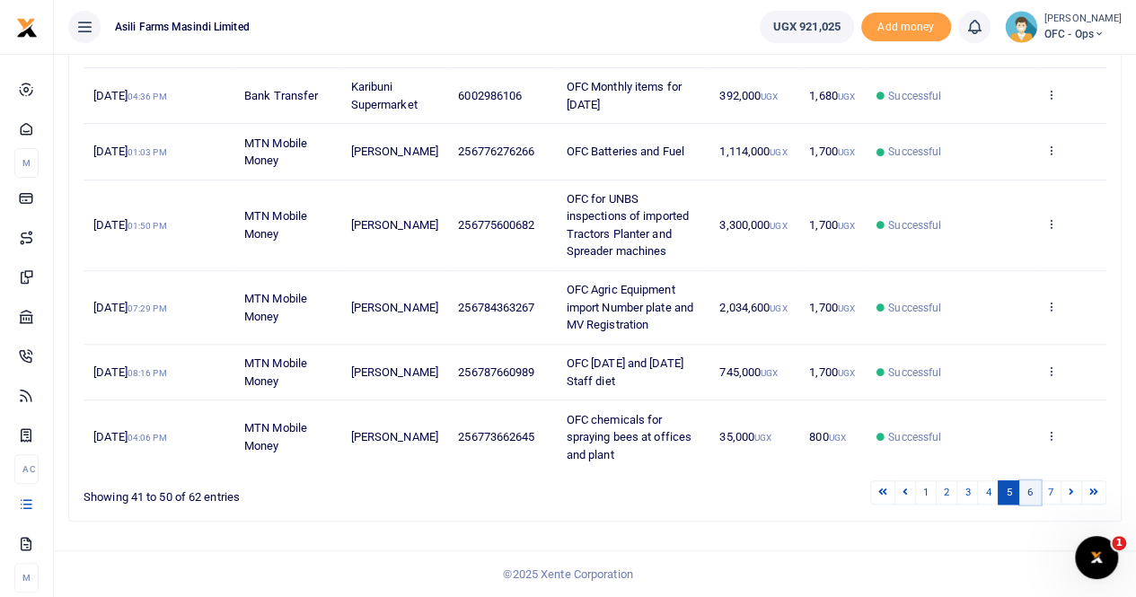
click at [1032, 492] on link "6" at bounding box center [1030, 492] width 22 height 24
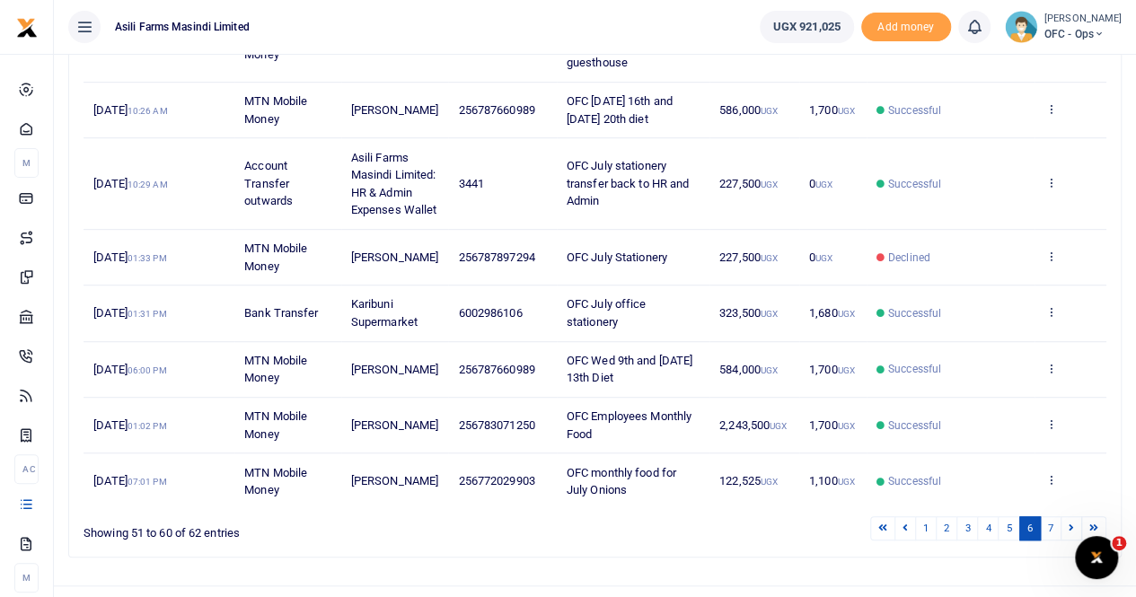
scroll to position [503, 0]
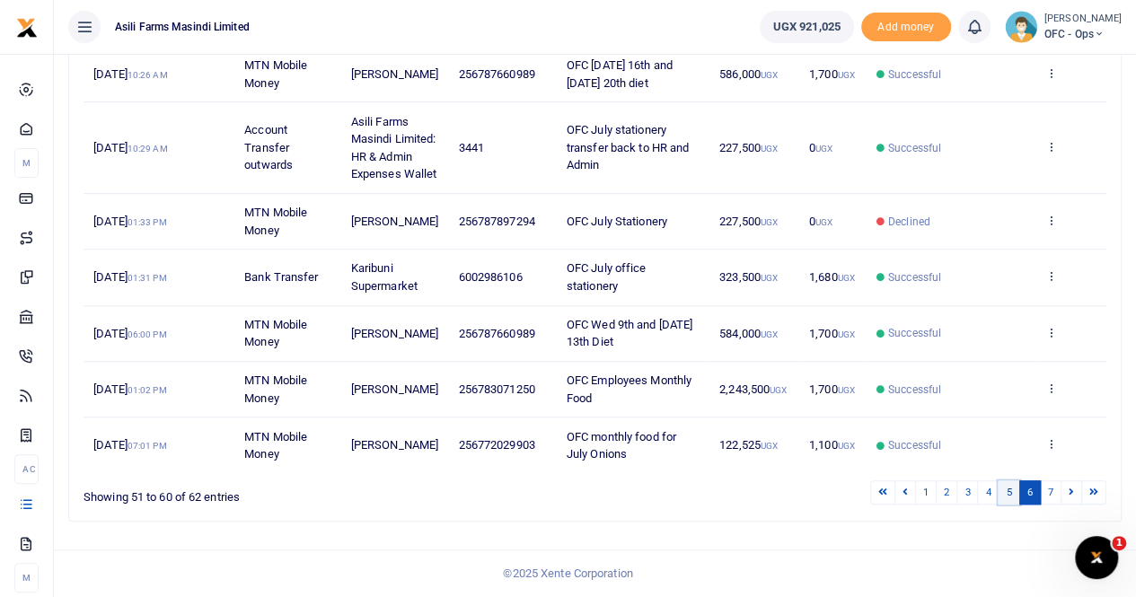
click at [1007, 494] on link "5" at bounding box center [1009, 492] width 22 height 24
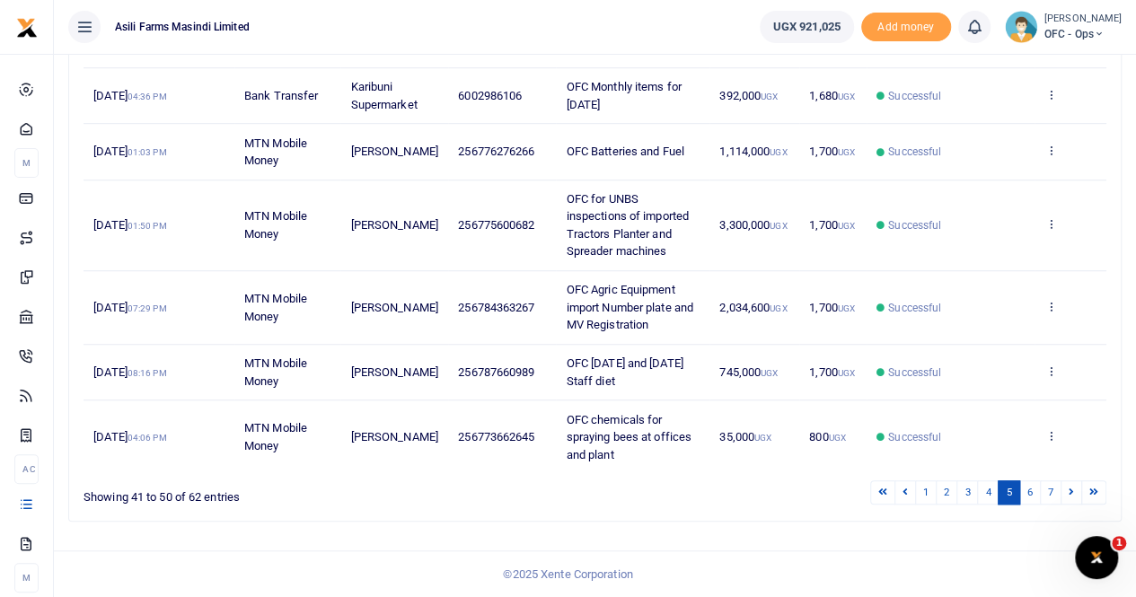
scroll to position [591, 0]
click at [990, 494] on link "4" at bounding box center [988, 492] width 22 height 24
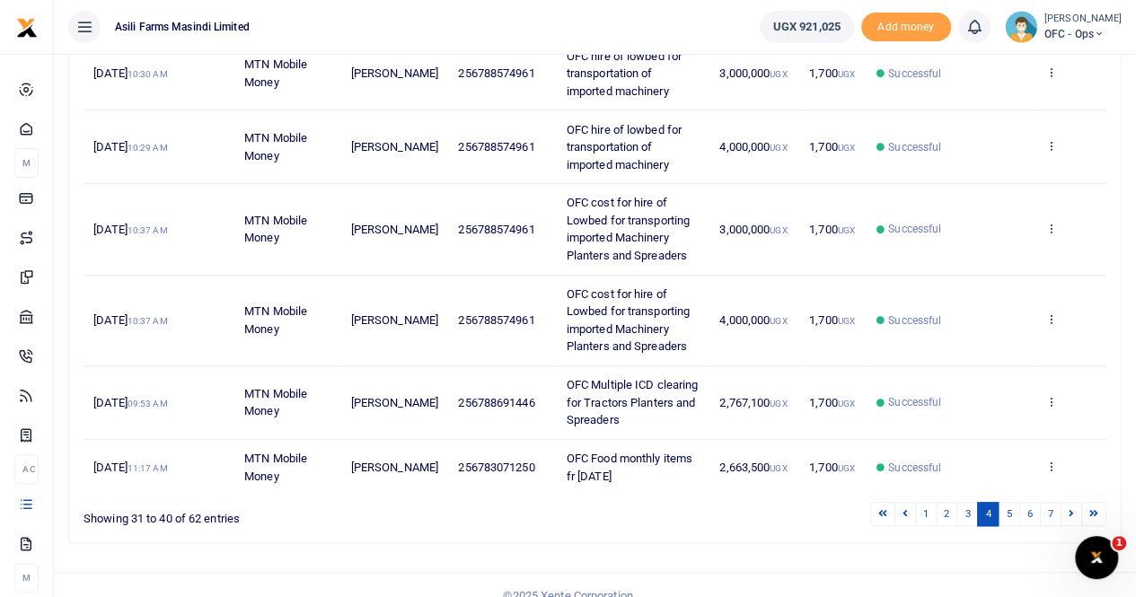
scroll to position [626, 0]
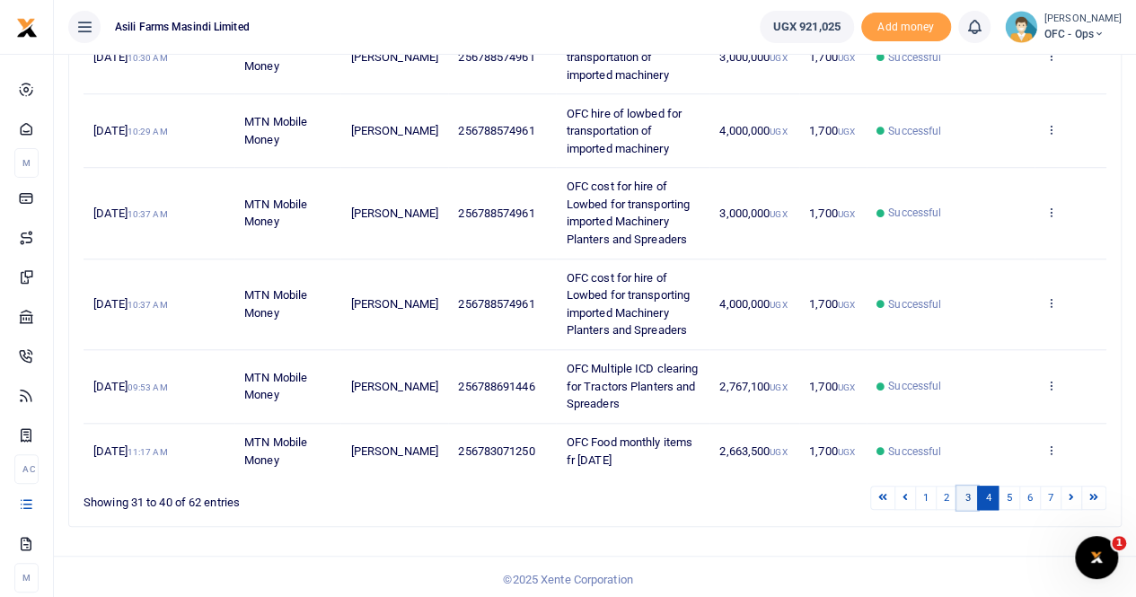
click at [968, 497] on link "3" at bounding box center [967, 498] width 22 height 24
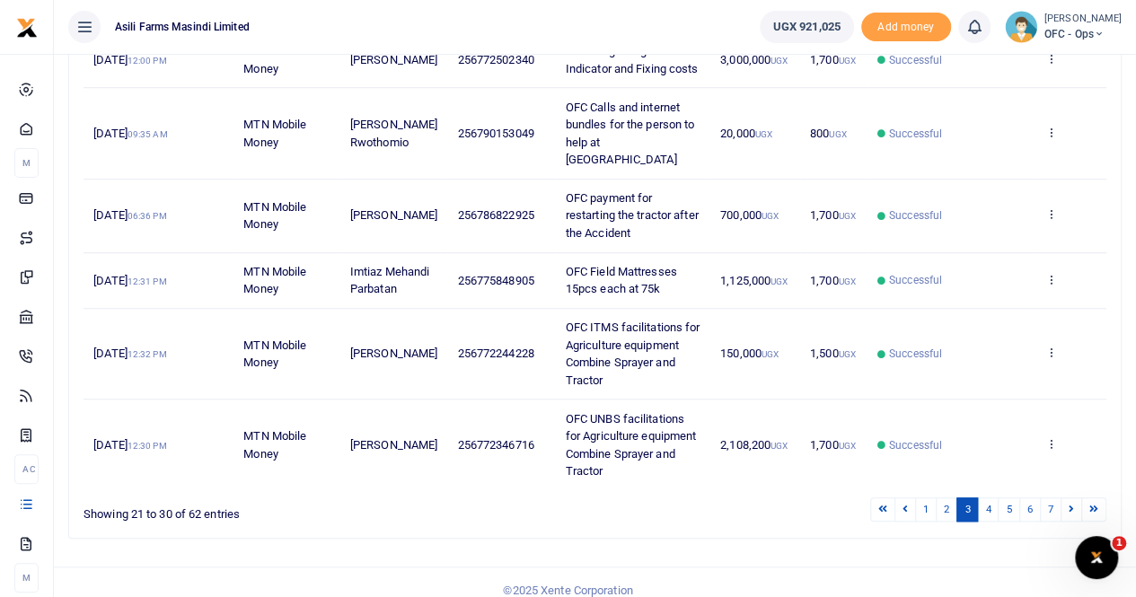
scroll to position [591, 0]
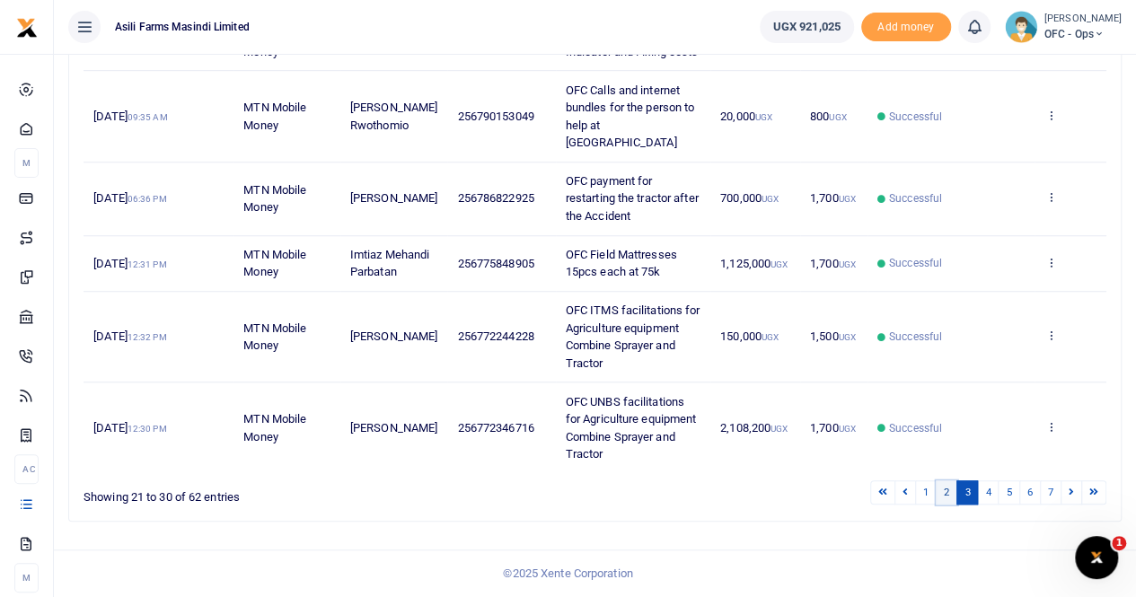
click at [947, 497] on link "2" at bounding box center [947, 492] width 22 height 24
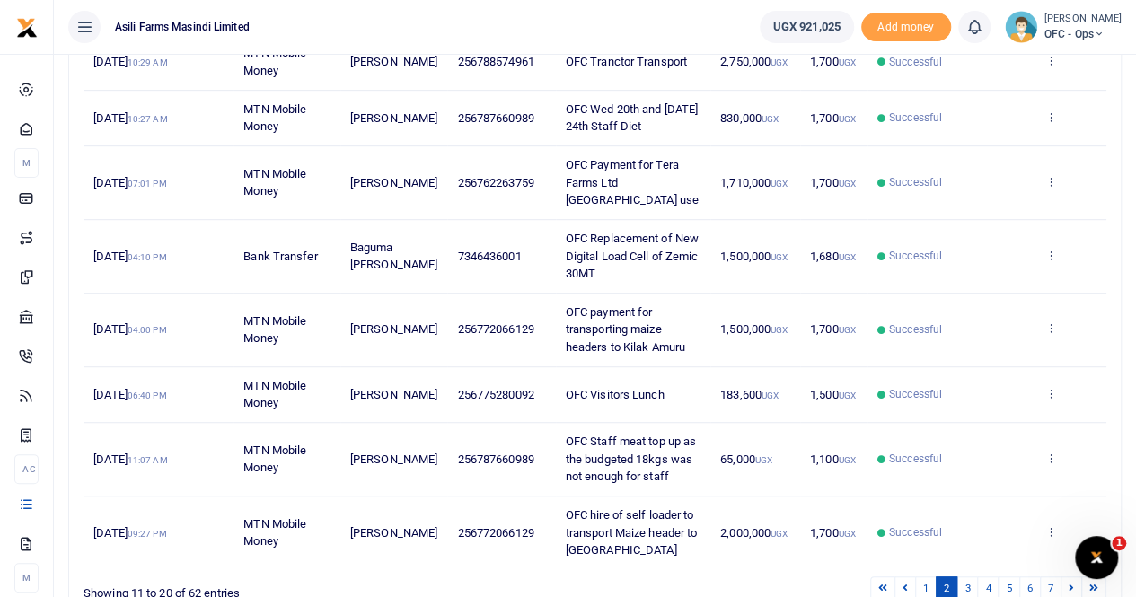
scroll to position [503, 0]
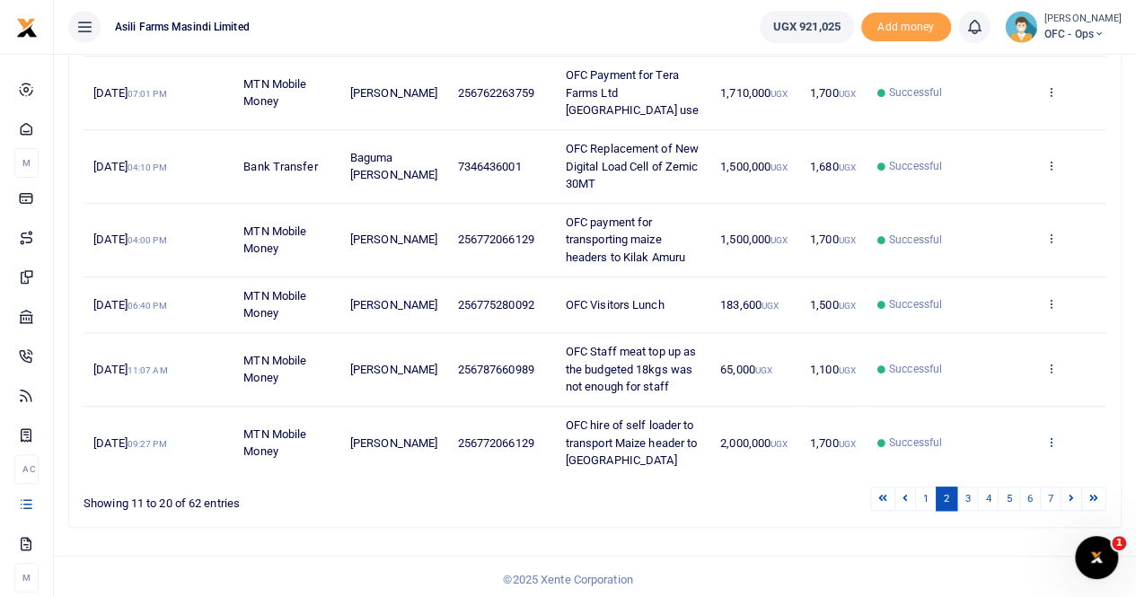
click at [1049, 435] on icon at bounding box center [1050, 441] width 12 height 13
click at [998, 363] on link "View details" at bounding box center [985, 372] width 142 height 25
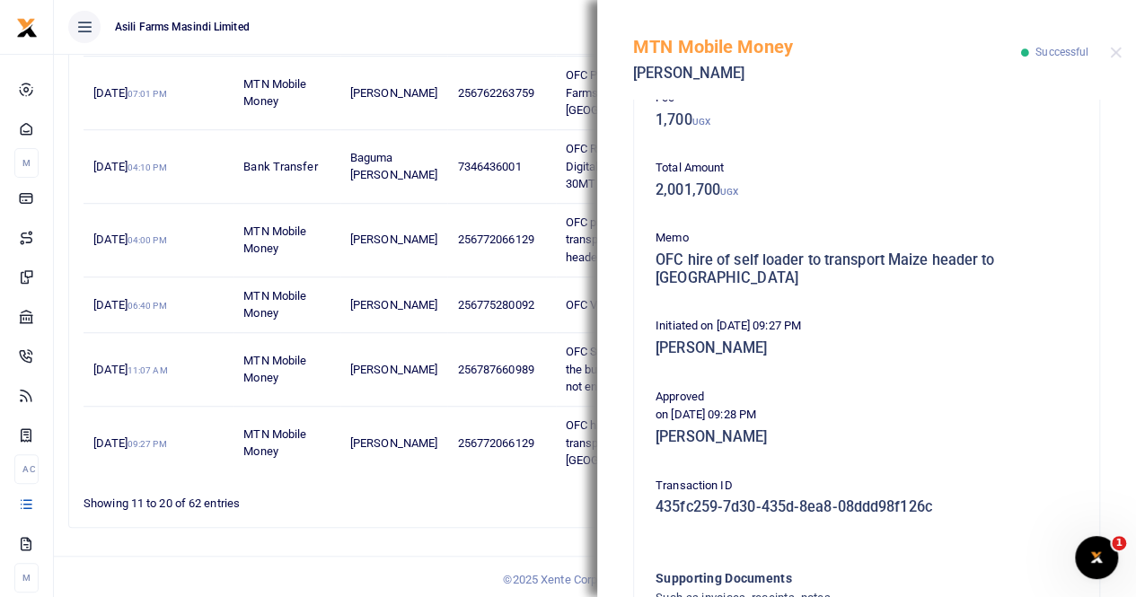
scroll to position [0, 0]
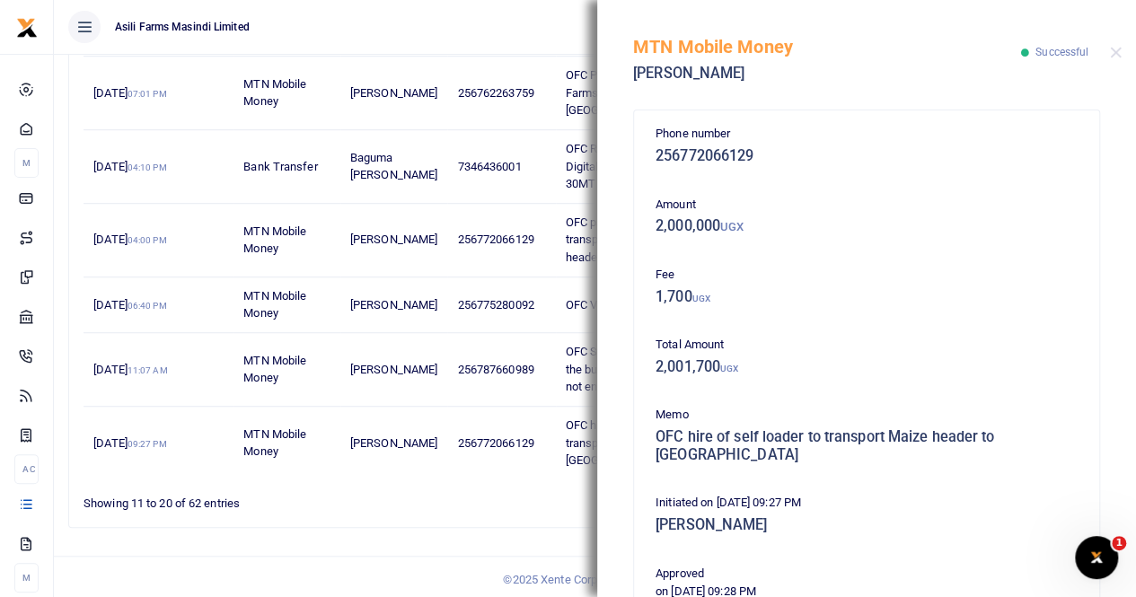
click at [1117, 59] on div "MTN Mobile Money Geofrey Tuliraba Successful" at bounding box center [866, 50] width 539 height 100
click at [1115, 48] on button "Close" at bounding box center [1116, 53] width 12 height 12
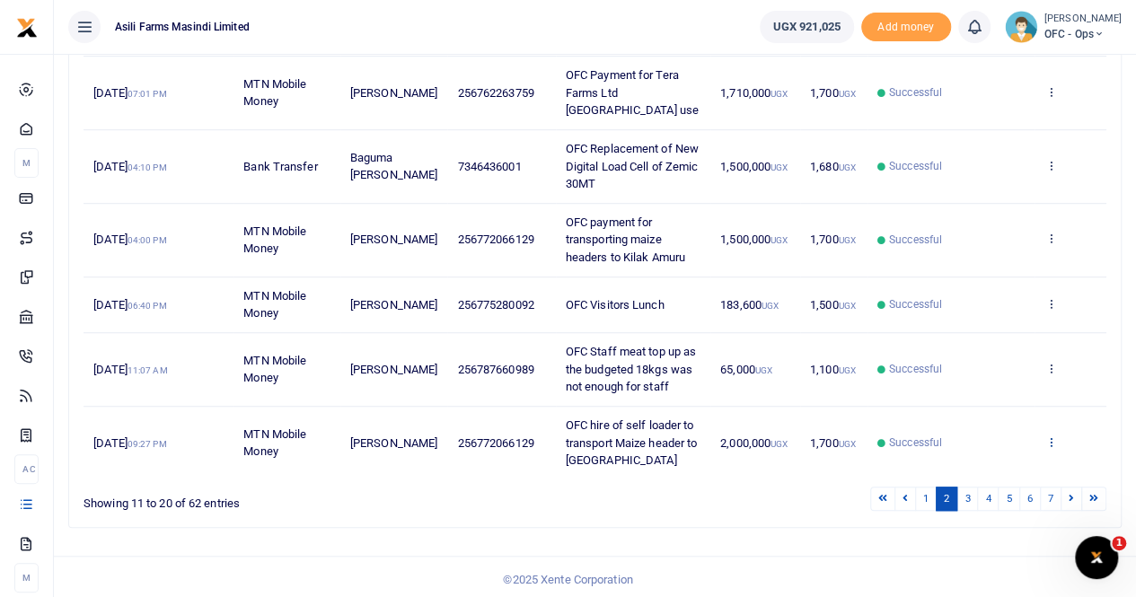
click at [1053, 435] on icon at bounding box center [1050, 441] width 12 height 13
click at [998, 367] on link "View details" at bounding box center [985, 372] width 142 height 25
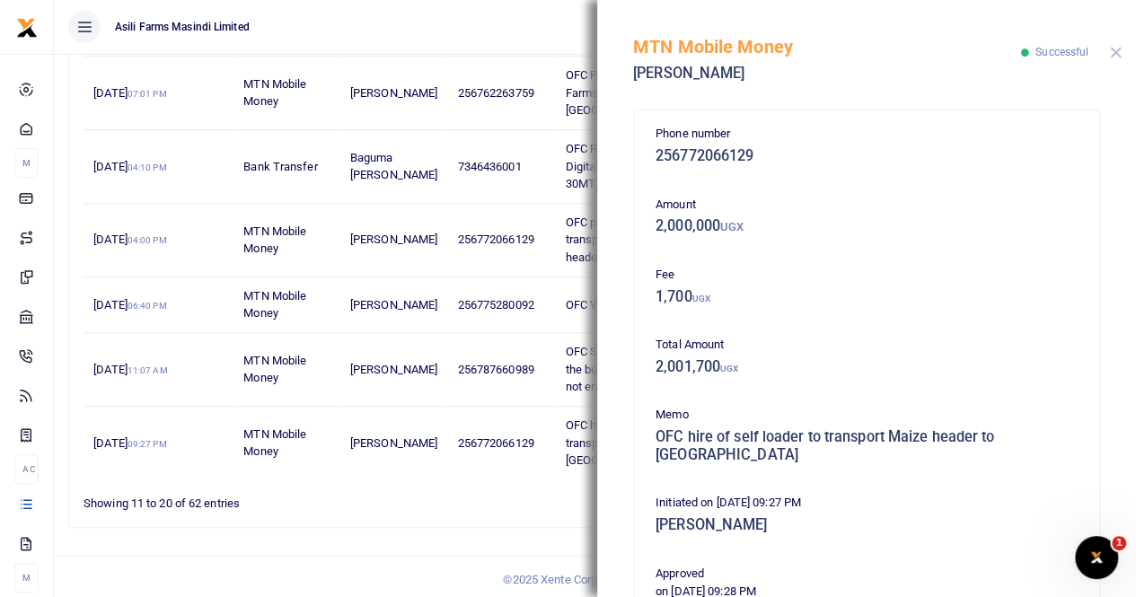
click at [1113, 53] on button "Close" at bounding box center [1116, 53] width 12 height 12
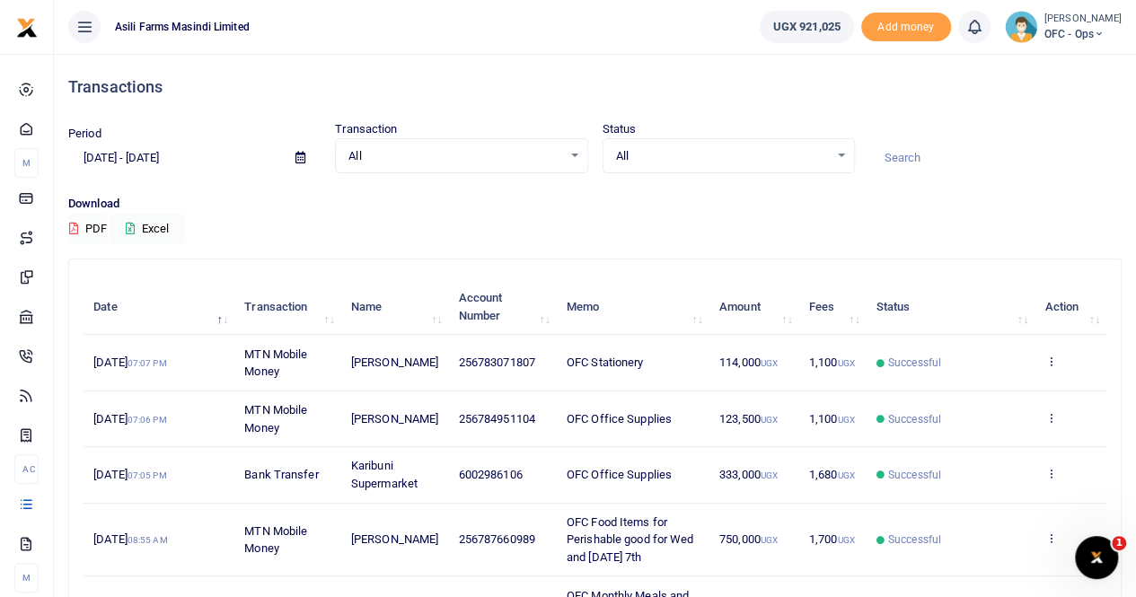
click at [296, 155] on icon at bounding box center [300, 158] width 10 height 12
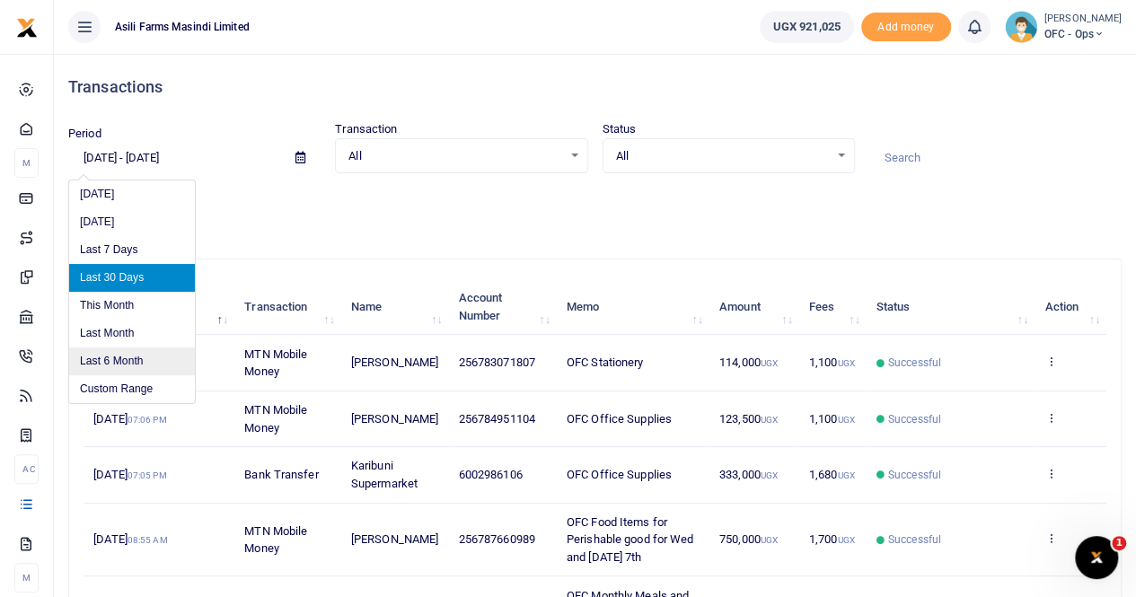
click at [115, 353] on li "Last 6 Month" at bounding box center [132, 361] width 126 height 28
type input "[DATE] - [DATE]"
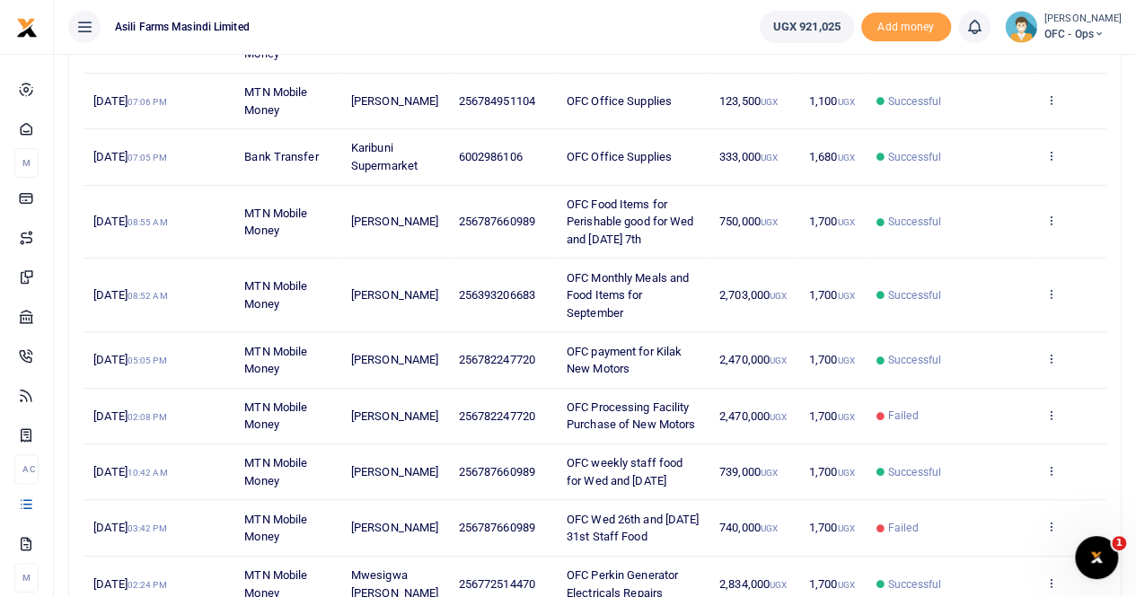
scroll to position [451, 0]
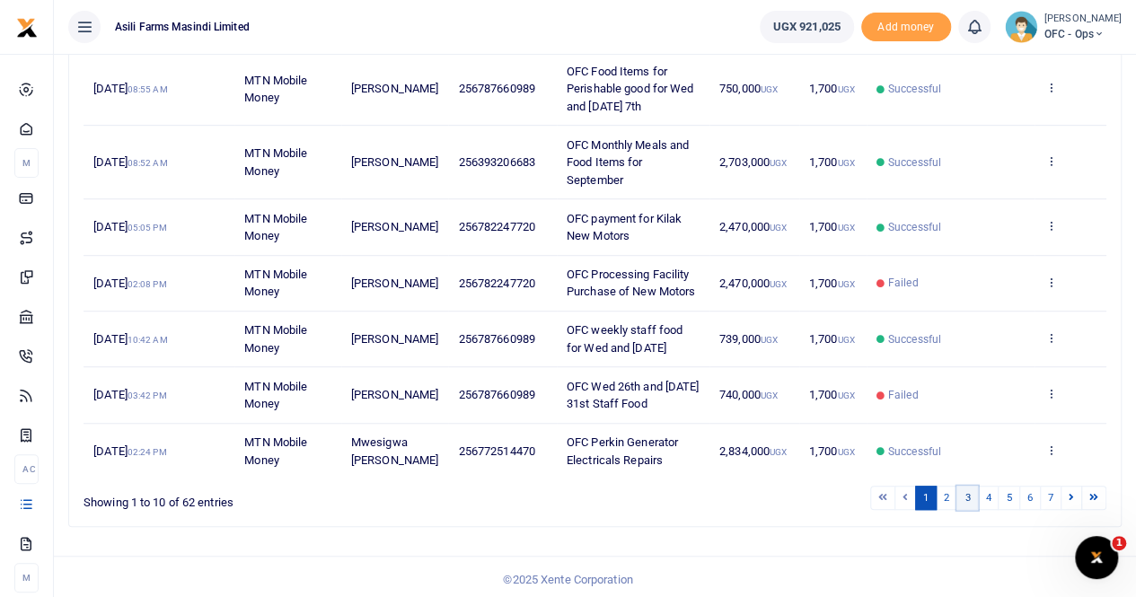
click at [972, 494] on link "3" at bounding box center [967, 498] width 22 height 24
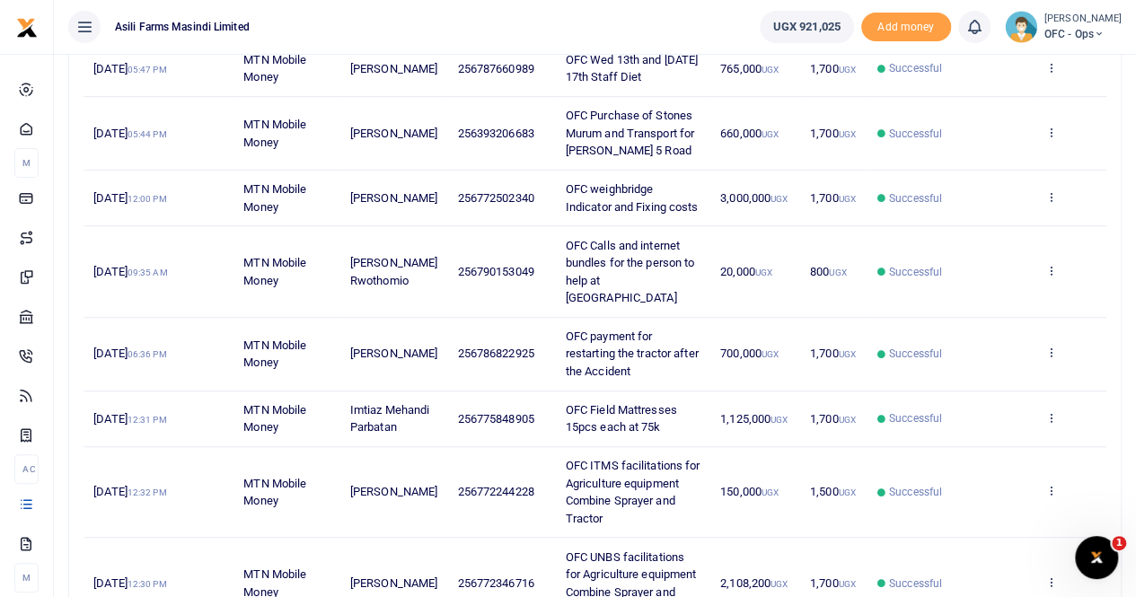
scroll to position [591, 0]
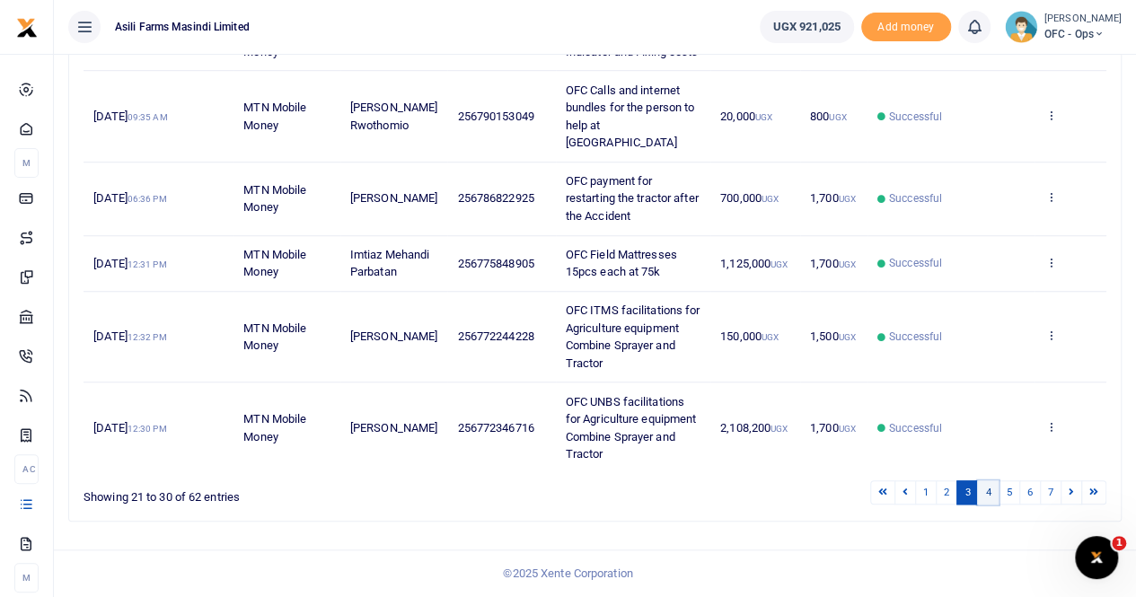
click at [990, 495] on link "4" at bounding box center [988, 492] width 22 height 24
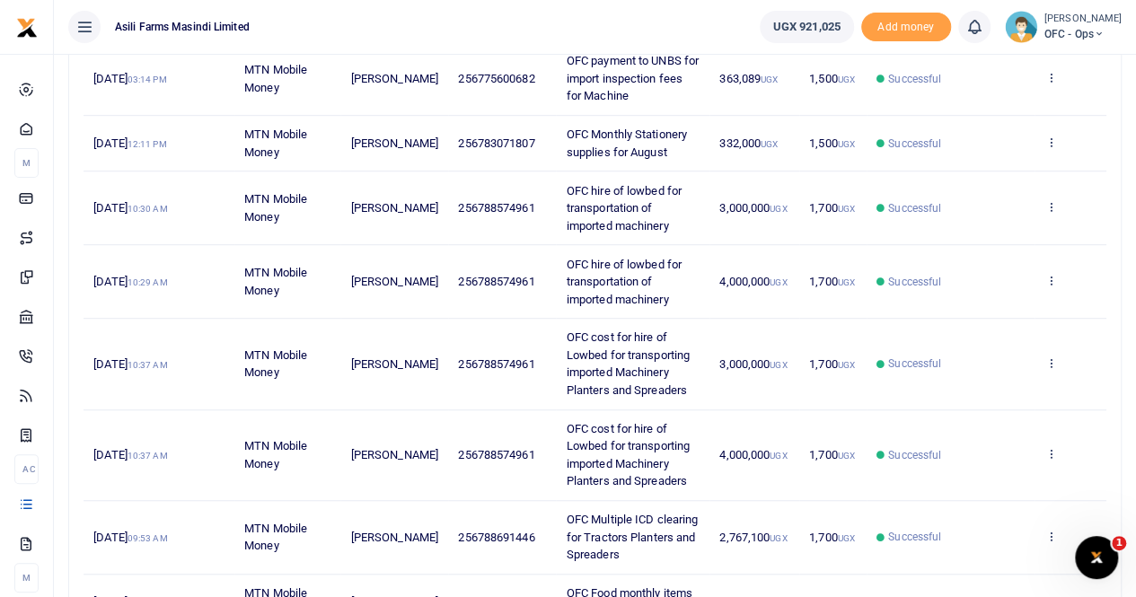
scroll to position [626, 0]
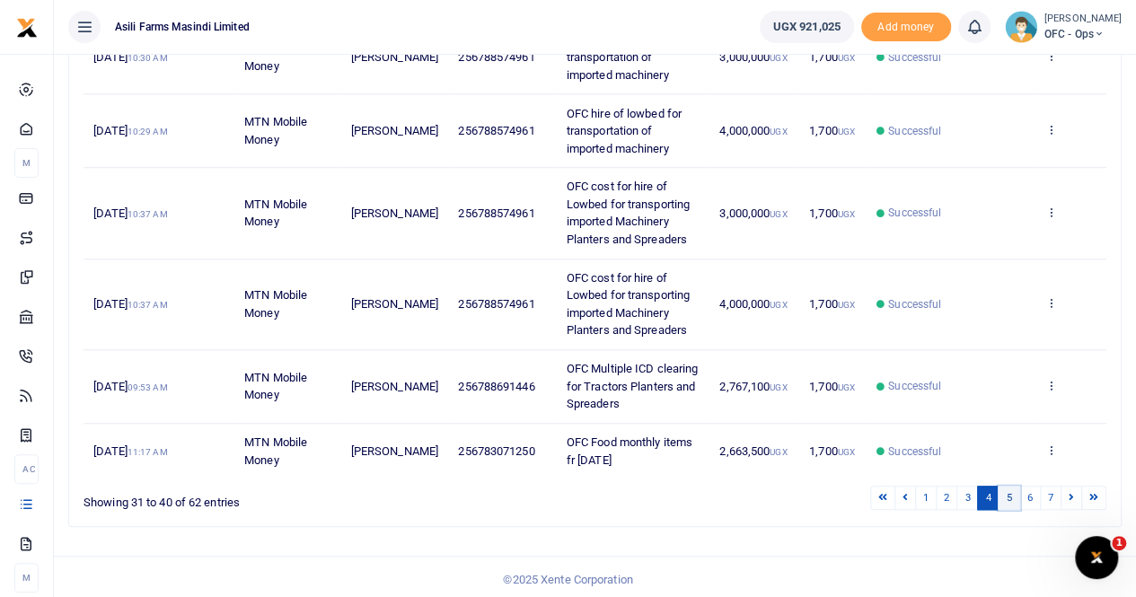
click at [1007, 486] on link "5" at bounding box center [1009, 498] width 22 height 24
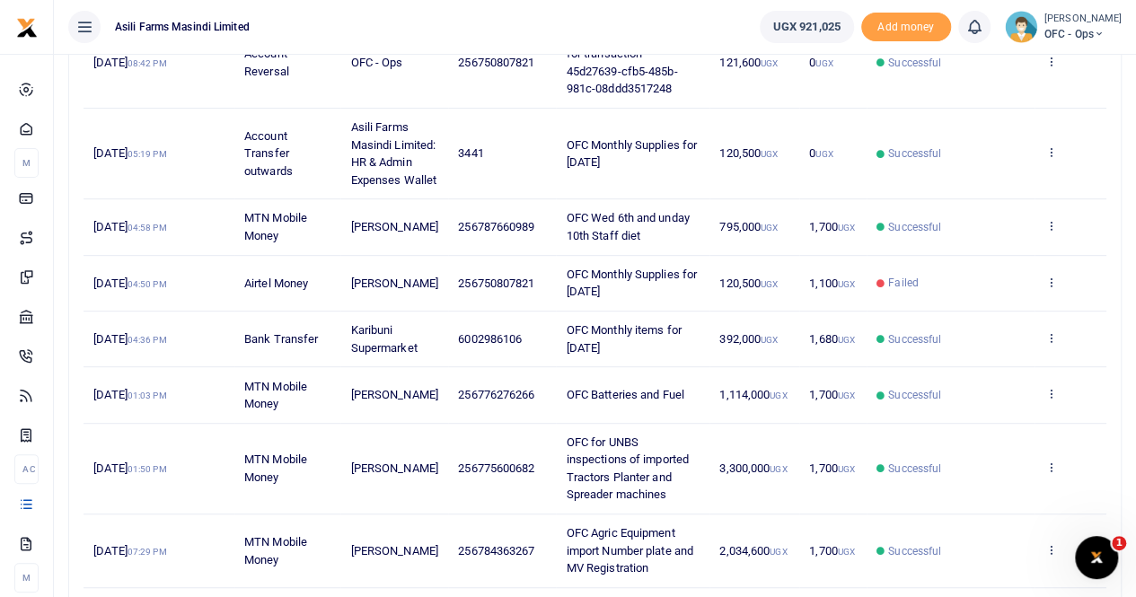
scroll to position [591, 0]
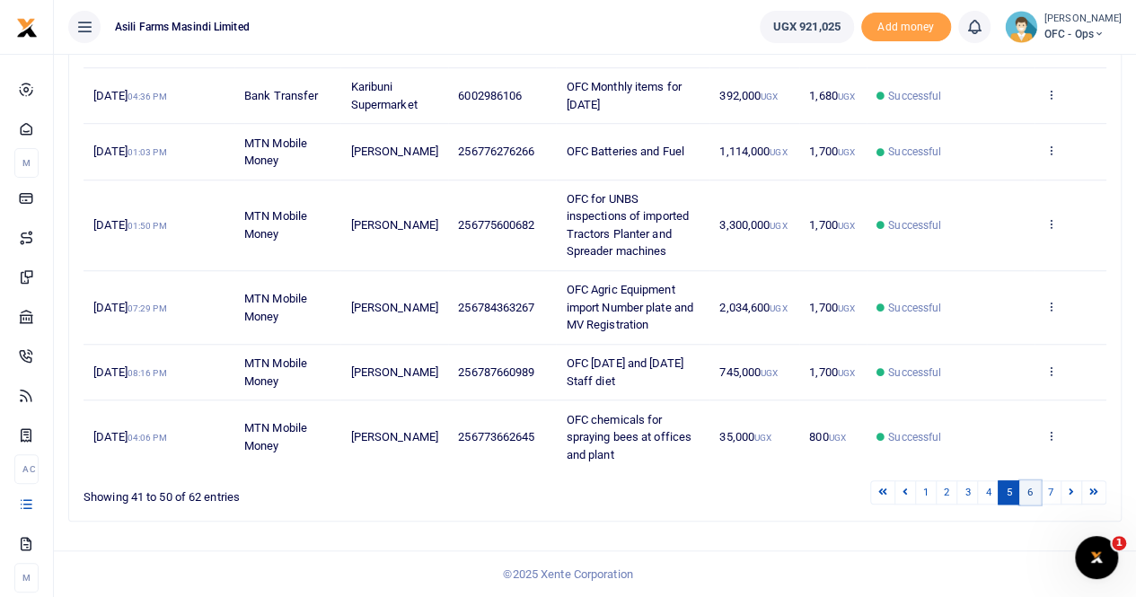
click at [1036, 491] on link "6" at bounding box center [1030, 492] width 22 height 24
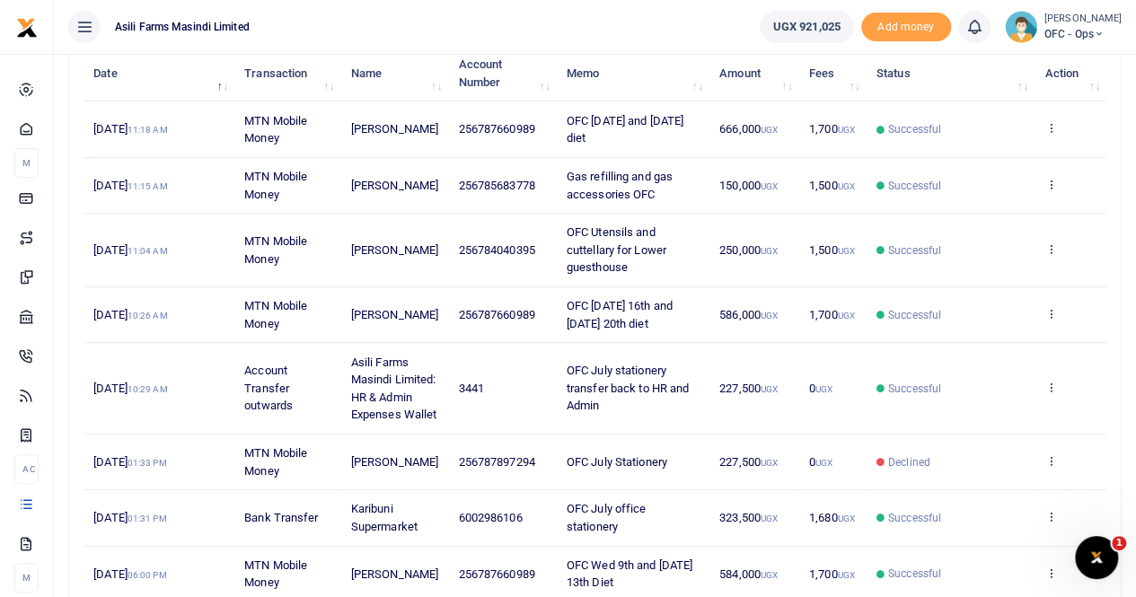
scroll to position [503, 0]
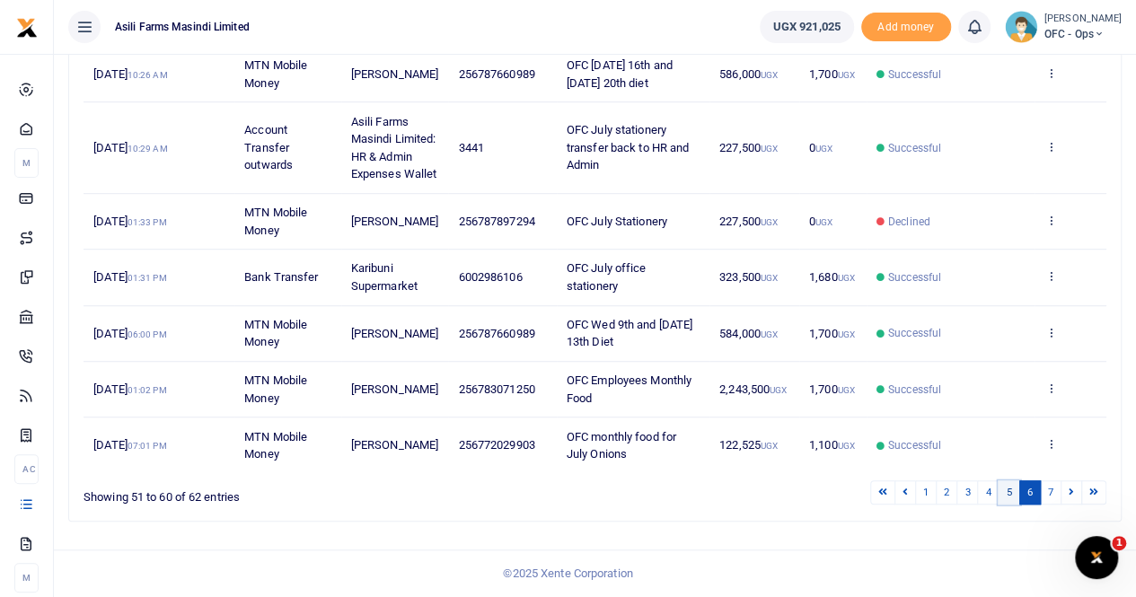
click at [1004, 497] on link "5" at bounding box center [1009, 492] width 22 height 24
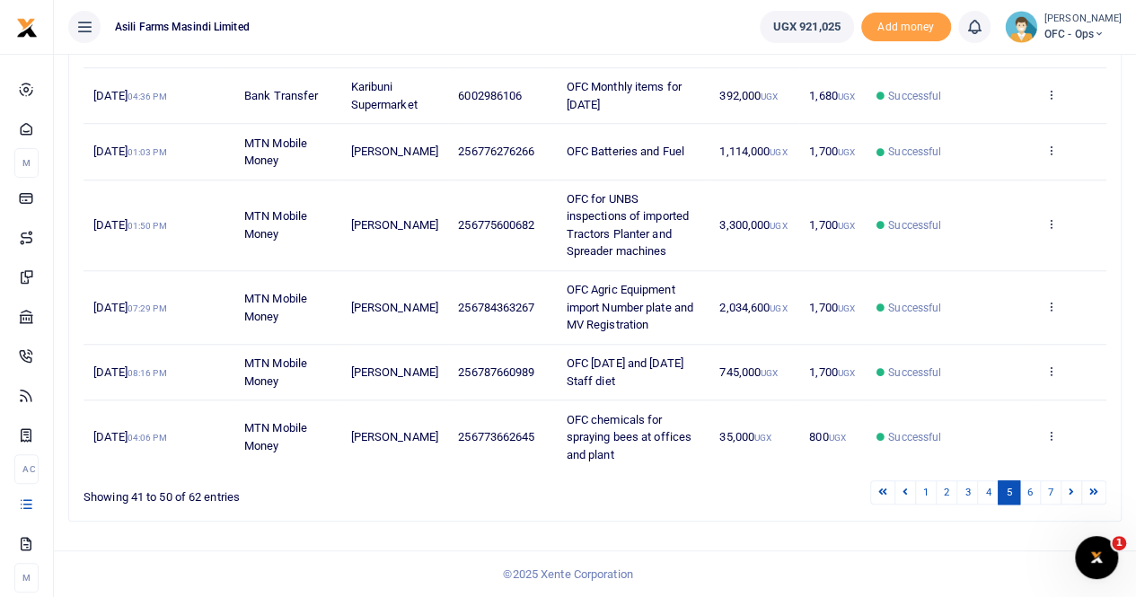
scroll to position [591, 0]
click at [989, 497] on link "4" at bounding box center [988, 492] width 22 height 24
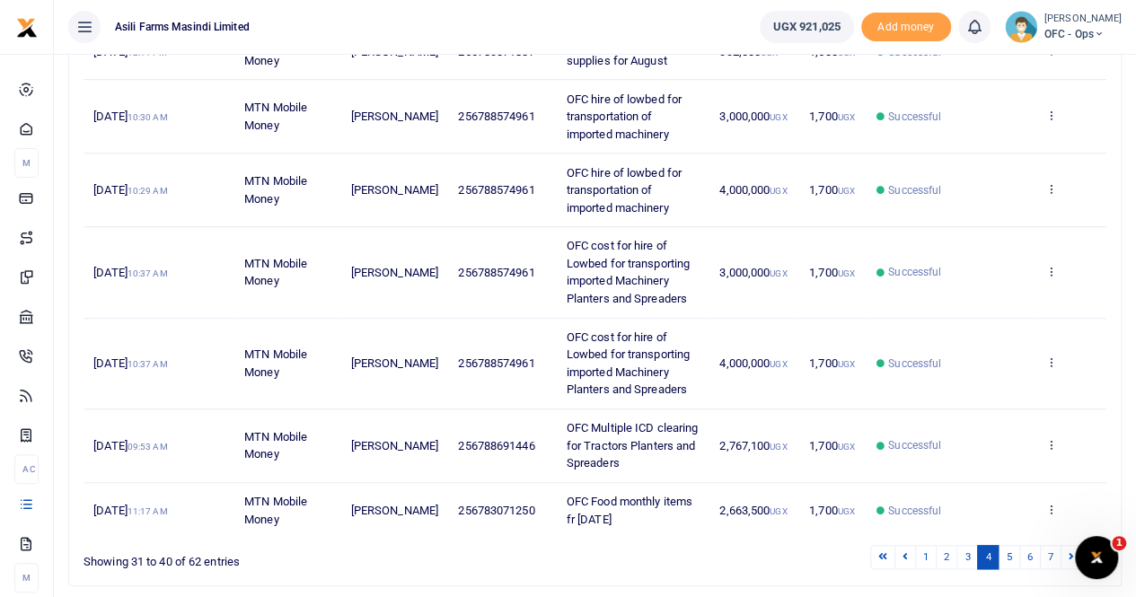
scroll to position [626, 0]
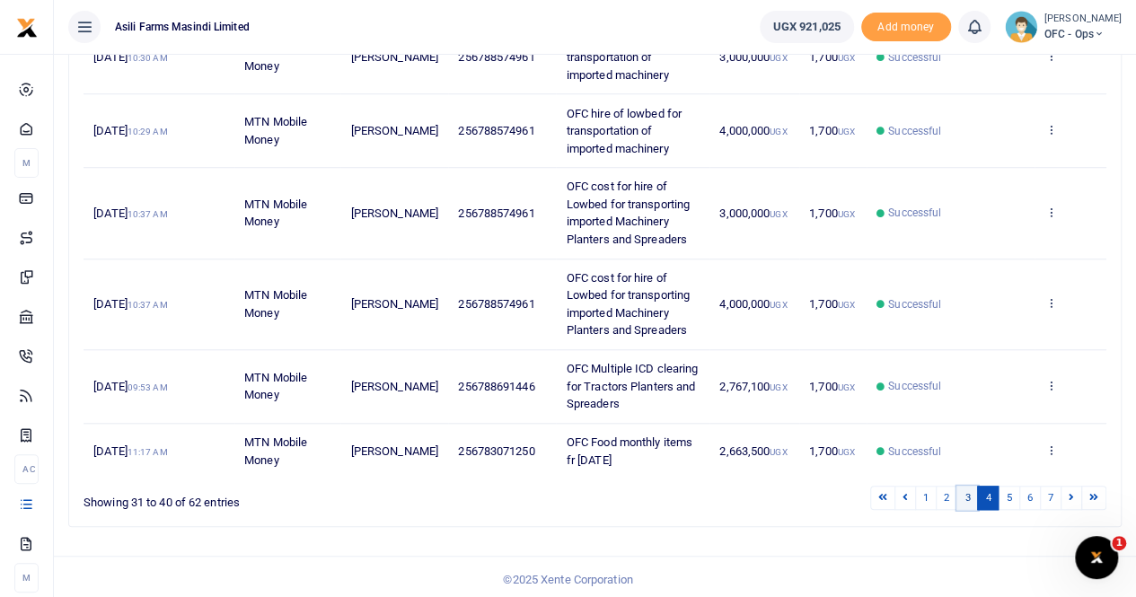
click at [966, 495] on link "3" at bounding box center [967, 498] width 22 height 24
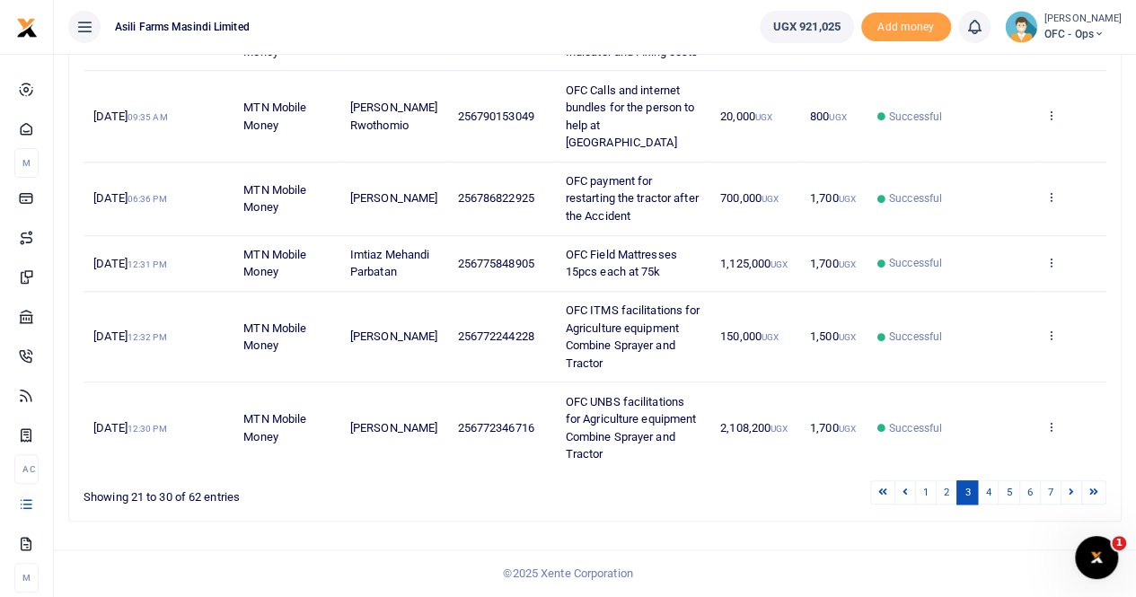
scroll to position [591, 0]
click at [951, 498] on link "2" at bounding box center [947, 492] width 22 height 24
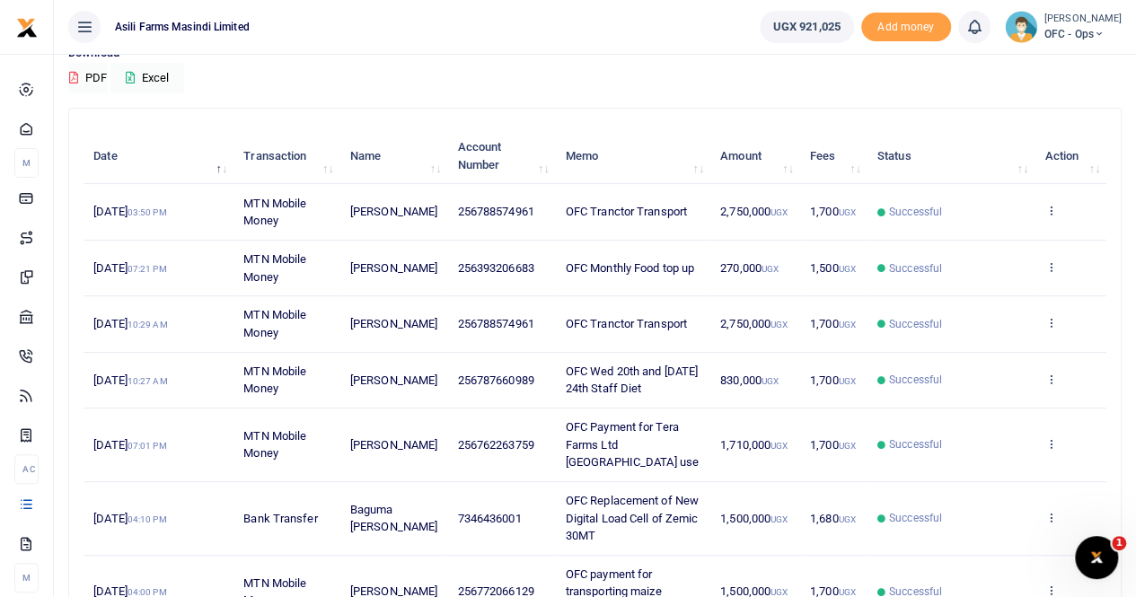
scroll to position [144, 0]
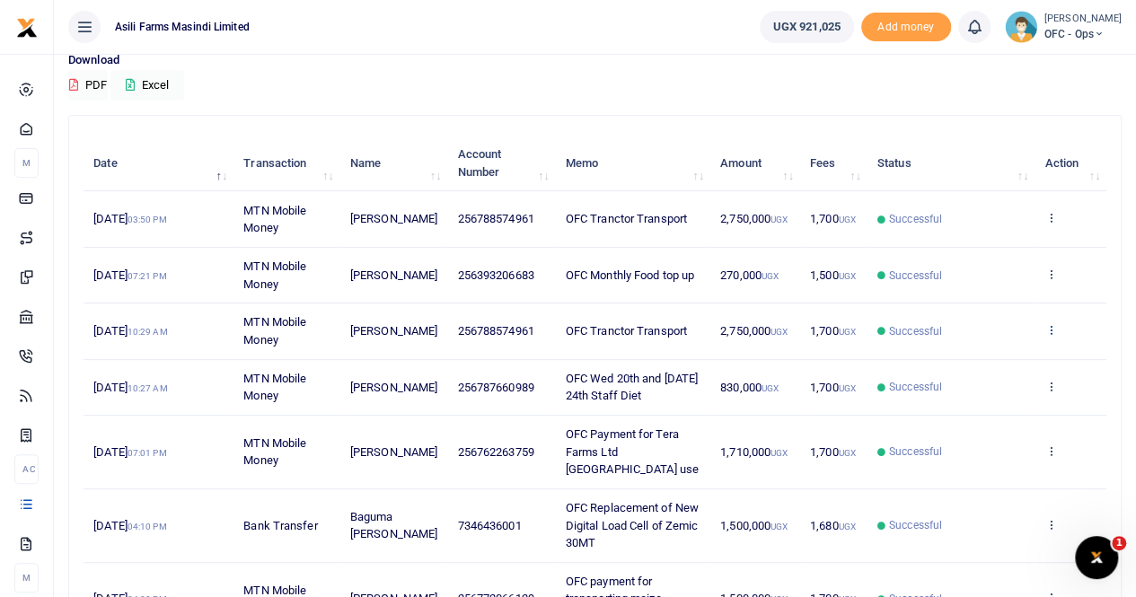
click at [1049, 323] on icon at bounding box center [1050, 329] width 12 height 13
click at [979, 355] on link "View details" at bounding box center [985, 359] width 142 height 25
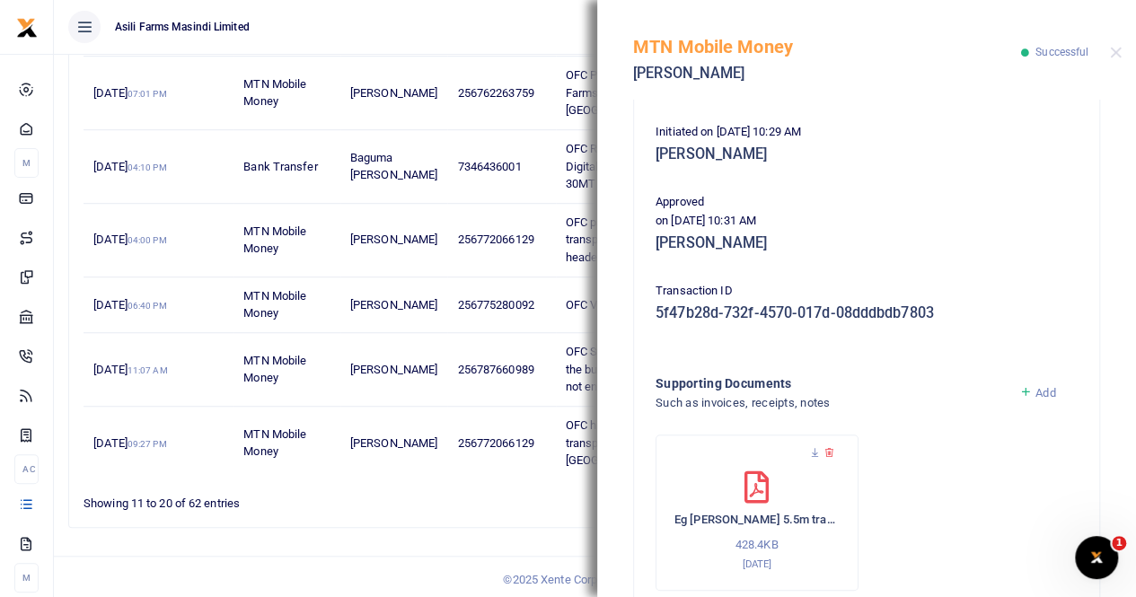
scroll to position [433, 0]
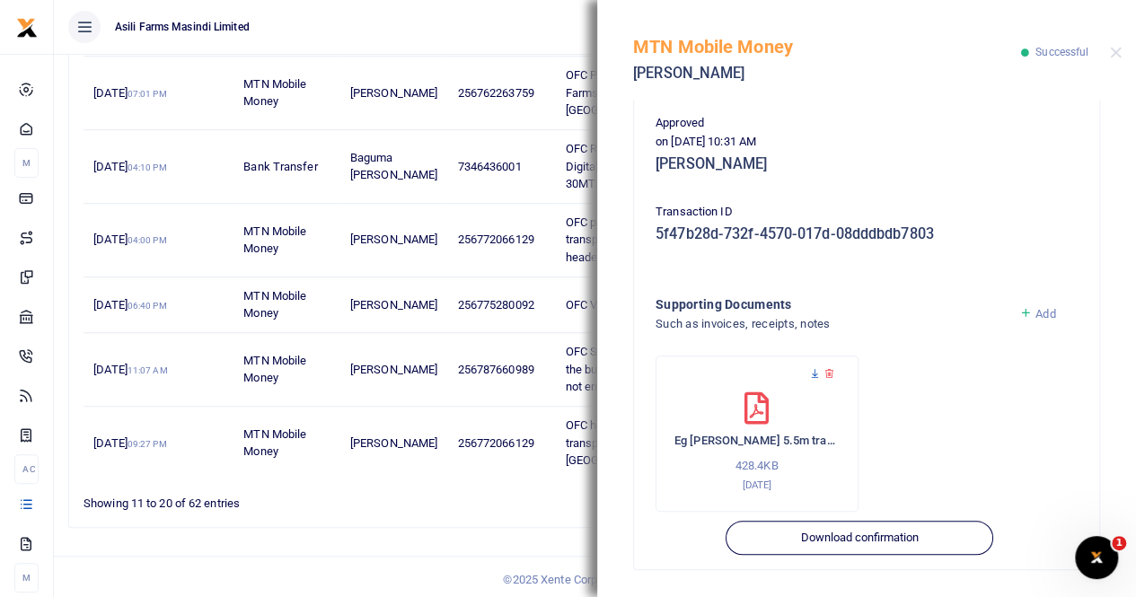
click at [812, 371] on icon at bounding box center [815, 374] width 12 height 12
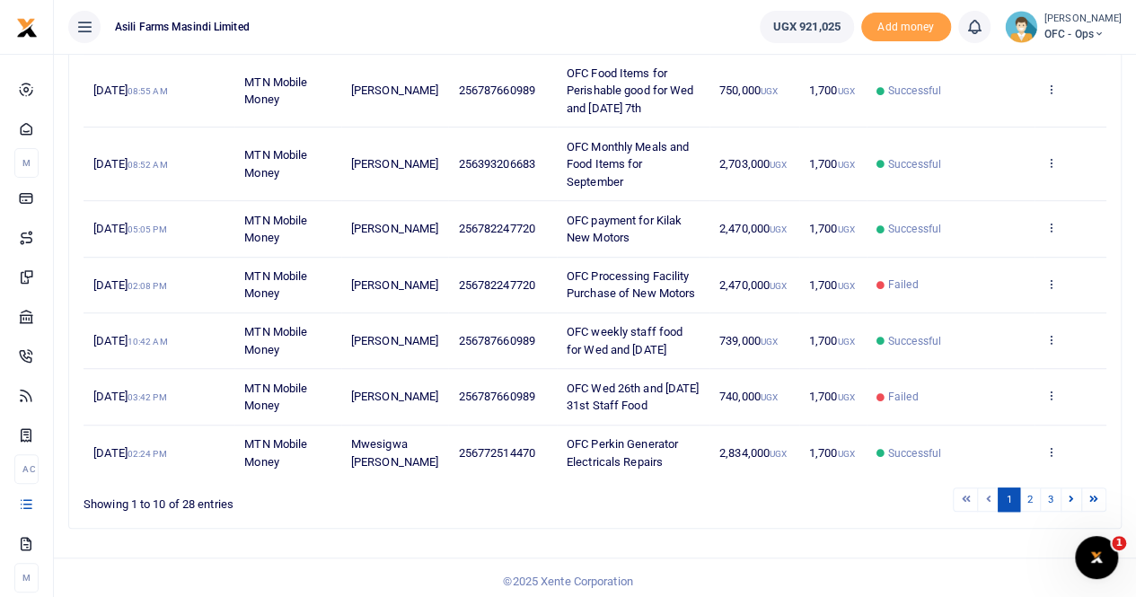
scroll to position [451, 0]
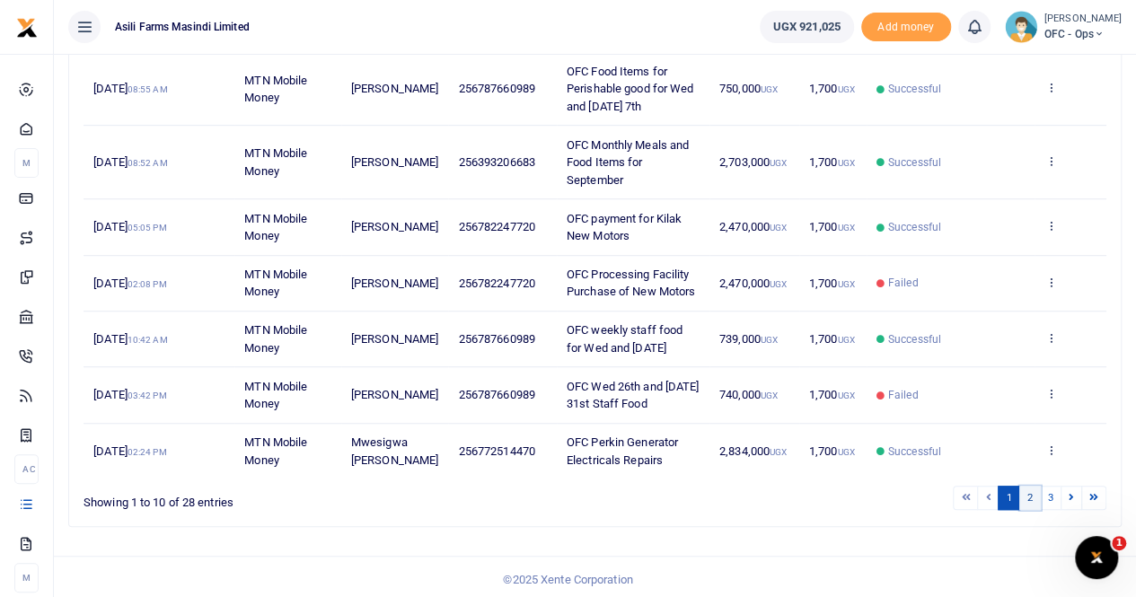
click at [1031, 496] on link "2" at bounding box center [1030, 498] width 22 height 24
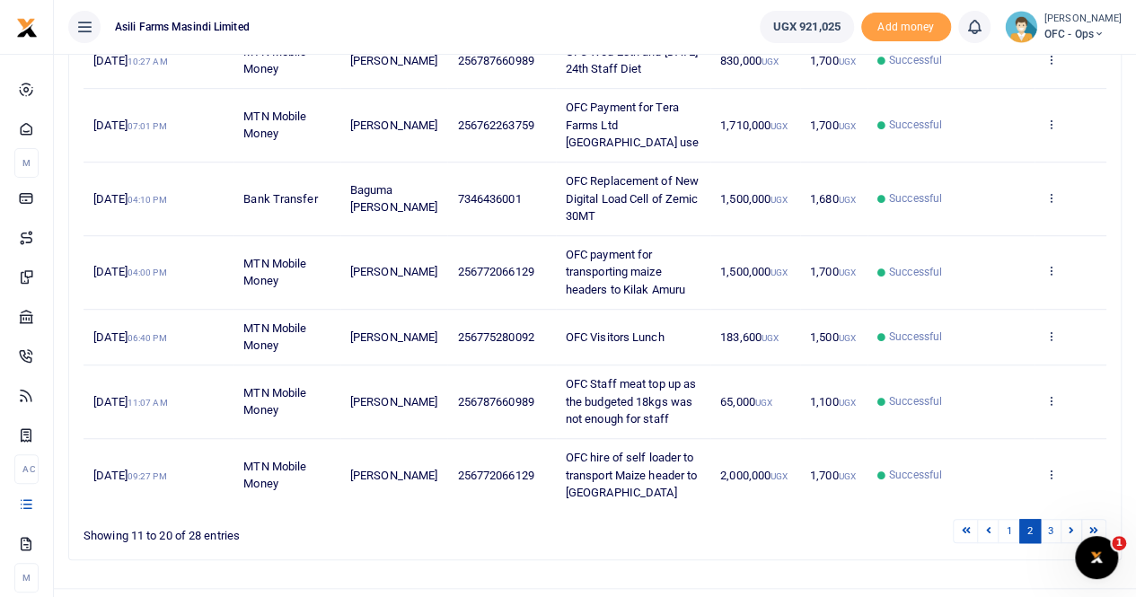
scroll to position [503, 0]
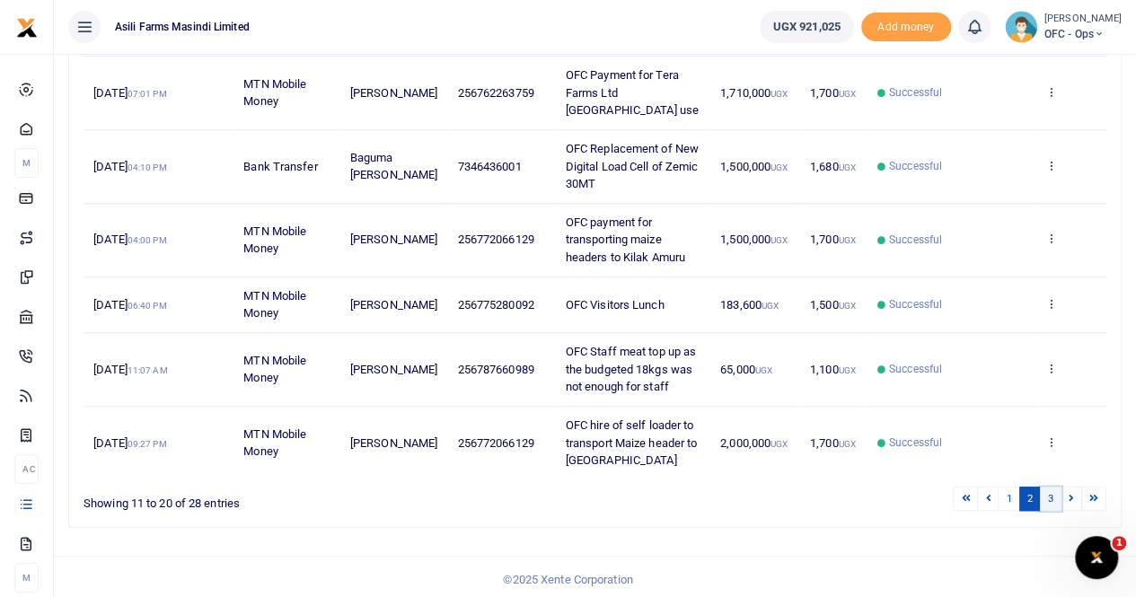
click at [1050, 491] on link "3" at bounding box center [1051, 499] width 22 height 24
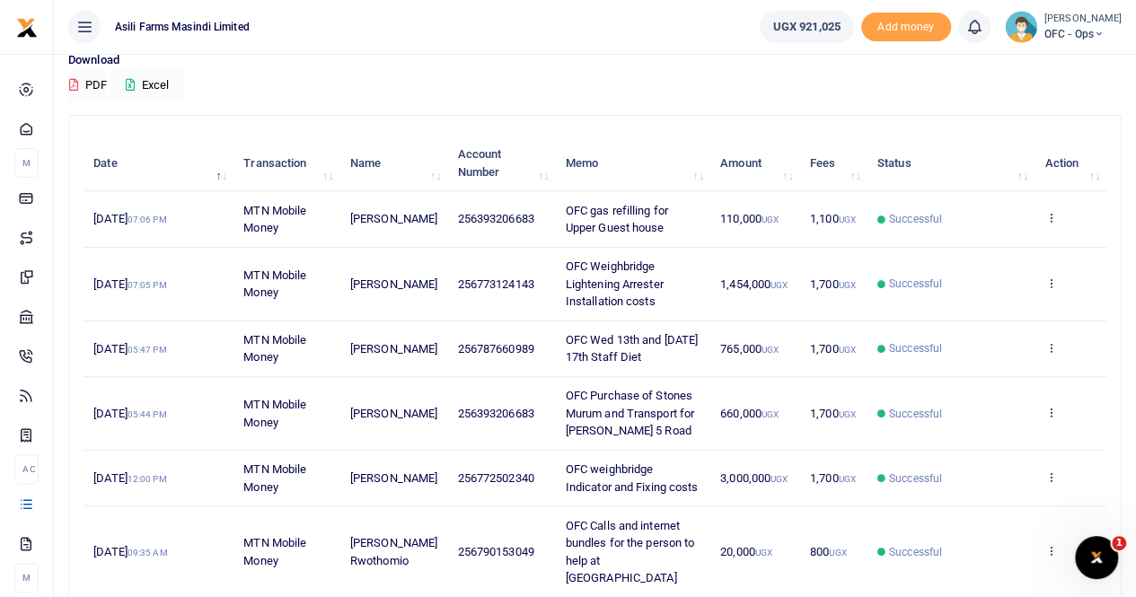
scroll to position [50, 0]
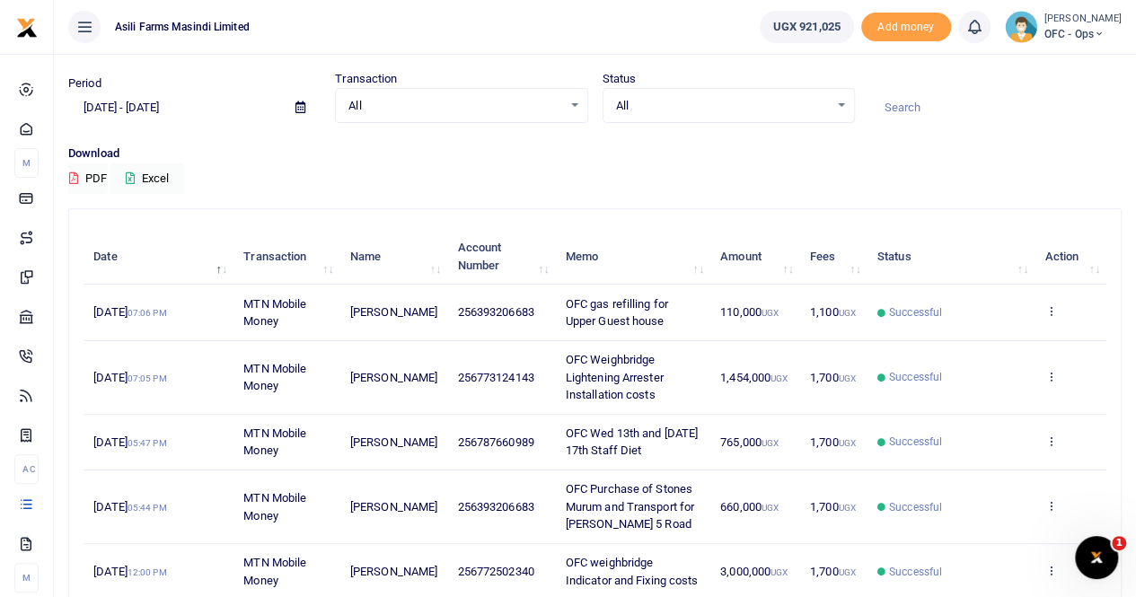
click at [299, 107] on icon at bounding box center [300, 107] width 10 height 12
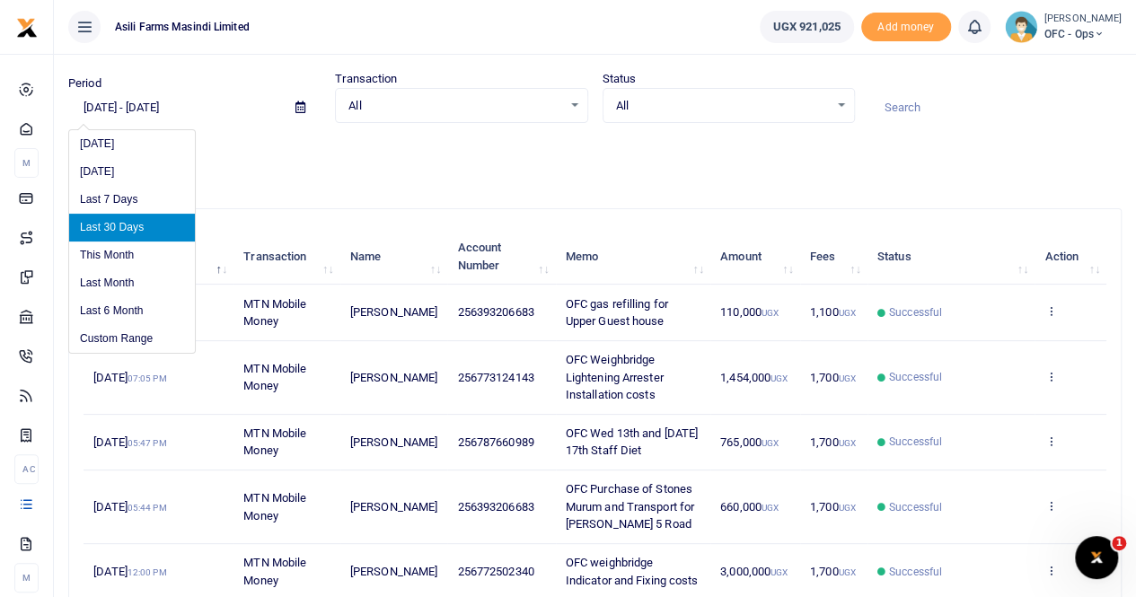
click at [124, 312] on li "Last 6 Month" at bounding box center [132, 311] width 126 height 28
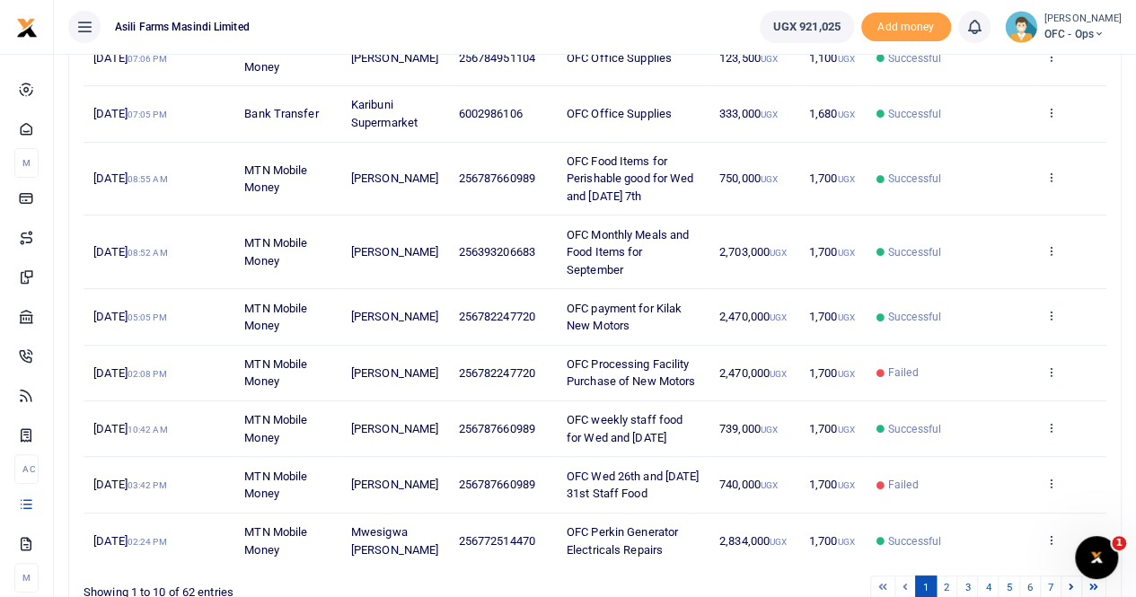
scroll to position [451, 0]
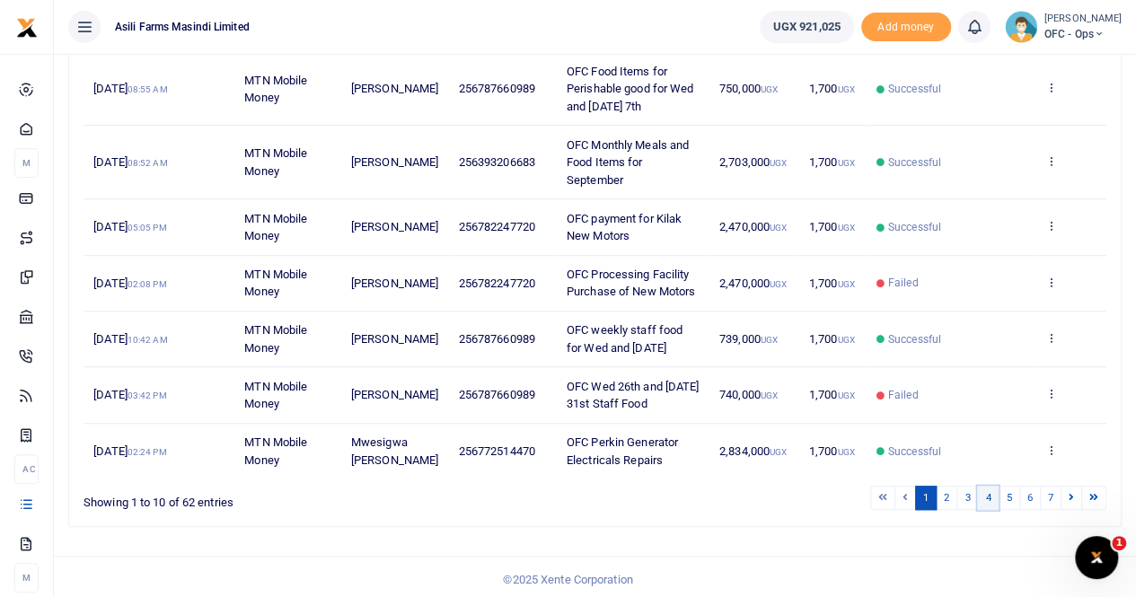
click at [986, 495] on link "4" at bounding box center [988, 498] width 22 height 24
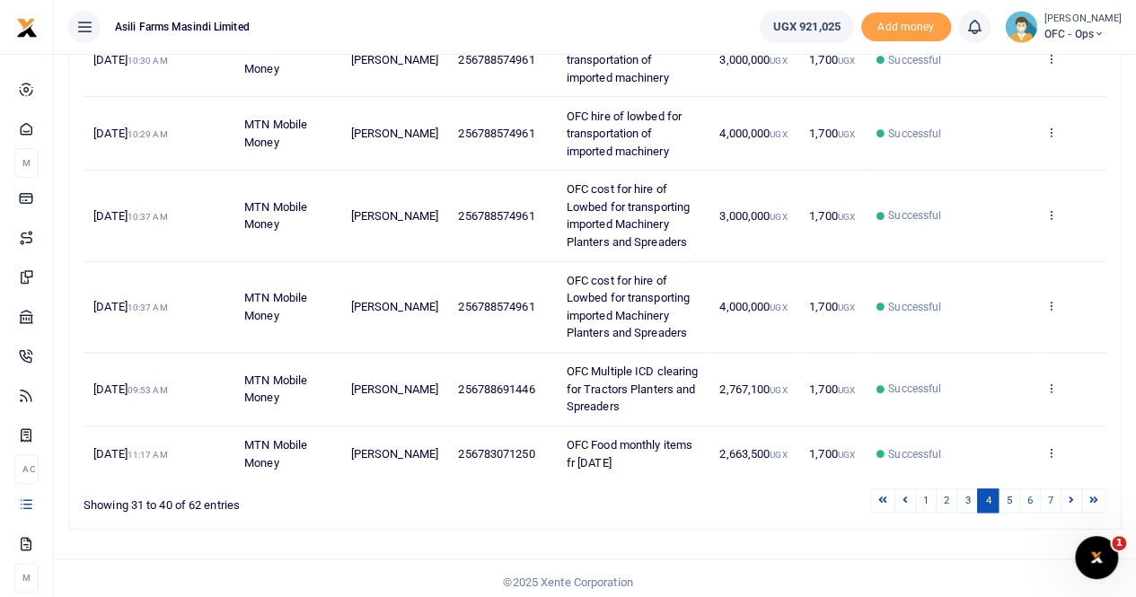
scroll to position [626, 0]
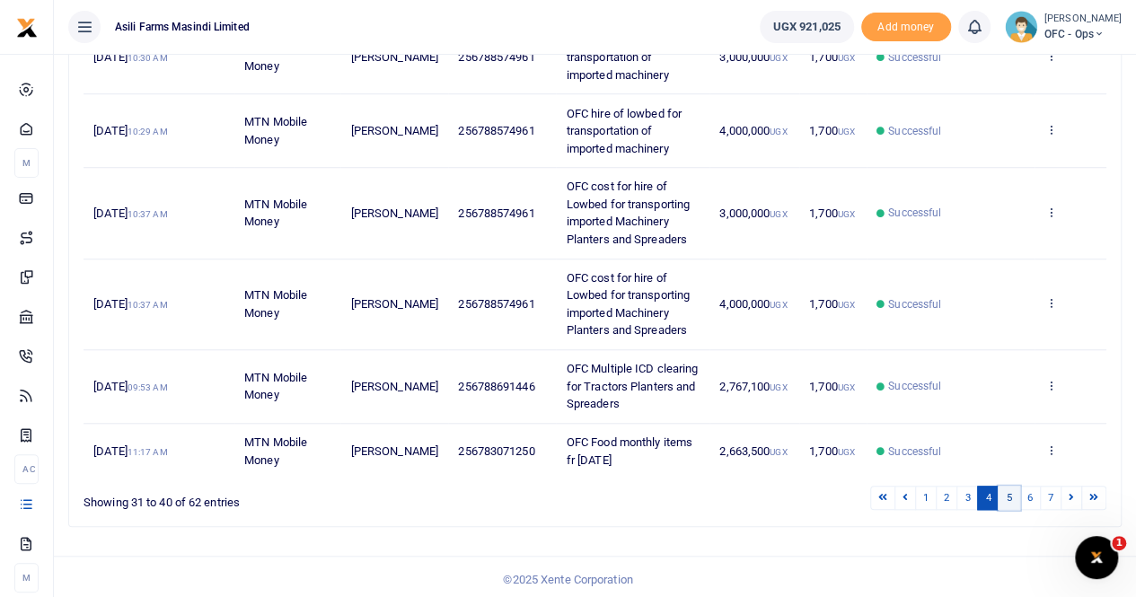
click at [1007, 490] on link "5" at bounding box center [1009, 498] width 22 height 24
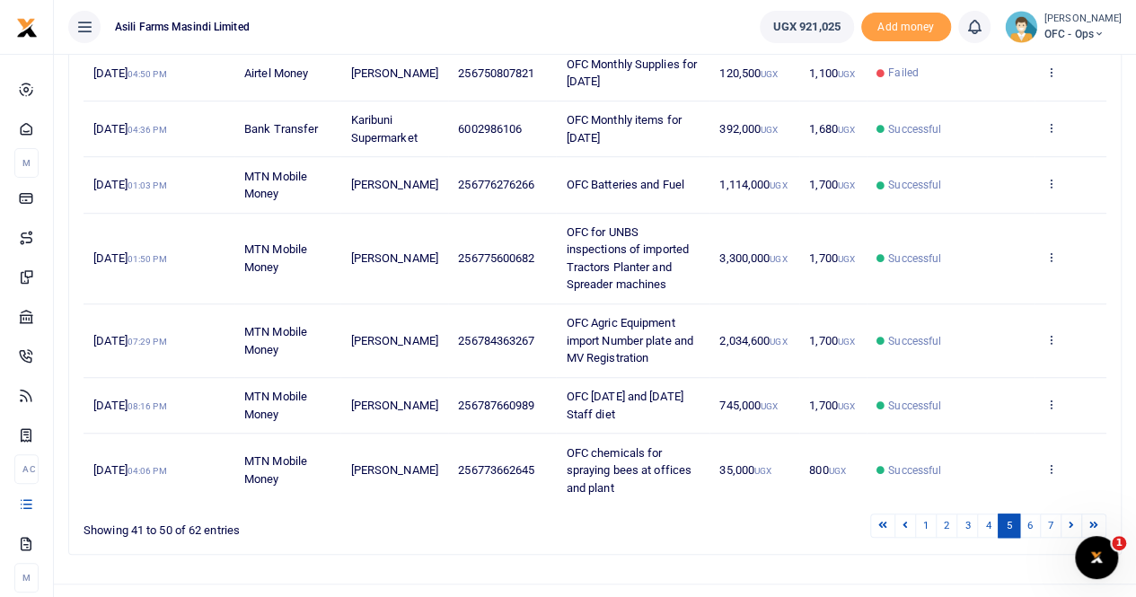
scroll to position [591, 0]
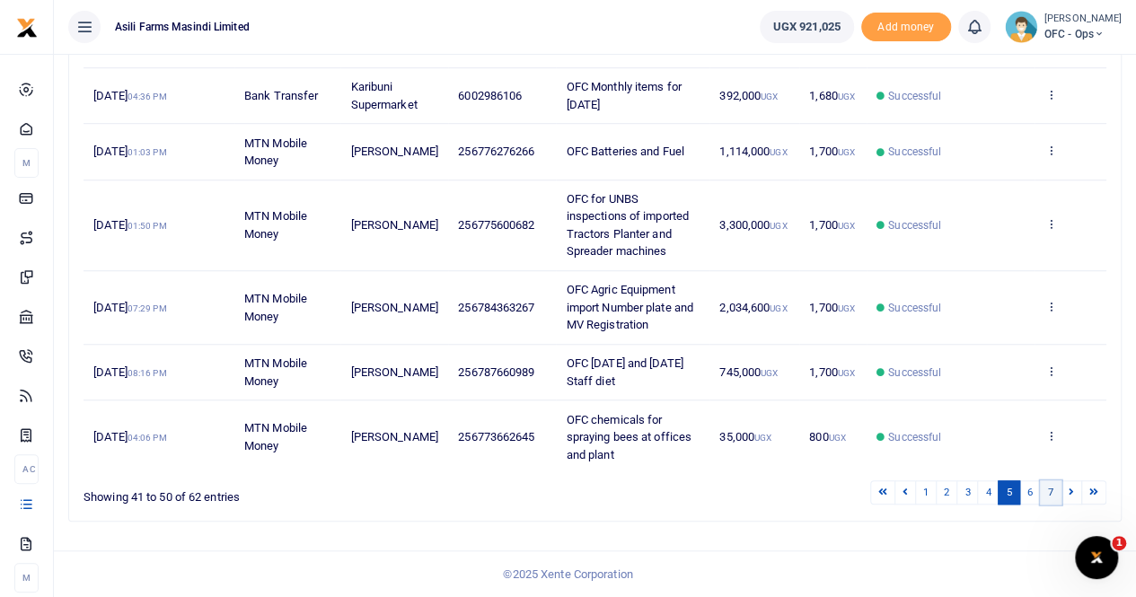
click at [1042, 496] on link "7" at bounding box center [1051, 492] width 22 height 24
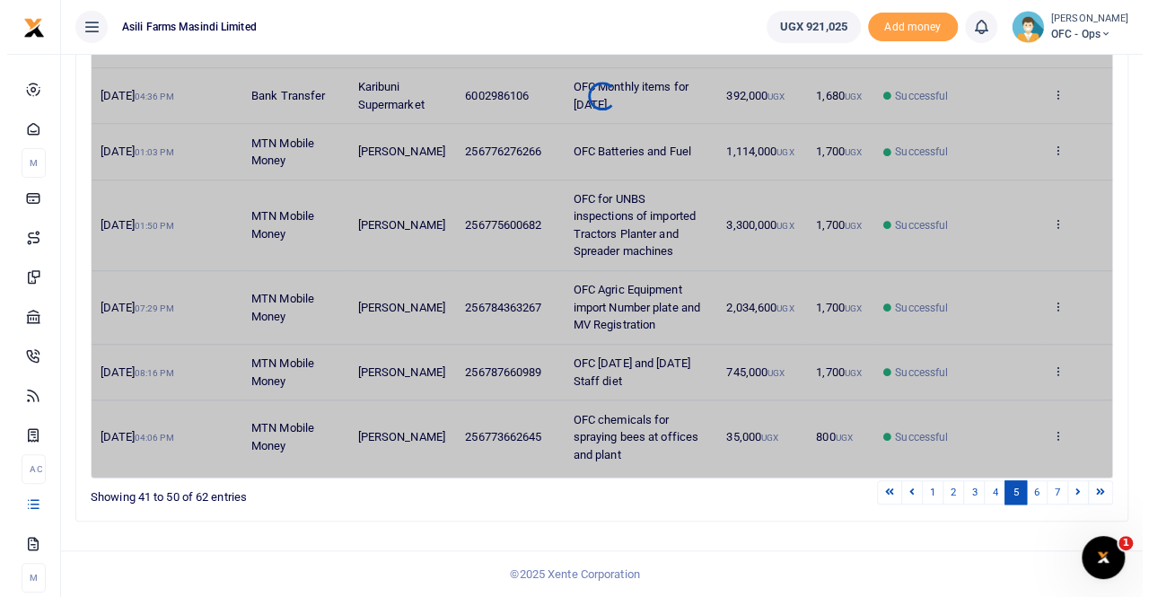
scroll to position [0, 0]
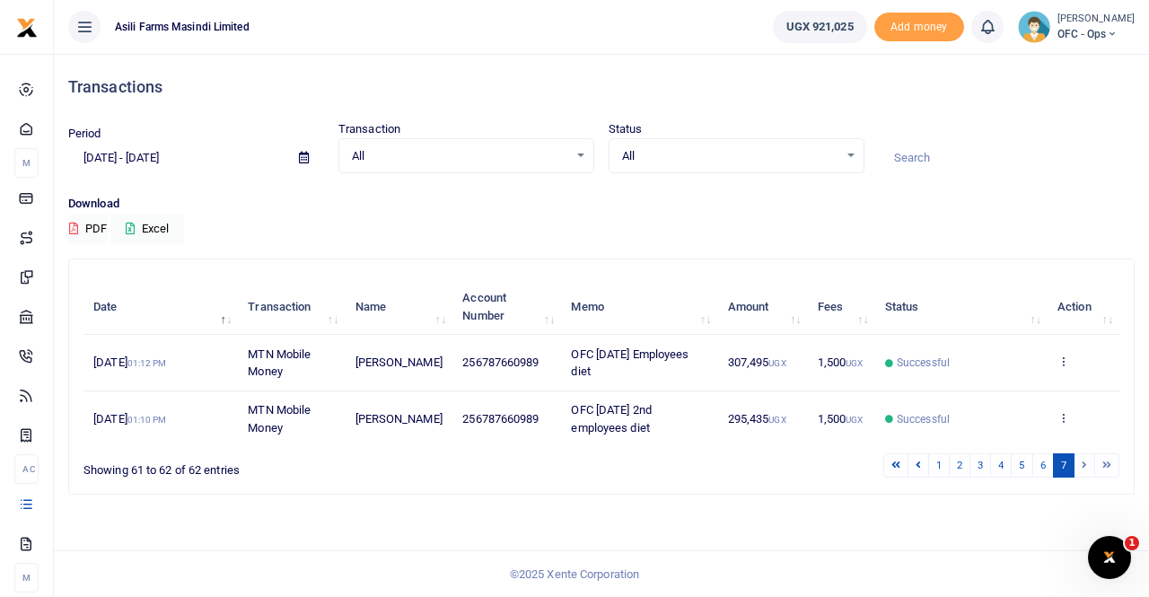
drag, startPoint x: 469, startPoint y: 189, endPoint x: 478, endPoint y: 193, distance: 9.7
click at [474, 192] on div "Period [DATE] - [DATE] Transaction All Select an option... All Airtime Internet…" at bounding box center [601, 157] width 1081 height 75
click at [1000, 462] on link "4" at bounding box center [1001, 465] width 22 height 24
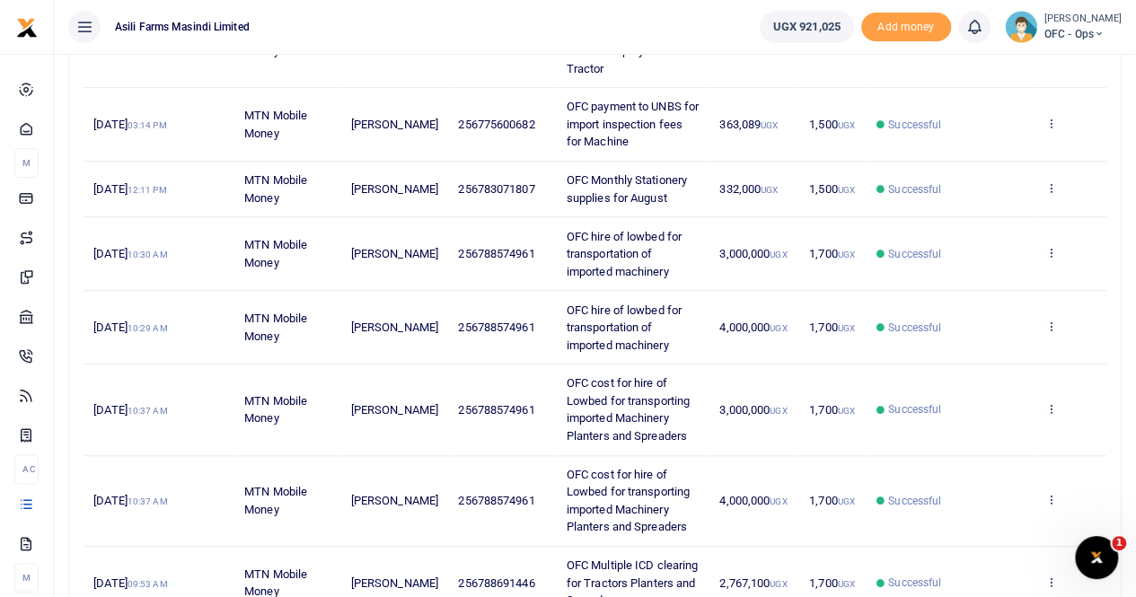
scroll to position [626, 0]
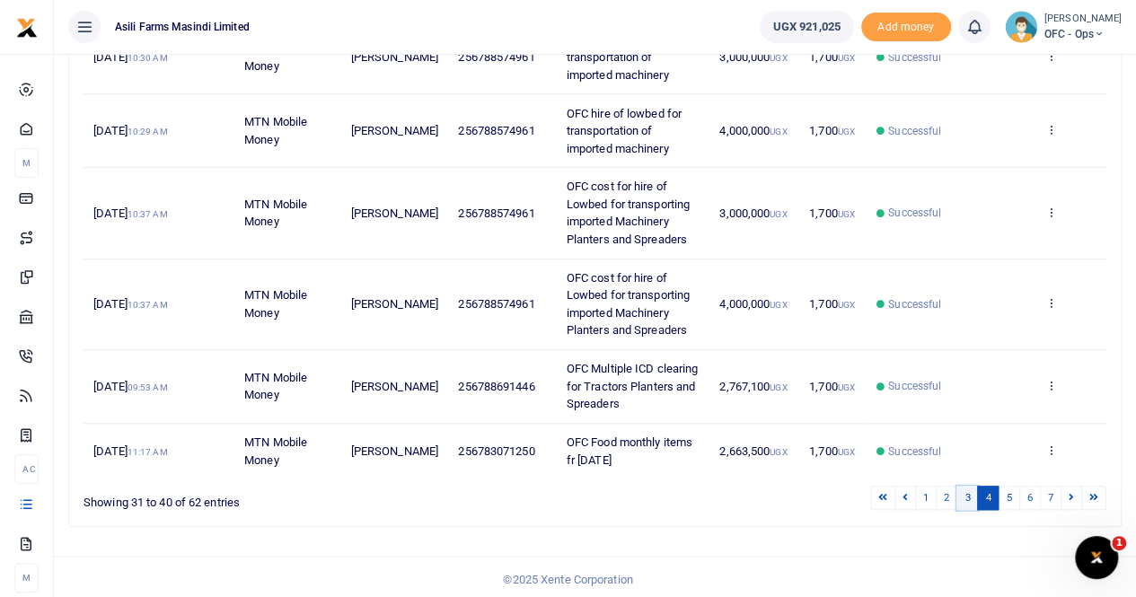
click at [968, 491] on link "3" at bounding box center [967, 498] width 22 height 24
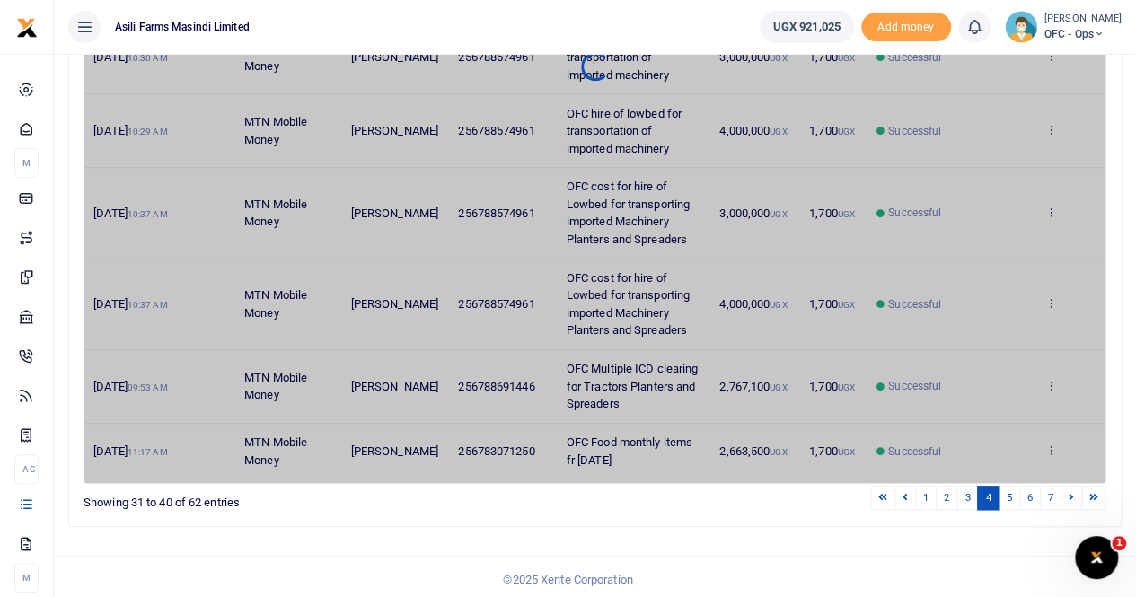
scroll to position [591, 0]
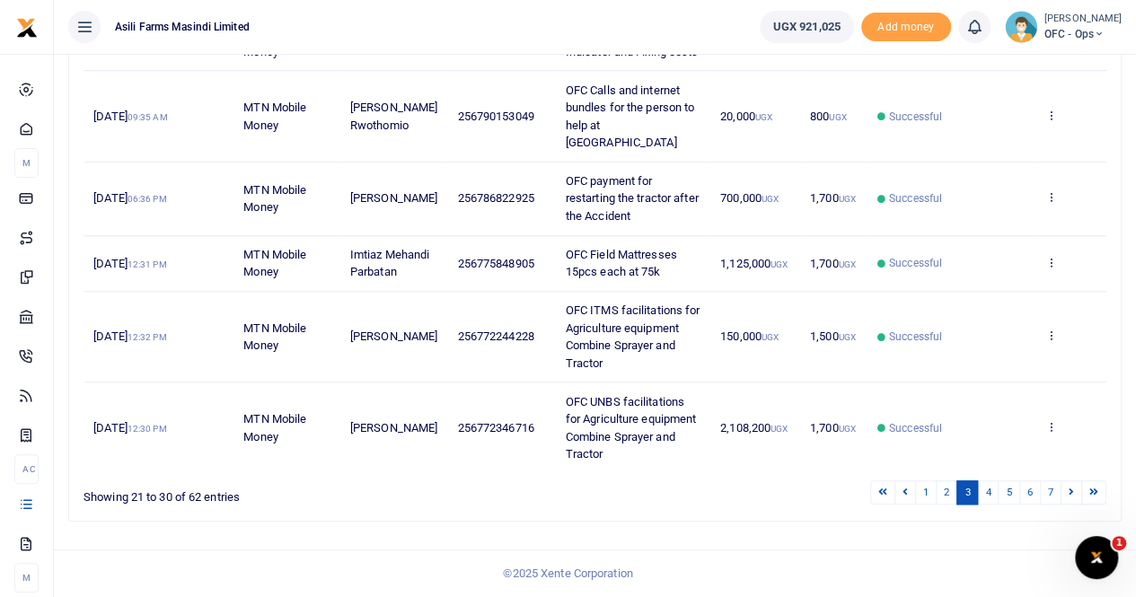
click at [514, 479] on div "1 2 3 4 5 6 7" at bounding box center [808, 493] width 596 height 28
click at [1053, 425] on icon at bounding box center [1050, 426] width 12 height 13
click at [990, 352] on link "View details" at bounding box center [985, 358] width 142 height 25
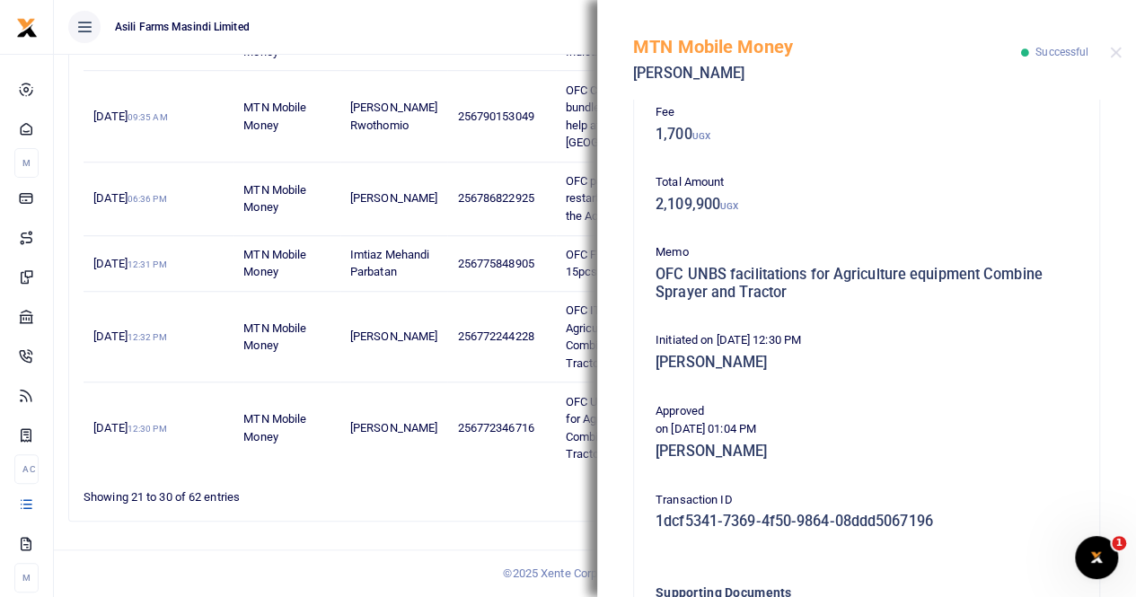
scroll to position [359, 0]
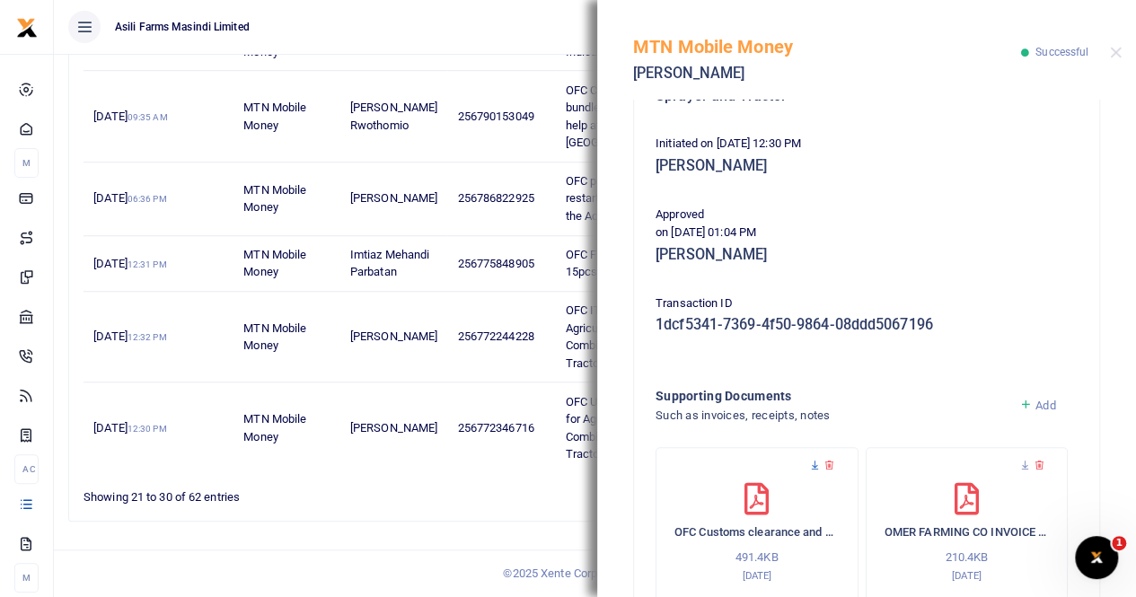
click at [812, 466] on icon at bounding box center [815, 466] width 12 height 12
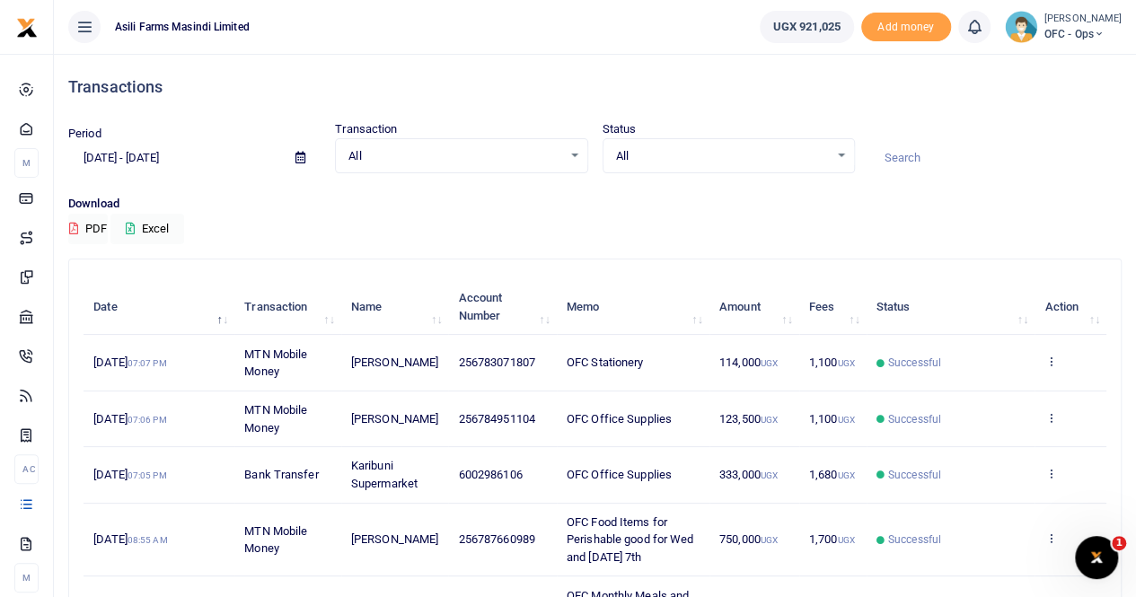
click at [299, 155] on icon at bounding box center [300, 158] width 10 height 12
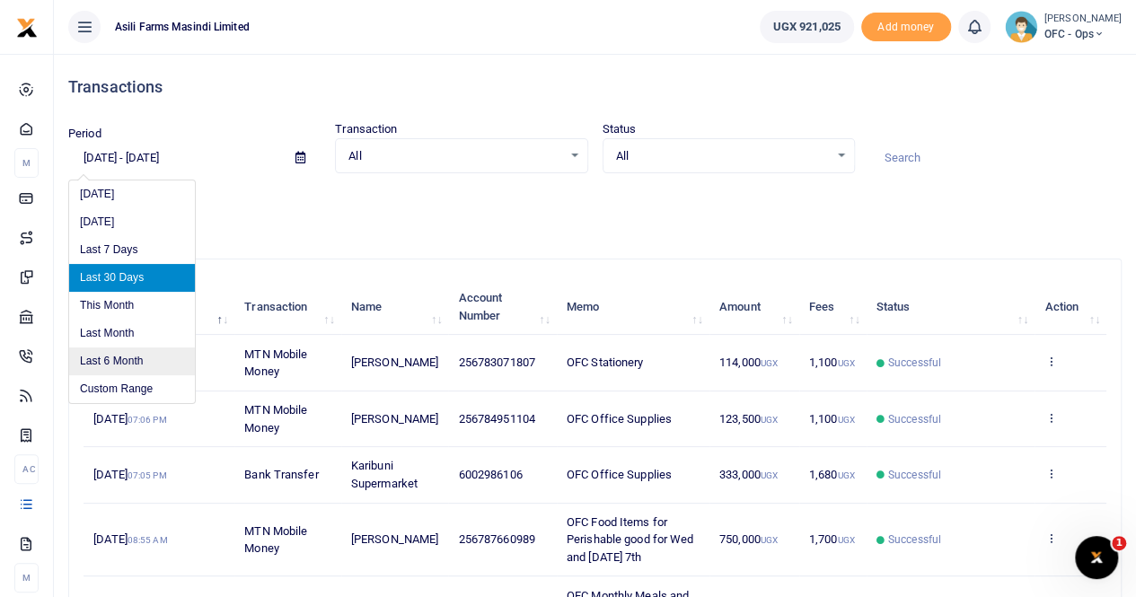
drag, startPoint x: 131, startPoint y: 362, endPoint x: 215, endPoint y: 362, distance: 83.5
click at [133, 362] on li "Last 6 Month" at bounding box center [132, 361] width 126 height 28
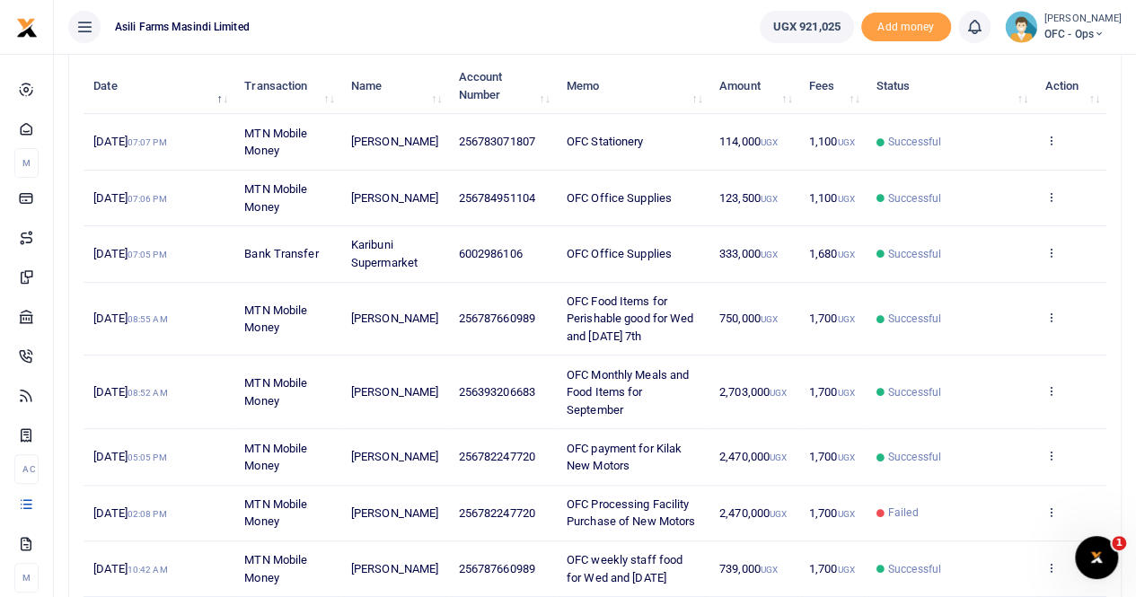
scroll to position [451, 0]
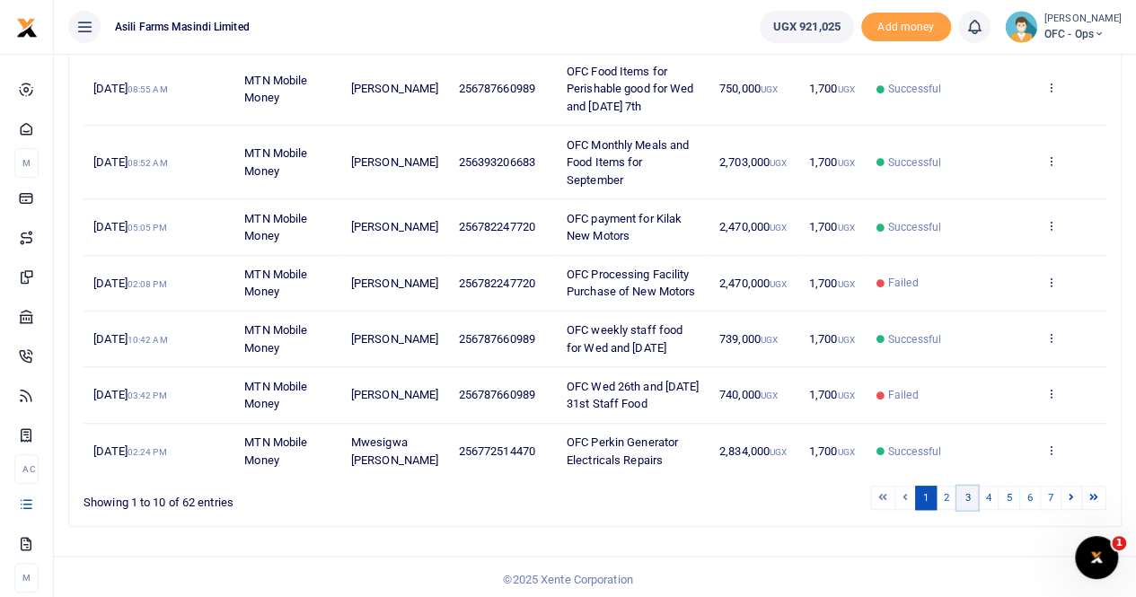
click at [972, 497] on link "3" at bounding box center [967, 498] width 22 height 24
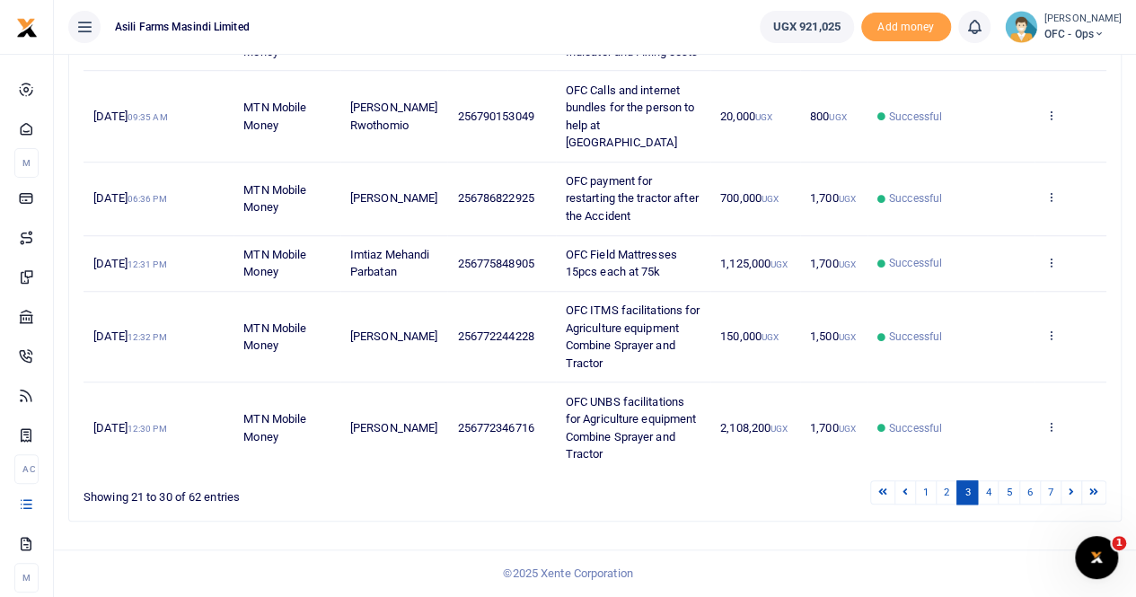
scroll to position [591, 0]
click at [1051, 432] on icon at bounding box center [1050, 426] width 12 height 13
click at [1010, 354] on link "View details" at bounding box center [985, 358] width 142 height 25
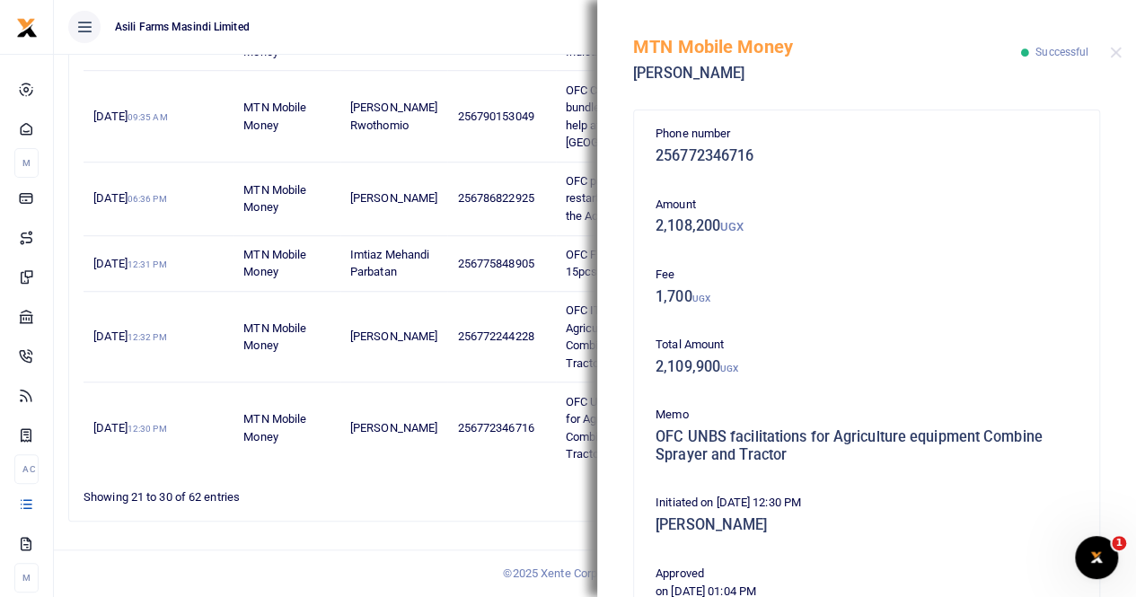
scroll to position [450, 0]
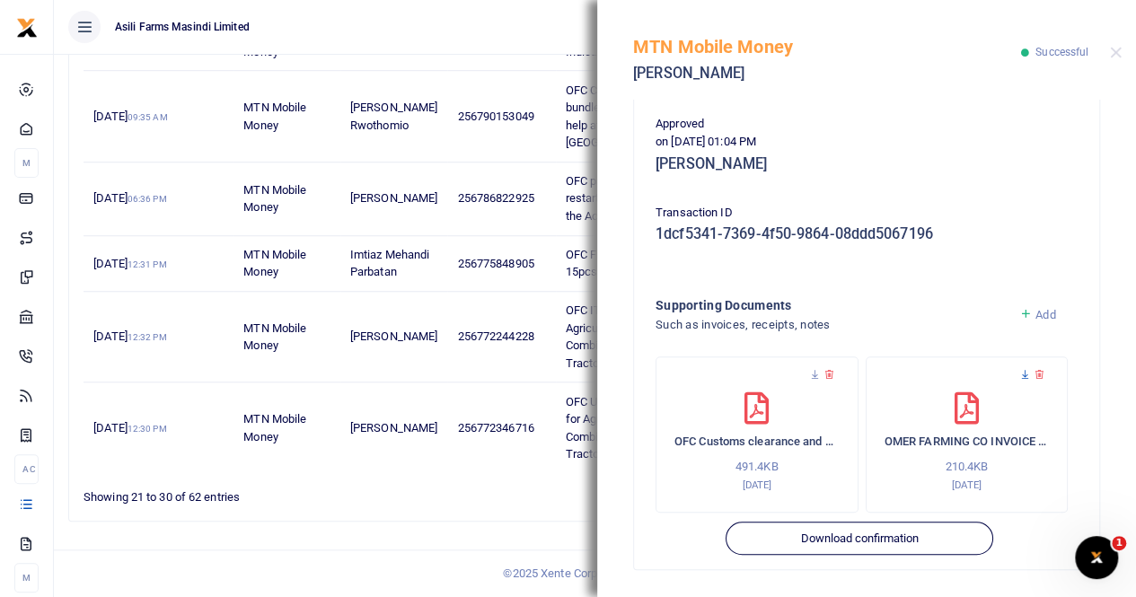
click at [1020, 370] on icon at bounding box center [1025, 375] width 12 height 12
